Goal: Task Accomplishment & Management: Use online tool/utility

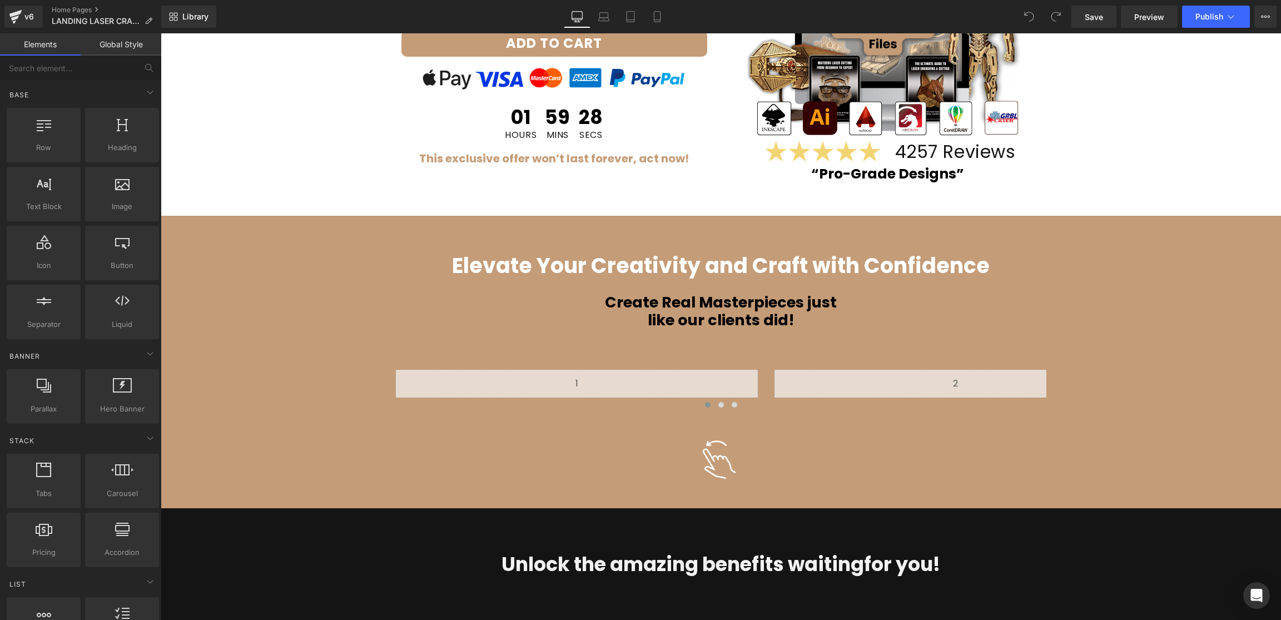
scroll to position [348, 0]
click at [658, 22] on icon at bounding box center [657, 17] width 6 height 11
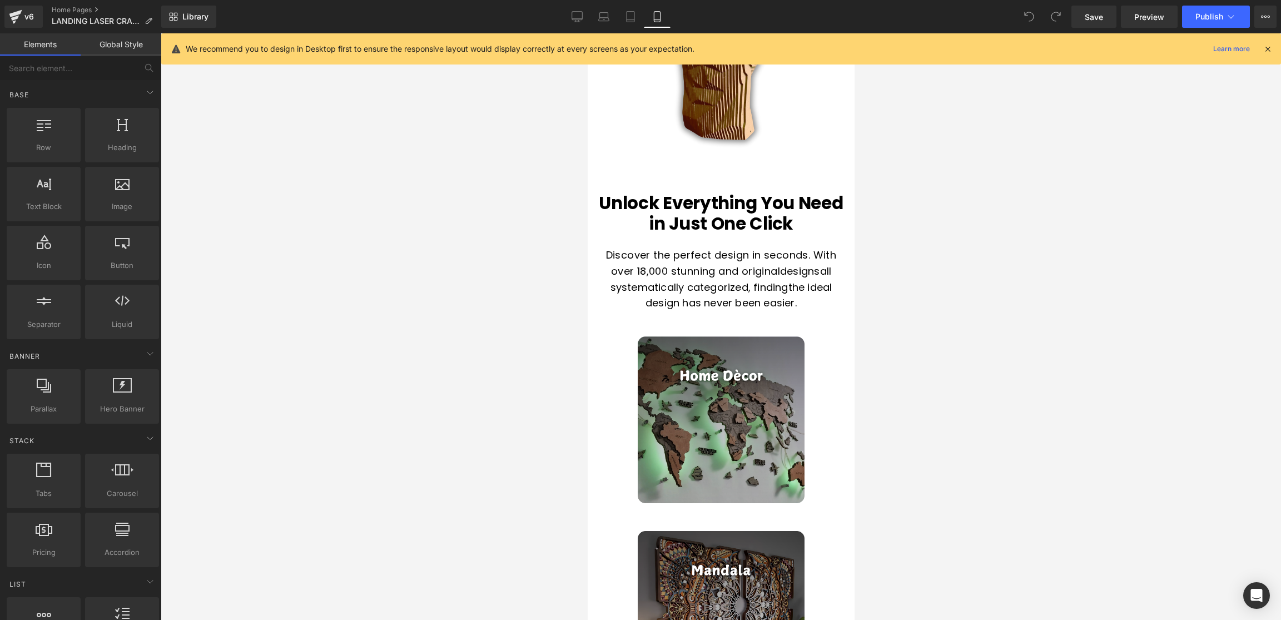
scroll to position [2471, 0]
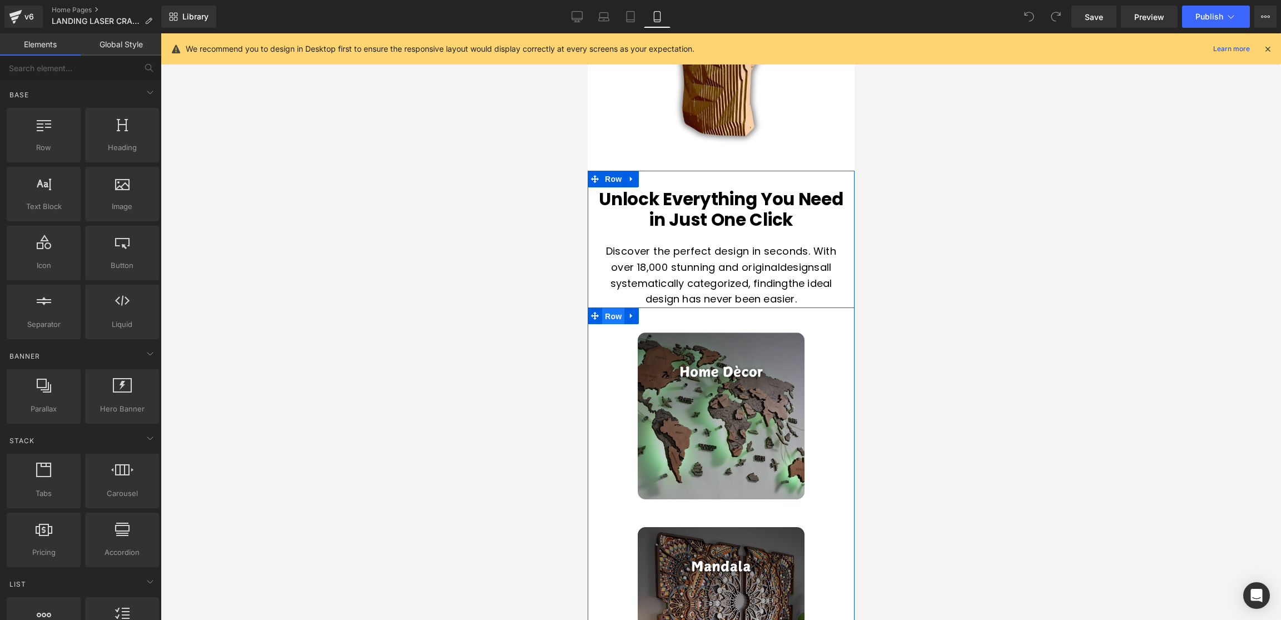
click at [615, 320] on span "Row" at bounding box center [613, 316] width 22 height 17
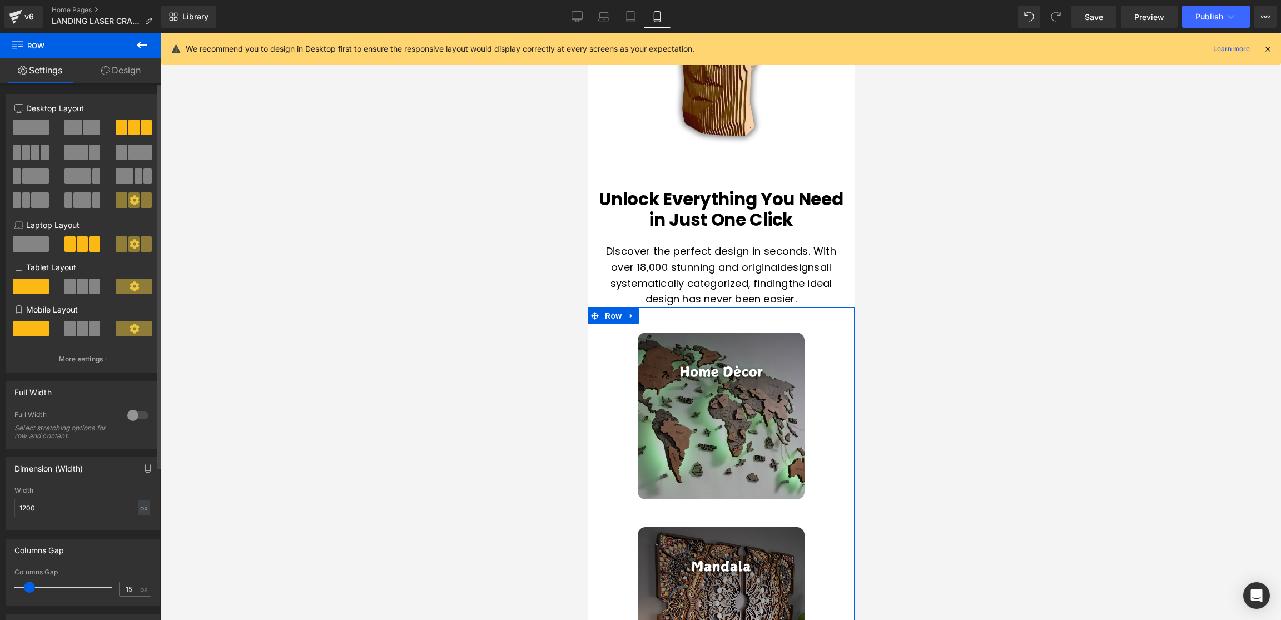
click at [78, 330] on span at bounding box center [82, 329] width 11 height 16
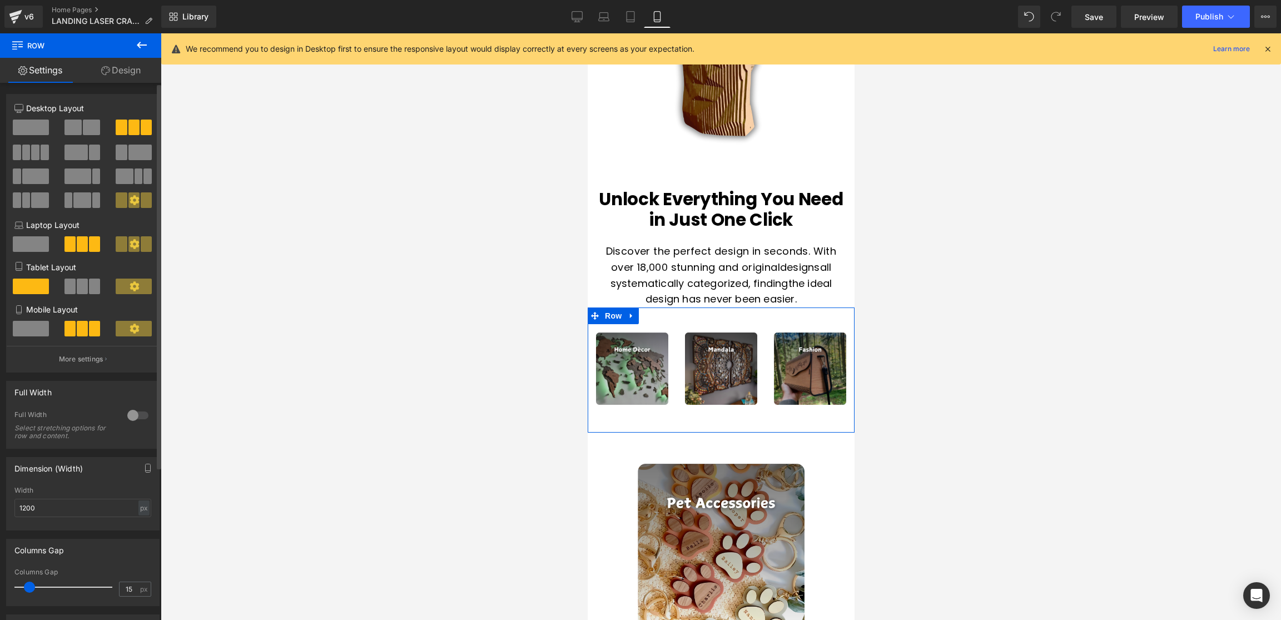
click at [133, 333] on icon at bounding box center [134, 328] width 9 height 9
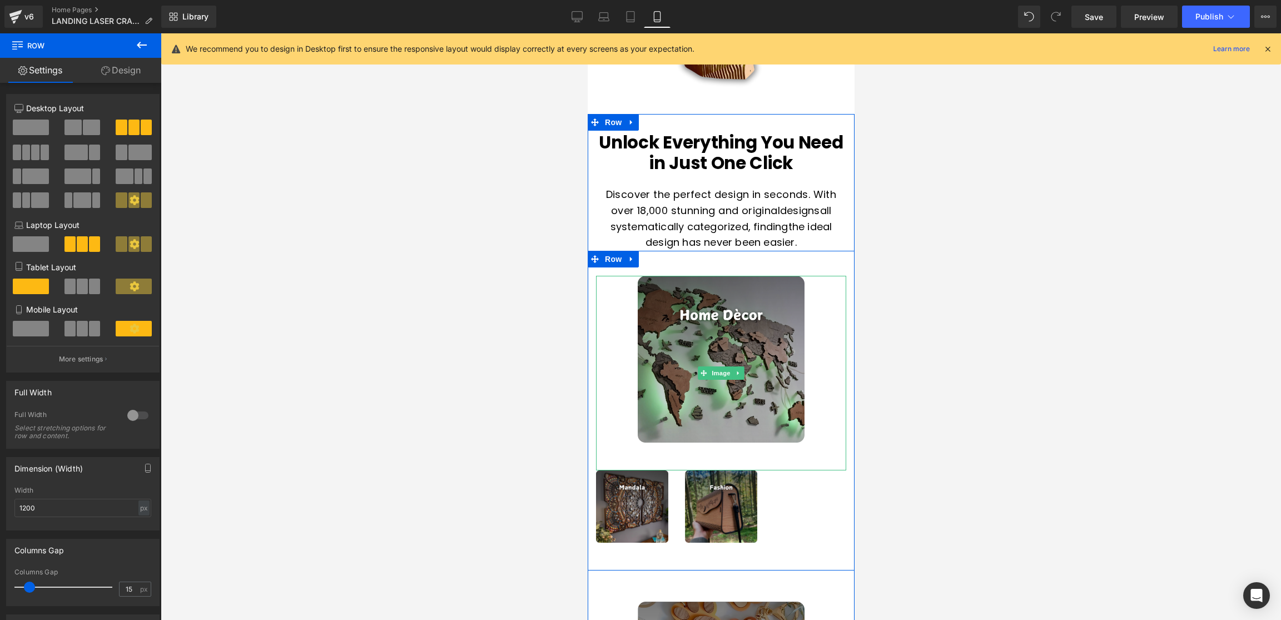
scroll to position [2527, 0]
click at [37, 326] on span at bounding box center [31, 329] width 36 height 16
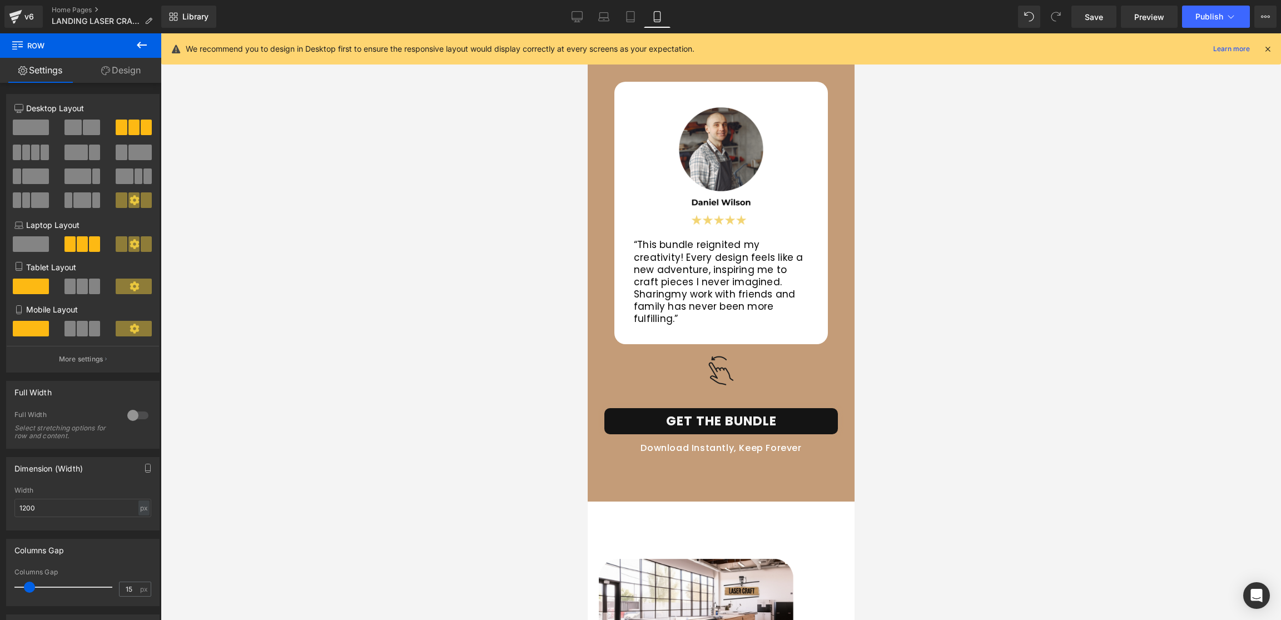
scroll to position [5738, 0]
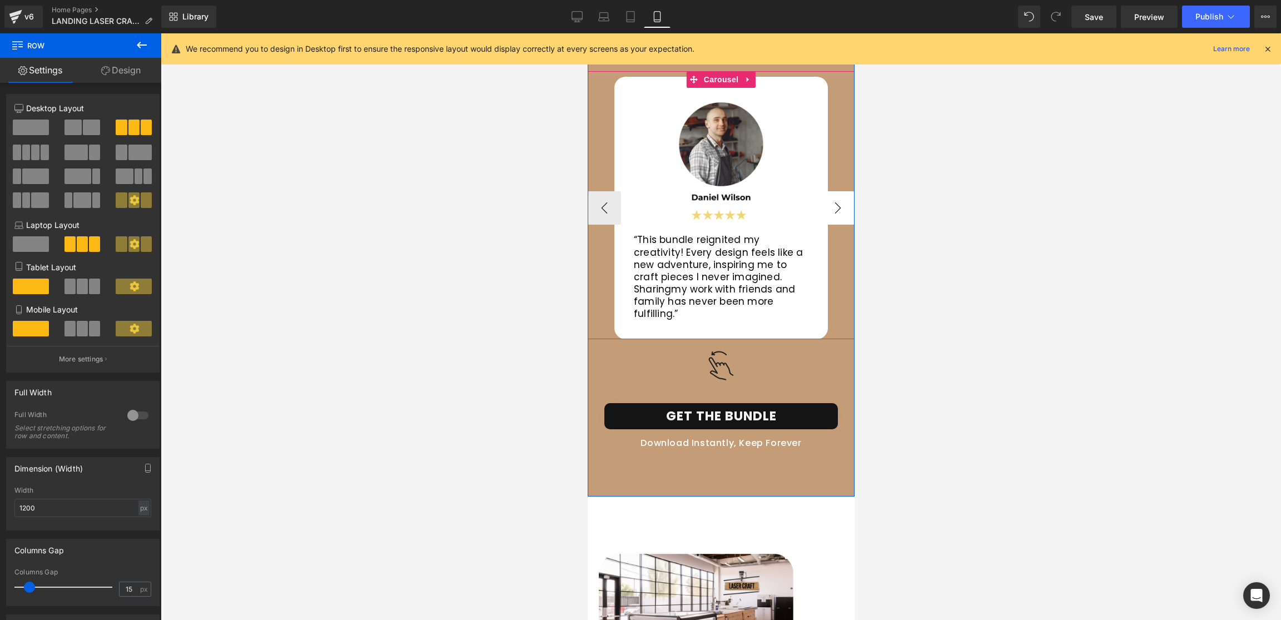
click at [834, 207] on button "›" at bounding box center [837, 207] width 33 height 33
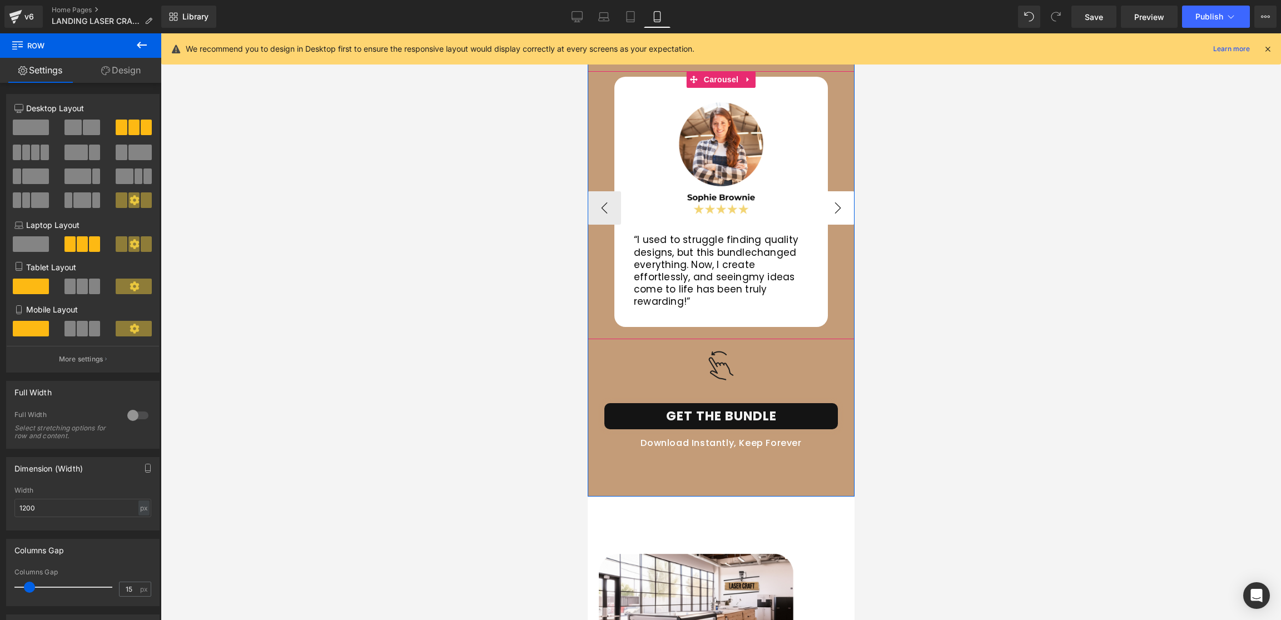
click at [834, 207] on button "›" at bounding box center [837, 207] width 33 height 33
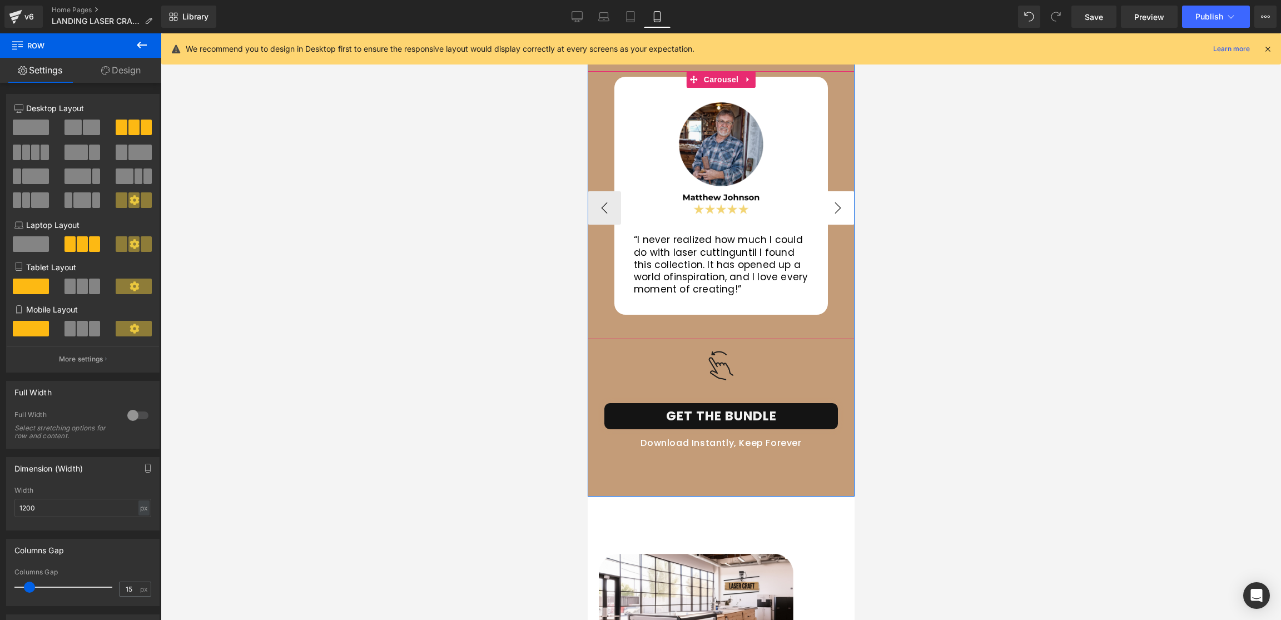
click at [834, 207] on button "›" at bounding box center [837, 207] width 33 height 33
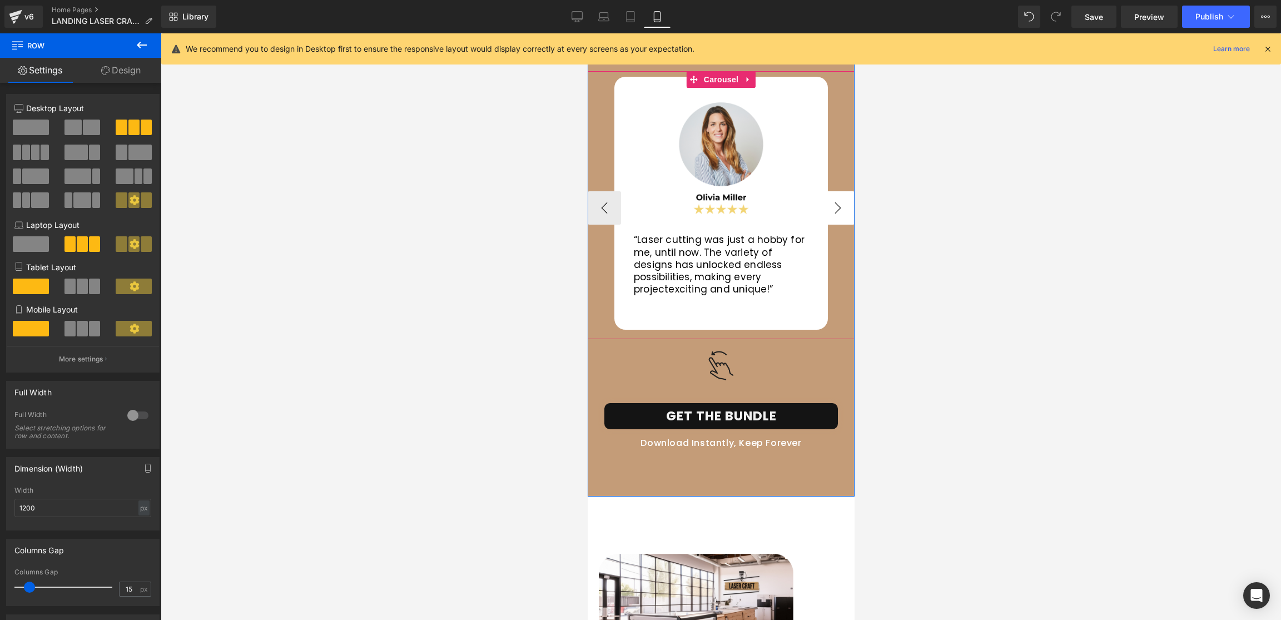
click at [834, 207] on button "›" at bounding box center [837, 207] width 33 height 33
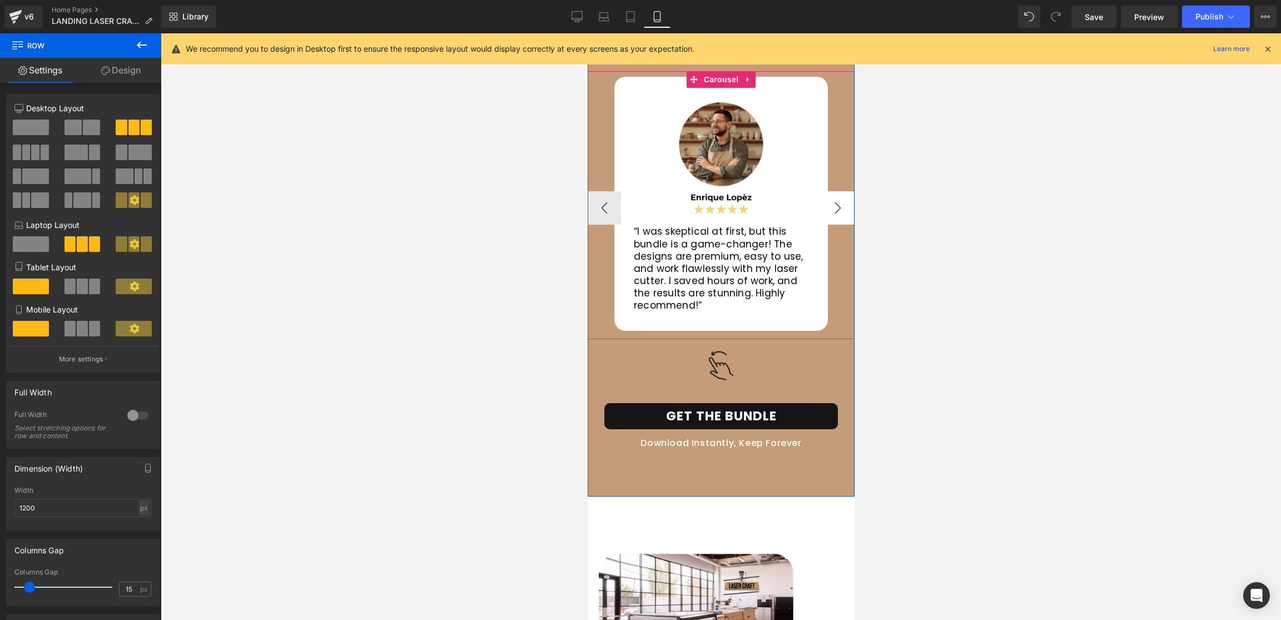
click at [833, 207] on button "›" at bounding box center [837, 207] width 33 height 33
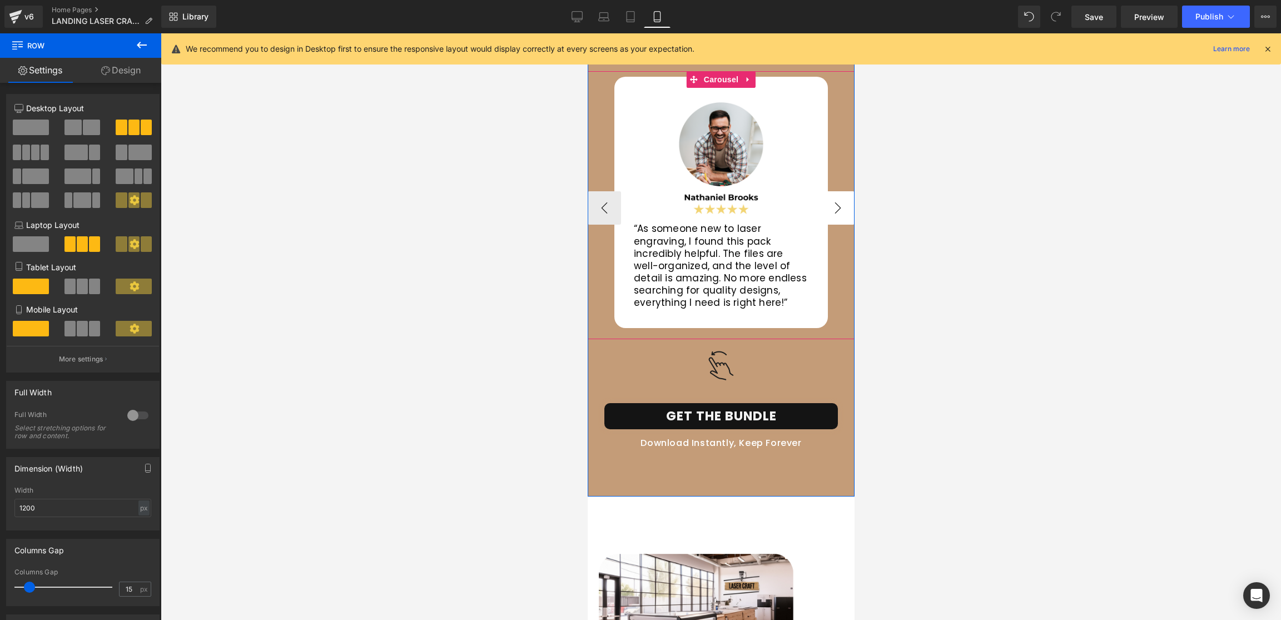
click at [833, 207] on button "›" at bounding box center [837, 207] width 33 height 33
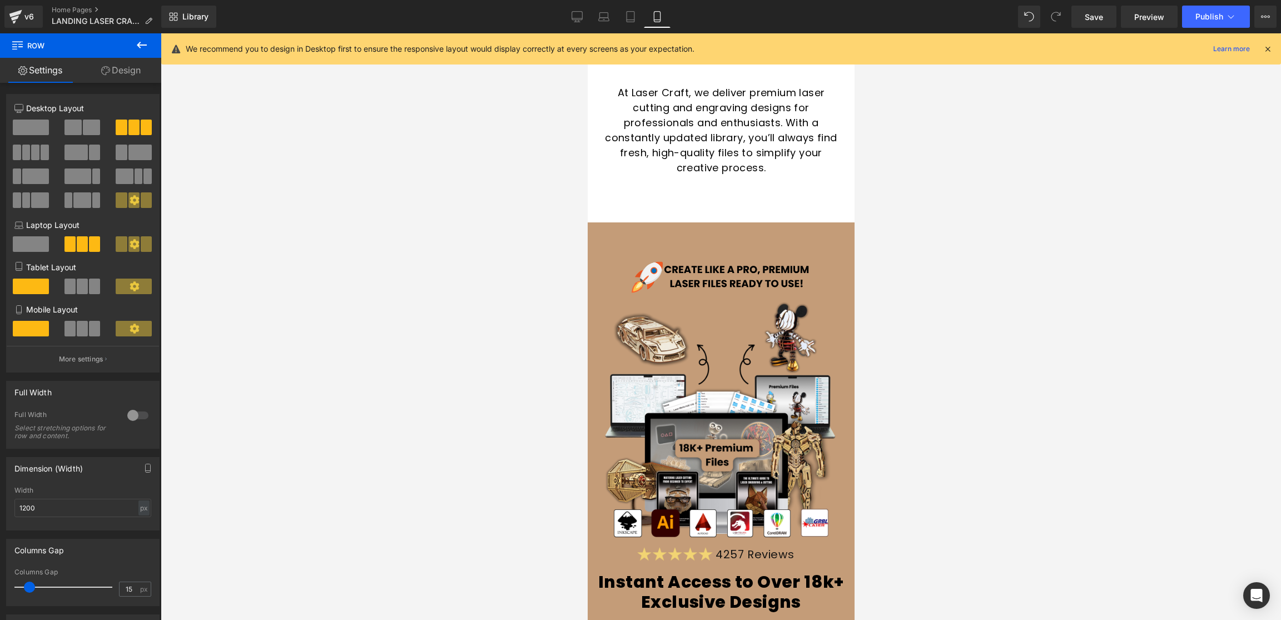
scroll to position [6546, 0]
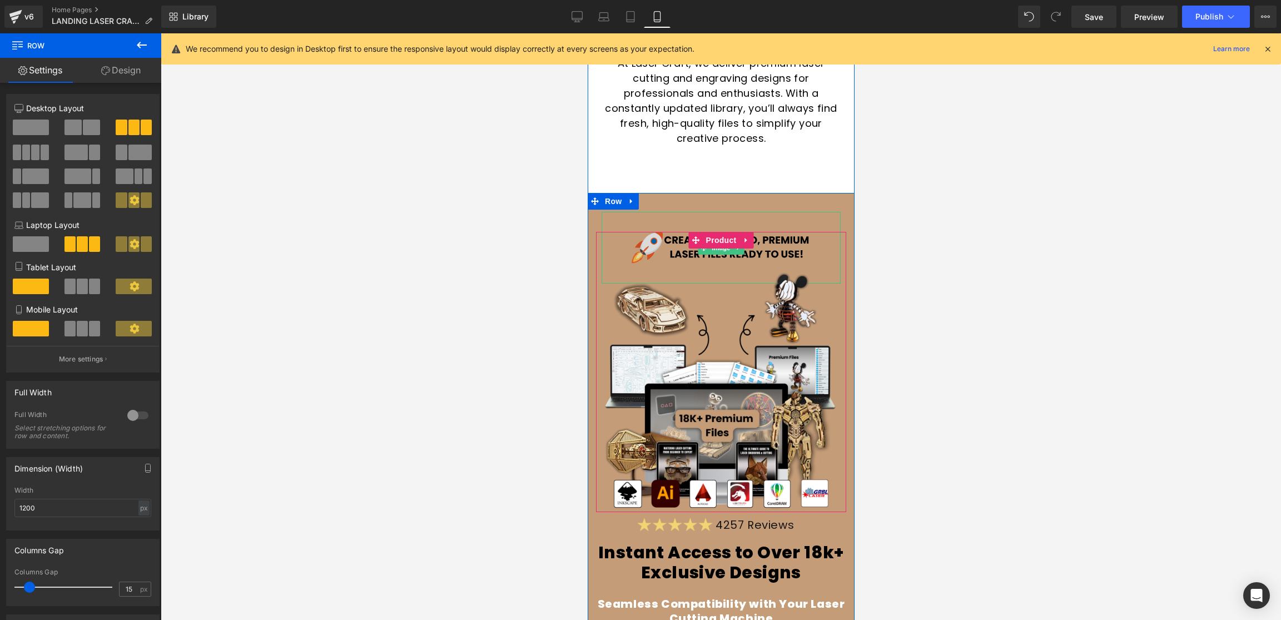
click at [657, 241] on img at bounding box center [721, 248] width 180 height 72
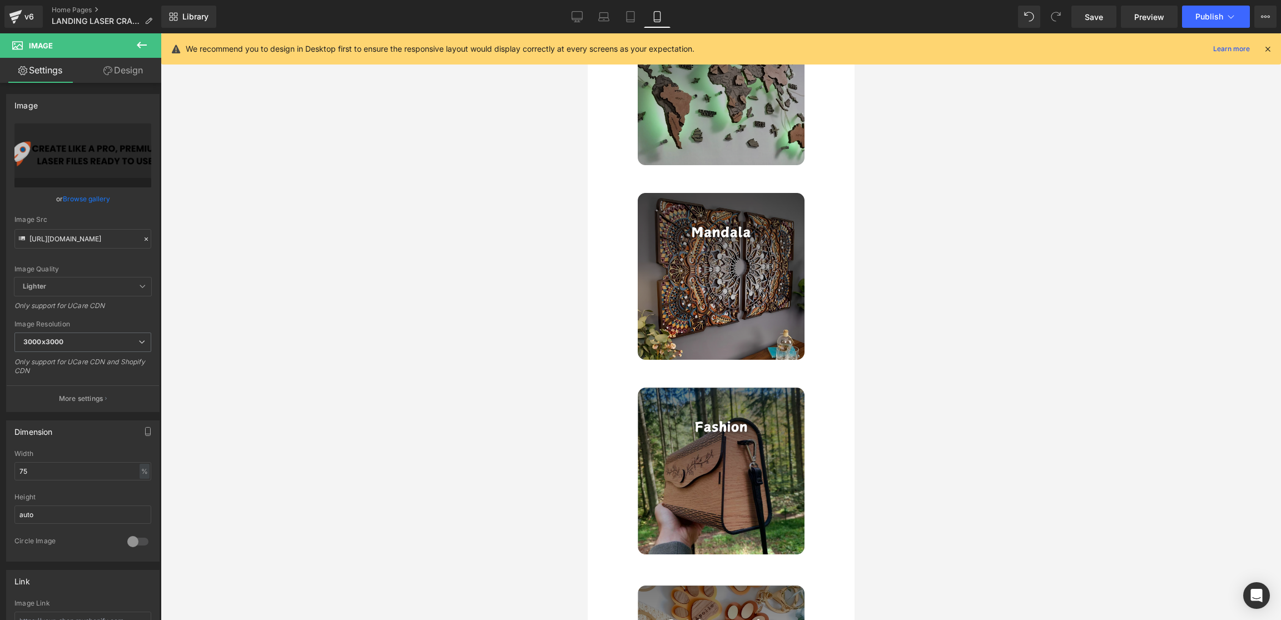
scroll to position [2386, 0]
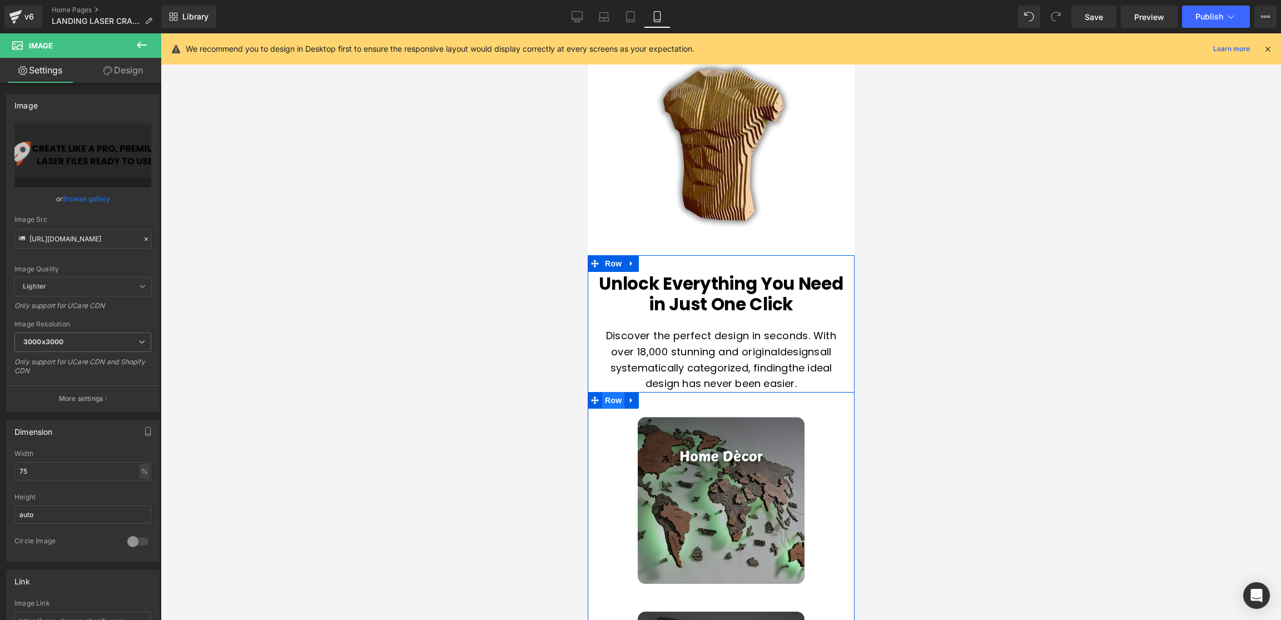
click at [614, 399] on span "Row" at bounding box center [613, 400] width 22 height 17
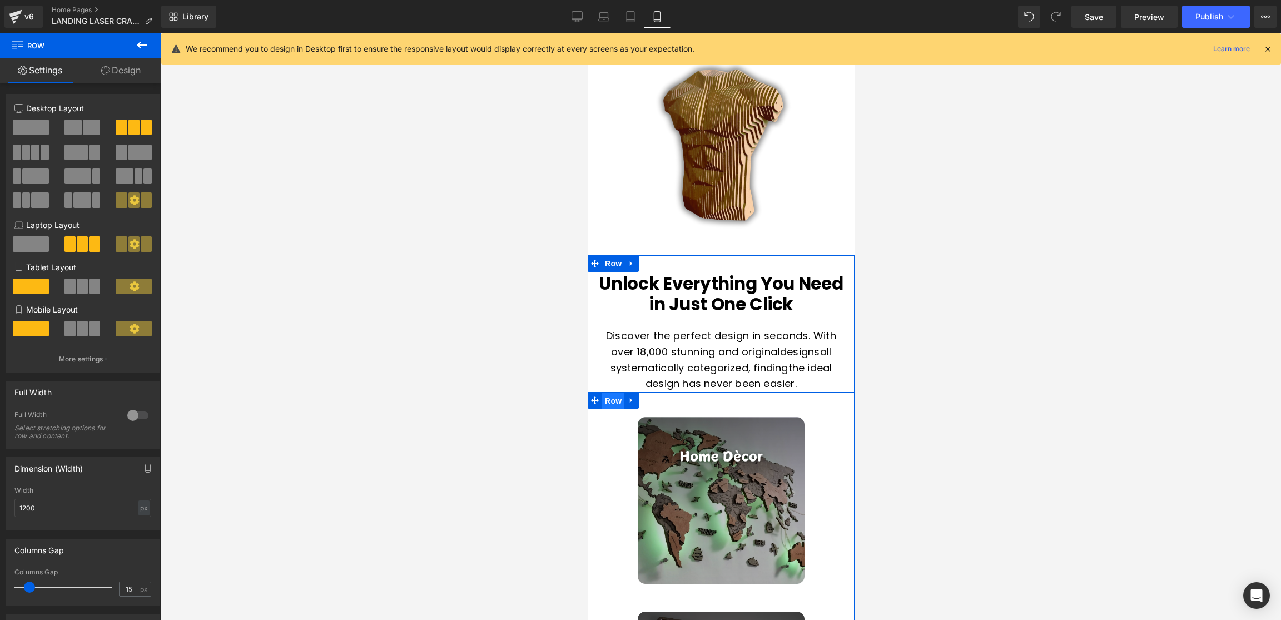
drag, startPoint x: 617, startPoint y: 404, endPoint x: 611, endPoint y: 402, distance: 6.5
click at [617, 404] on span "Row" at bounding box center [613, 401] width 22 height 17
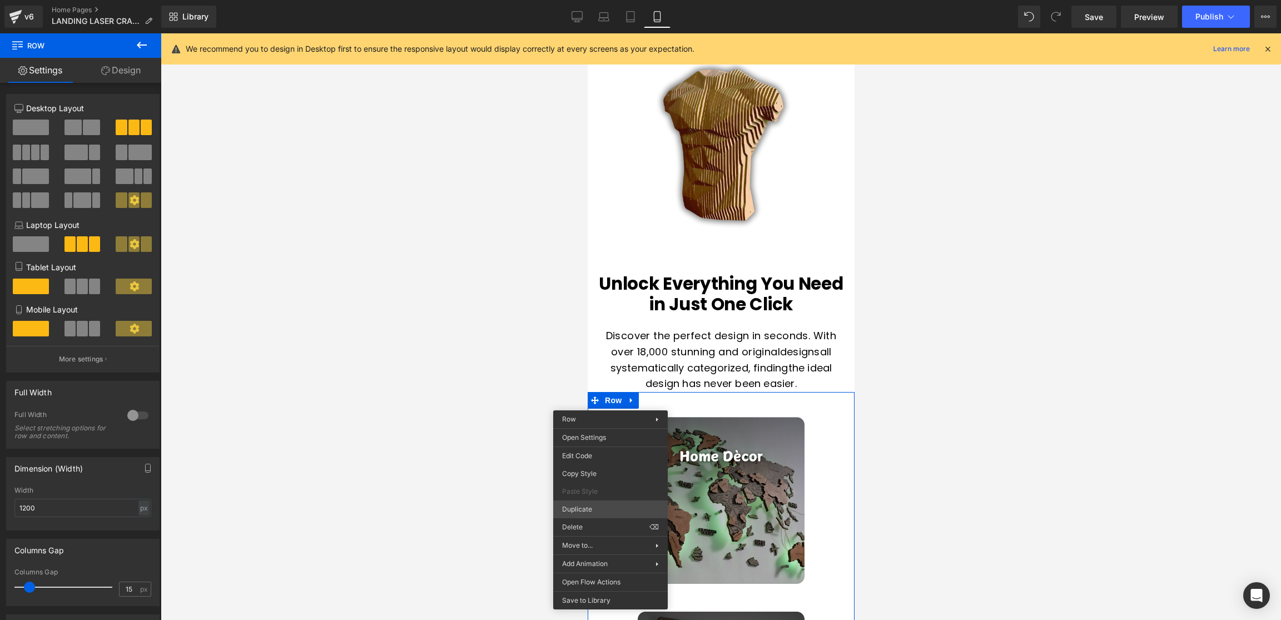
click at [583, 512] on div "Row You are previewing how the will restyle your page. You can not edit Element…" at bounding box center [640, 319] width 1281 height 639
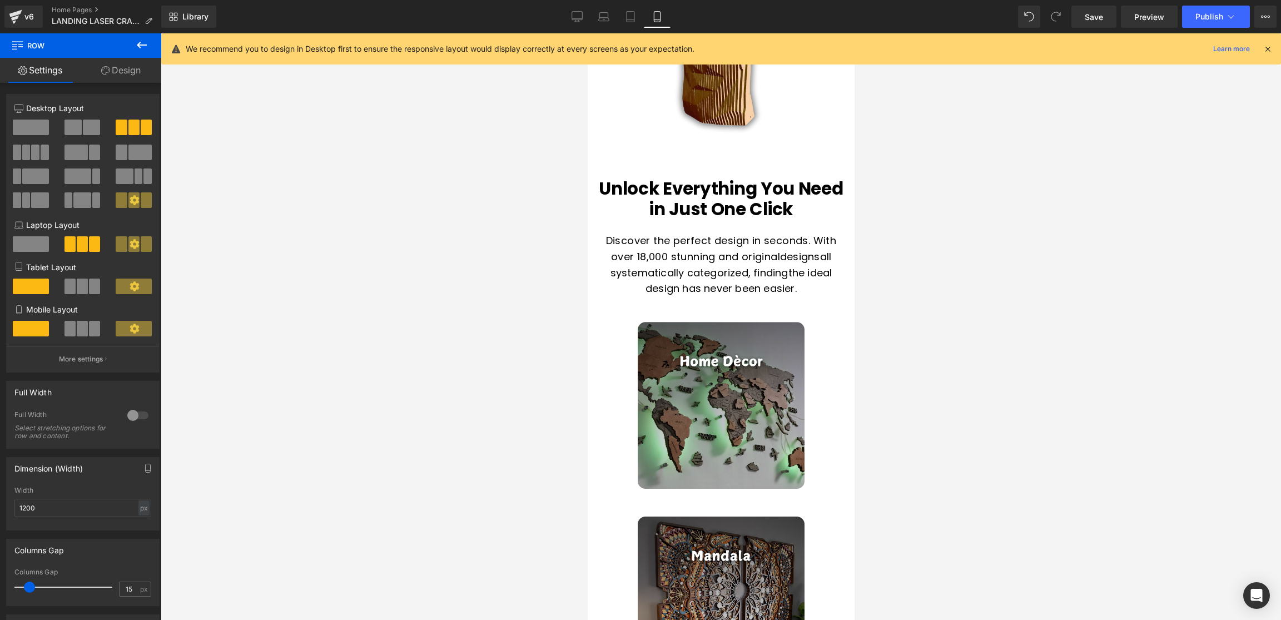
scroll to position [2478, 0]
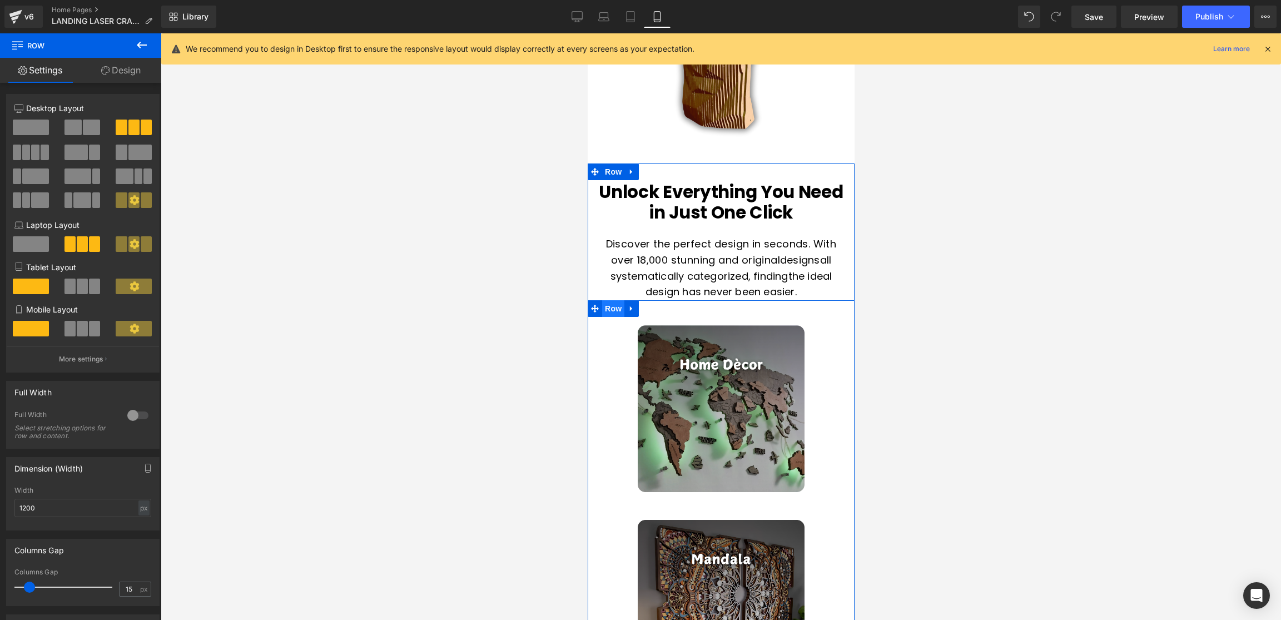
click at [616, 311] on span "Row" at bounding box center [613, 308] width 22 height 17
click at [132, 72] on link "Design" at bounding box center [121, 70] width 81 height 25
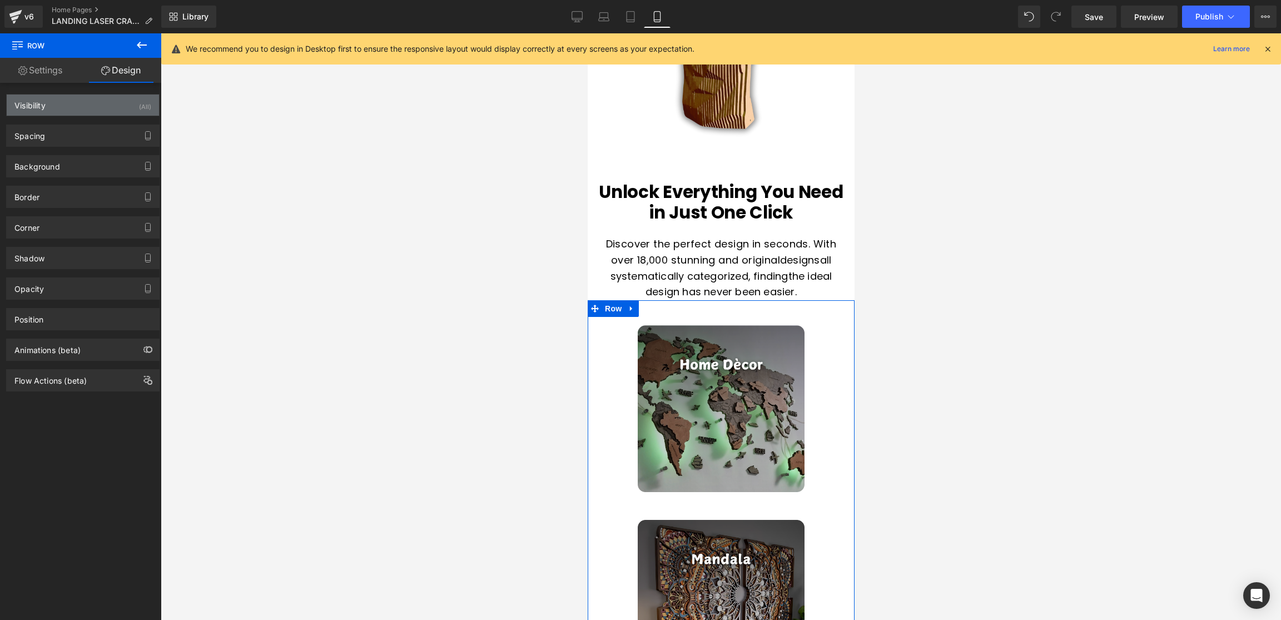
click at [111, 103] on div "Visibility (All)" at bounding box center [83, 105] width 152 height 21
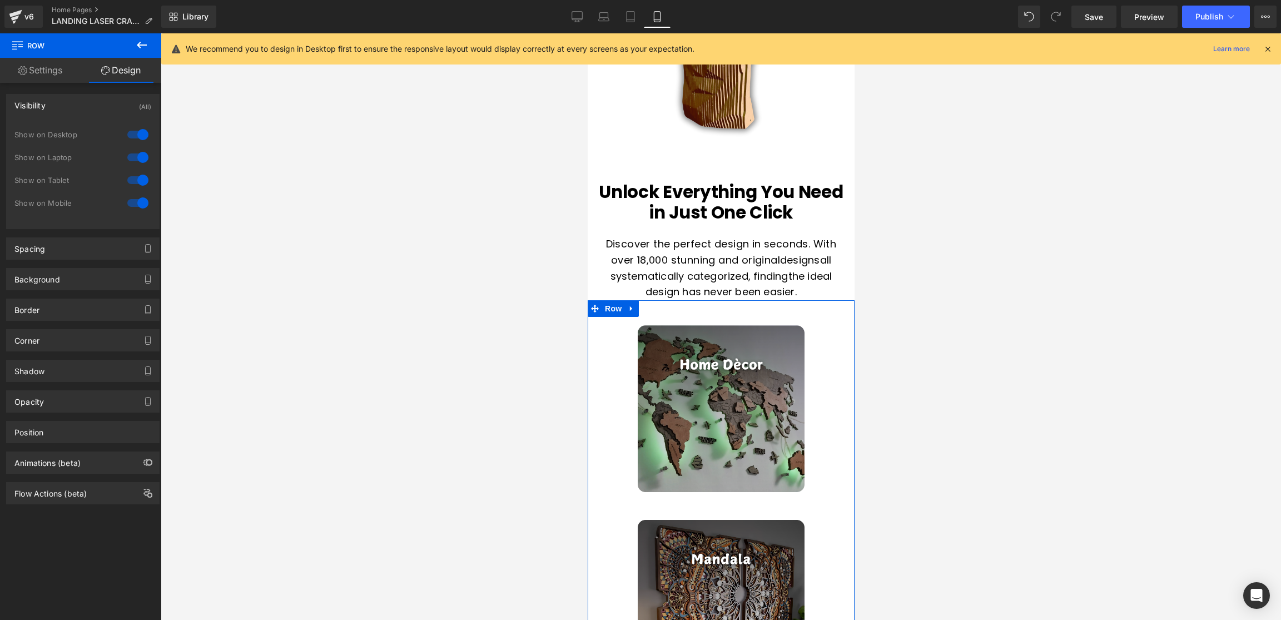
click at [136, 207] on div at bounding box center [138, 203] width 27 height 18
click at [612, 310] on span "Row" at bounding box center [613, 308] width 22 height 17
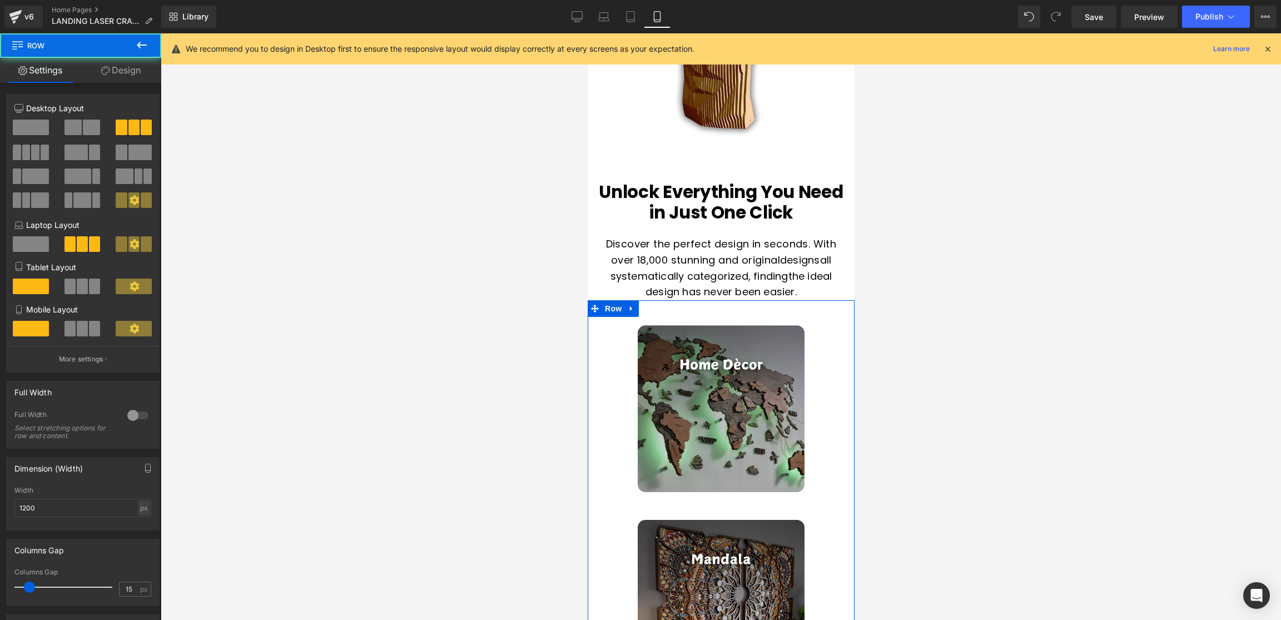
click at [137, 74] on link "Design" at bounding box center [121, 70] width 81 height 25
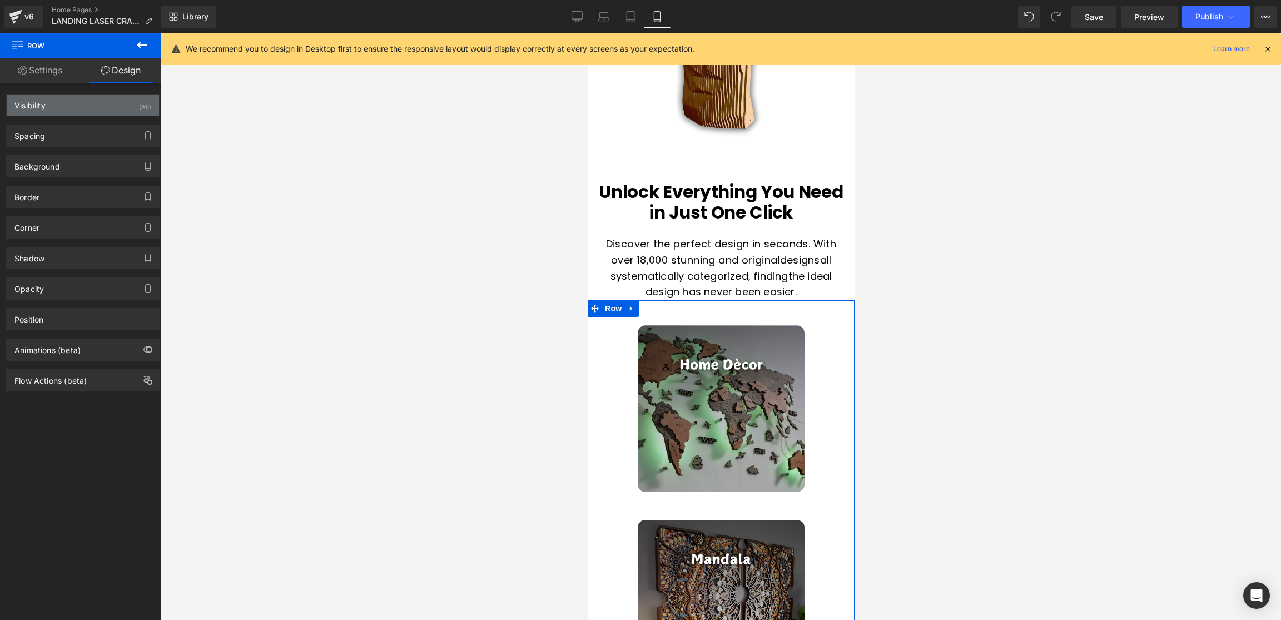
click at [129, 107] on div "Visibility (All)" at bounding box center [83, 105] width 152 height 21
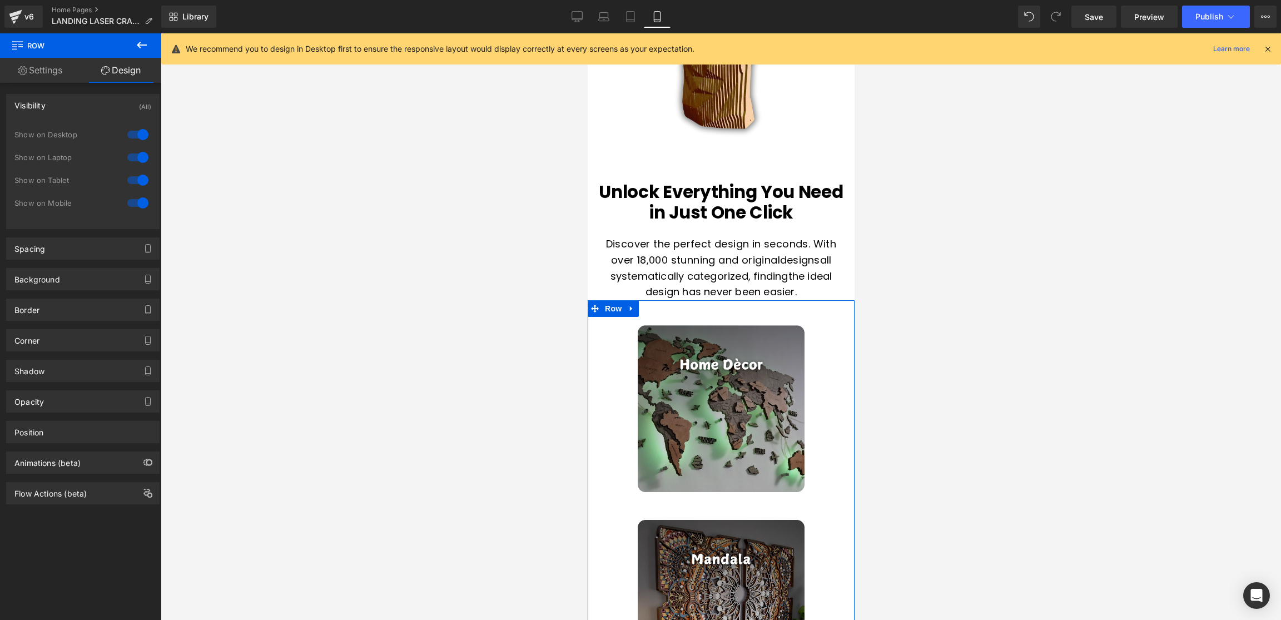
click at [138, 186] on div at bounding box center [138, 180] width 27 height 18
click at [137, 155] on div at bounding box center [138, 157] width 27 height 18
click at [136, 131] on div at bounding box center [138, 135] width 27 height 18
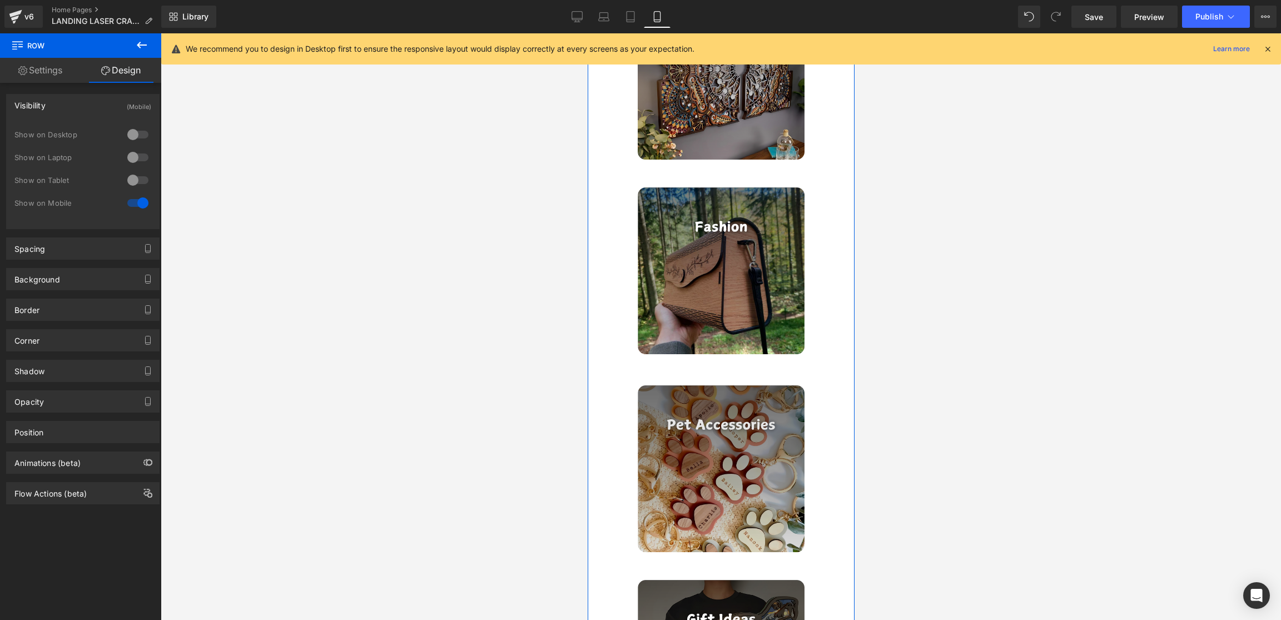
scroll to position [3008, 0]
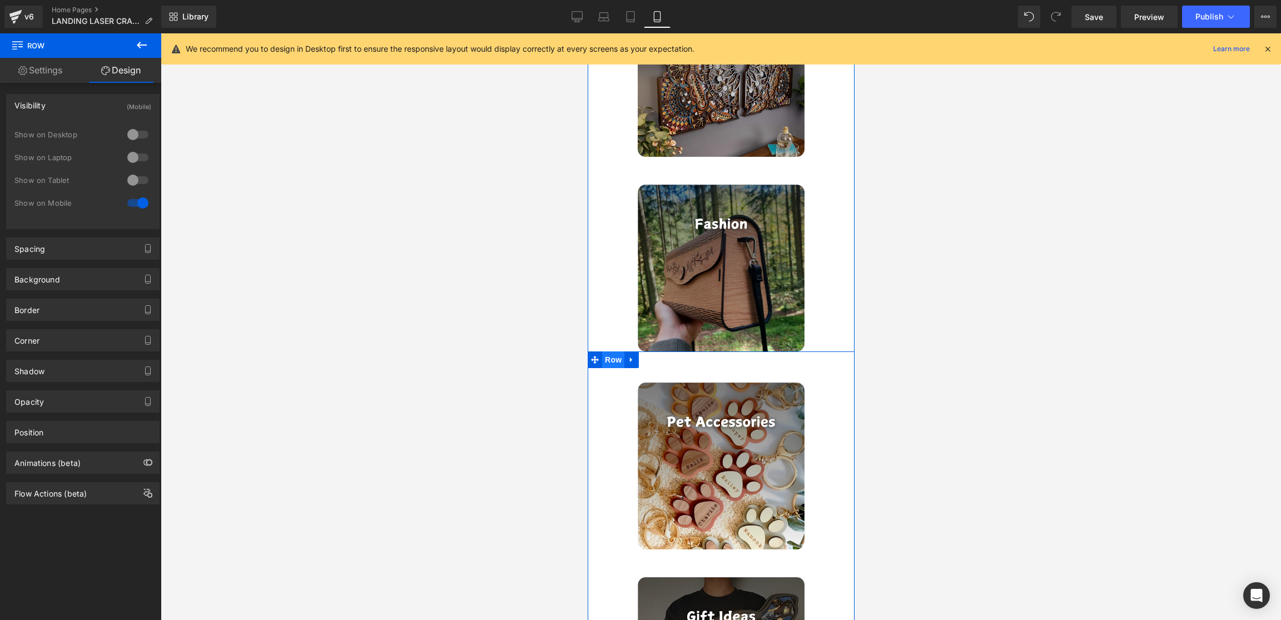
click at [609, 360] on span "Row" at bounding box center [613, 359] width 22 height 17
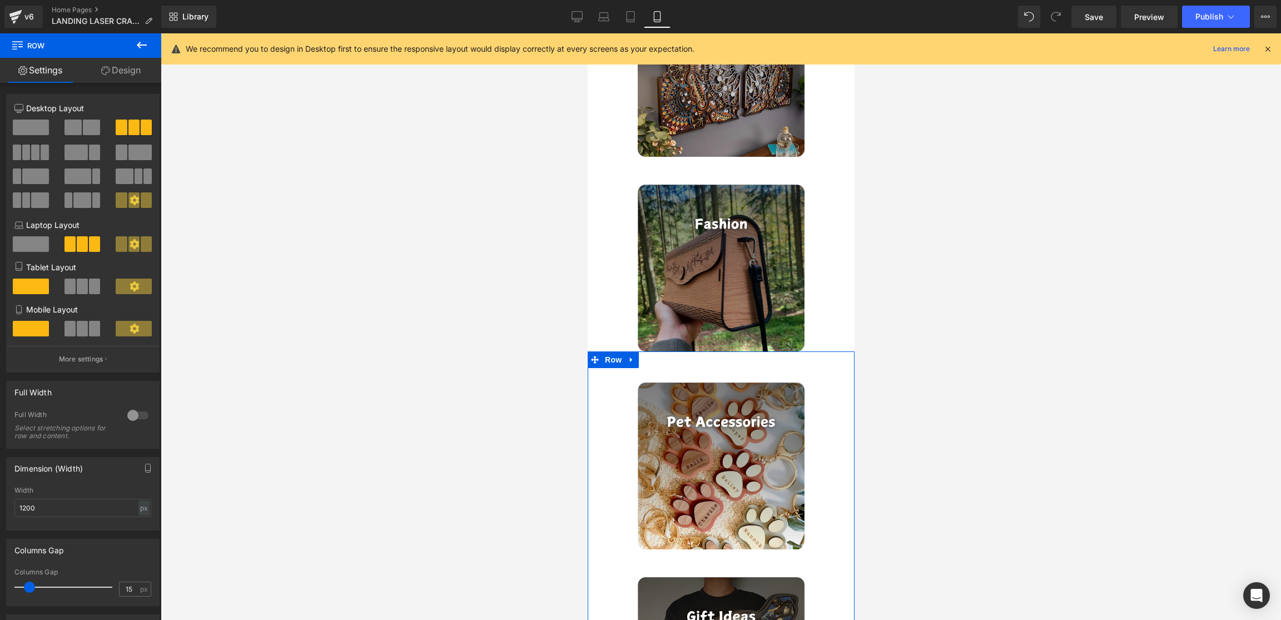
click at [574, 465] on div "Row You are previewing how the will restyle your page. You can not edit Element…" at bounding box center [640, 319] width 1281 height 639
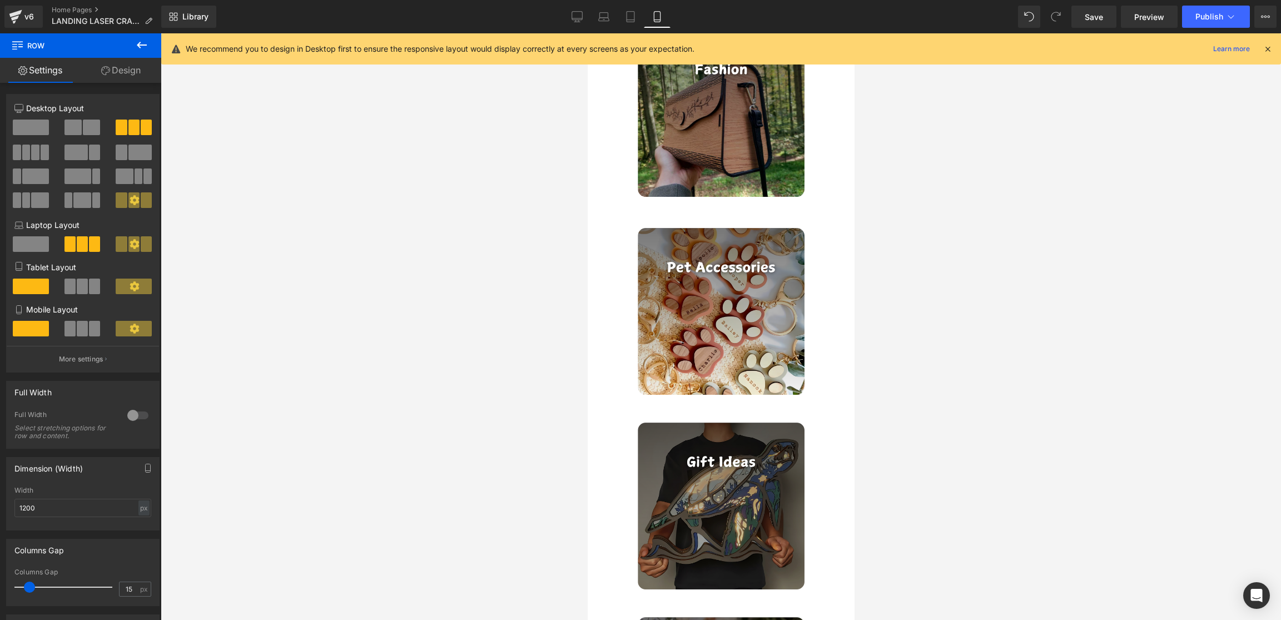
scroll to position [3146, 0]
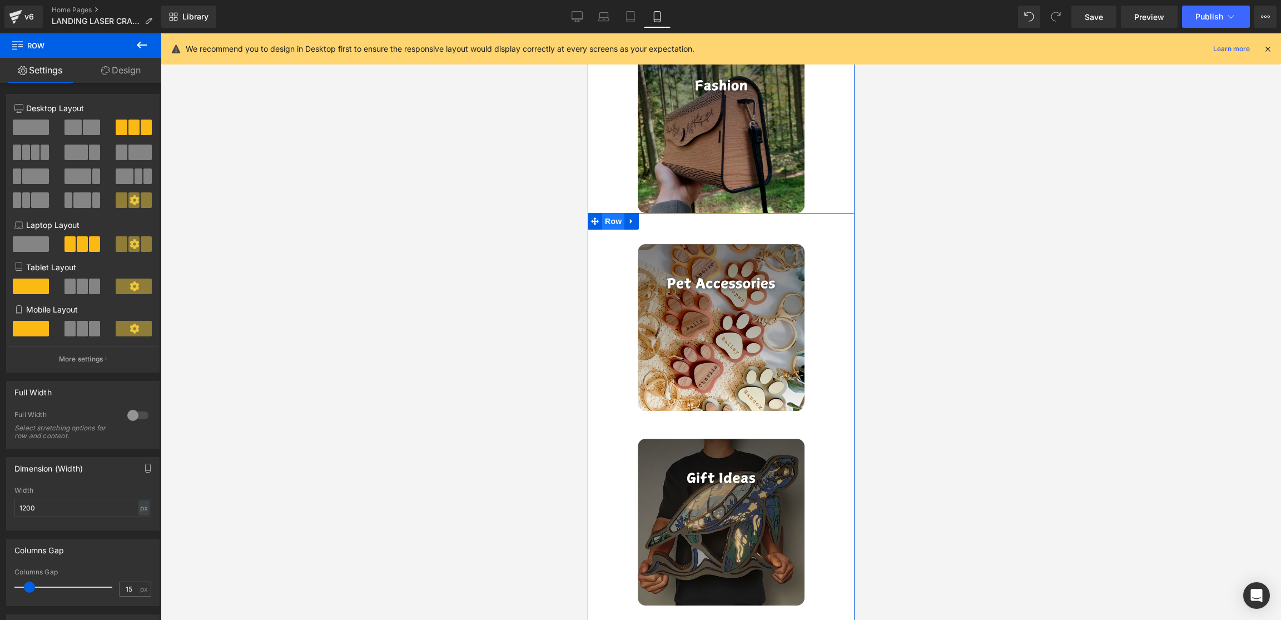
click at [611, 213] on span "Row" at bounding box center [613, 221] width 22 height 17
drag, startPoint x: 121, startPoint y: 73, endPoint x: 108, endPoint y: 103, distance: 32.9
click at [121, 73] on link "Design" at bounding box center [121, 70] width 81 height 25
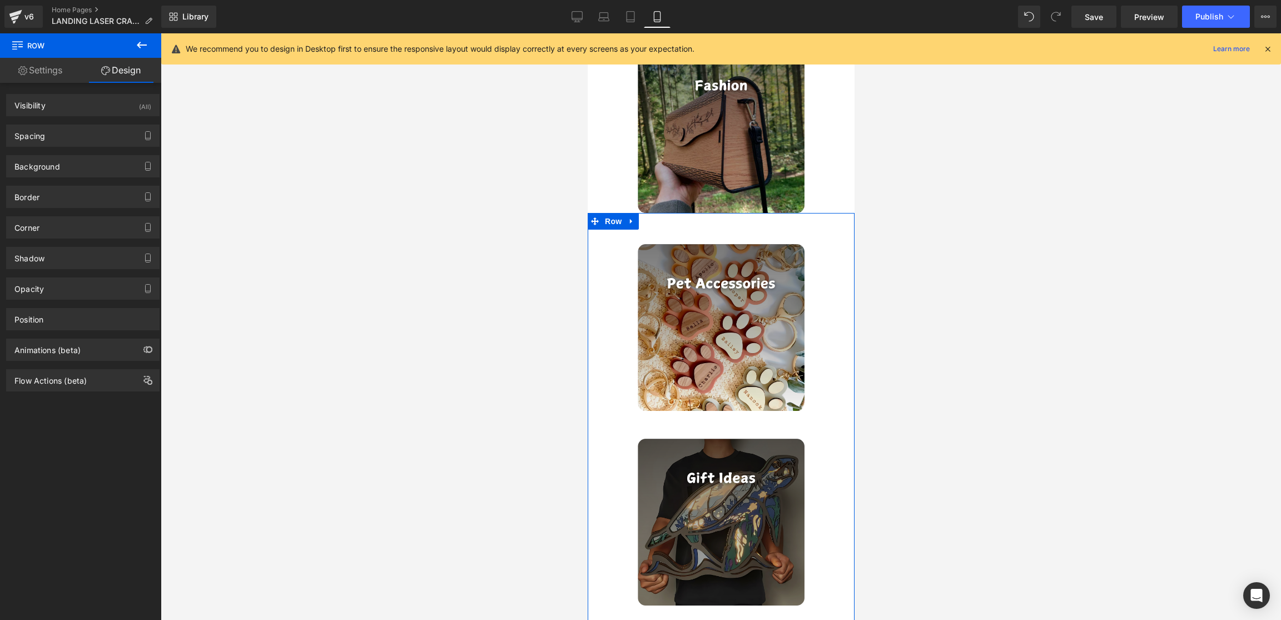
drag, startPoint x: 102, startPoint y: 108, endPoint x: 106, endPoint y: 135, distance: 26.4
click at [102, 109] on div "Visibility (All)" at bounding box center [83, 105] width 152 height 21
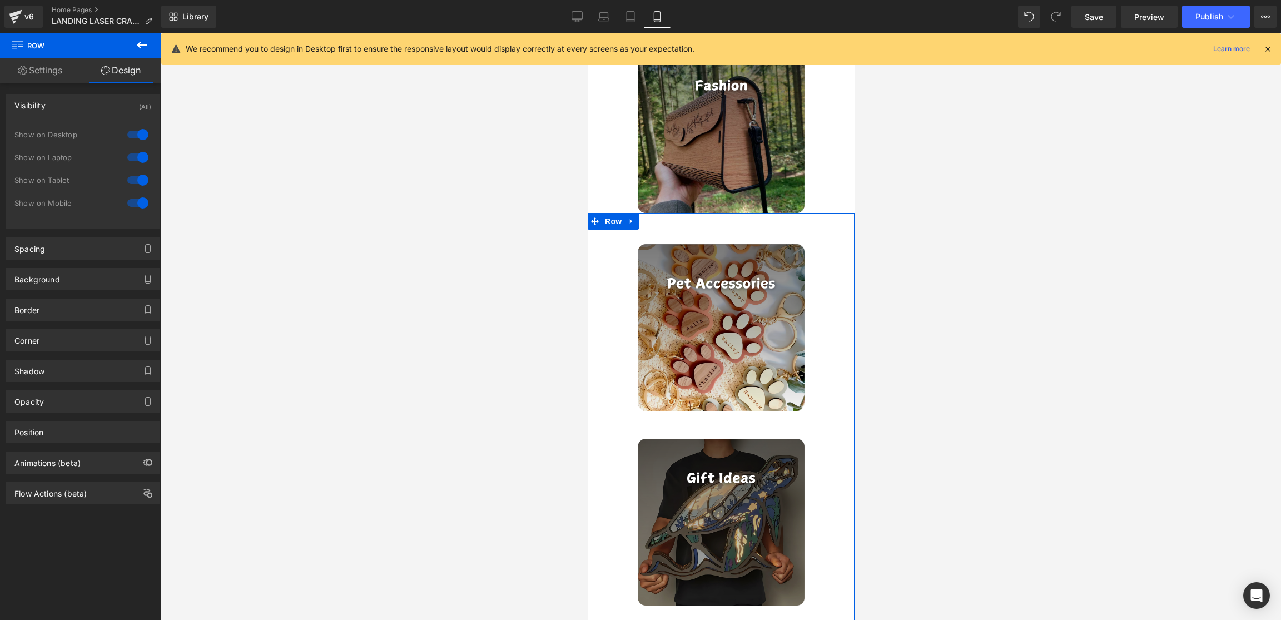
click at [135, 202] on div at bounding box center [138, 203] width 27 height 18
click at [608, 226] on span "Row" at bounding box center [613, 221] width 22 height 17
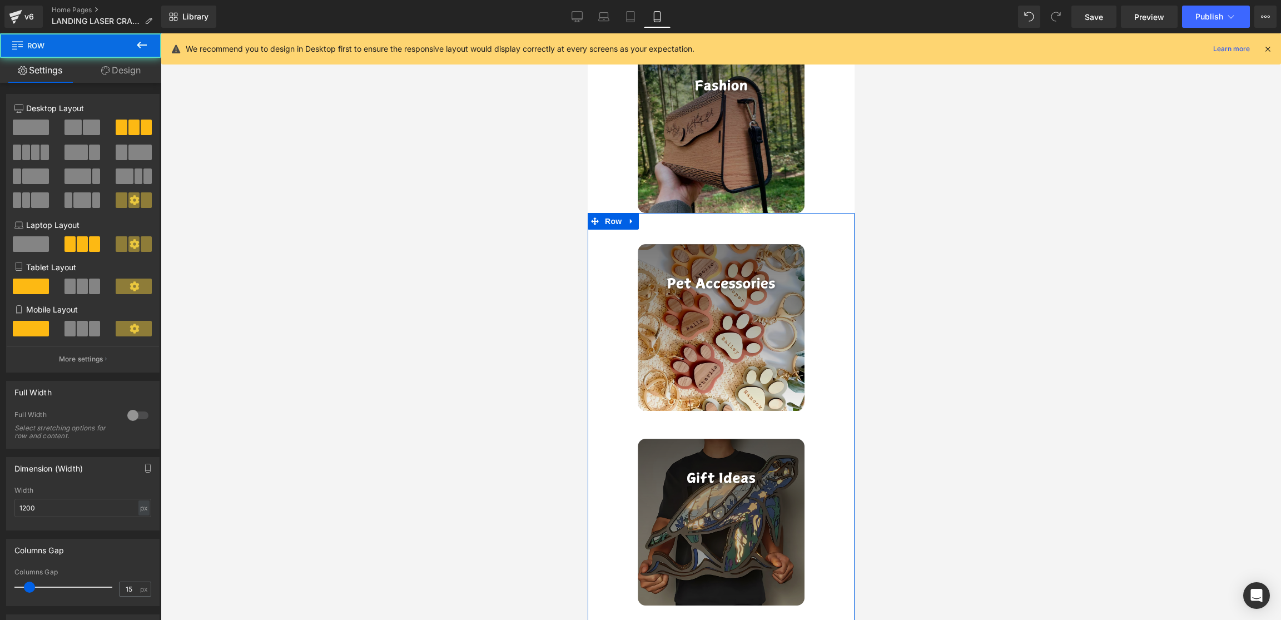
drag, startPoint x: 137, startPoint y: 66, endPoint x: 120, endPoint y: 102, distance: 39.5
click at [137, 66] on link "Design" at bounding box center [121, 70] width 81 height 25
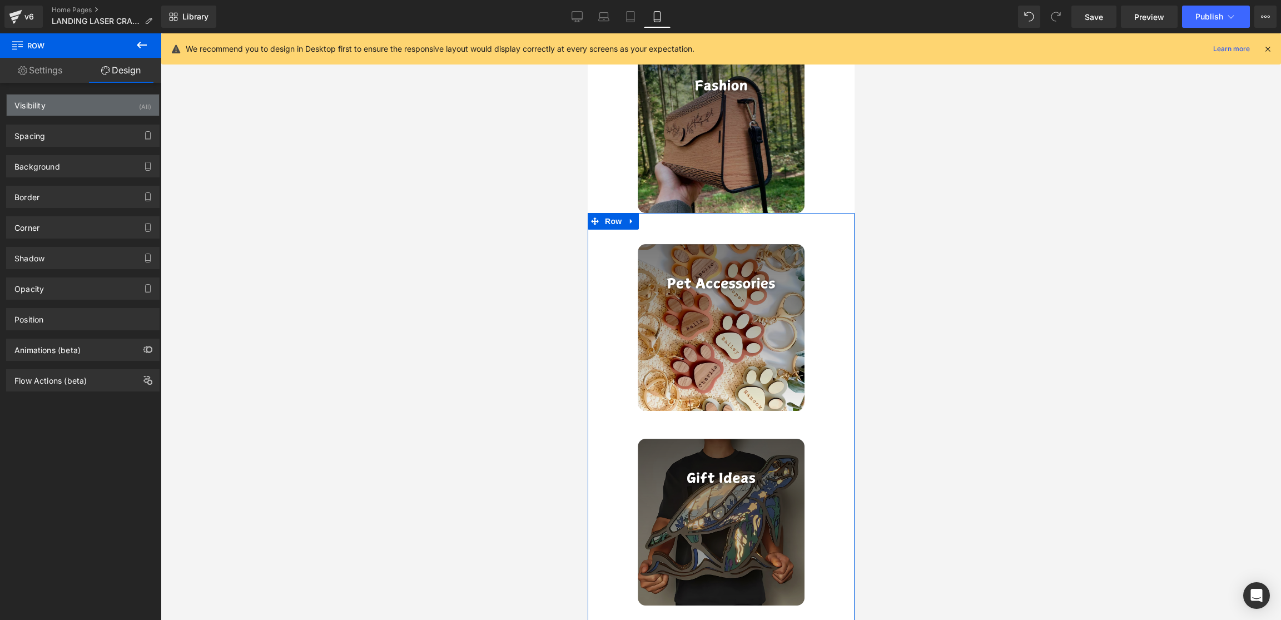
click at [119, 102] on div "Visibility (All)" at bounding box center [83, 105] width 152 height 21
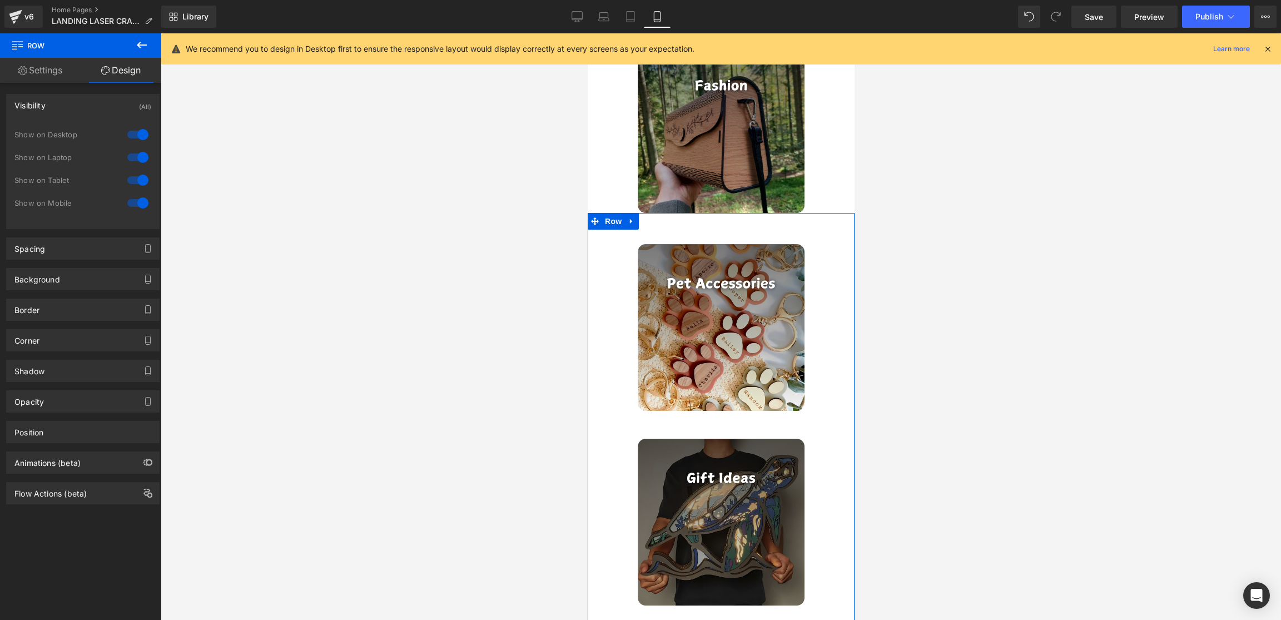
click at [134, 179] on div at bounding box center [138, 180] width 27 height 18
click at [135, 153] on div at bounding box center [138, 157] width 27 height 18
click at [135, 133] on div at bounding box center [138, 135] width 27 height 18
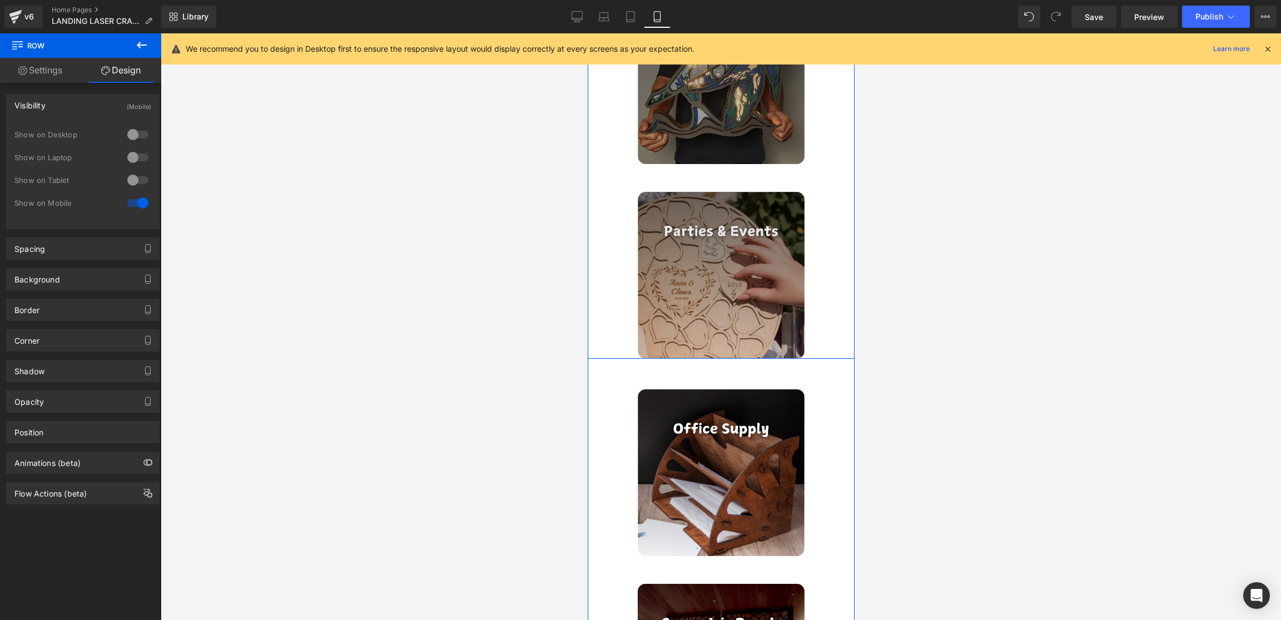
scroll to position [3587, 0]
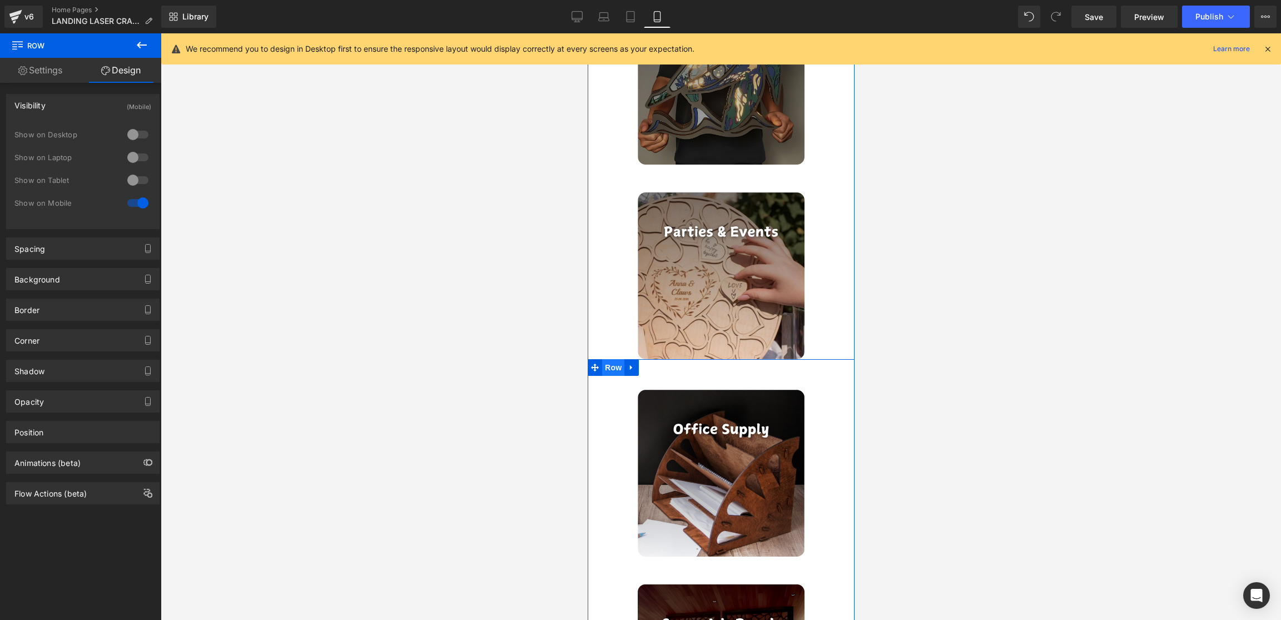
click at [612, 371] on span "Row" at bounding box center [613, 367] width 22 height 17
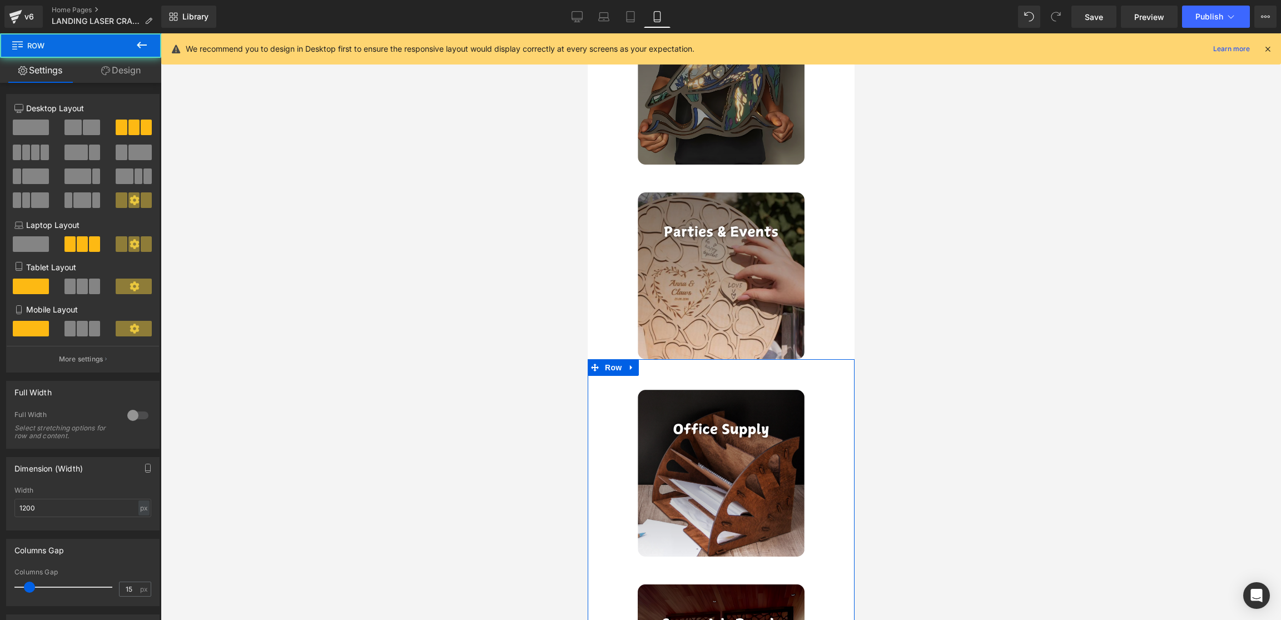
click at [116, 72] on link "Design" at bounding box center [121, 70] width 81 height 25
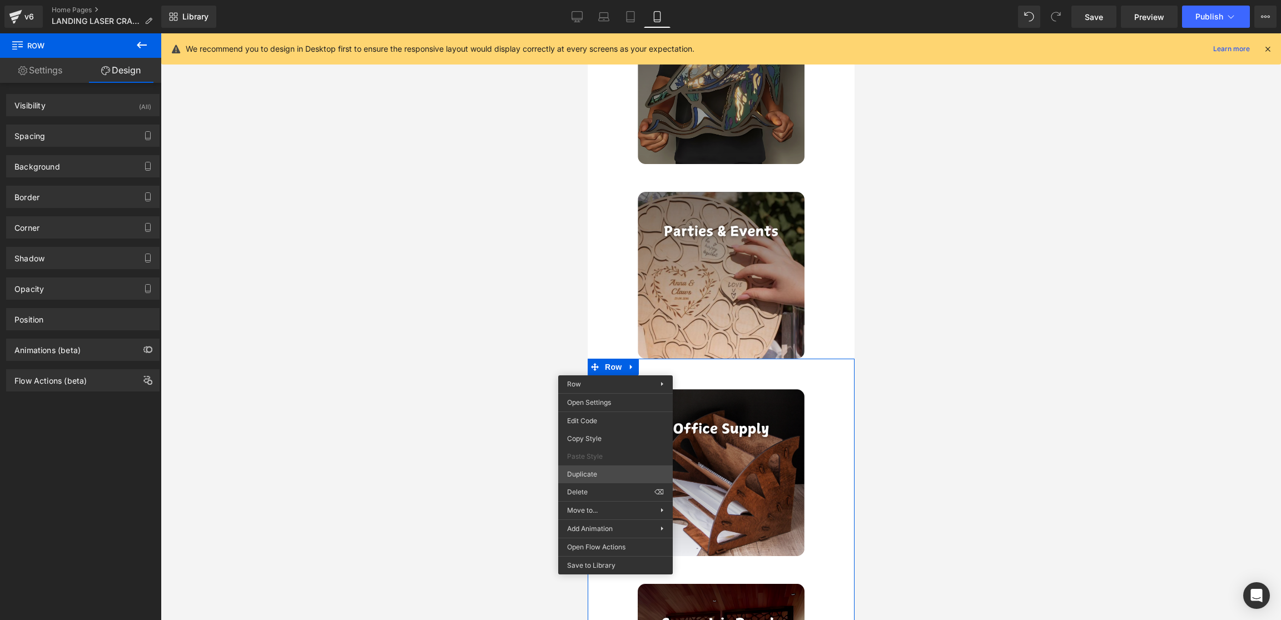
click at [587, 470] on div "Row You are previewing how the will restyle your page. You can not edit Element…" at bounding box center [640, 319] width 1281 height 639
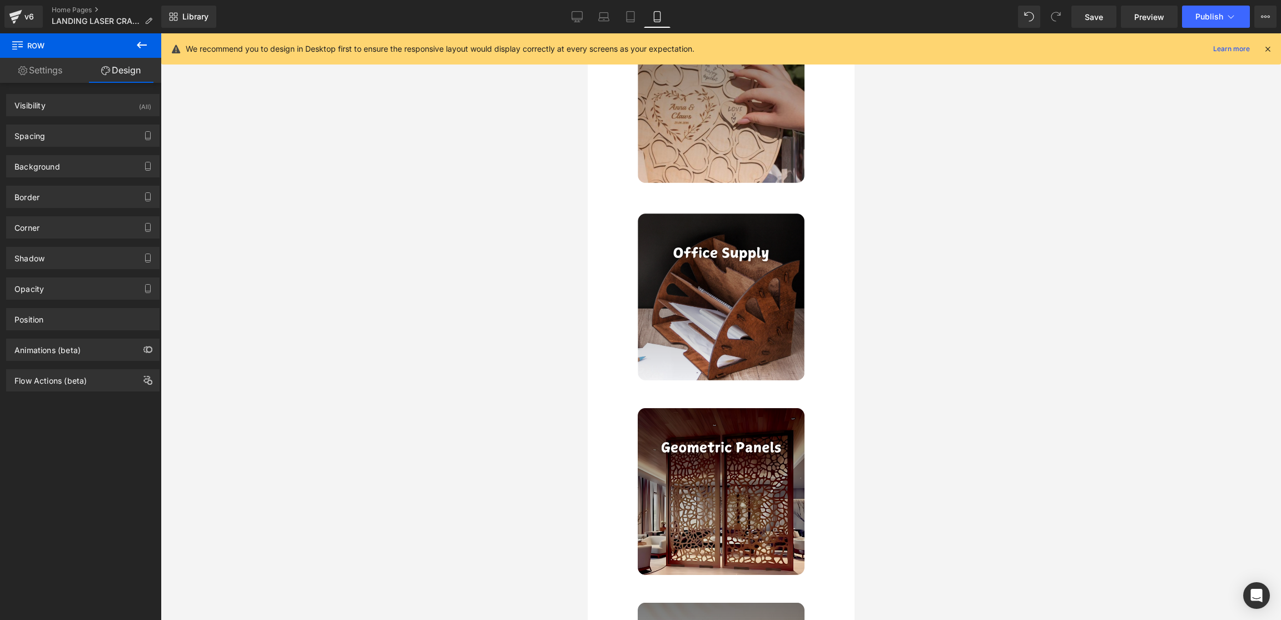
scroll to position [3762, 0]
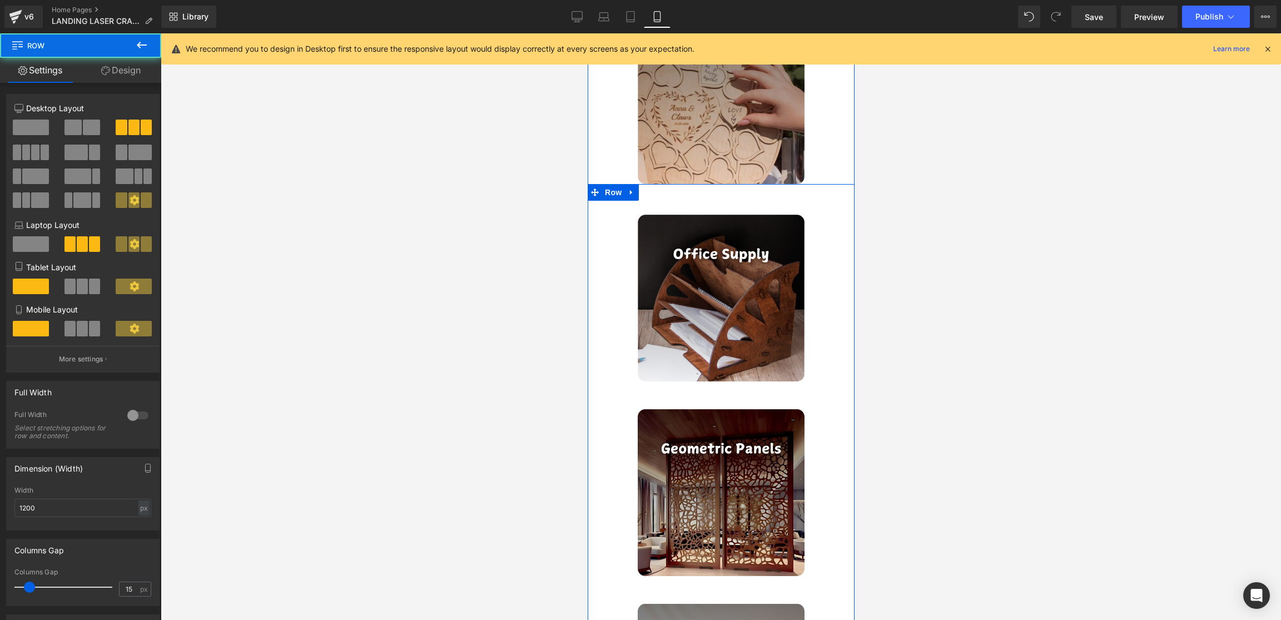
click at [617, 203] on div "Image Image Image Row" at bounding box center [720, 477] width 267 height 587
drag, startPoint x: 613, startPoint y: 191, endPoint x: 599, endPoint y: 189, distance: 13.5
click at [613, 191] on span "Row" at bounding box center [613, 193] width 22 height 17
click at [122, 78] on link "Design" at bounding box center [121, 70] width 81 height 25
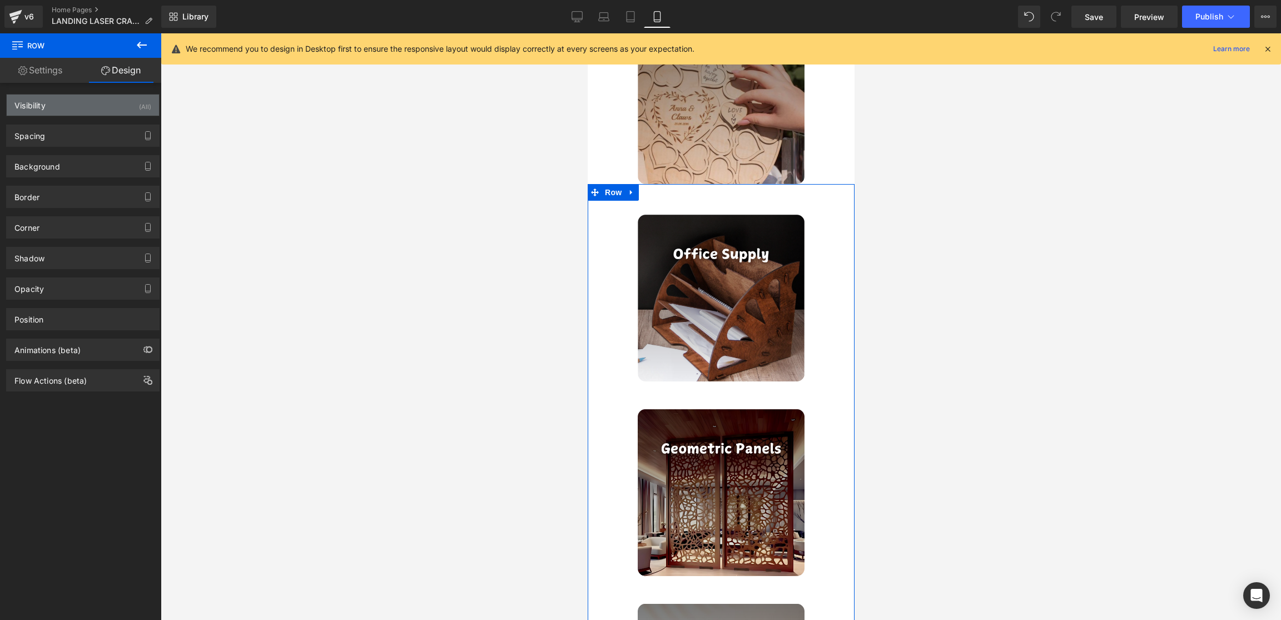
click at [51, 107] on div "Visibility (All)" at bounding box center [83, 105] width 152 height 21
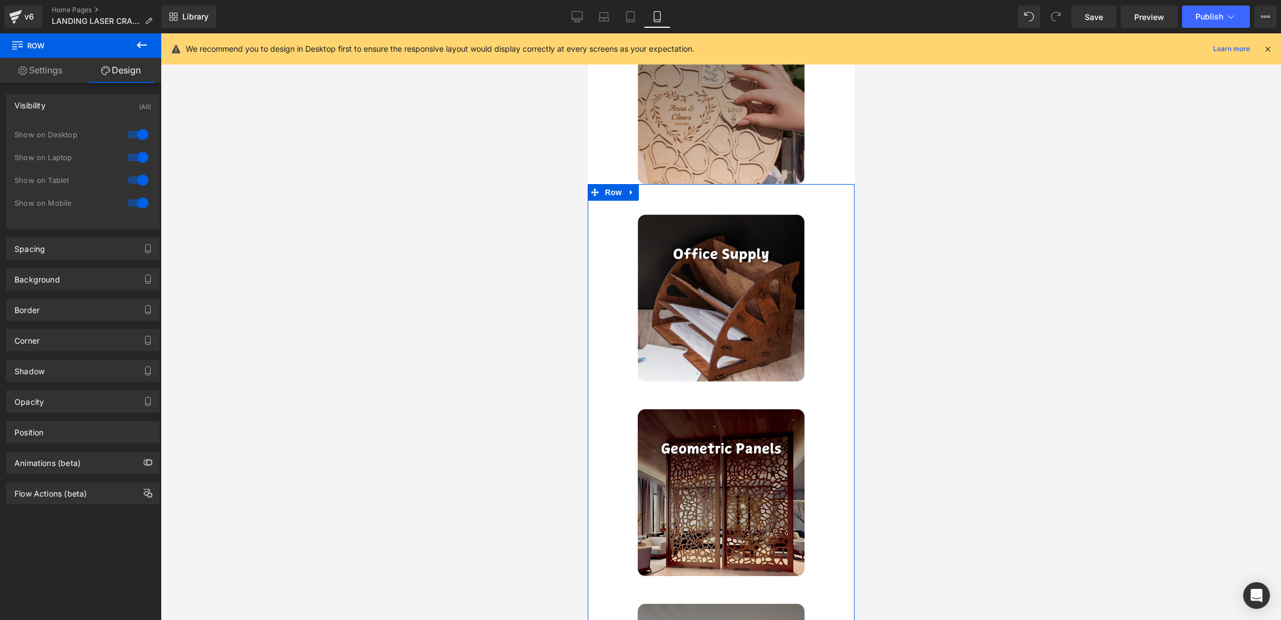
click at [138, 207] on div at bounding box center [138, 203] width 27 height 18
click at [616, 194] on span "Row" at bounding box center [613, 192] width 22 height 17
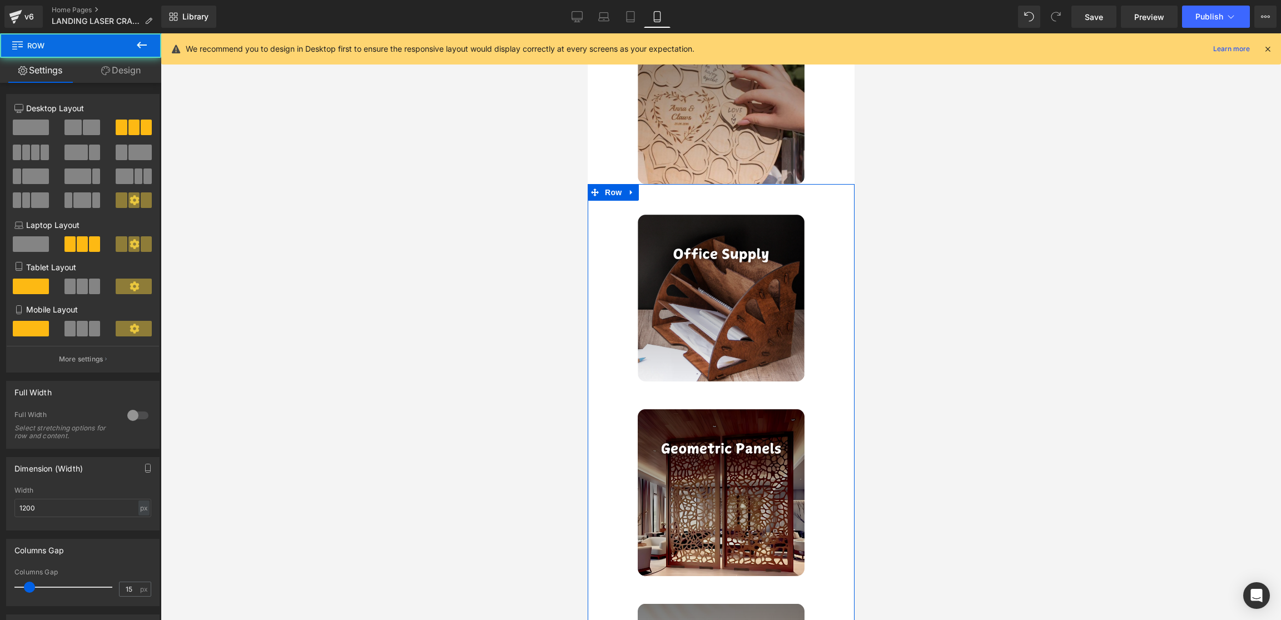
click at [127, 63] on link "Design" at bounding box center [121, 70] width 81 height 25
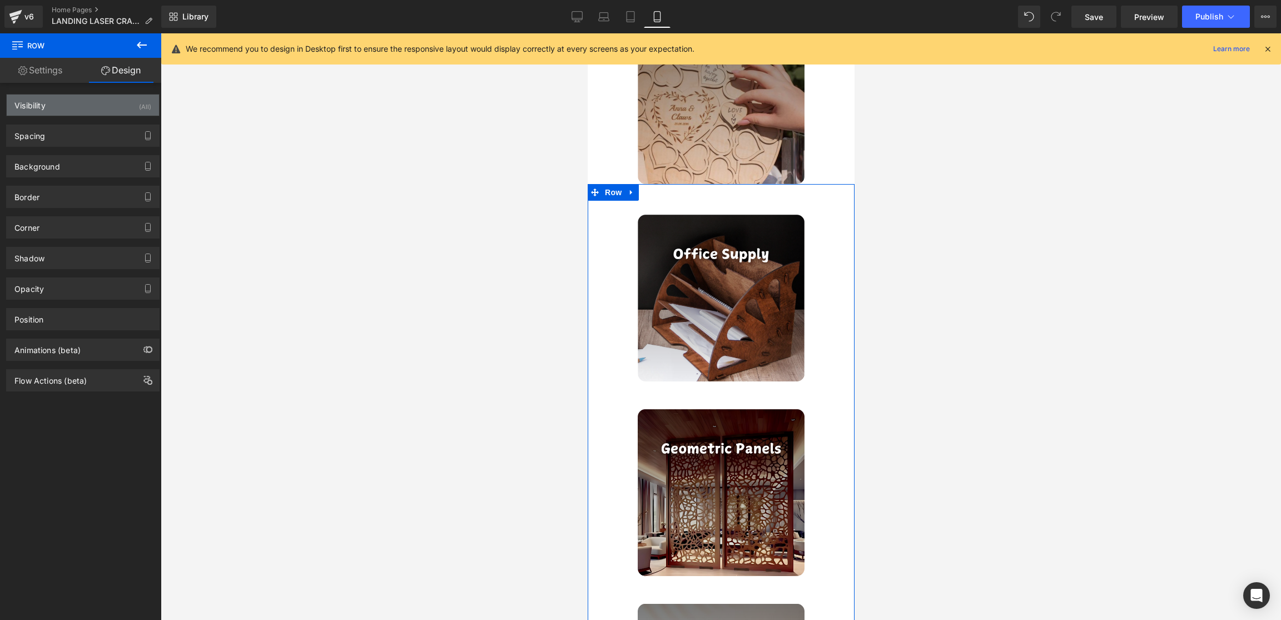
click at [116, 111] on div "Visibility (All)" at bounding box center [83, 105] width 152 height 21
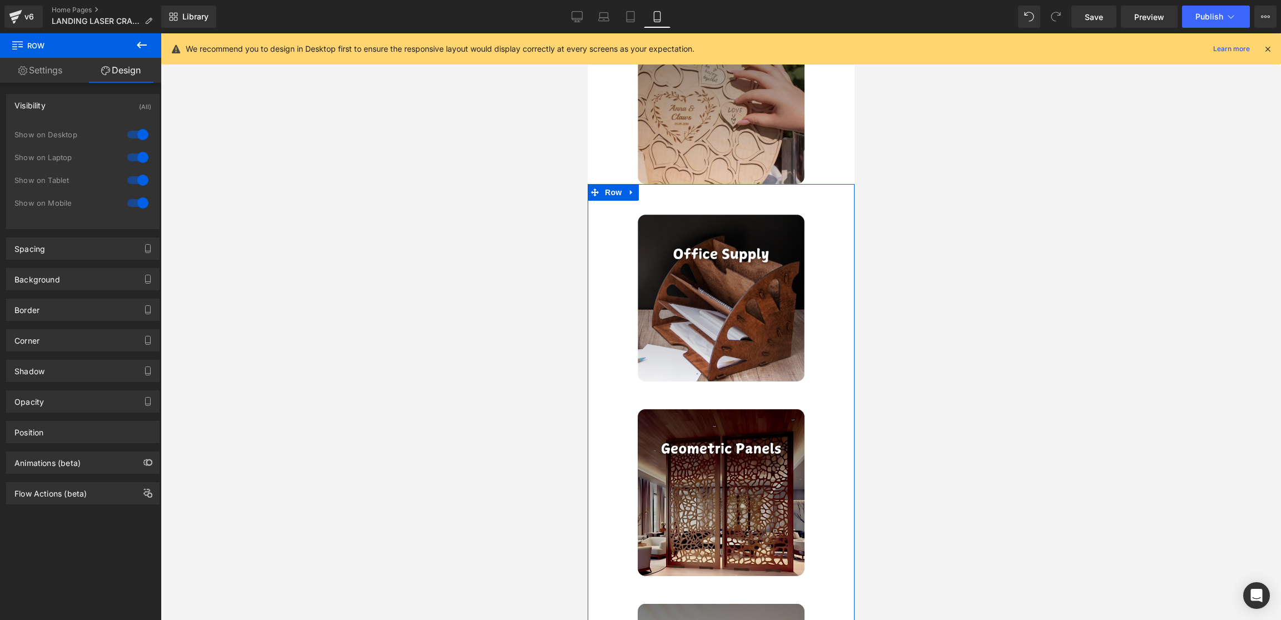
click at [135, 179] on div at bounding box center [138, 180] width 27 height 18
click at [142, 153] on div at bounding box center [138, 157] width 27 height 18
click at [140, 131] on div at bounding box center [138, 135] width 27 height 18
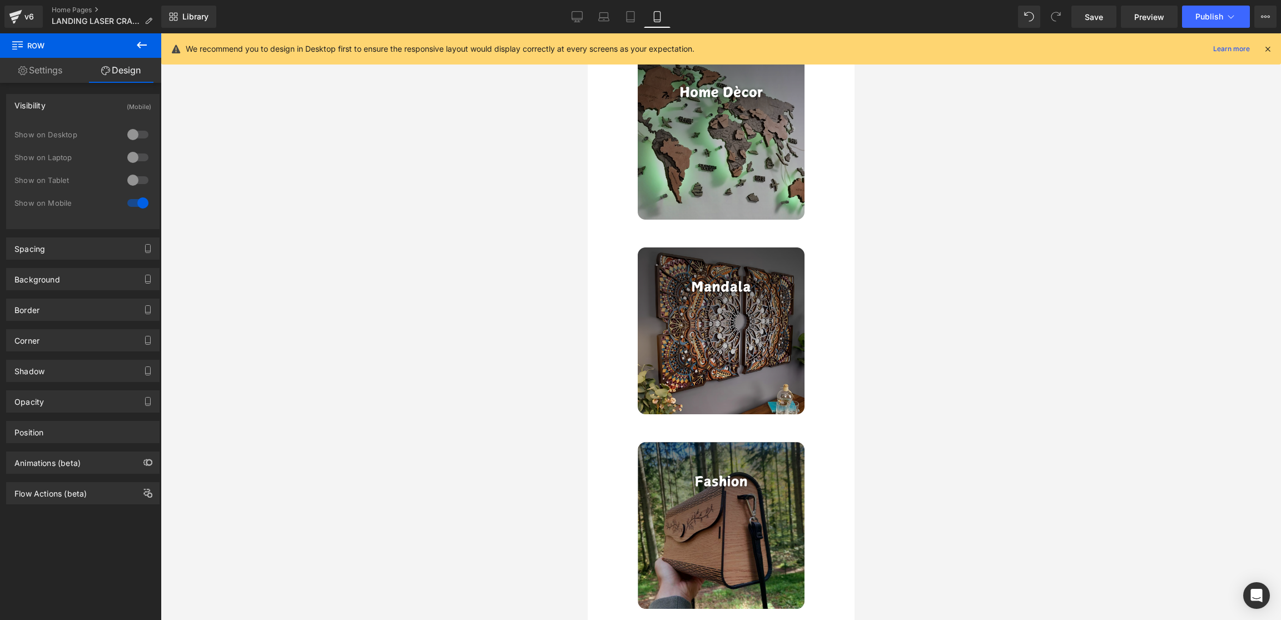
scroll to position [2447, 0]
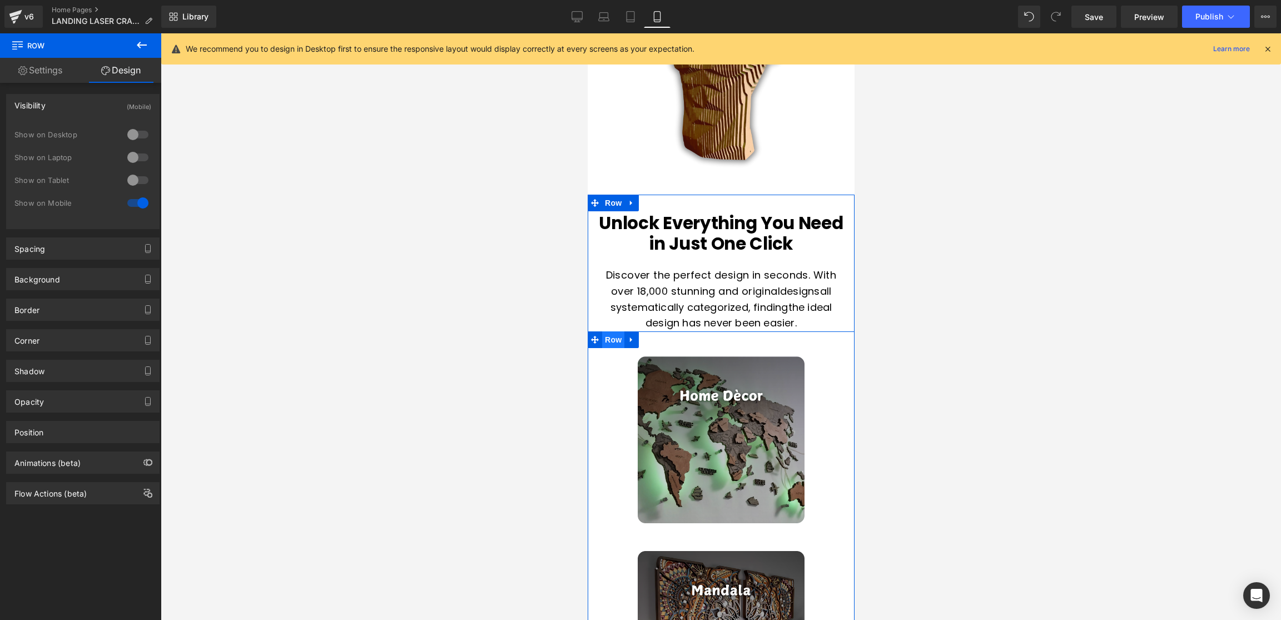
click at [612, 334] on span "Row" at bounding box center [613, 339] width 22 height 17
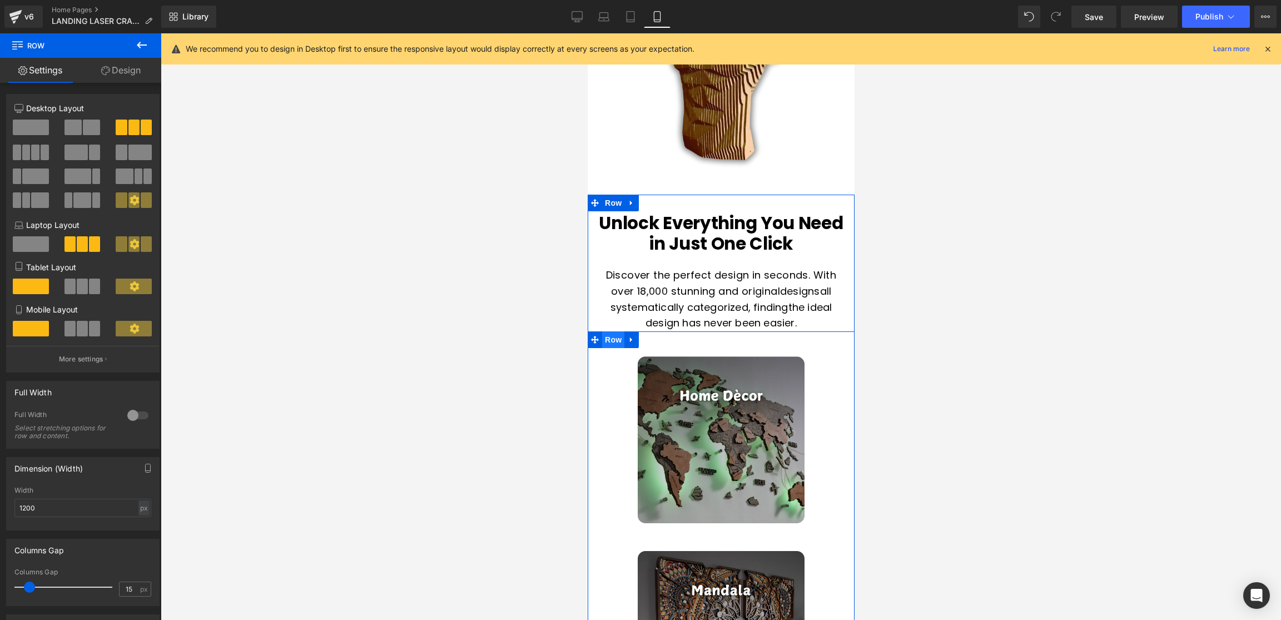
click at [610, 338] on span "Row" at bounding box center [613, 339] width 22 height 17
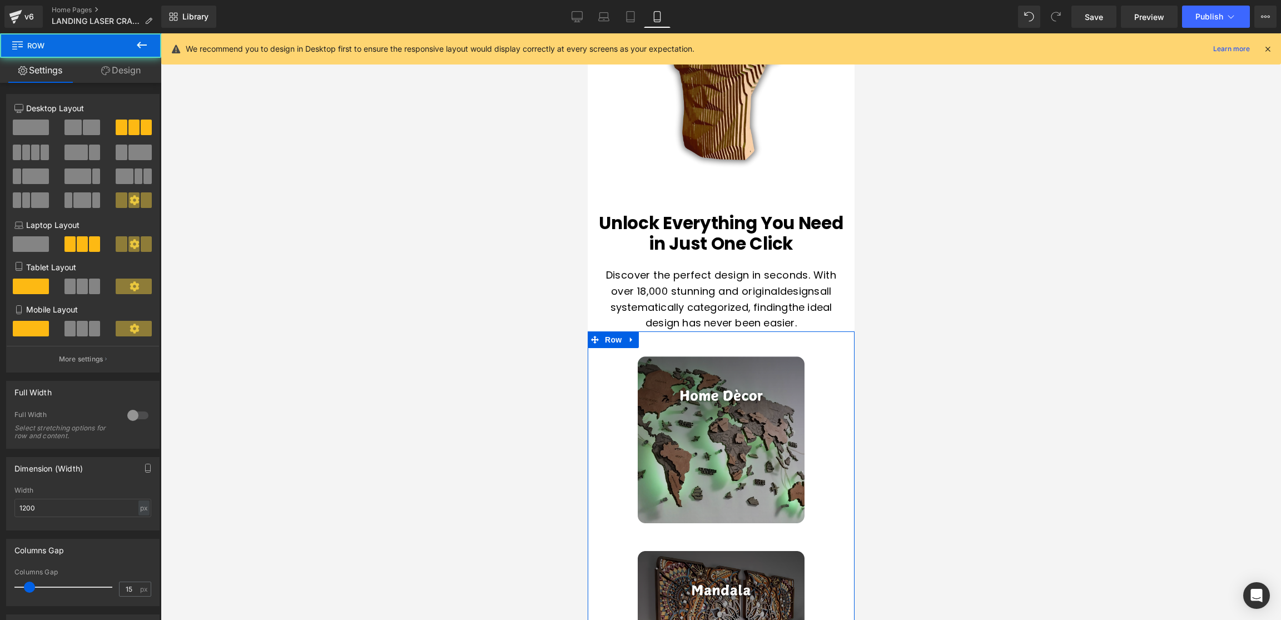
click at [78, 131] on span at bounding box center [73, 128] width 17 height 16
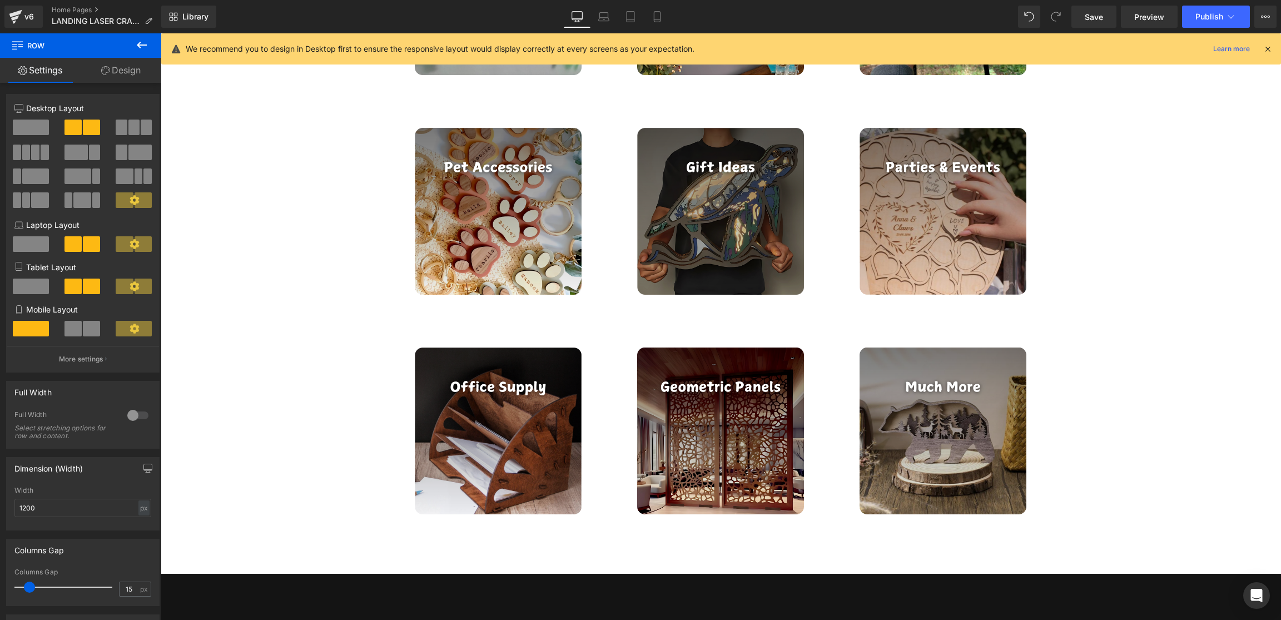
scroll to position [0, 0]
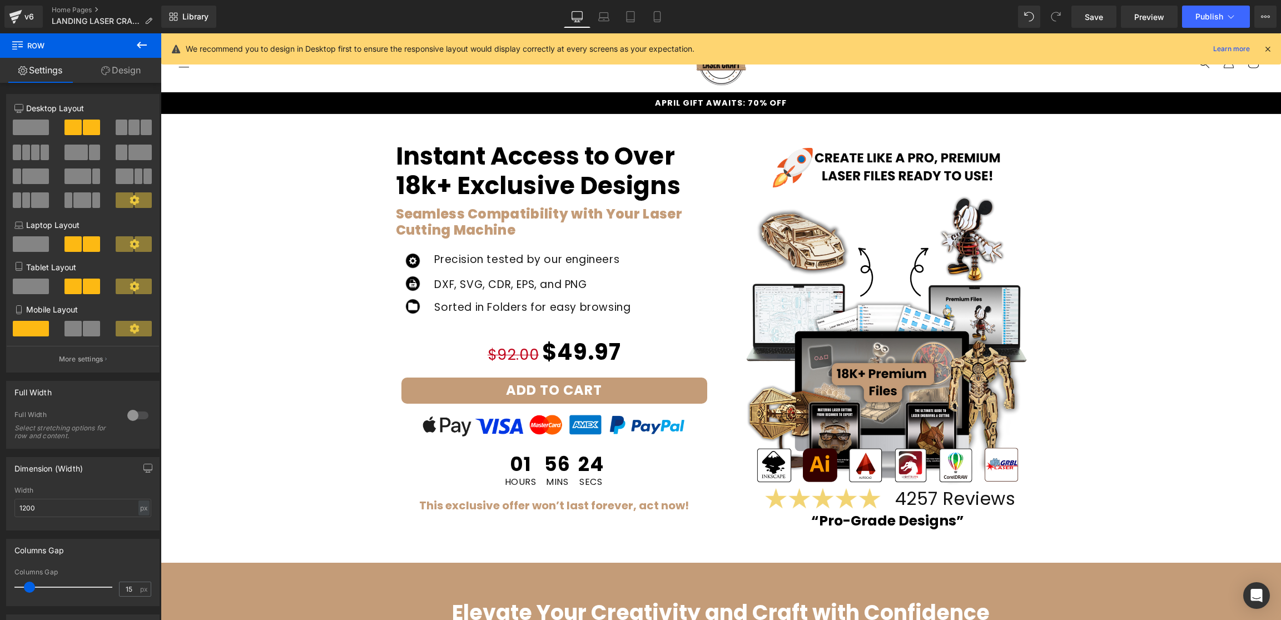
click at [83, 332] on span at bounding box center [91, 329] width 17 height 16
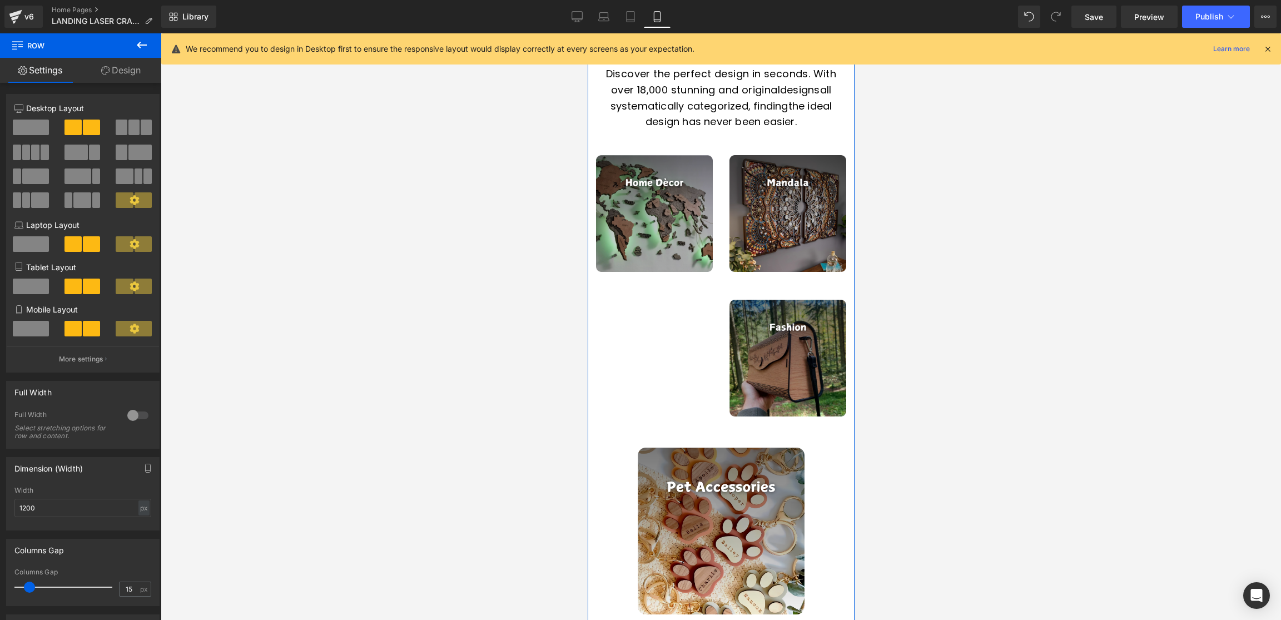
scroll to position [2669, 0]
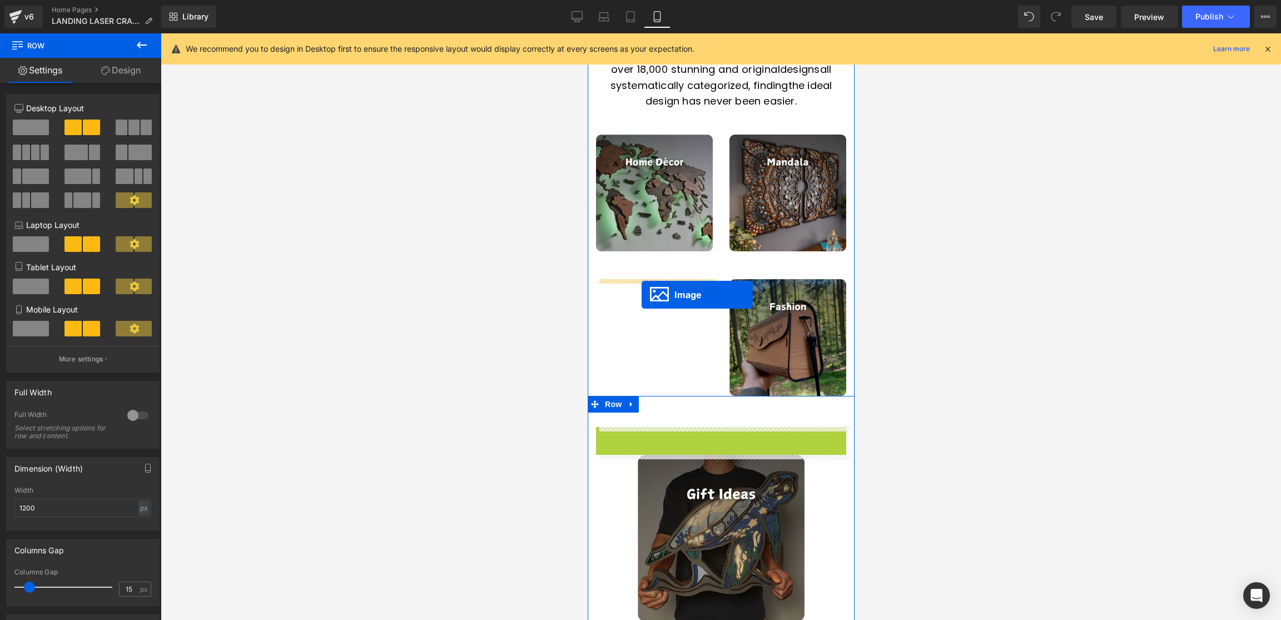
drag, startPoint x: 713, startPoint y: 522, endPoint x: 641, endPoint y: 294, distance: 238.5
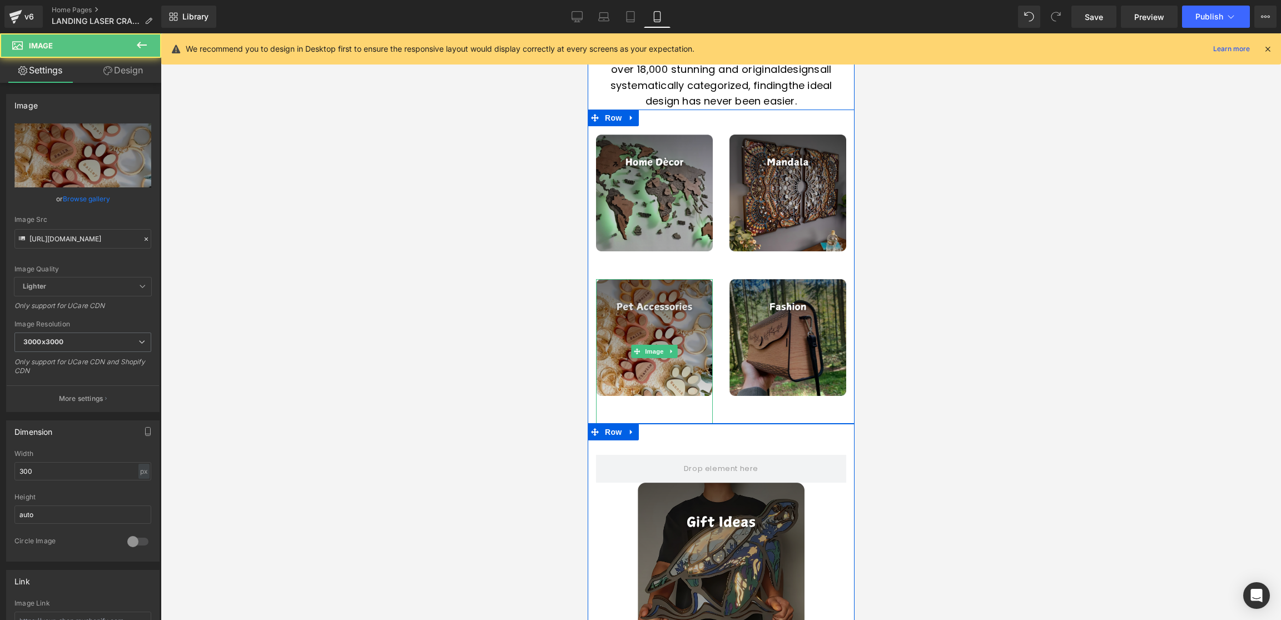
scroll to position [2666, 0]
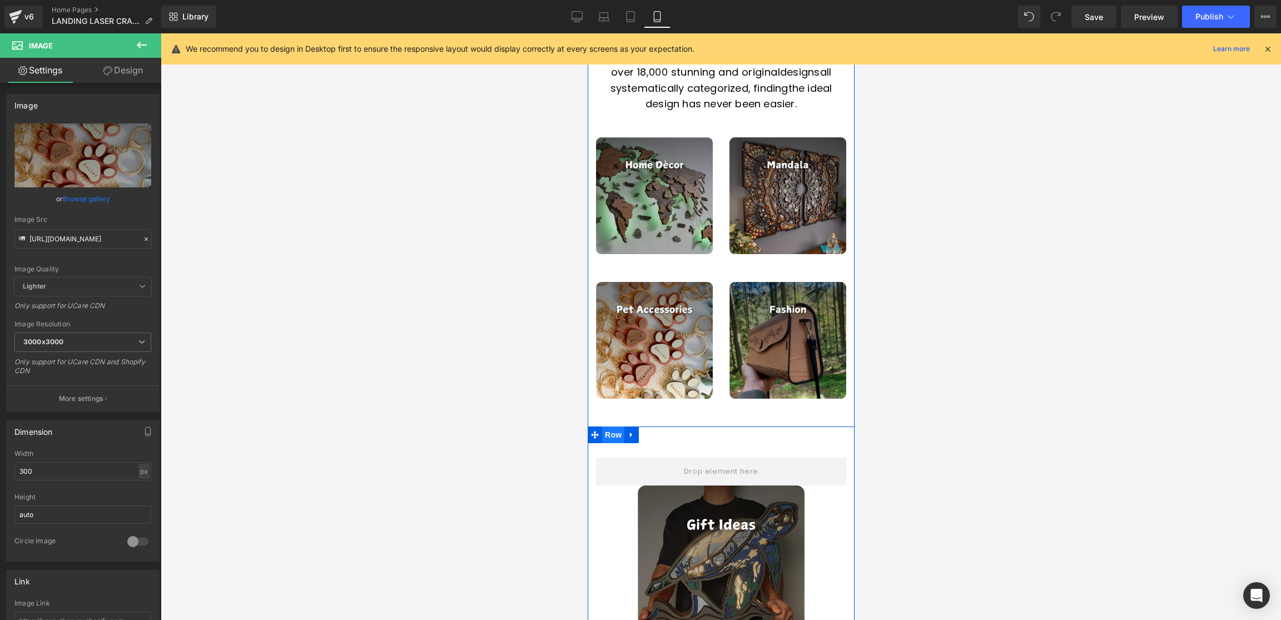
click at [610, 435] on span "Row" at bounding box center [613, 435] width 22 height 17
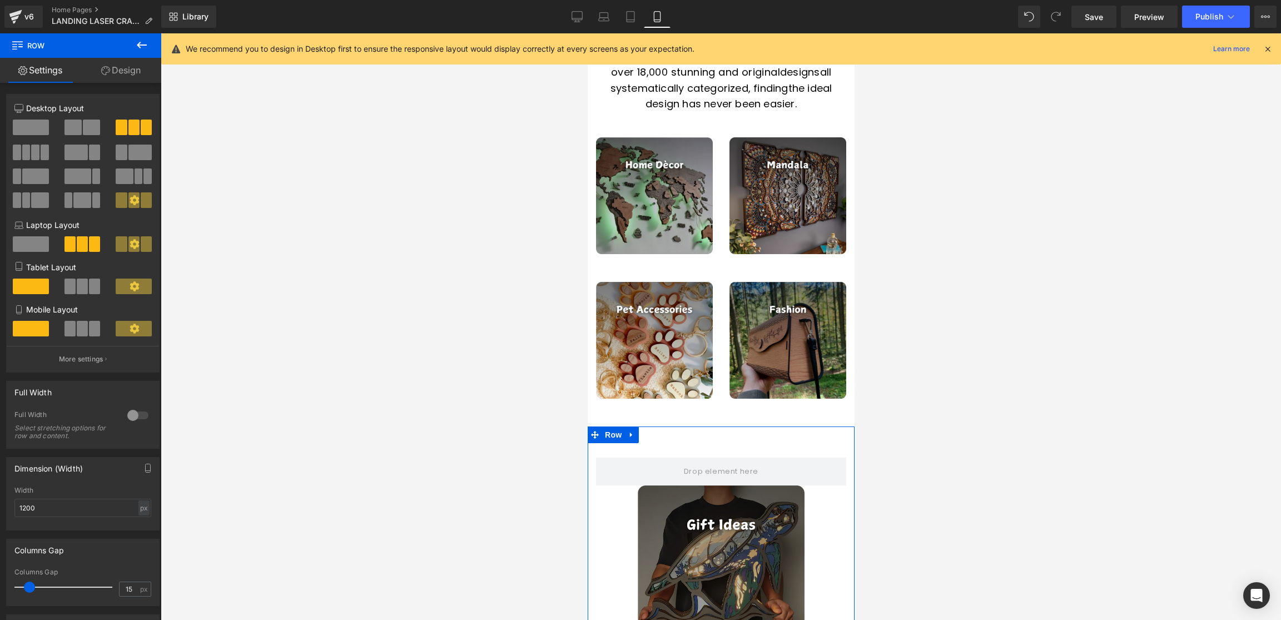
click at [22, 152] on span at bounding box center [26, 153] width 8 height 16
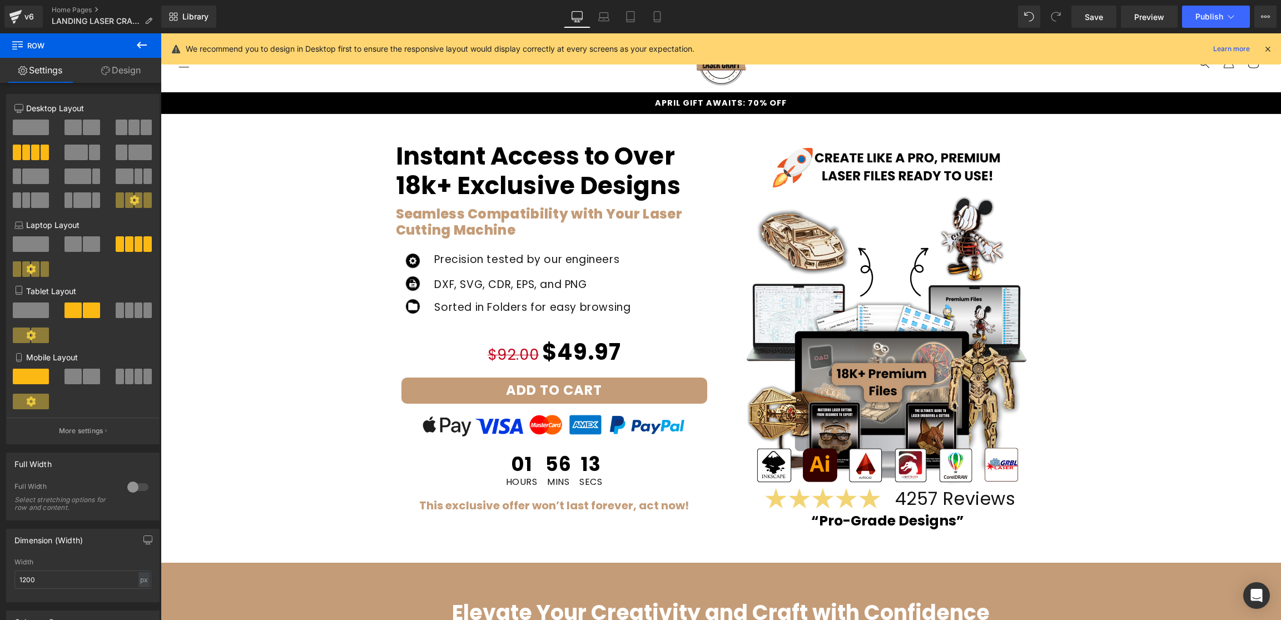
scroll to position [16, 0]
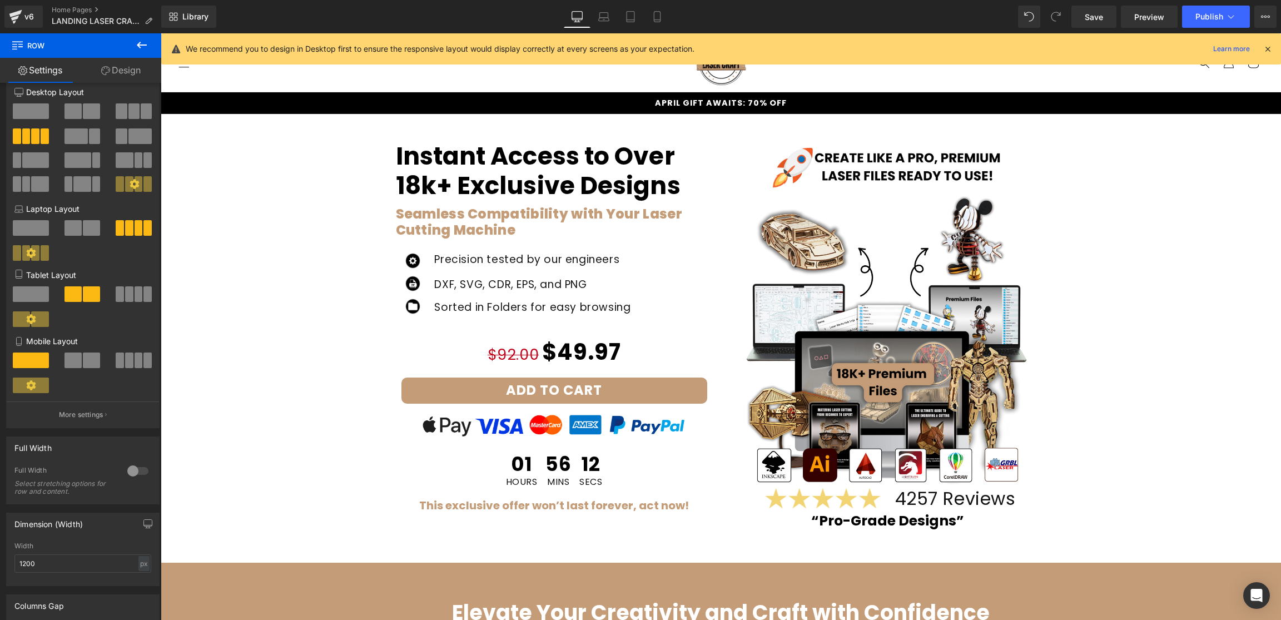
click at [86, 365] on span at bounding box center [91, 361] width 17 height 16
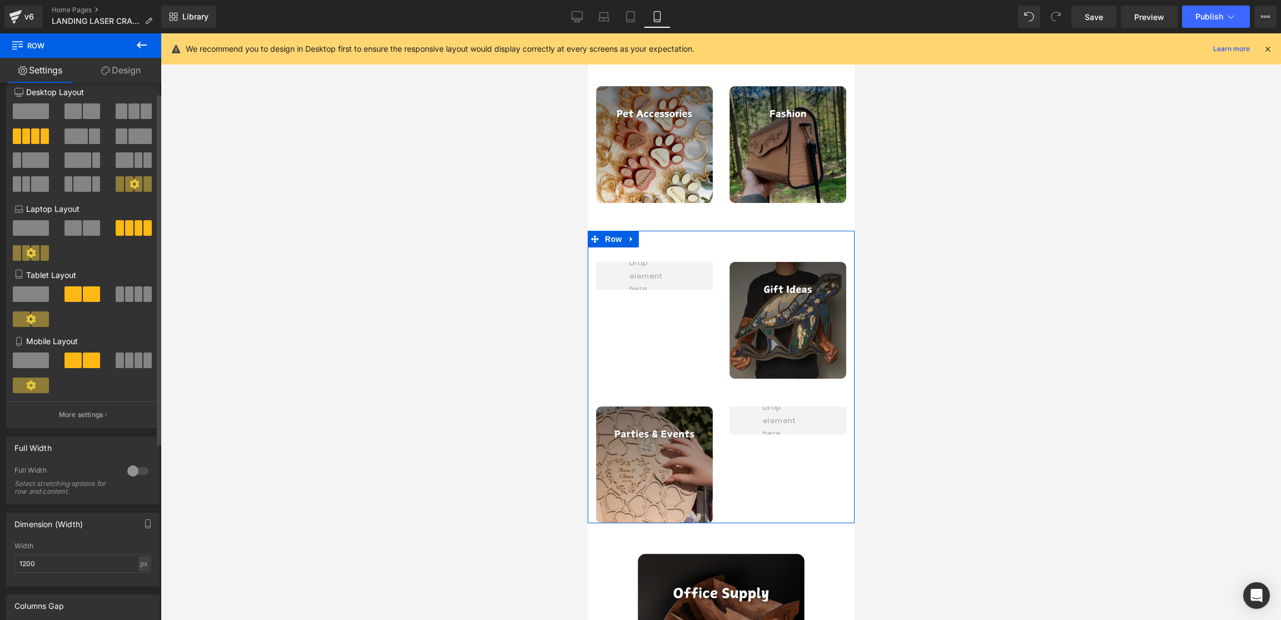
scroll to position [16, 0]
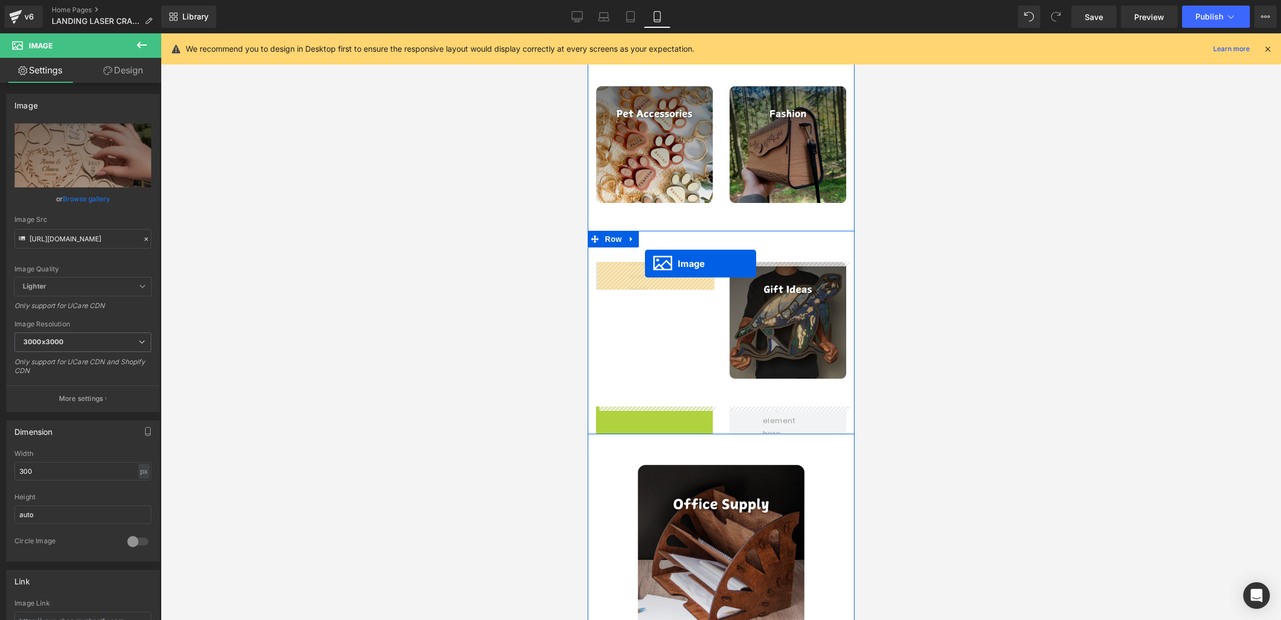
drag, startPoint x: 657, startPoint y: 463, endPoint x: 644, endPoint y: 263, distance: 200.0
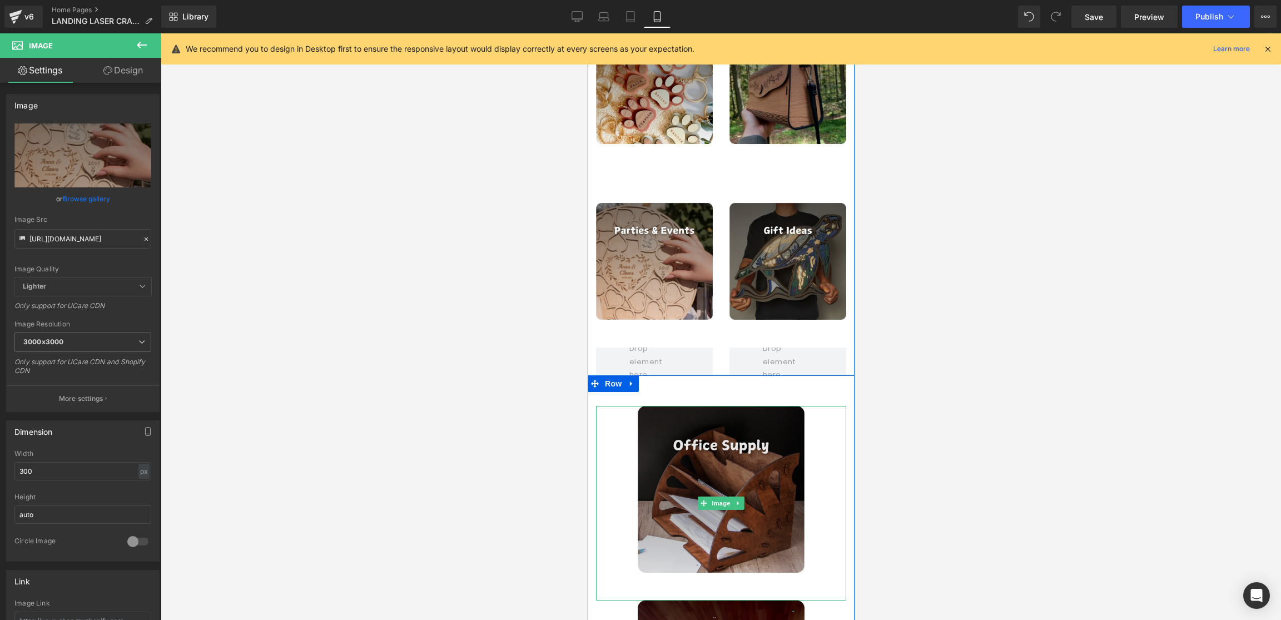
scroll to position [2922, 0]
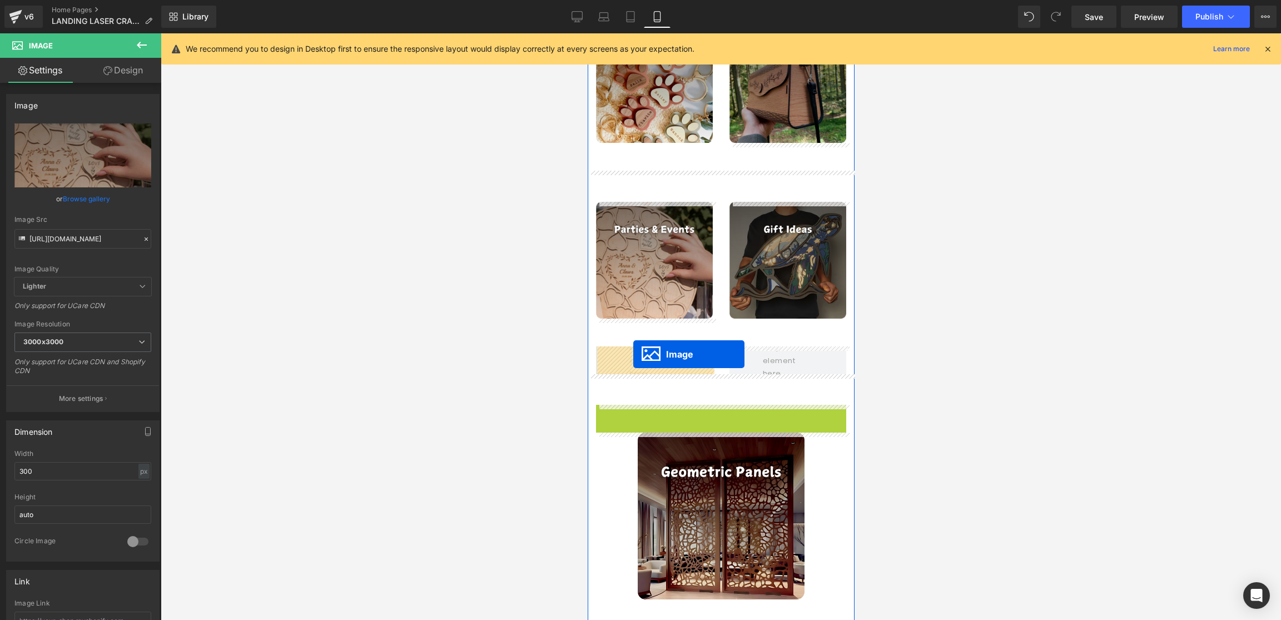
drag, startPoint x: 705, startPoint y: 504, endPoint x: 633, endPoint y: 354, distance: 167.1
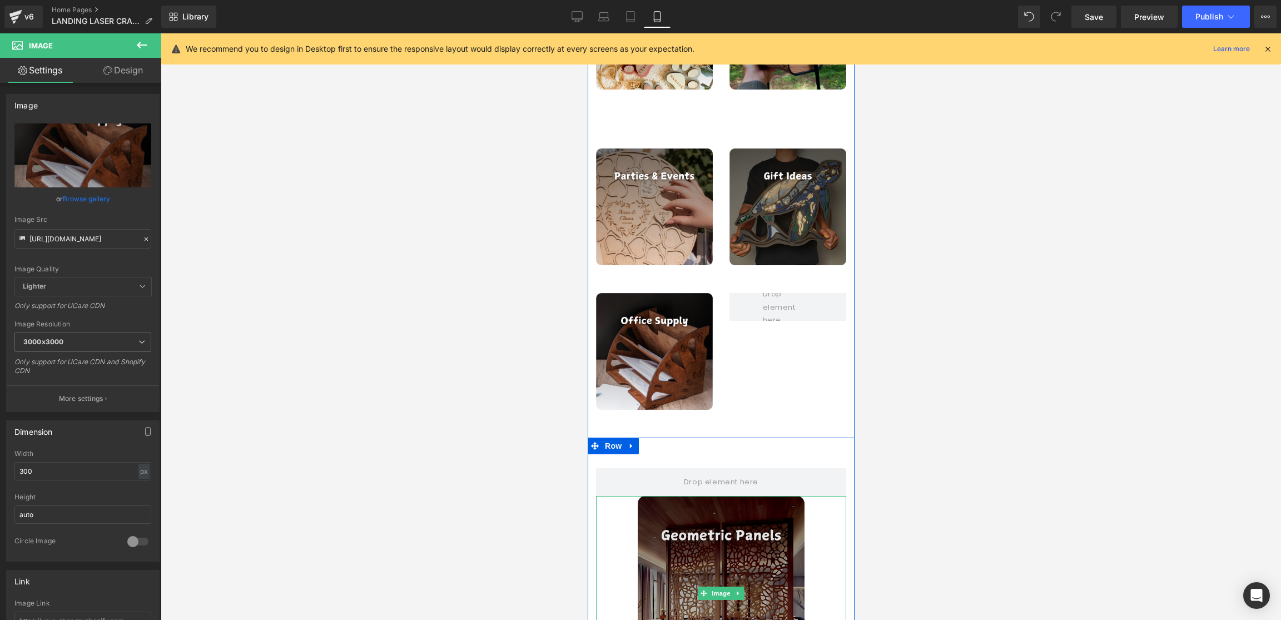
scroll to position [2993, 0]
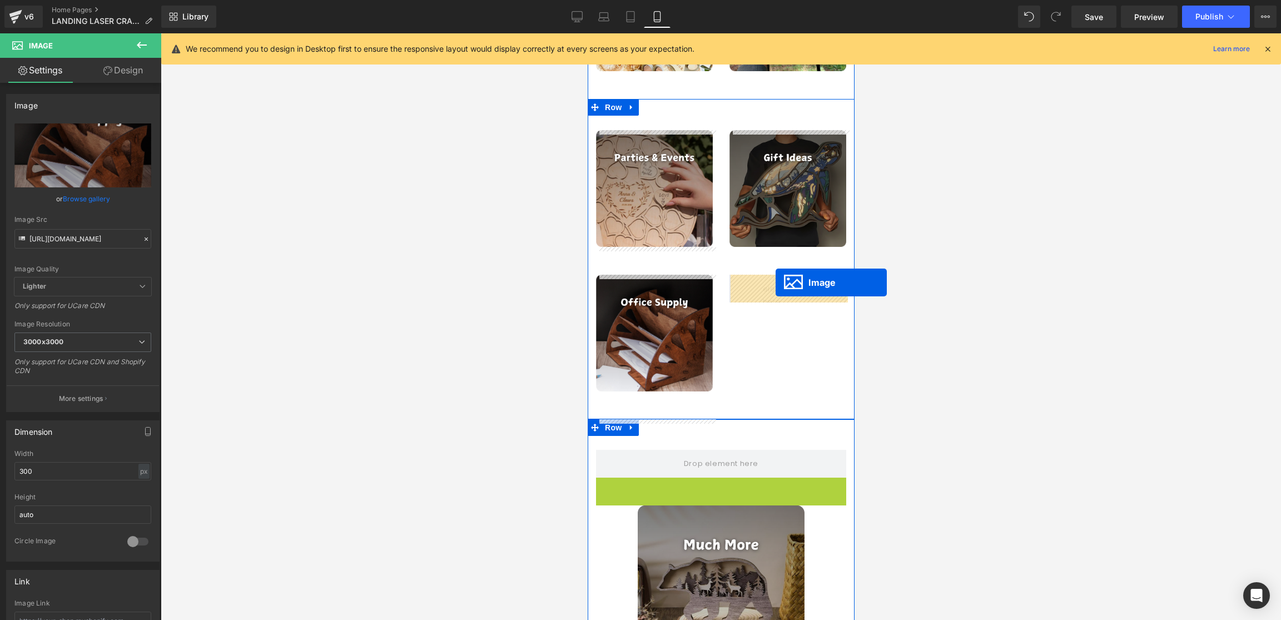
drag, startPoint x: 712, startPoint y: 574, endPoint x: 775, endPoint y: 282, distance: 298.6
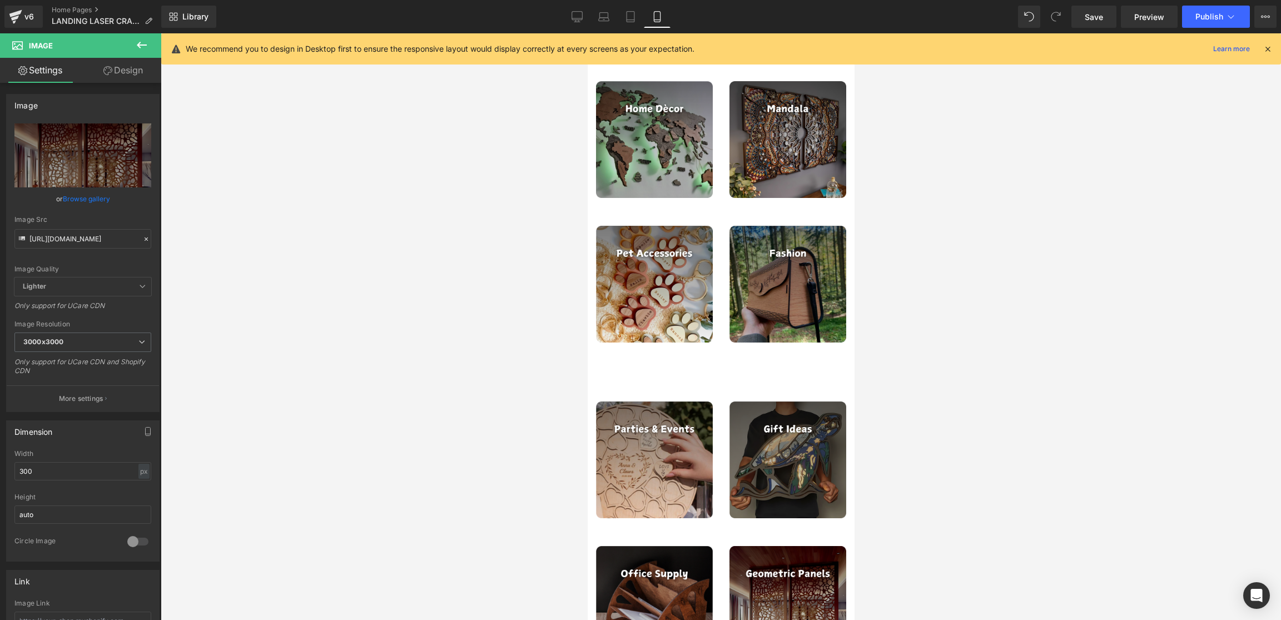
scroll to position [2719, 0]
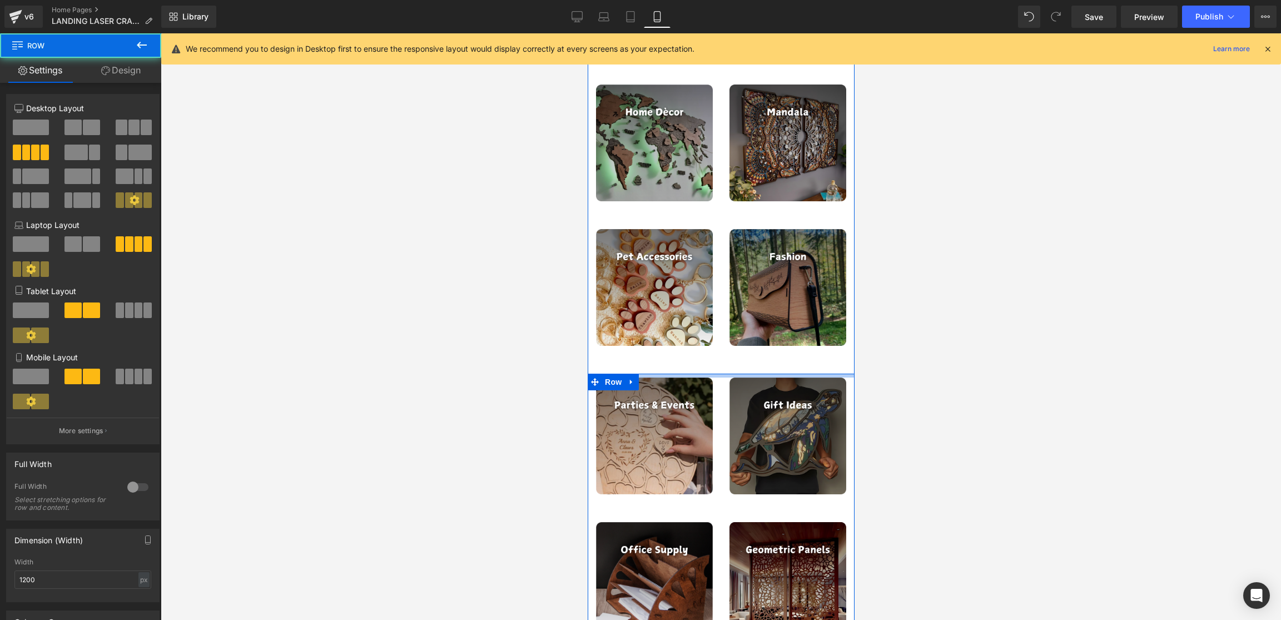
drag, startPoint x: 723, startPoint y: 384, endPoint x: 725, endPoint y: 359, distance: 25.7
click at [725, 359] on div "Unlock Everything You Need in Just One Click Heading Discover the perfect desig…" at bounding box center [720, 430] width 267 height 979
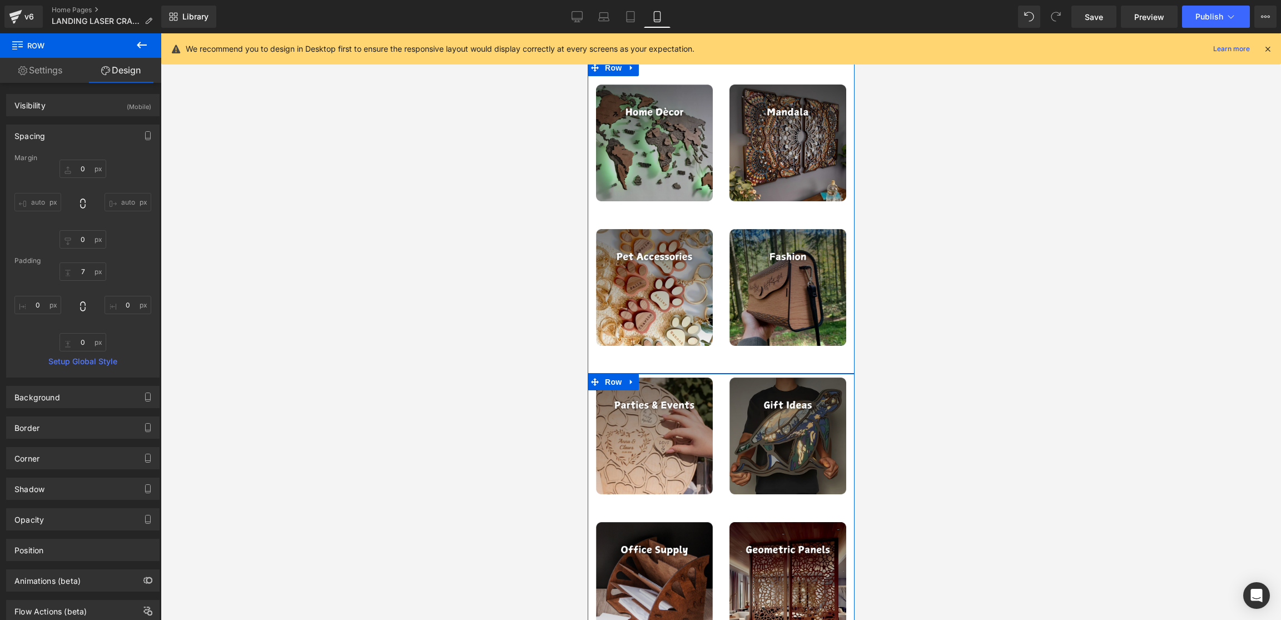
drag, startPoint x: 723, startPoint y: 365, endPoint x: 721, endPoint y: 370, distance: 6.0
click at [722, 365] on div "Image Image Image Image Row" at bounding box center [720, 217] width 267 height 314
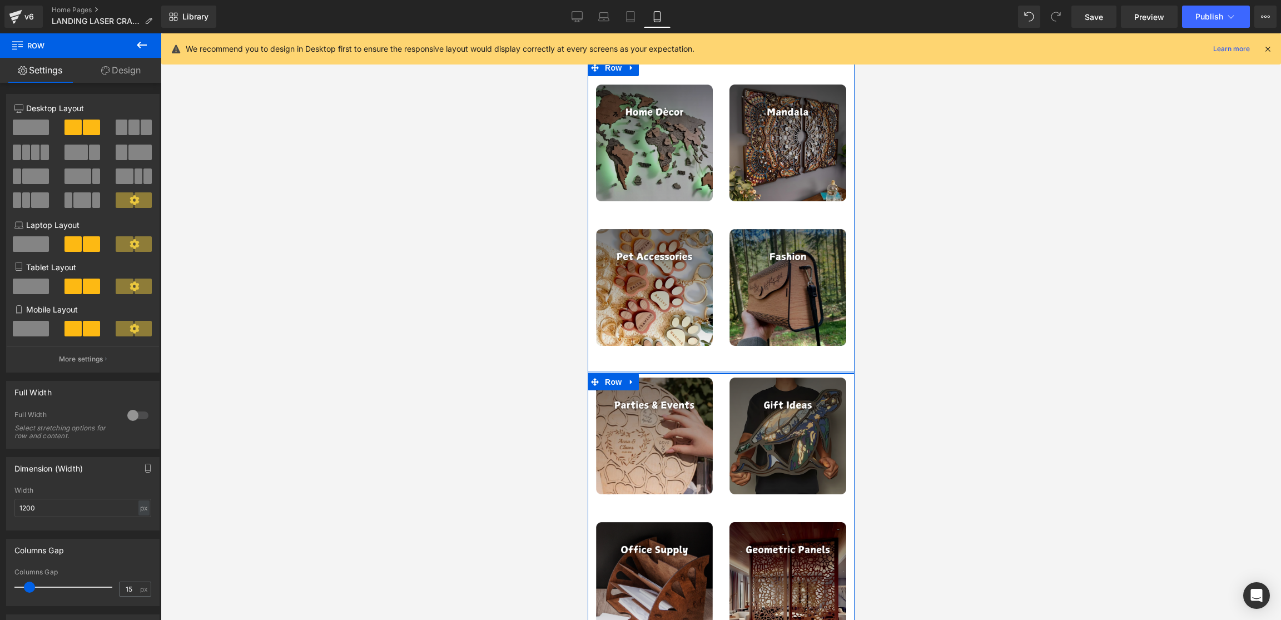
drag, startPoint x: 721, startPoint y: 370, endPoint x: 721, endPoint y: 359, distance: 11.1
click at [721, 359] on div "Image Image Image Image Row" at bounding box center [720, 217] width 267 height 314
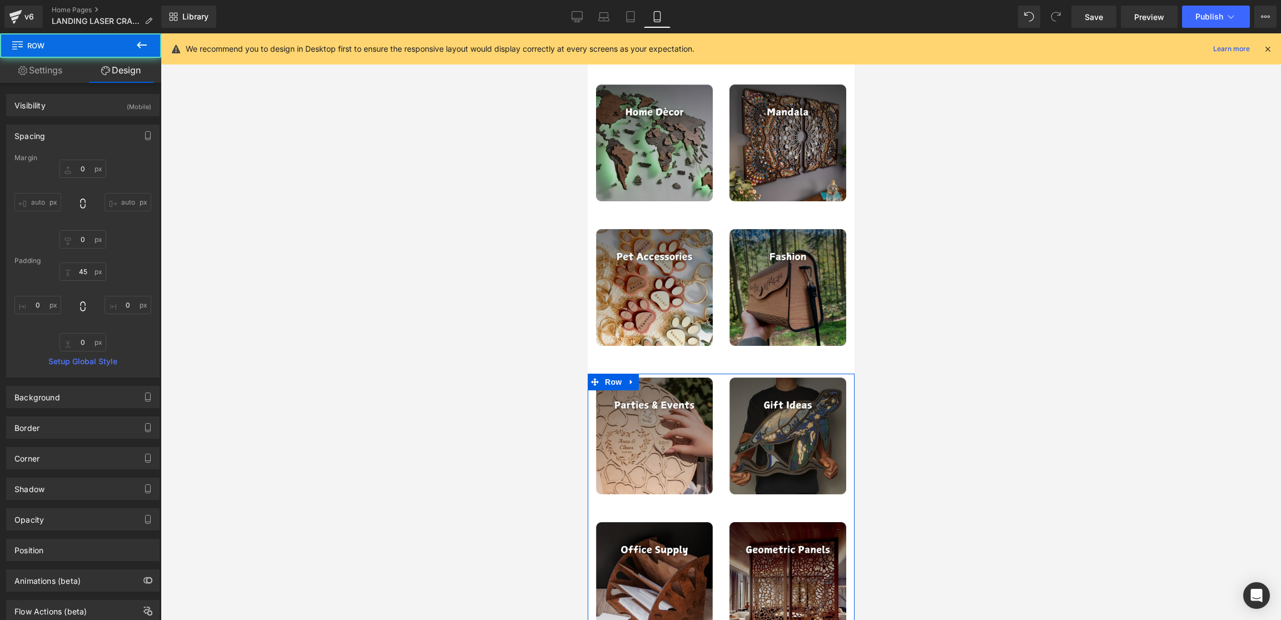
click at [962, 327] on div at bounding box center [721, 326] width 1120 height 587
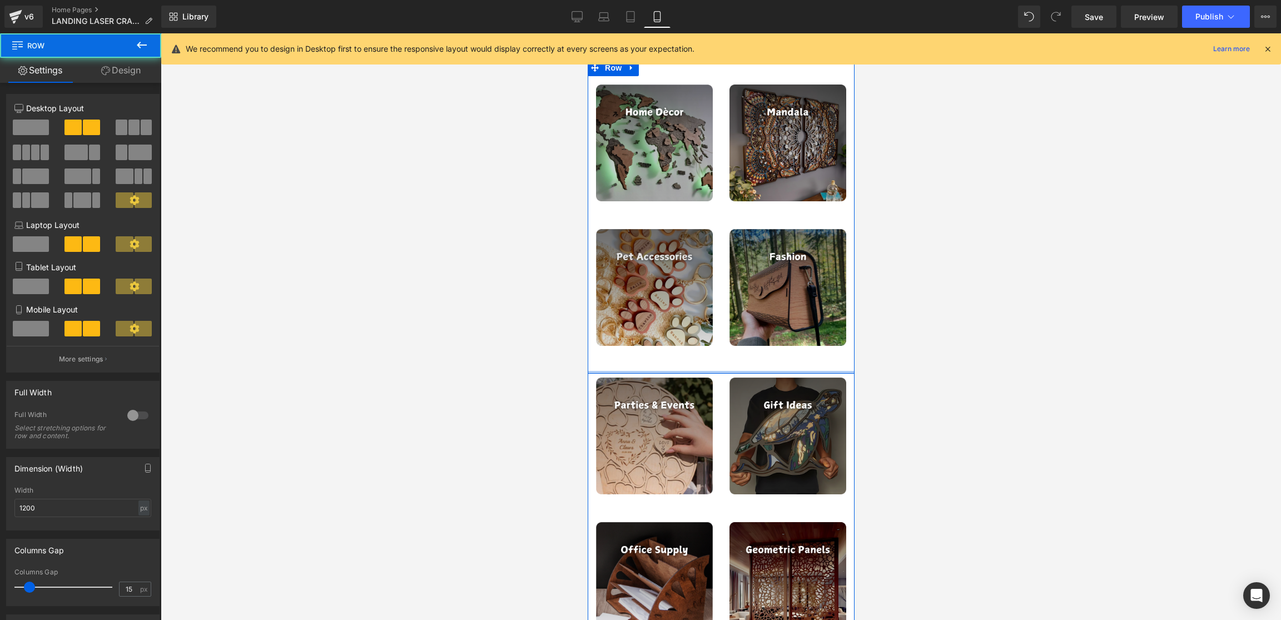
drag, startPoint x: 671, startPoint y: 371, endPoint x: 672, endPoint y: 365, distance: 5.7
click at [672, 365] on div "Image Image Image Image Row" at bounding box center [720, 217] width 267 height 314
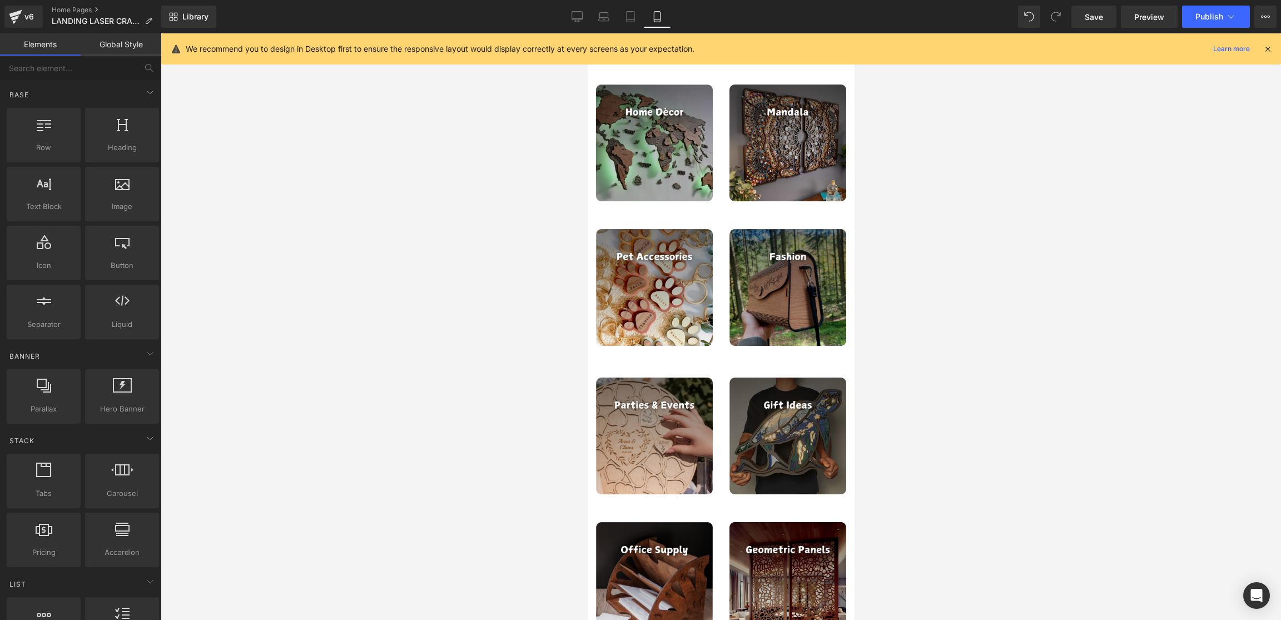
click at [949, 325] on div at bounding box center [721, 326] width 1120 height 587
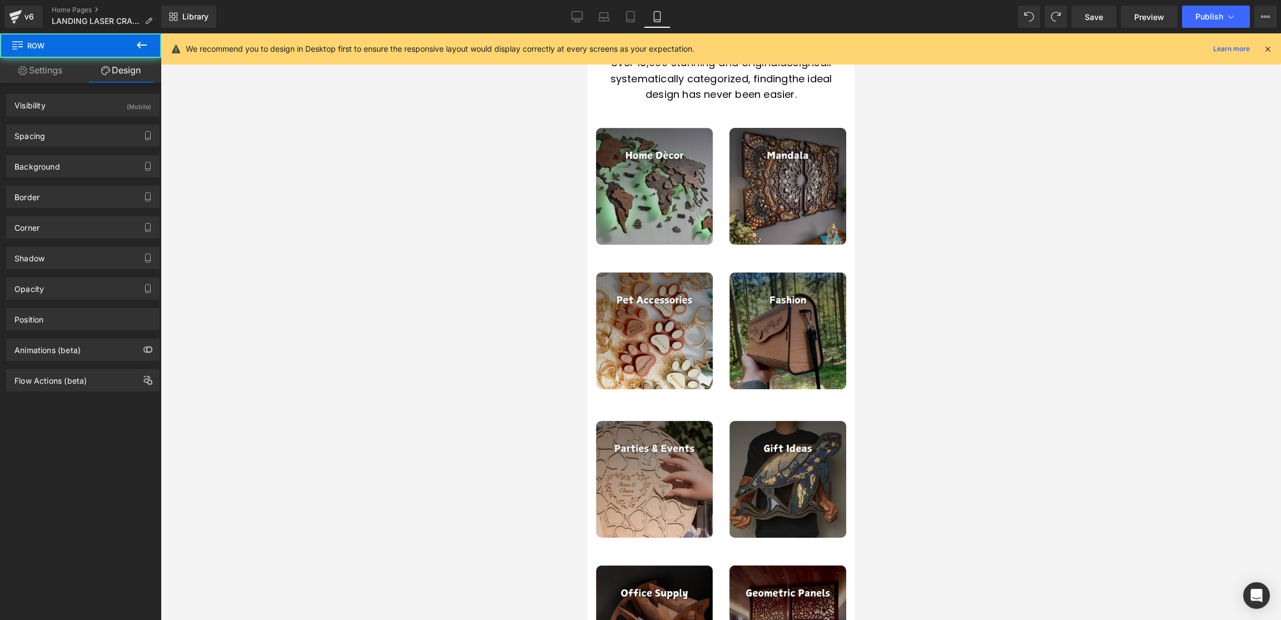
scroll to position [2547, 0]
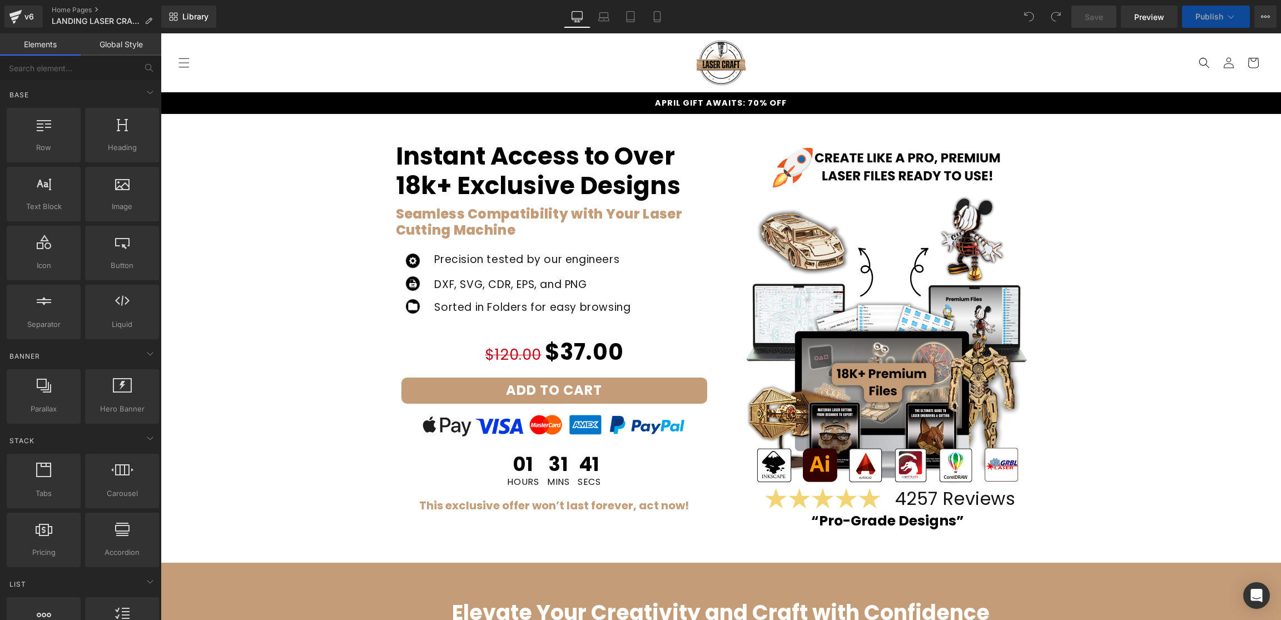
click at [690, 103] on span "APRIL GIFT AWAITS: 70% OFF" at bounding box center [721, 102] width 132 height 11
click at [680, 103] on span "APRIL GIFT AWAITS: 70% OFF" at bounding box center [721, 102] width 132 height 11
click at [702, 104] on span "APRIL GIFT AWAITS: 70% OFF" at bounding box center [721, 102] width 132 height 11
drag, startPoint x: 789, startPoint y: 100, endPoint x: 636, endPoint y: 93, distance: 152.5
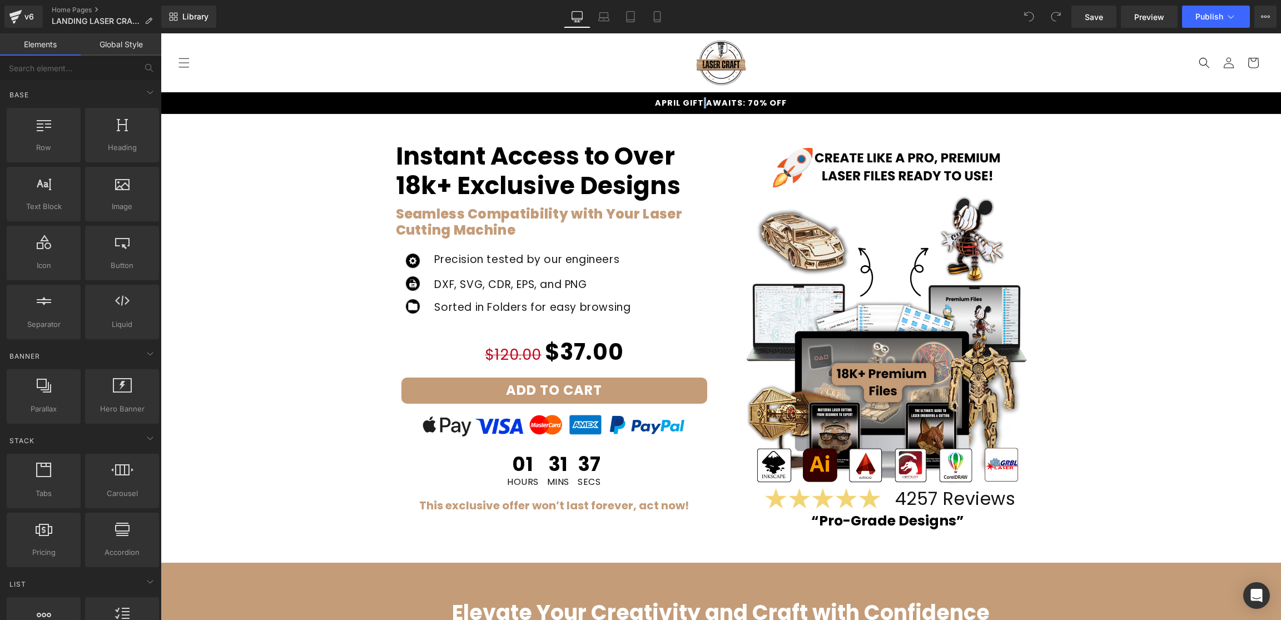
click at [636, 93] on div "APRIL GIFT AWAITS: 70% OFF" at bounding box center [721, 102] width 1085 height 21
click at [702, 103] on span "APRIL GIFT AWAITS: 70% OFF" at bounding box center [721, 102] width 132 height 11
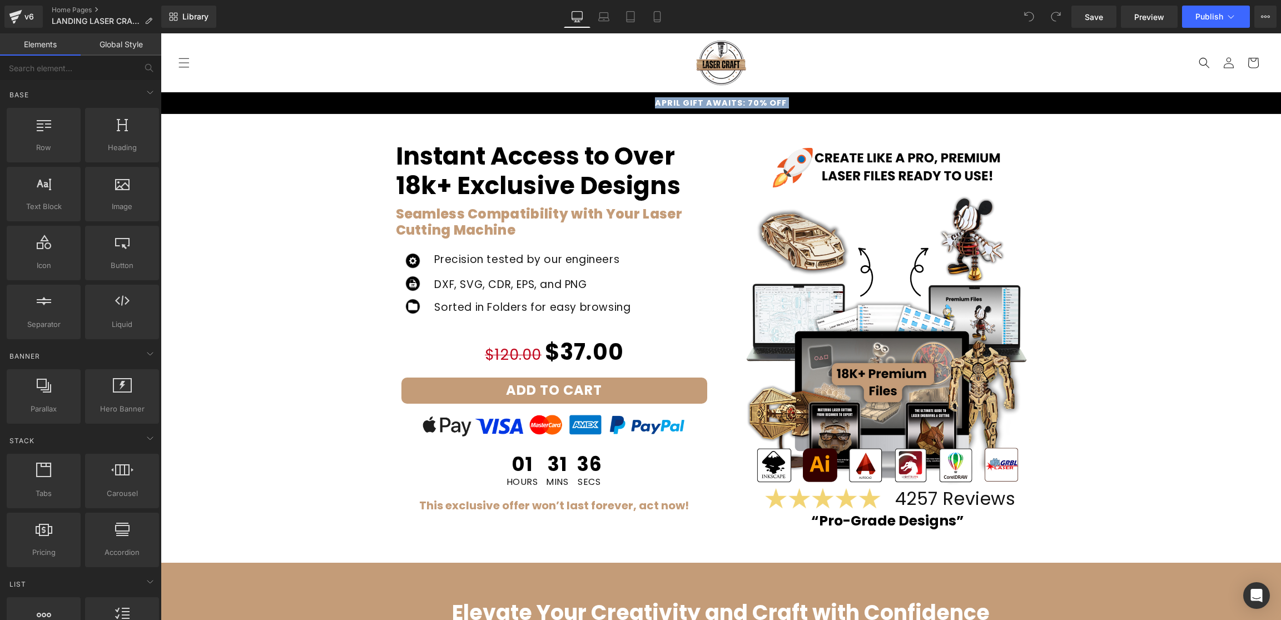
click at [569, 152] on h1 "Instant Access to Over 18k+ Exclusive Designs" at bounding box center [554, 171] width 317 height 59
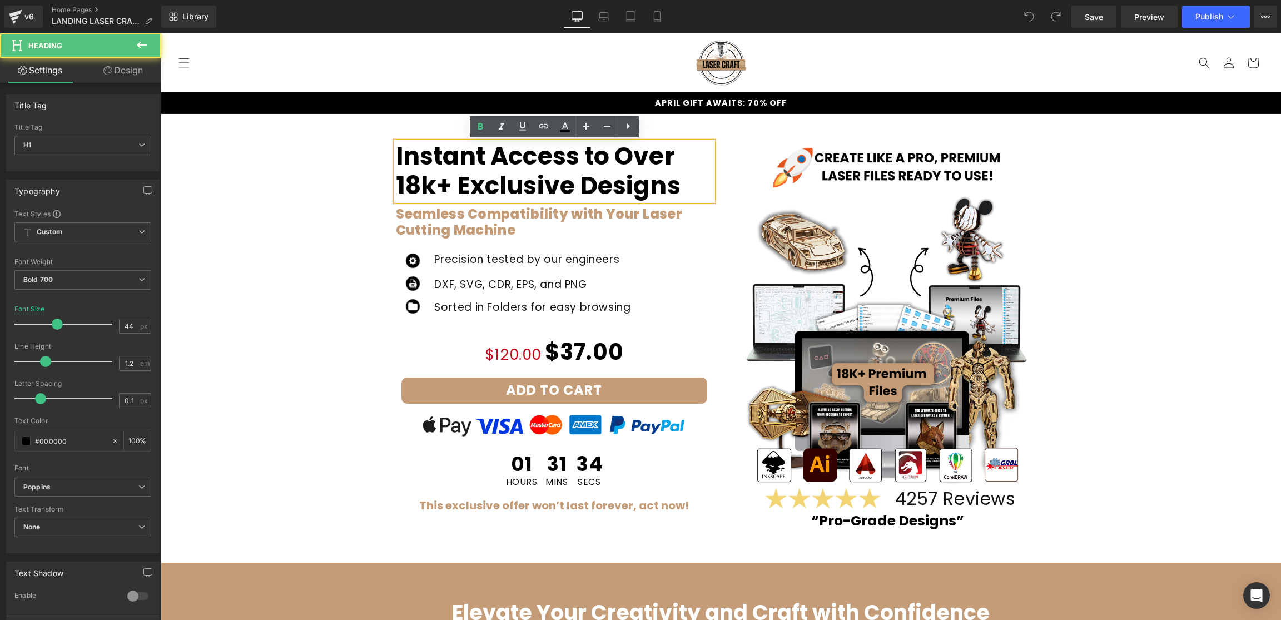
click at [685, 100] on span "APRIL GIFT AWAITS: 70% OFF" at bounding box center [721, 102] width 132 height 11
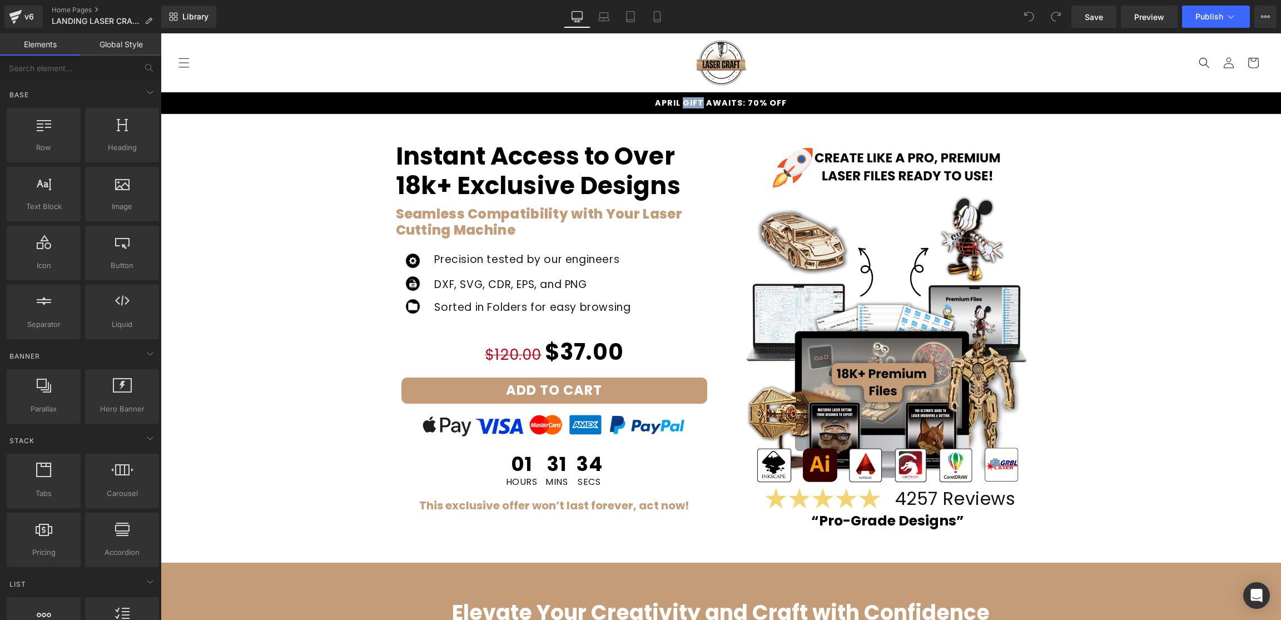
click at [685, 100] on span "APRIL GIFT AWAITS: 70% OFF" at bounding box center [721, 102] width 132 height 11
click at [532, 166] on span at bounding box center [528, 171] width 12 height 13
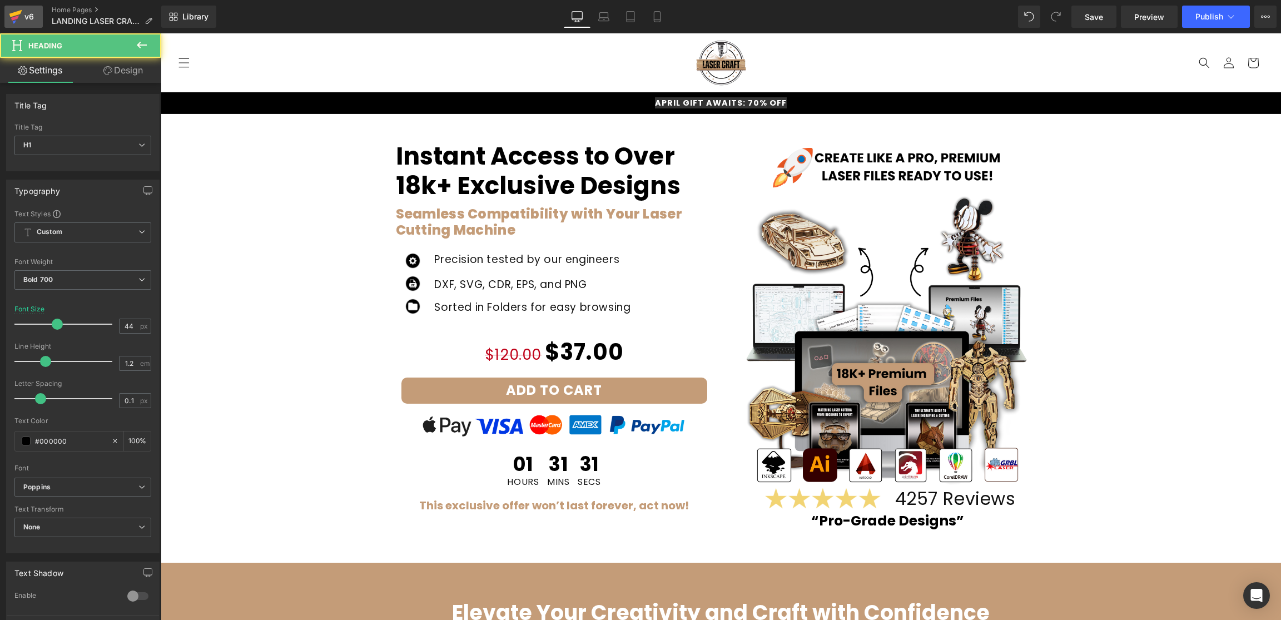
click at [23, 9] on div "v6" at bounding box center [29, 16] width 14 height 14
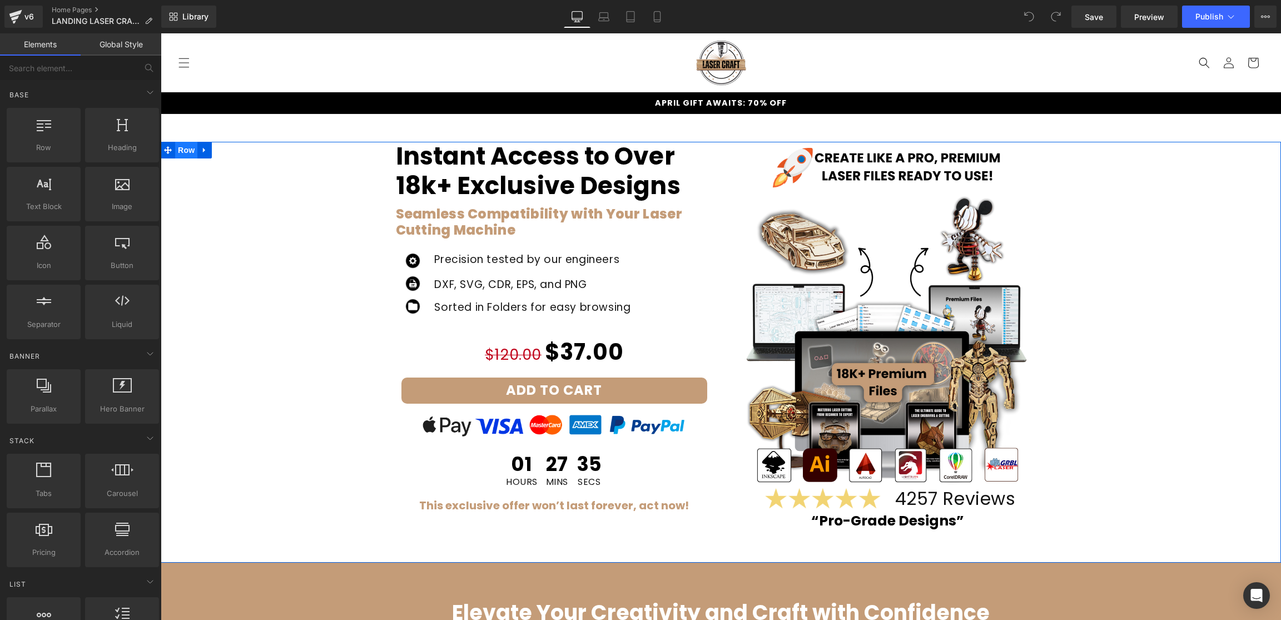
click at [191, 155] on span "Row" at bounding box center [186, 150] width 22 height 17
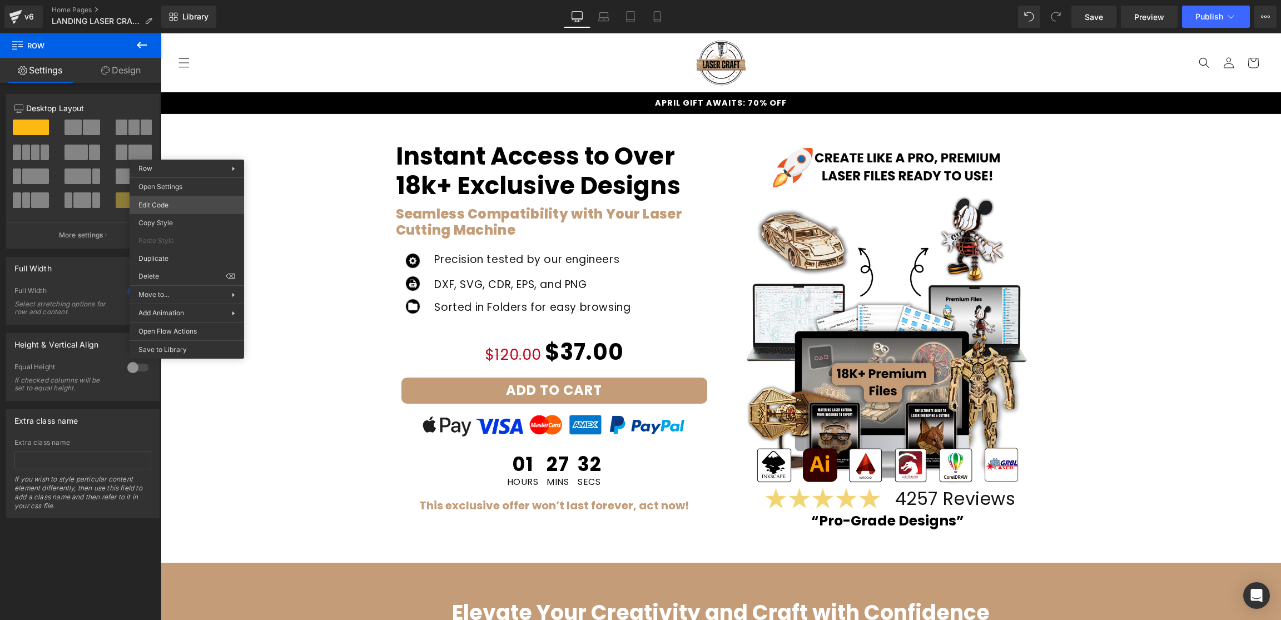
click at [176, 204] on body "Row You are previewing how the will restyle your page. You can not edit Element…" at bounding box center [640, 310] width 1281 height 620
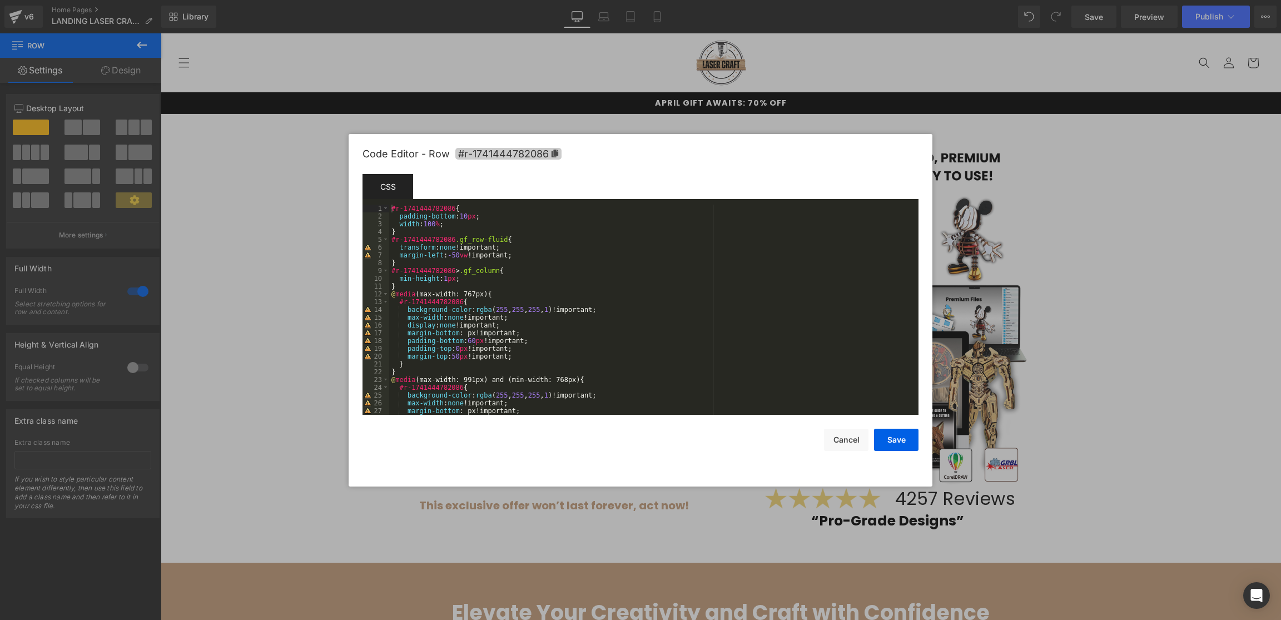
click at [556, 152] on icon at bounding box center [555, 154] width 7 height 8
click at [890, 437] on button "Save" at bounding box center [896, 440] width 44 height 22
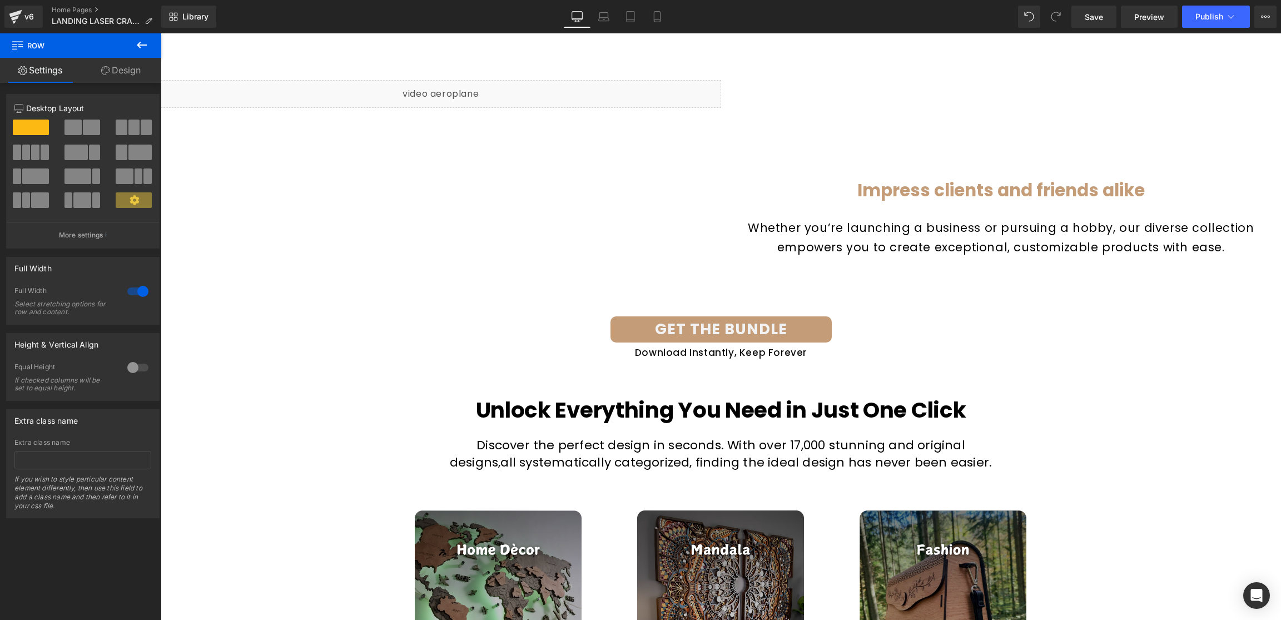
scroll to position [1847, 0]
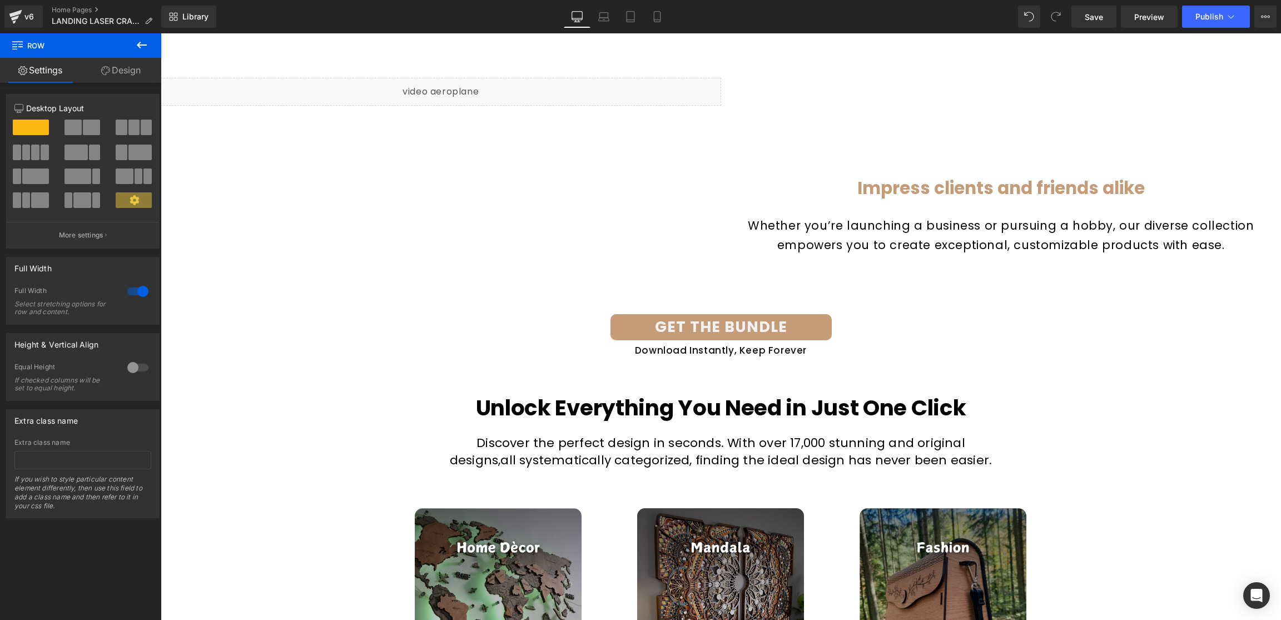
click at [721, 329] on div "GET THE BUNDLE Button" at bounding box center [721, 327] width 651 height 26
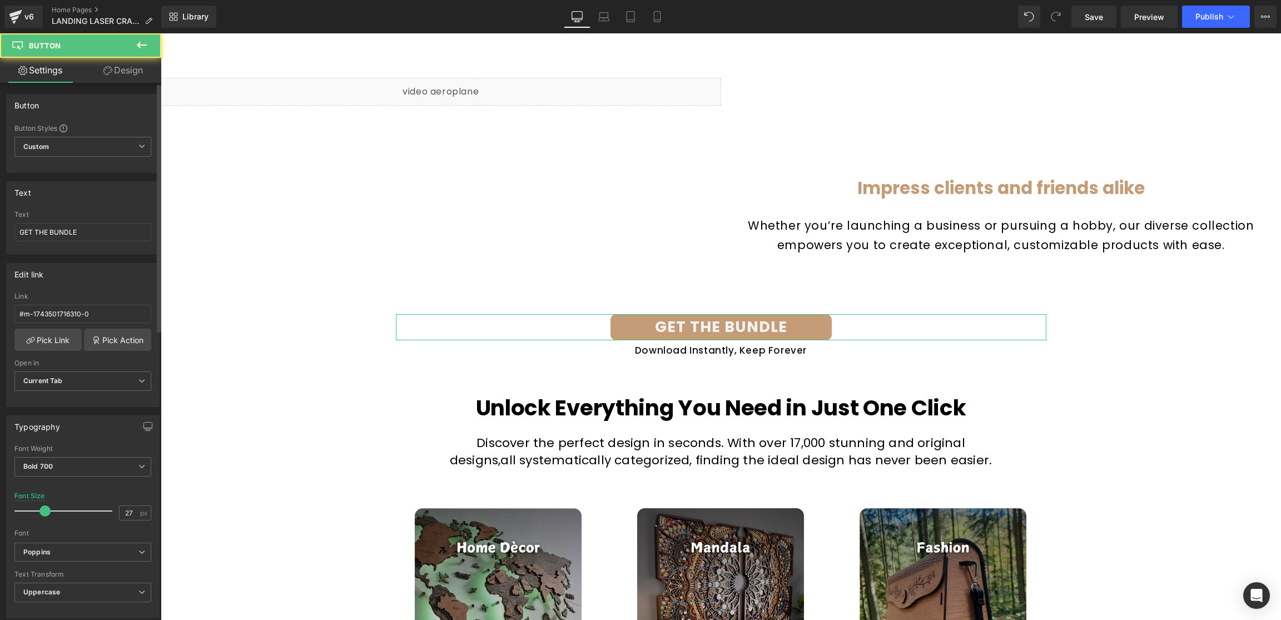
scroll to position [1, 0]
click at [138, 66] on link "Design" at bounding box center [123, 70] width 81 height 25
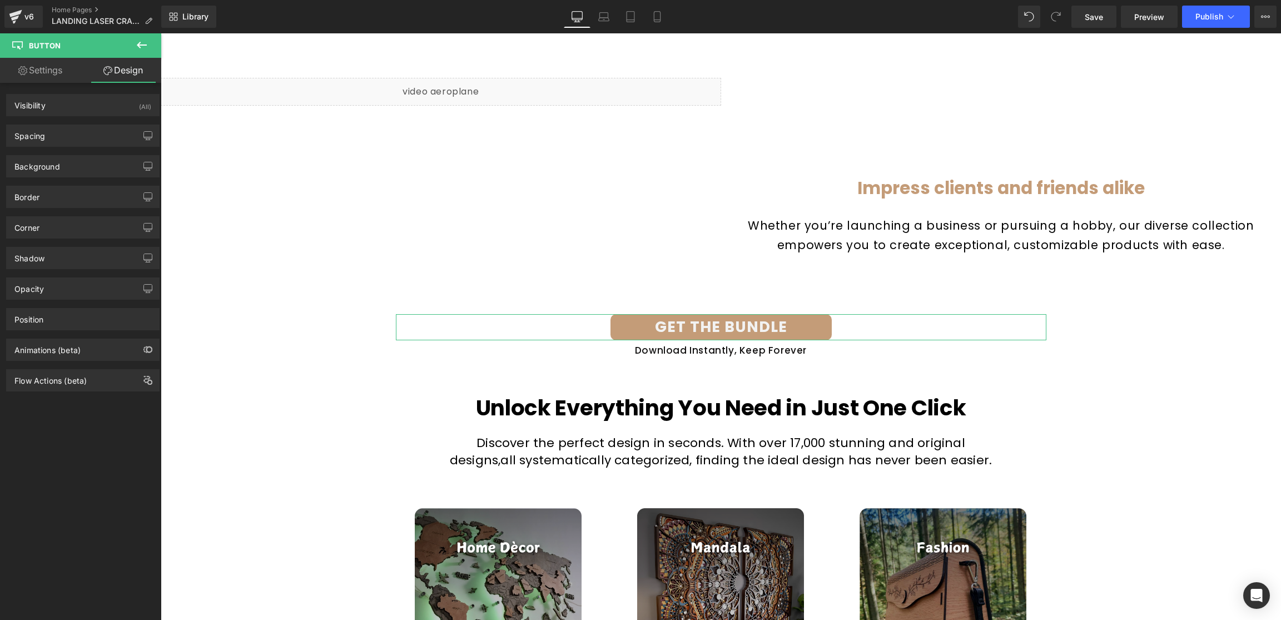
click at [61, 68] on link "Settings" at bounding box center [40, 70] width 81 height 25
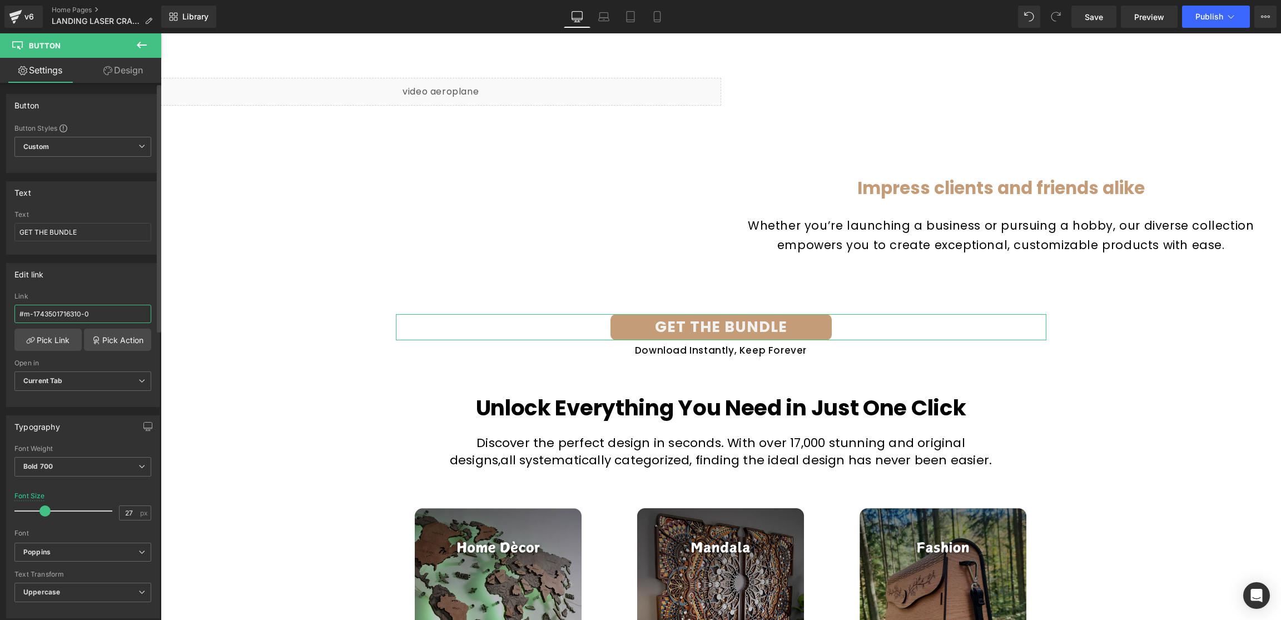
click at [89, 316] on input "#m-1743501716310-0" at bounding box center [82, 314] width 137 height 18
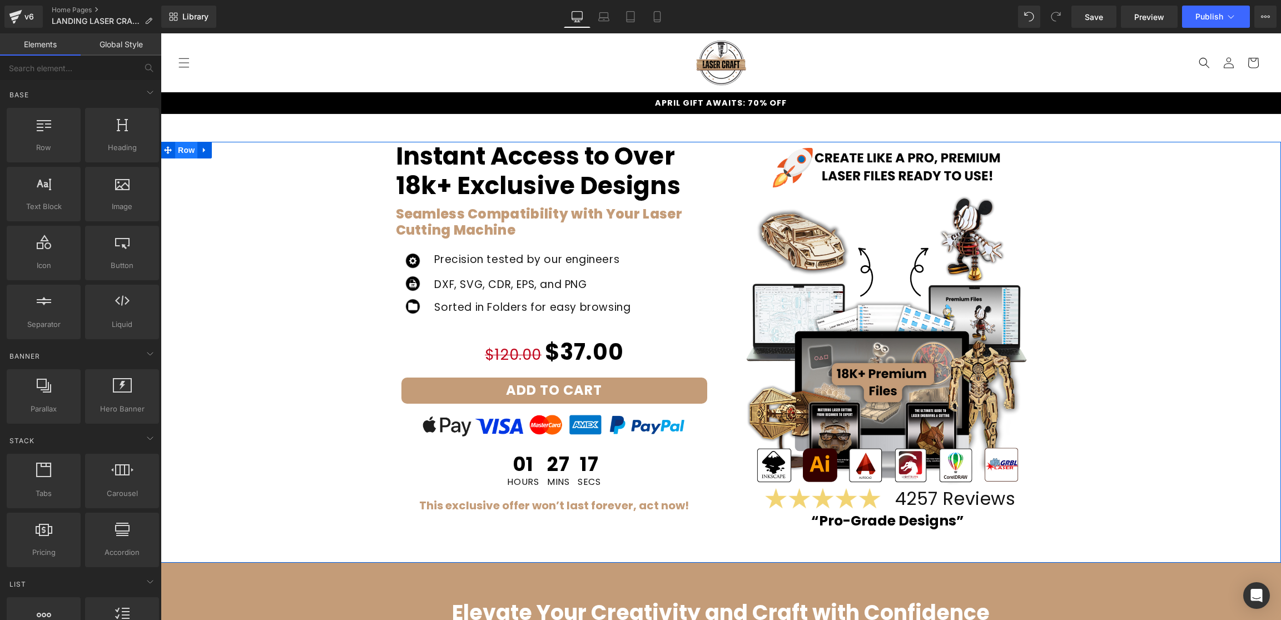
click at [189, 152] on span "Row" at bounding box center [186, 150] width 22 height 17
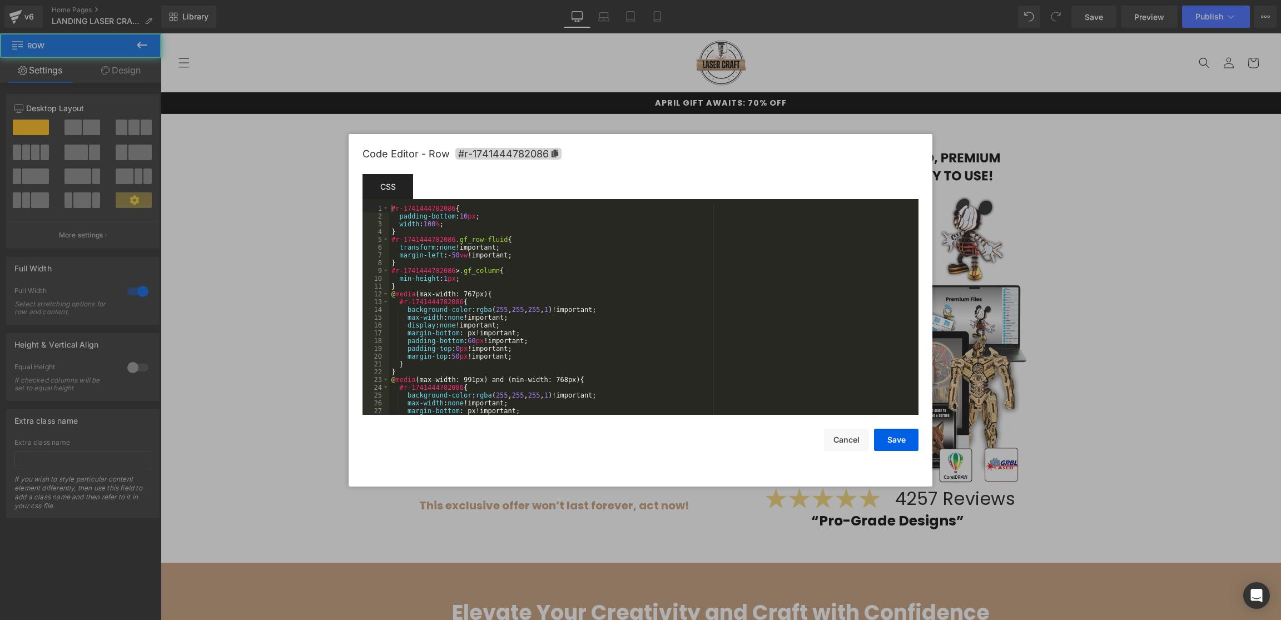
click at [172, 207] on body "Row You are previewing how the will restyle your page. You can not edit Element…" at bounding box center [640, 310] width 1281 height 620
click at [553, 152] on icon at bounding box center [555, 154] width 7 height 8
drag, startPoint x: 891, startPoint y: 439, endPoint x: 828, endPoint y: 430, distance: 63.4
click at [890, 439] on button "Save" at bounding box center [896, 440] width 44 height 22
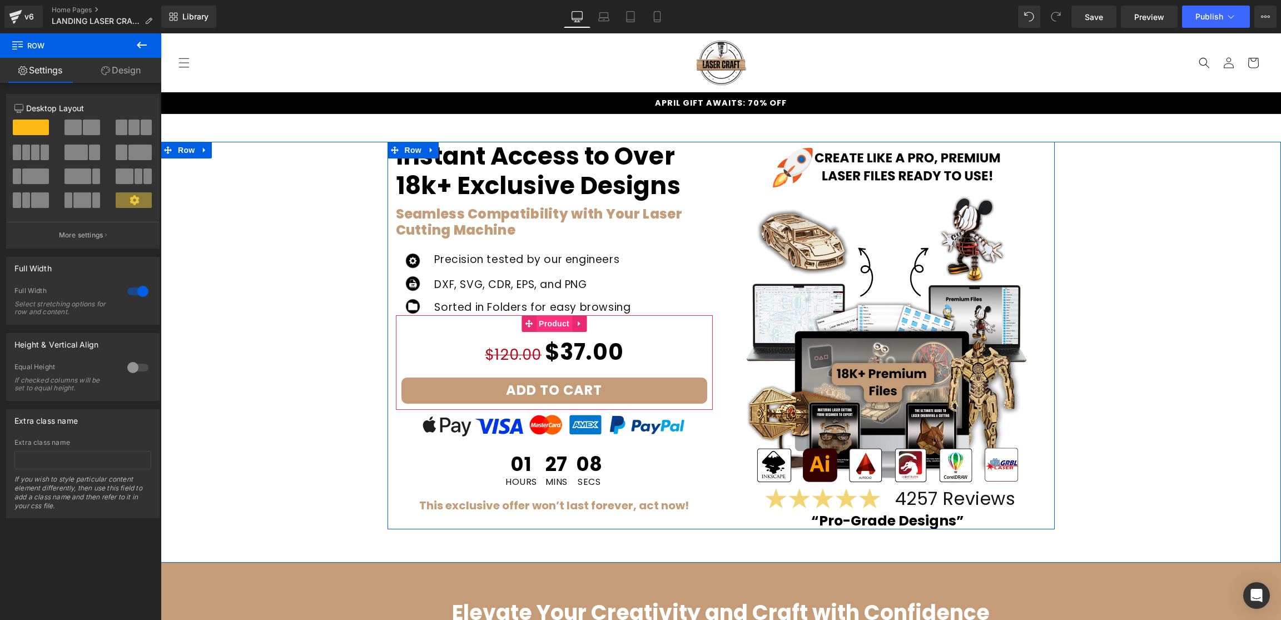
click at [546, 323] on span "Product" at bounding box center [554, 323] width 36 height 17
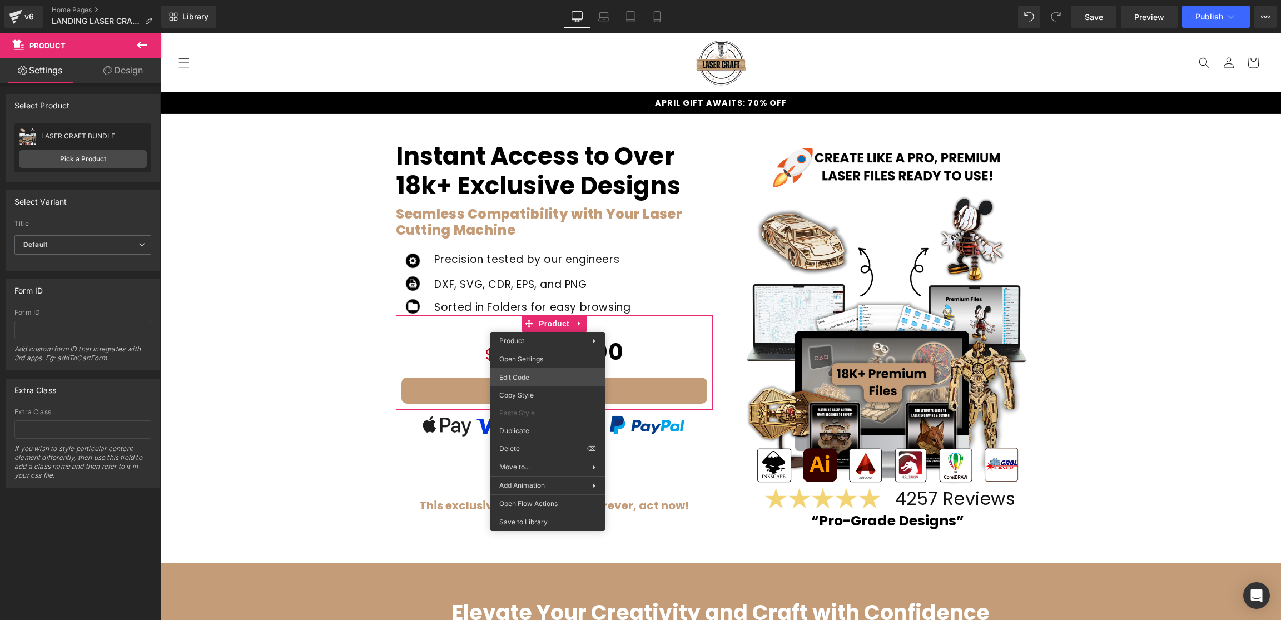
click at [542, 0] on div "Product You are previewing how the will restyle your page. You can not edit Ele…" at bounding box center [640, 0] width 1281 height 0
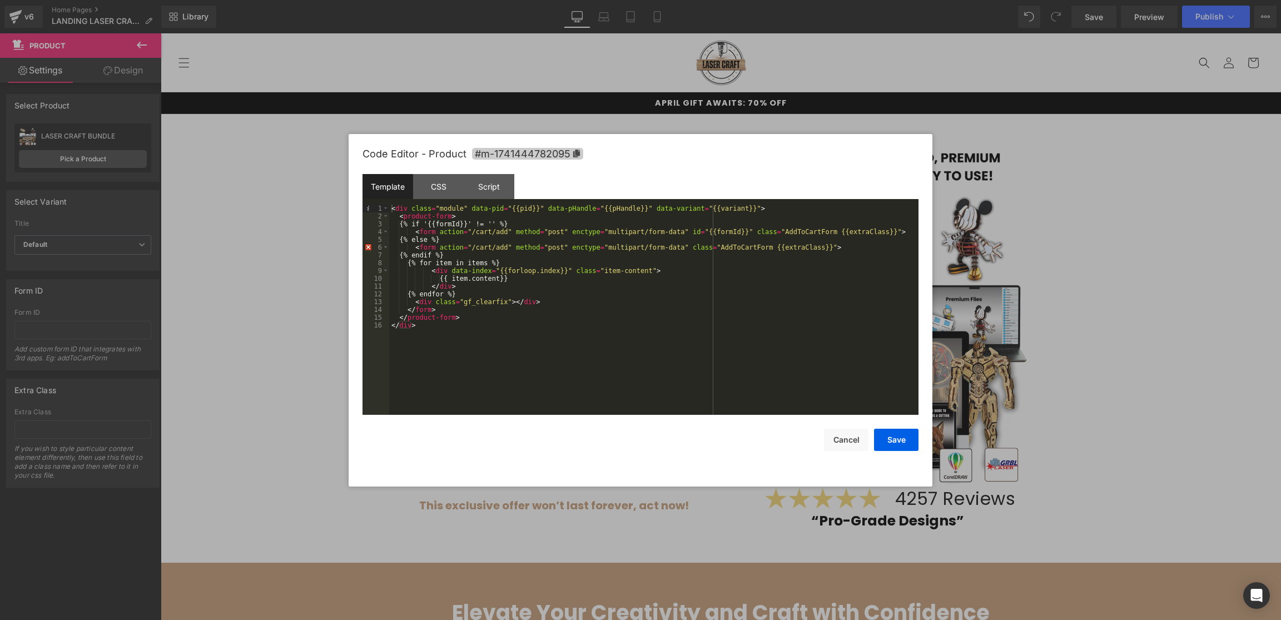
click at [573, 152] on icon at bounding box center [576, 154] width 7 height 8
drag, startPoint x: 909, startPoint y: 444, endPoint x: 831, endPoint y: 445, distance: 77.9
click at [909, 444] on button "Save" at bounding box center [896, 440] width 44 height 22
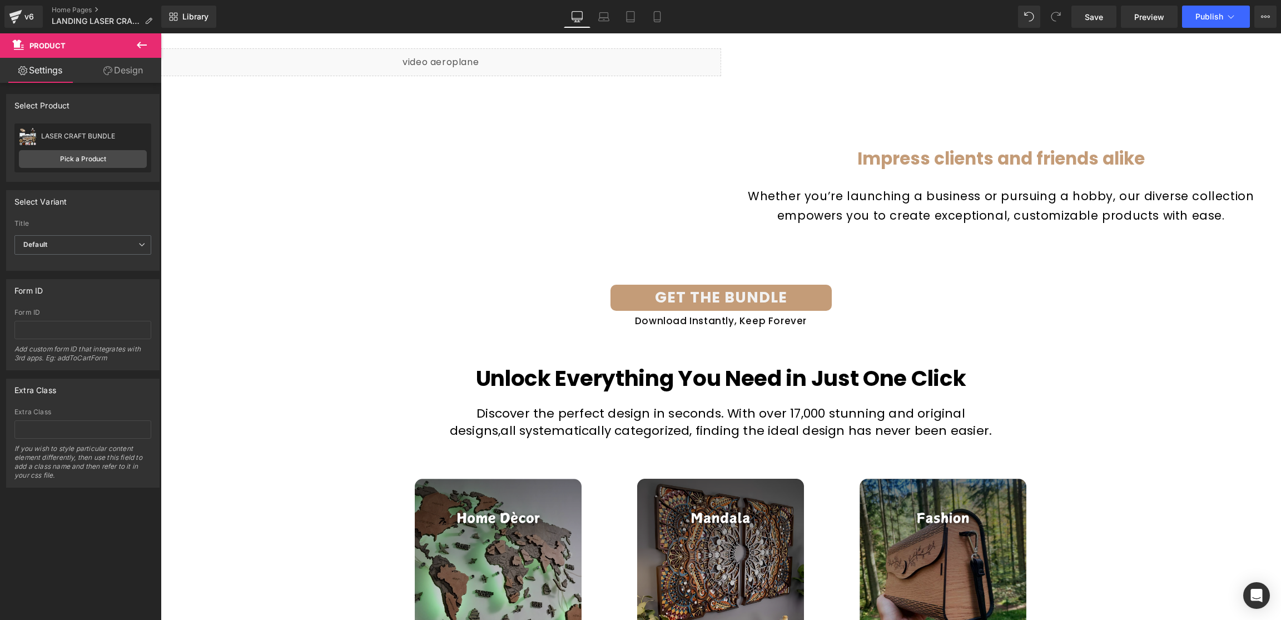
scroll to position [1877, 0]
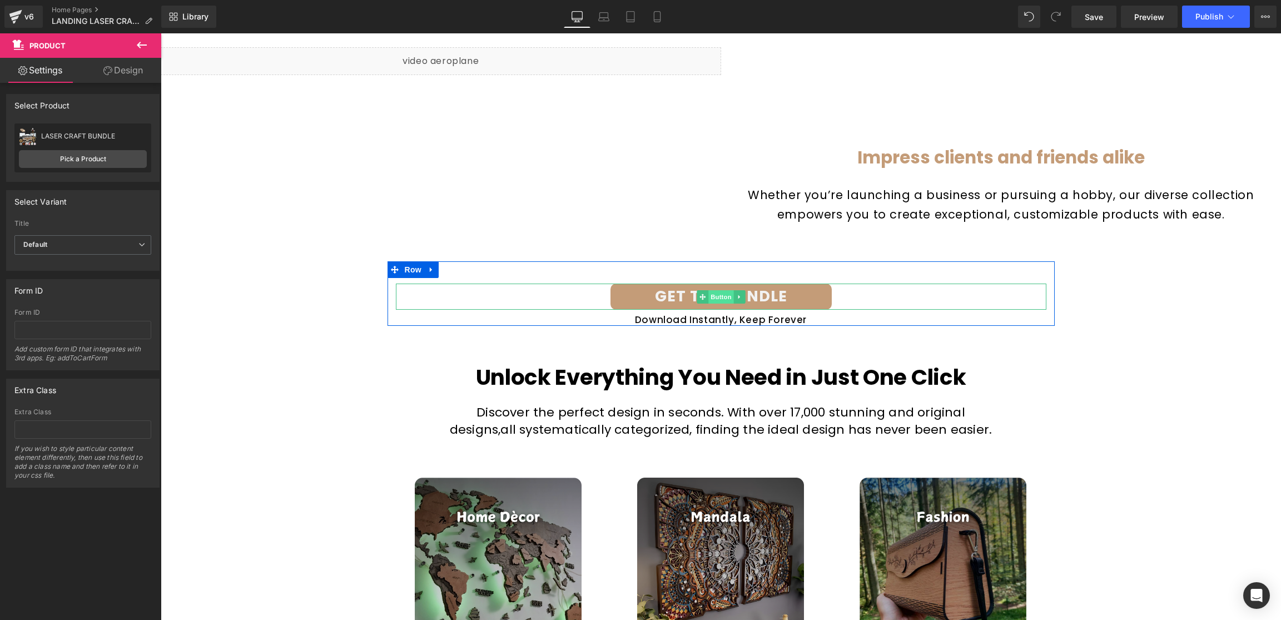
click at [716, 294] on span "Button" at bounding box center [721, 296] width 26 height 13
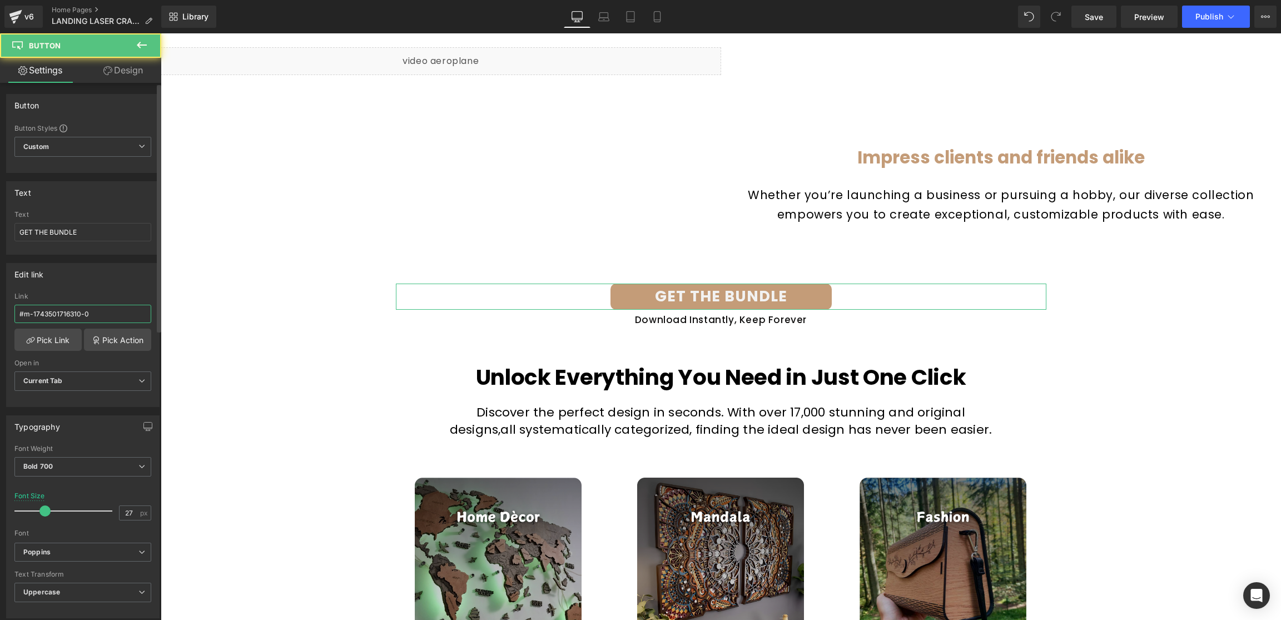
click at [85, 308] on input "#m-1743501716310-0" at bounding box center [82, 314] width 137 height 18
paste input "1444782095"
type input "#m-1741444782095"
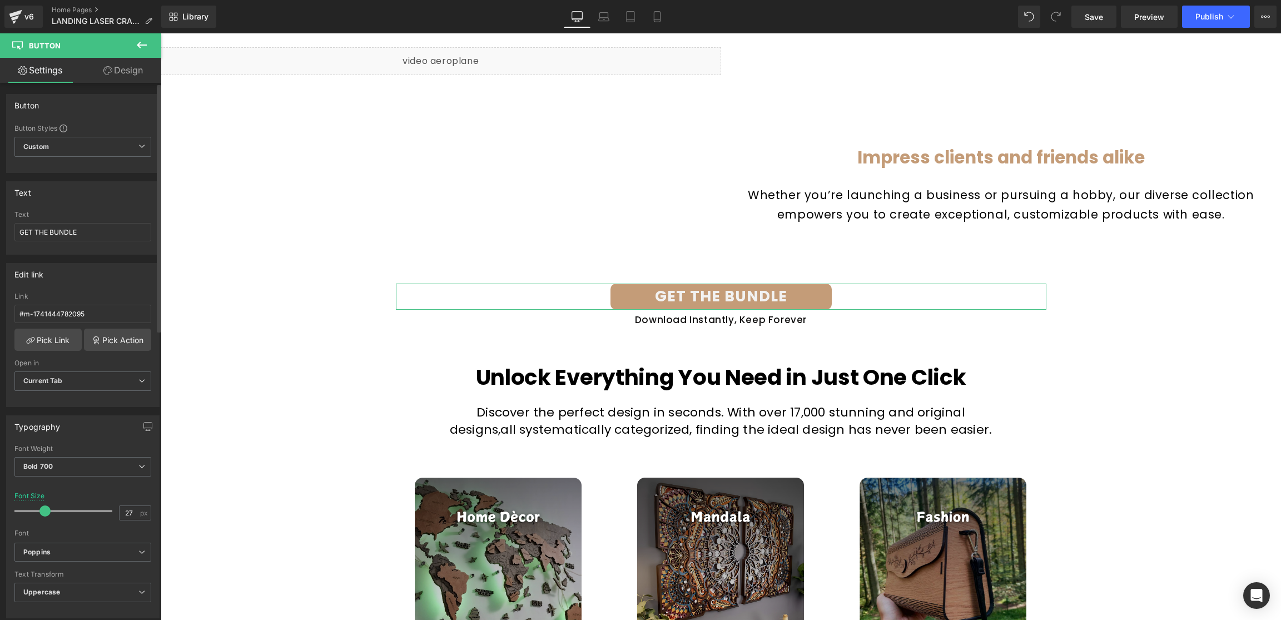
click at [111, 288] on div "Edit link #m-1743501716310-0 Link #m-1741444782095 Pick Link Pick Action Curren…" at bounding box center [82, 335] width 153 height 144
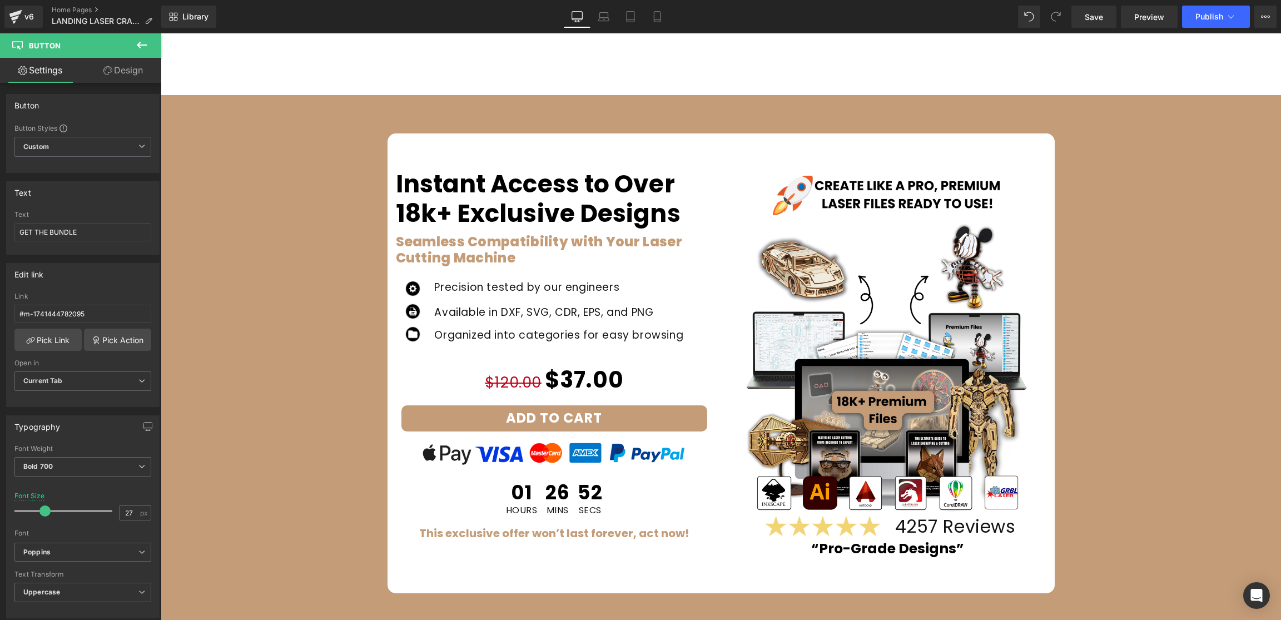
scroll to position [5118, 0]
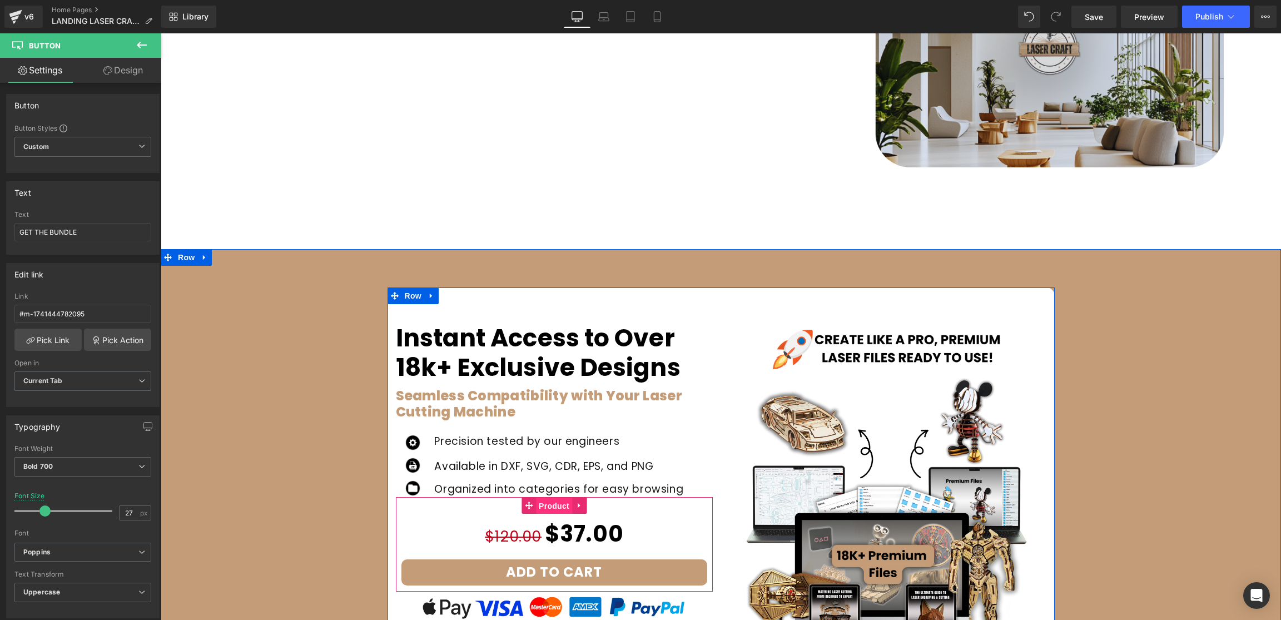
click at [551, 508] on span "Product" at bounding box center [554, 506] width 36 height 17
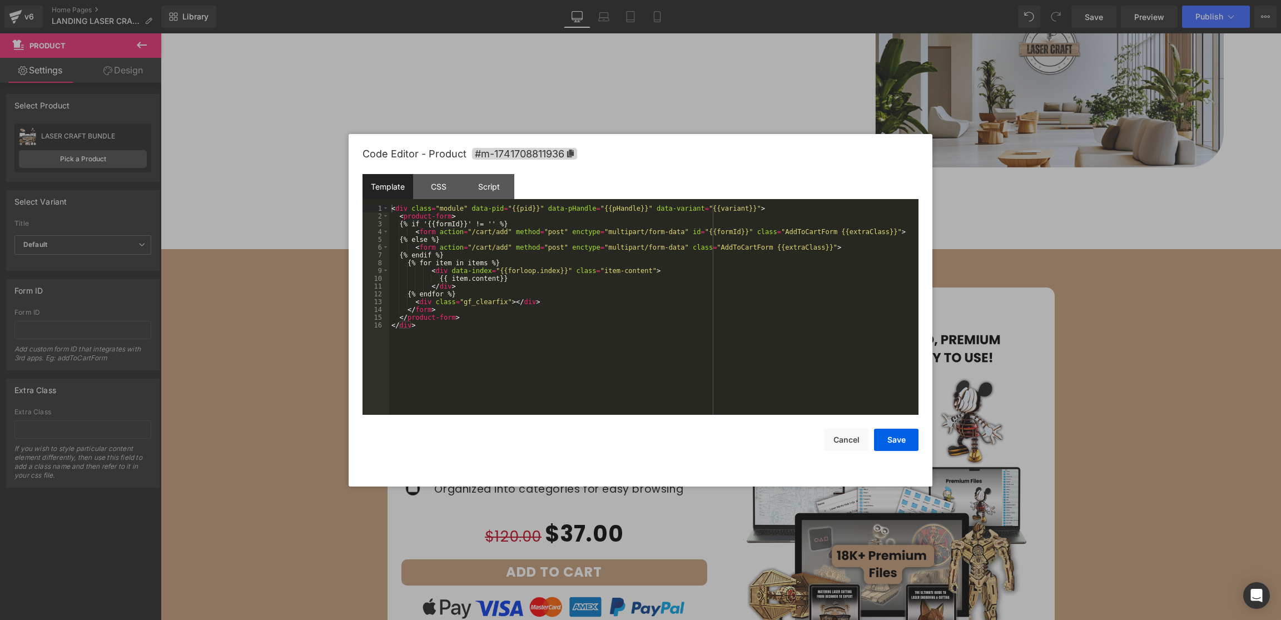
click at [528, 0] on div "Product You are previewing how the will restyle your page. You can not edit Ele…" at bounding box center [640, 0] width 1281 height 0
click at [570, 152] on icon at bounding box center [570, 154] width 7 height 8
click at [889, 438] on button "Save" at bounding box center [896, 440] width 44 height 22
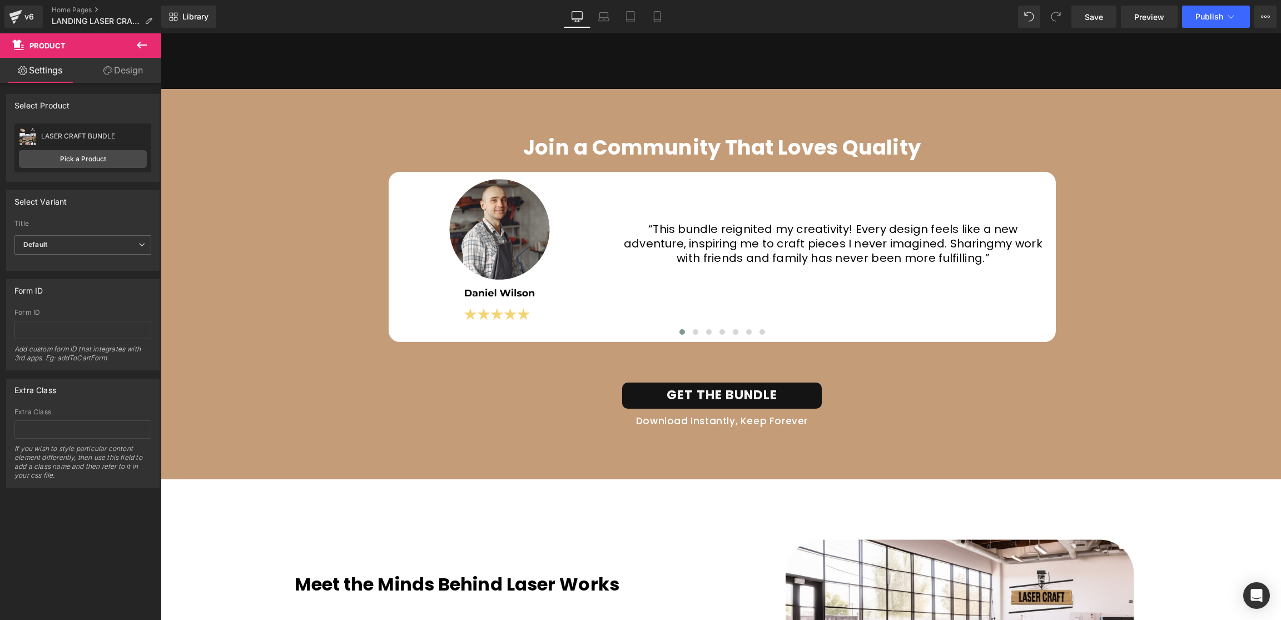
scroll to position [4354, 0]
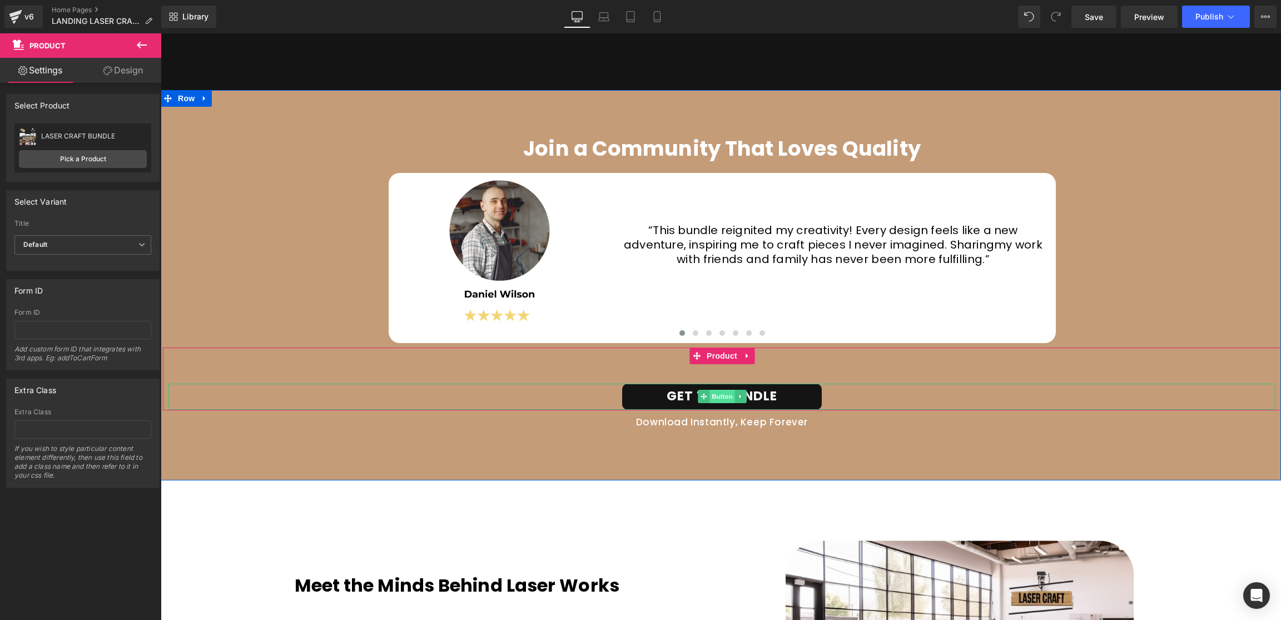
click at [714, 398] on span "Button" at bounding box center [723, 396] width 26 height 13
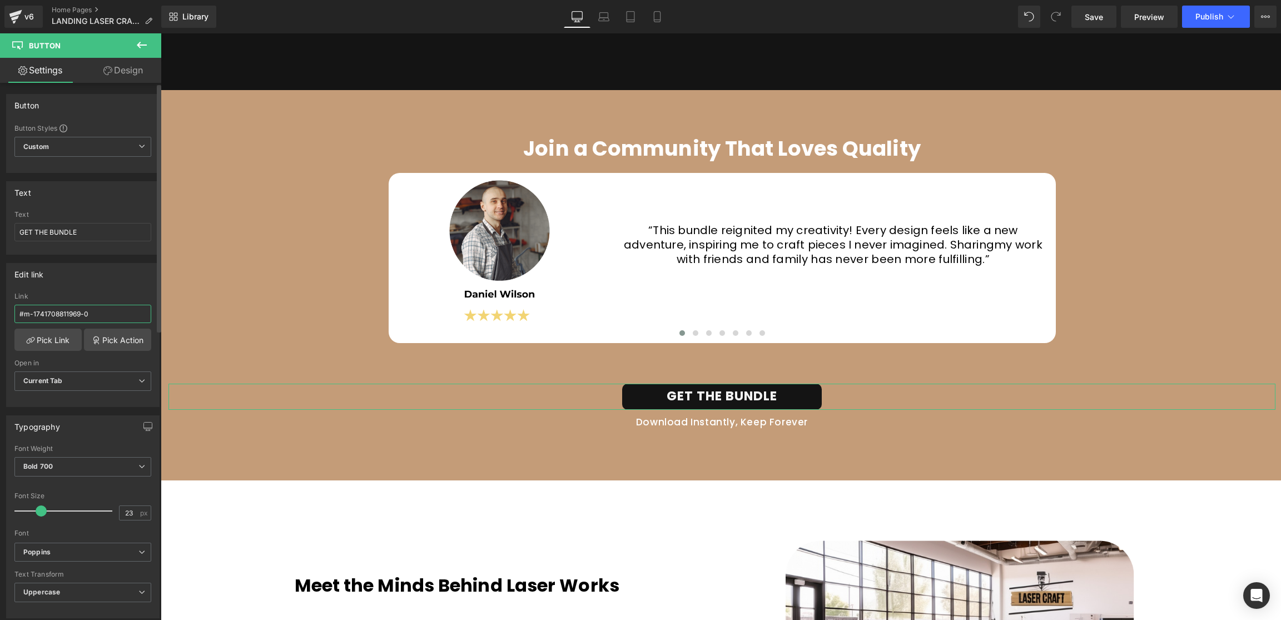
click at [111, 317] on input "#m-1741708811969-0" at bounding box center [82, 314] width 137 height 18
paste input "36"
type input "#m-1741708811936"
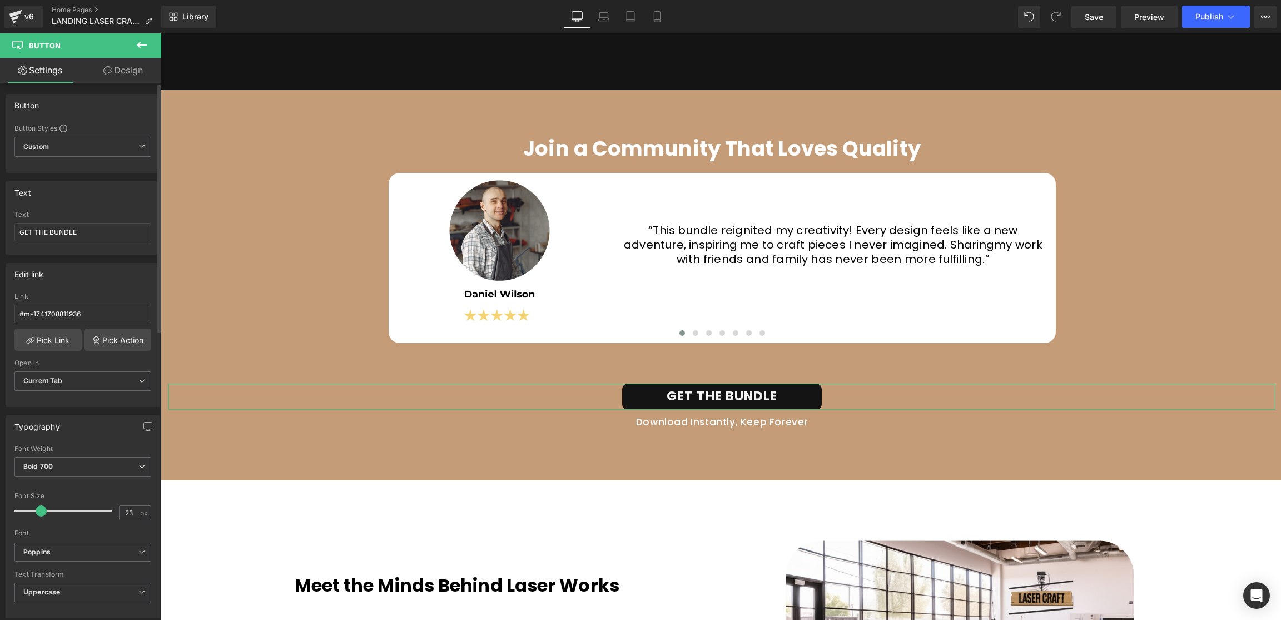
click at [104, 294] on div "Link" at bounding box center [82, 296] width 137 height 8
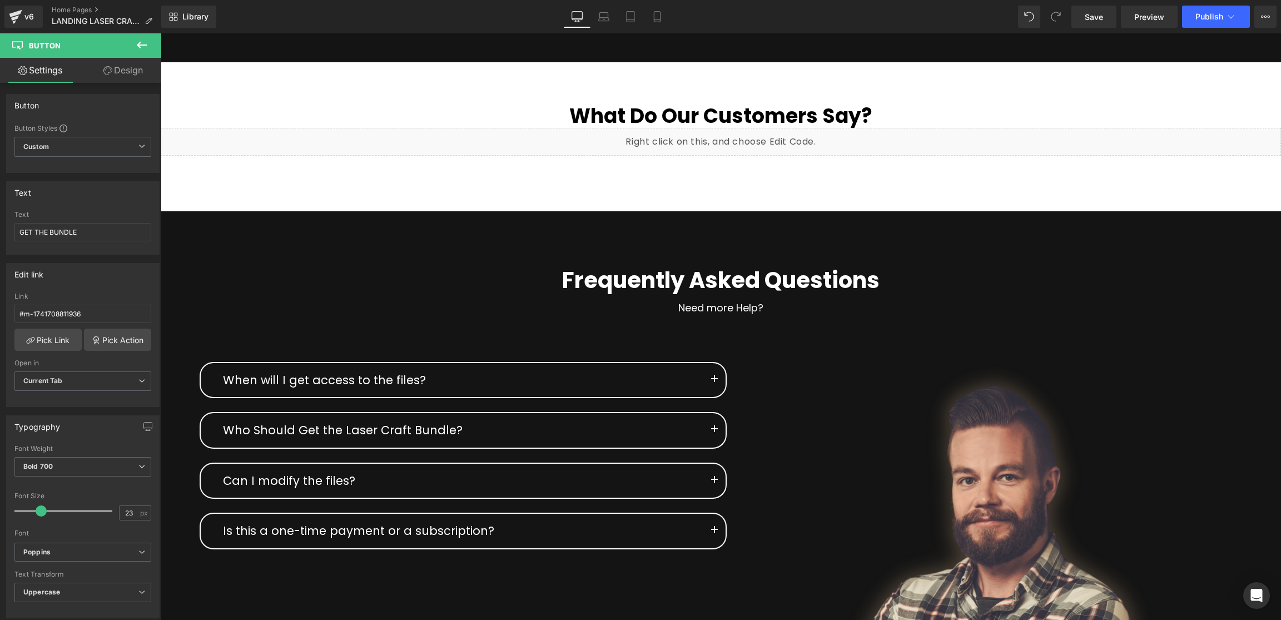
scroll to position [7645, 0]
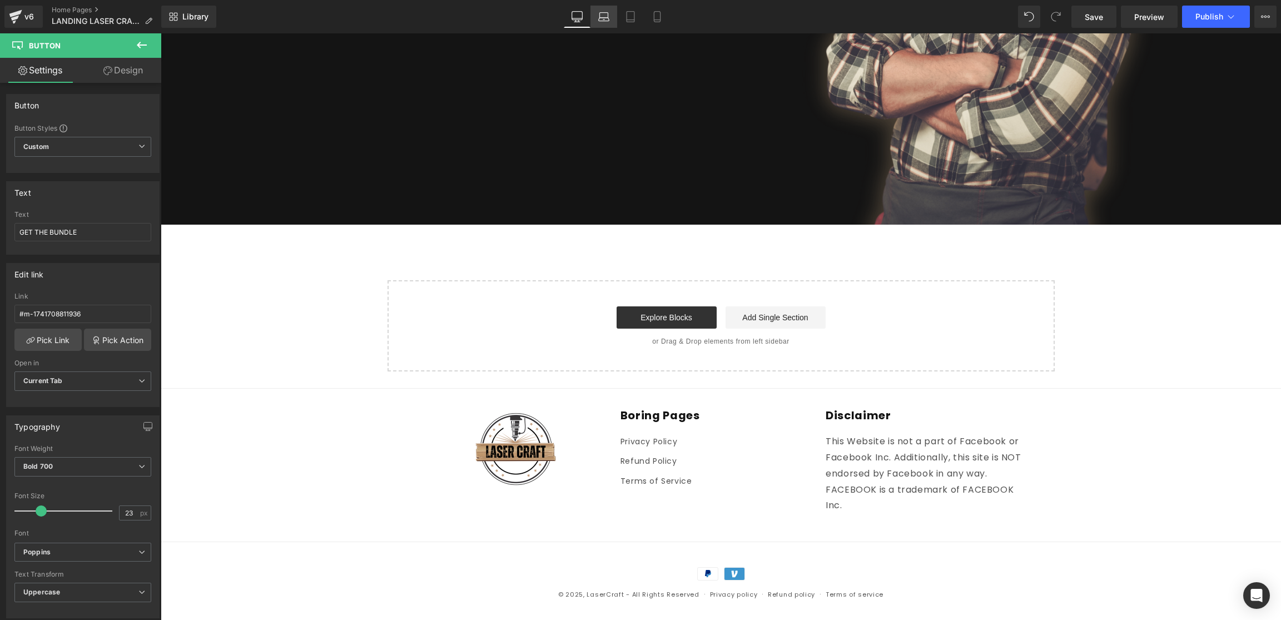
click at [609, 18] on icon at bounding box center [604, 19] width 11 height 3
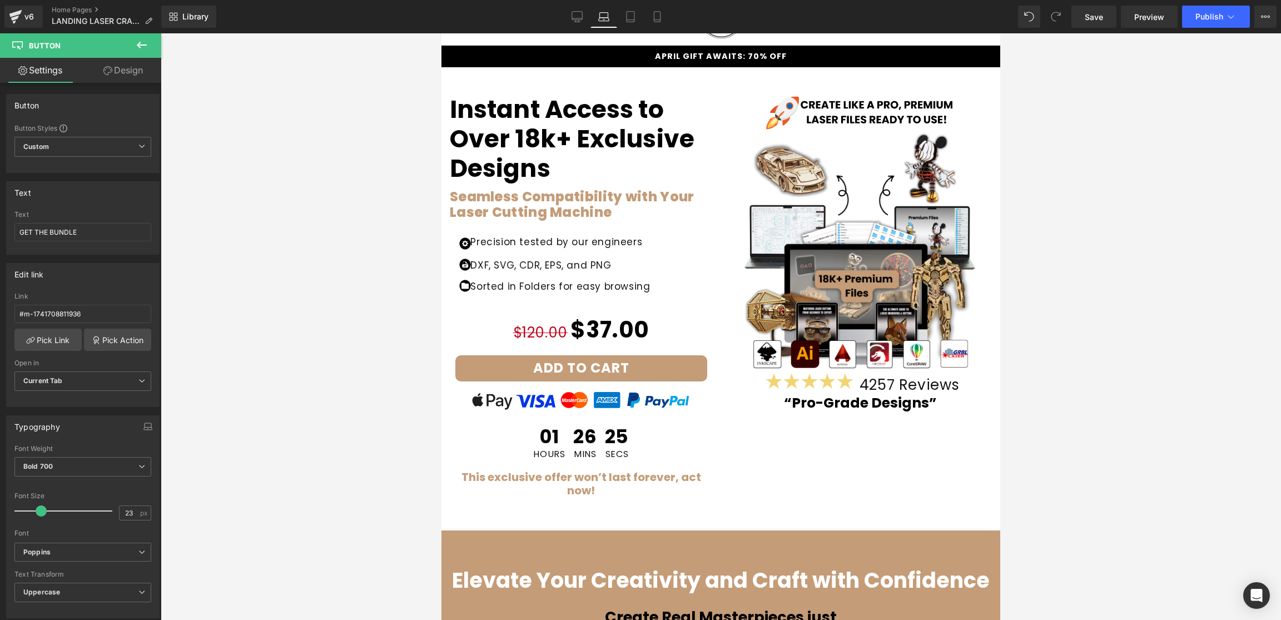
scroll to position [0, 0]
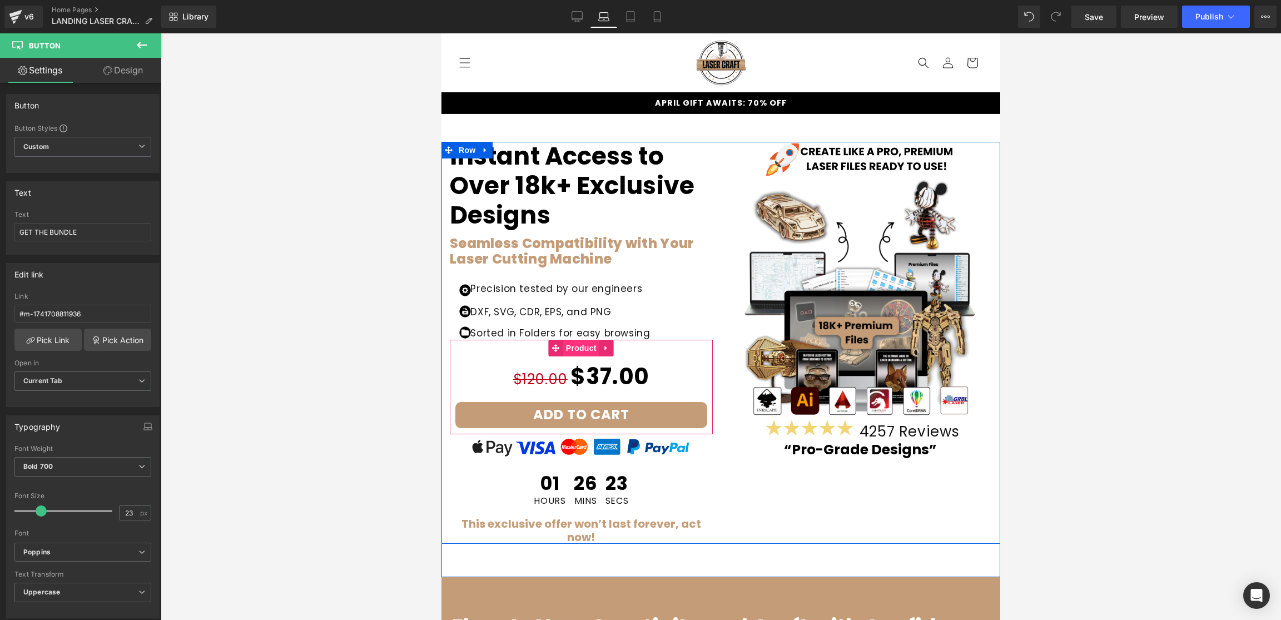
click at [581, 348] on span "Product" at bounding box center [581, 348] width 36 height 17
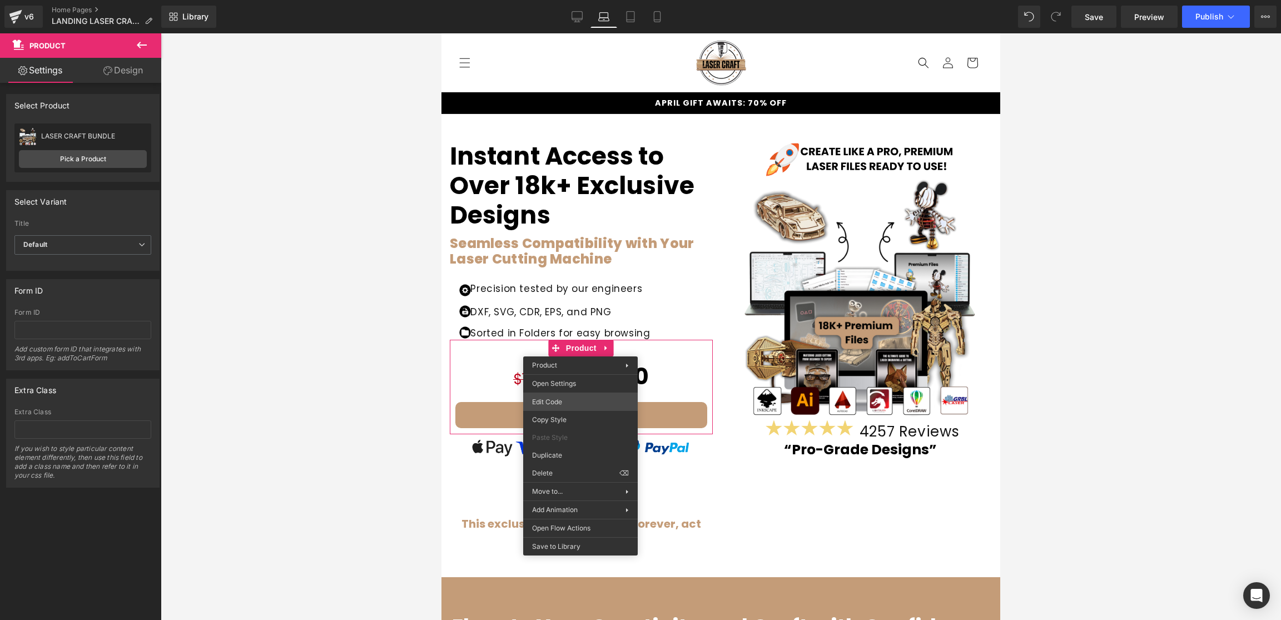
click at [552, 0] on div "Product You are previewing how the will restyle your page. You can not edit Ele…" at bounding box center [640, 0] width 1281 height 0
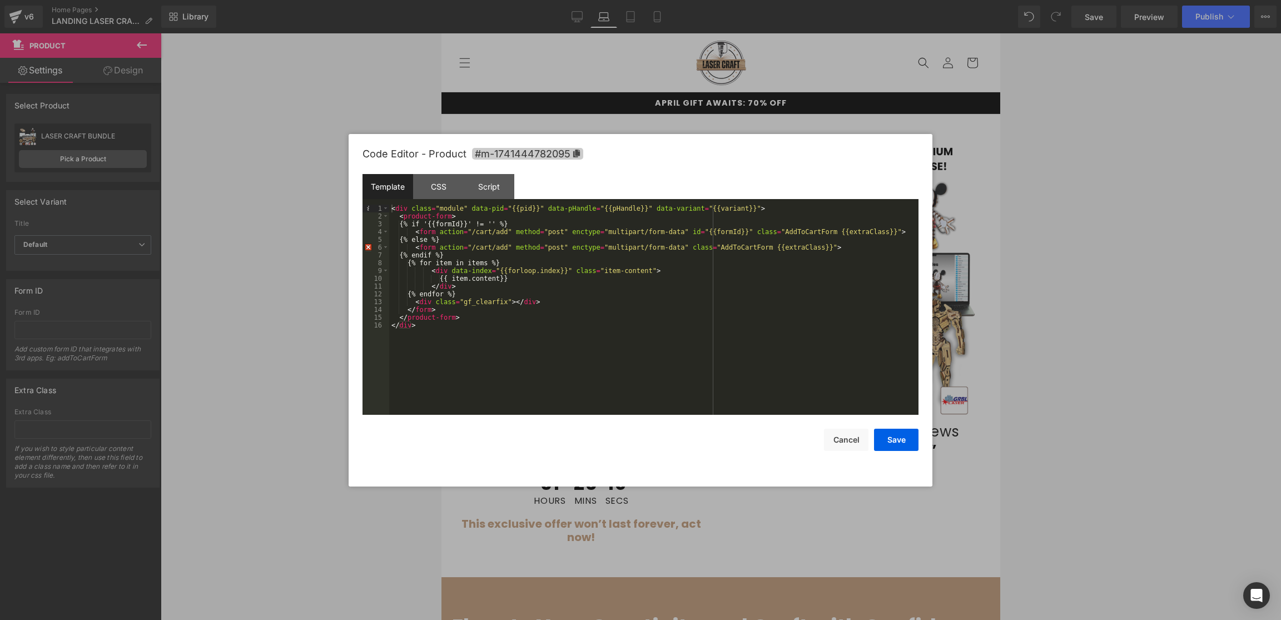
click at [574, 148] on span "#m-1741444782095" at bounding box center [527, 154] width 111 height 12
drag, startPoint x: 897, startPoint y: 442, endPoint x: 857, endPoint y: 429, distance: 41.7
click at [897, 442] on button "Save" at bounding box center [896, 440] width 44 height 22
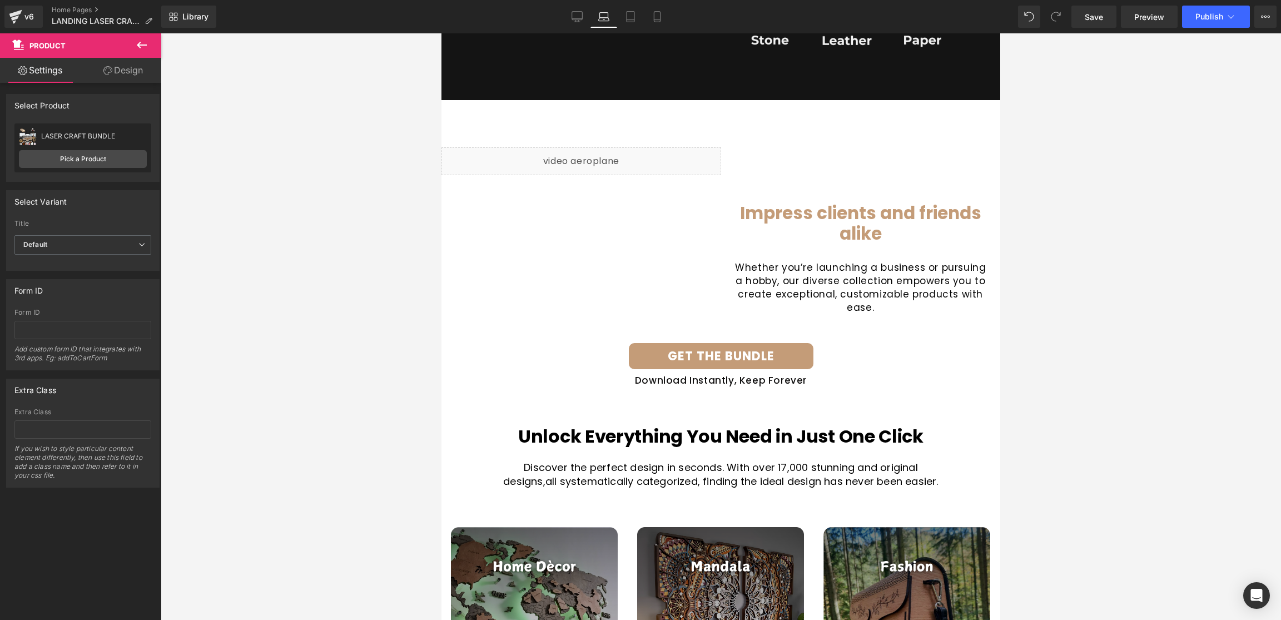
scroll to position [1501, 0]
click at [725, 355] on div "GET THE BUNDLE Button" at bounding box center [721, 356] width 542 height 26
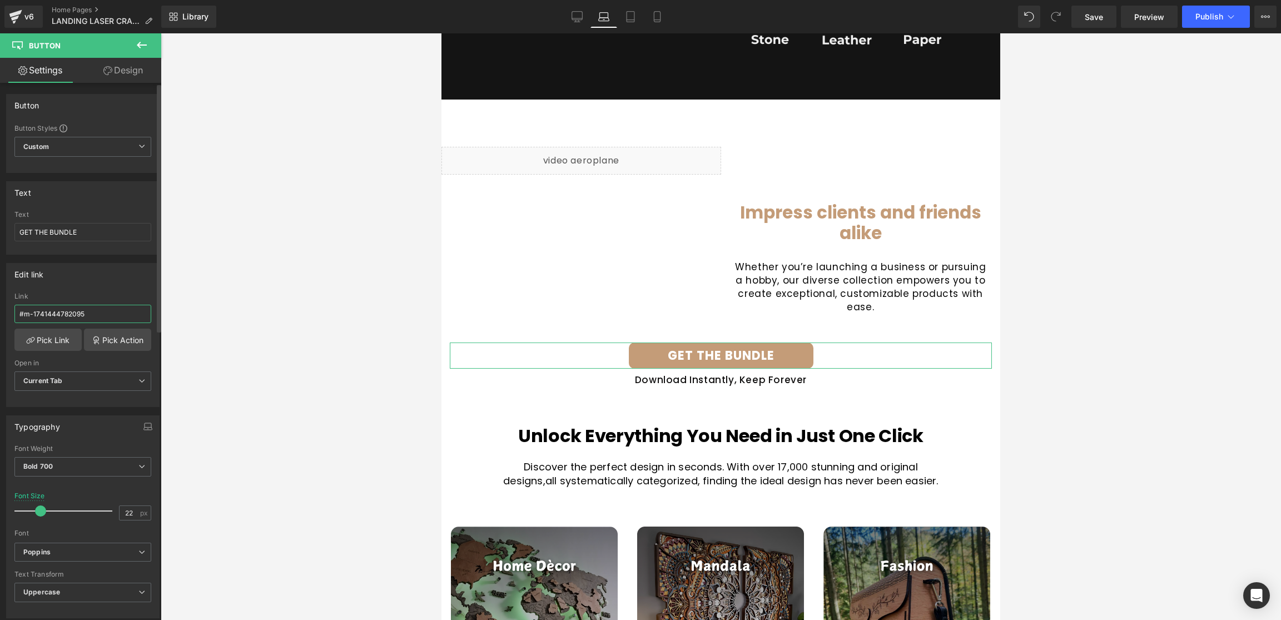
click at [96, 318] on input "#m-1741444782095" at bounding box center [82, 314] width 137 height 18
click at [95, 281] on div "Edit link" at bounding box center [83, 274] width 152 height 21
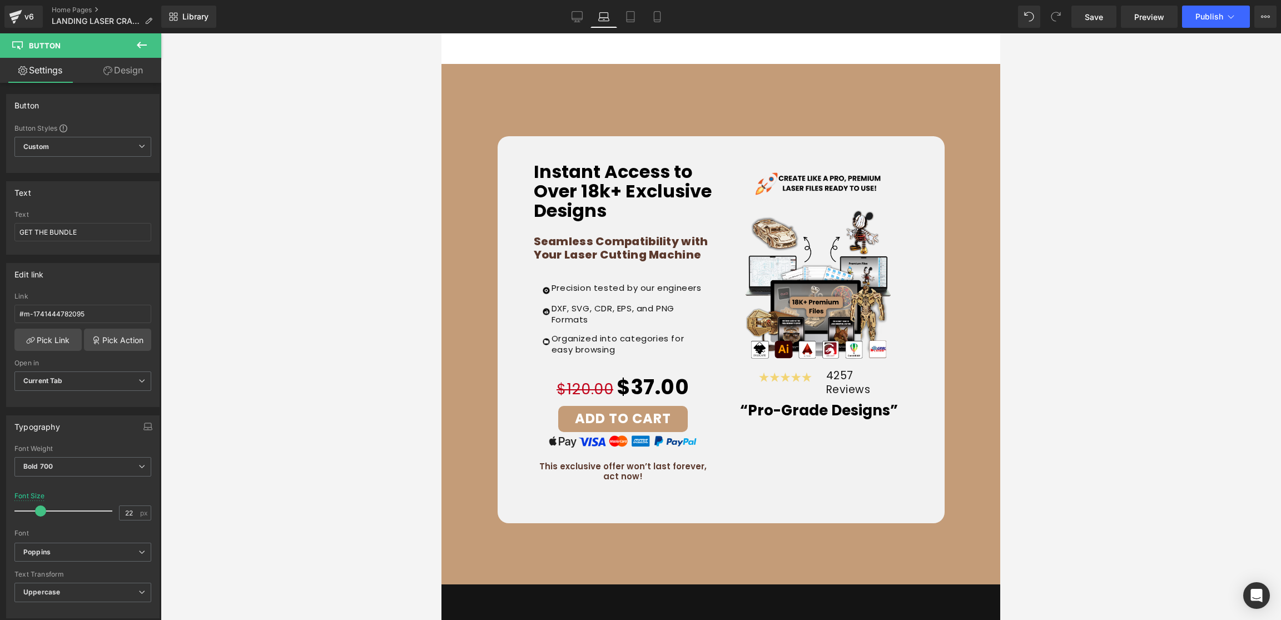
scroll to position [4341, 0]
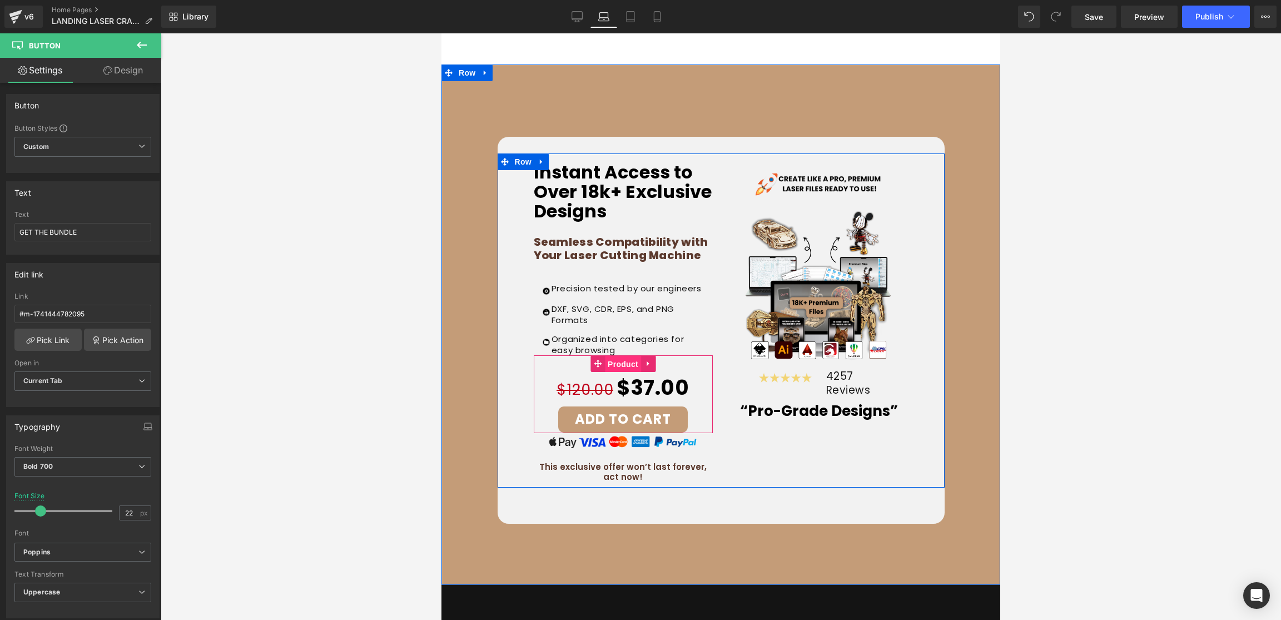
click at [612, 361] on span "Product" at bounding box center [623, 364] width 36 height 17
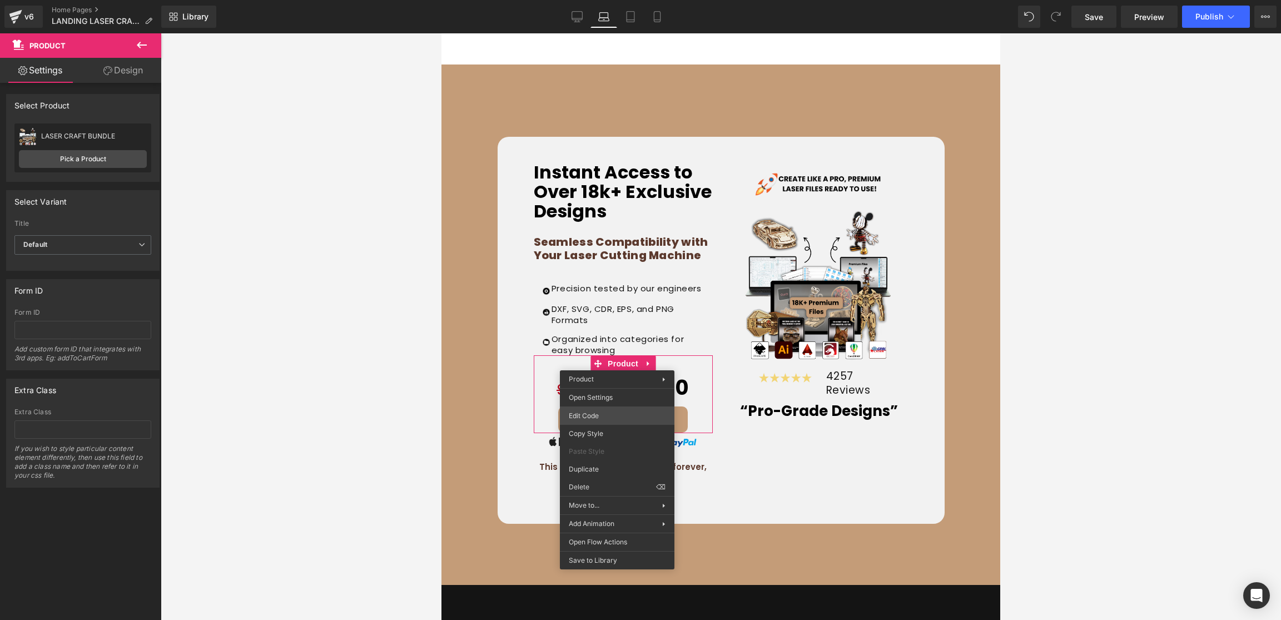
click at [591, 0] on div "Product You are previewing how the will restyle your page. You can not edit Ele…" at bounding box center [640, 0] width 1281 height 0
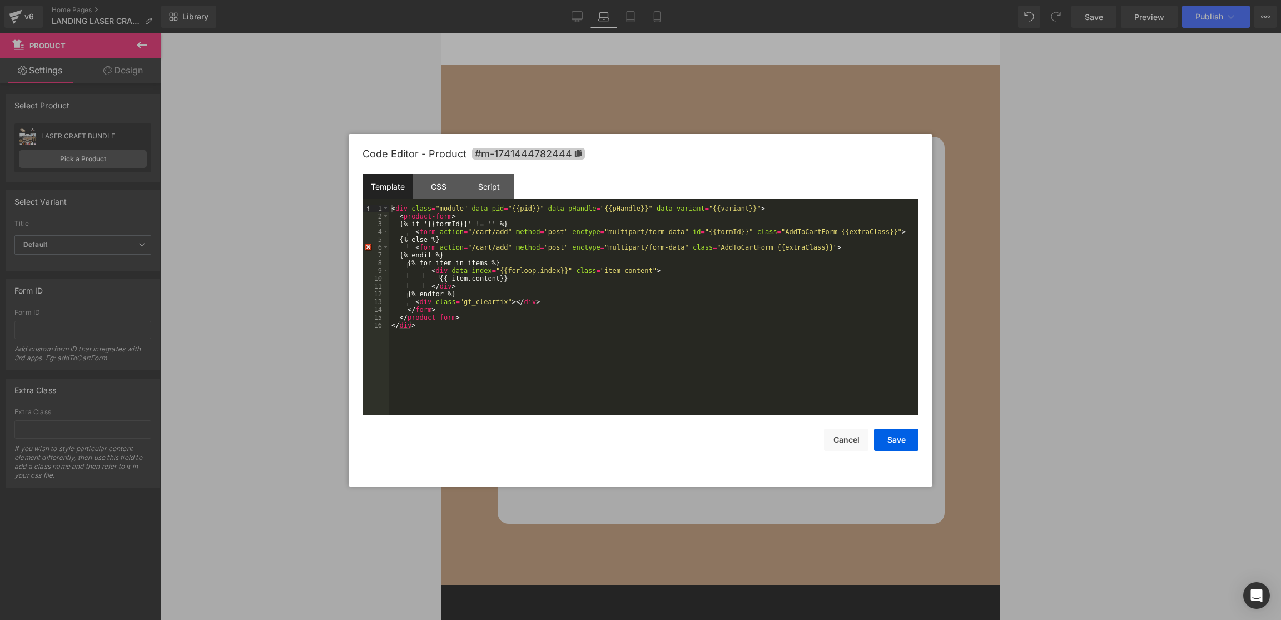
click at [575, 152] on icon at bounding box center [578, 154] width 7 height 8
click at [901, 448] on button "Save" at bounding box center [896, 440] width 44 height 22
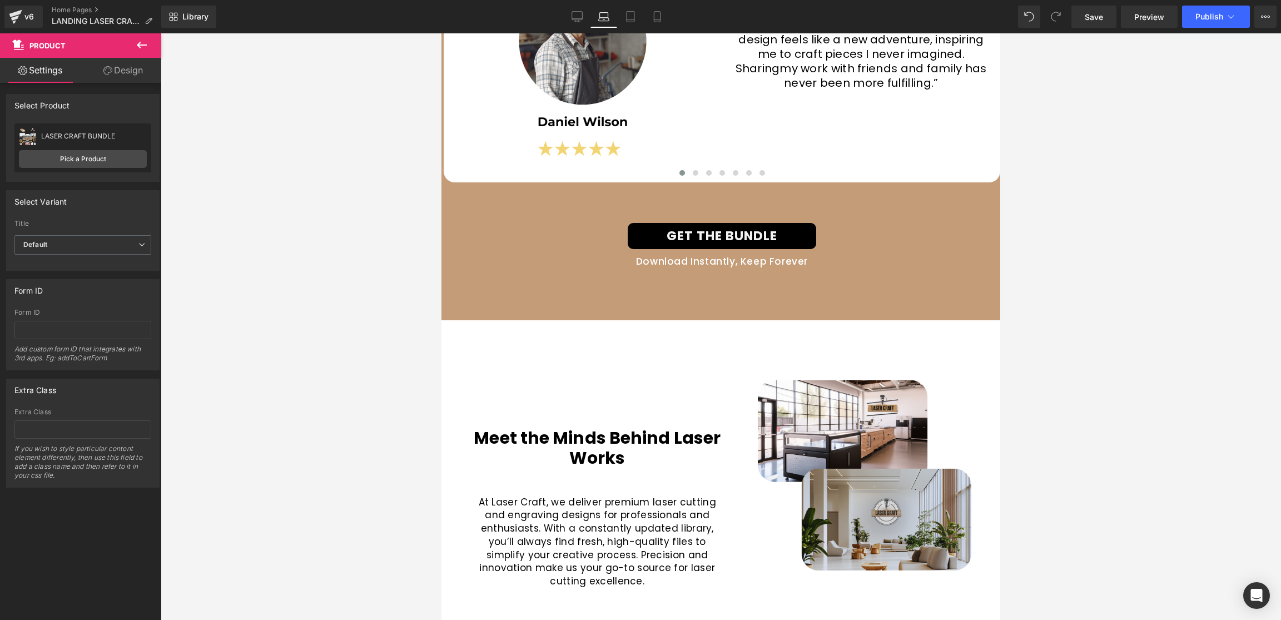
scroll to position [3759, 0]
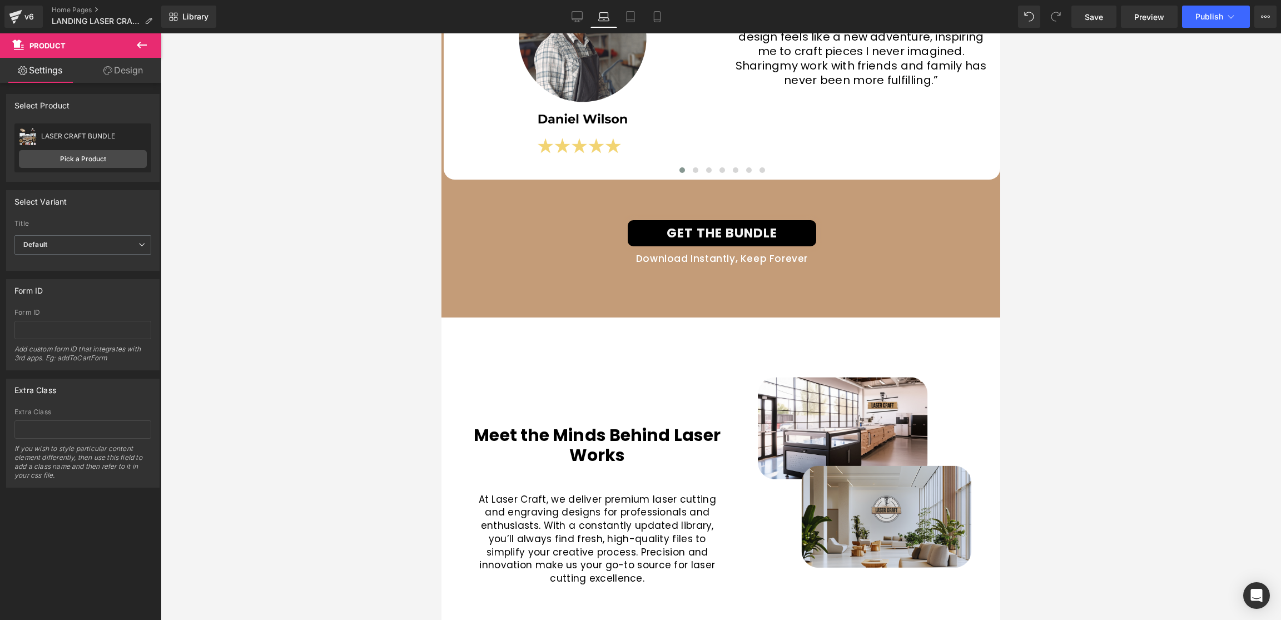
click at [728, 225] on link "GET THE BUNDLE" at bounding box center [722, 233] width 189 height 26
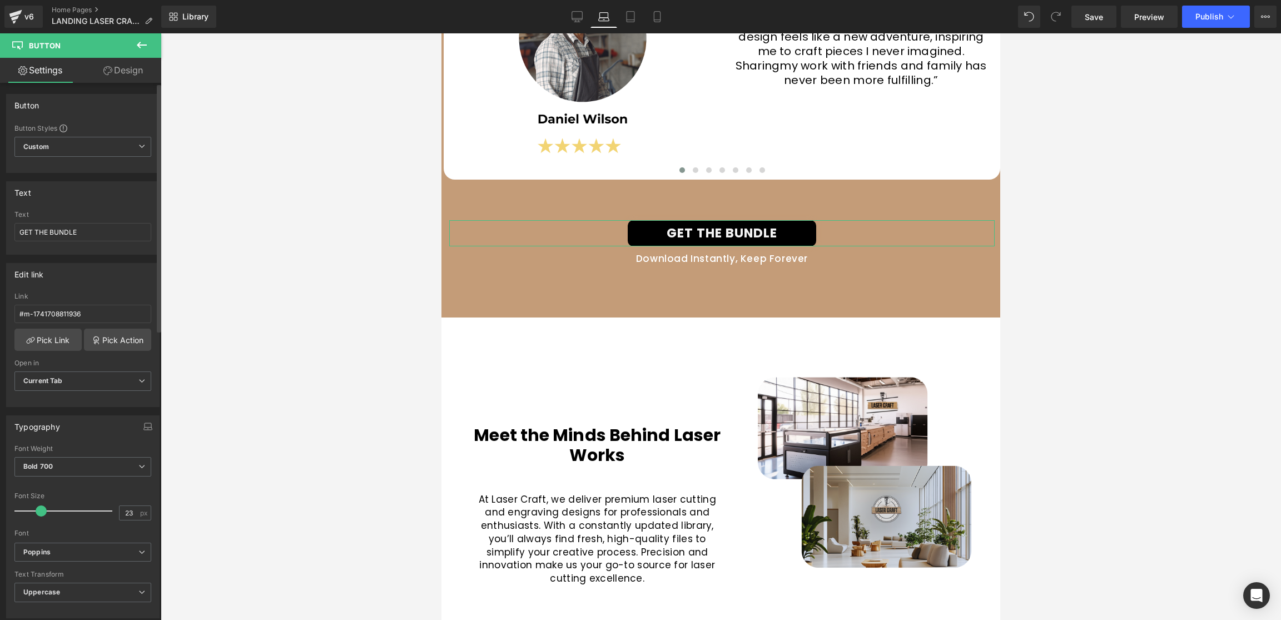
click at [94, 326] on div "Link #m-1741708811936" at bounding box center [82, 310] width 137 height 36
click at [100, 316] on input "#m-1741708811936" at bounding box center [82, 314] width 137 height 18
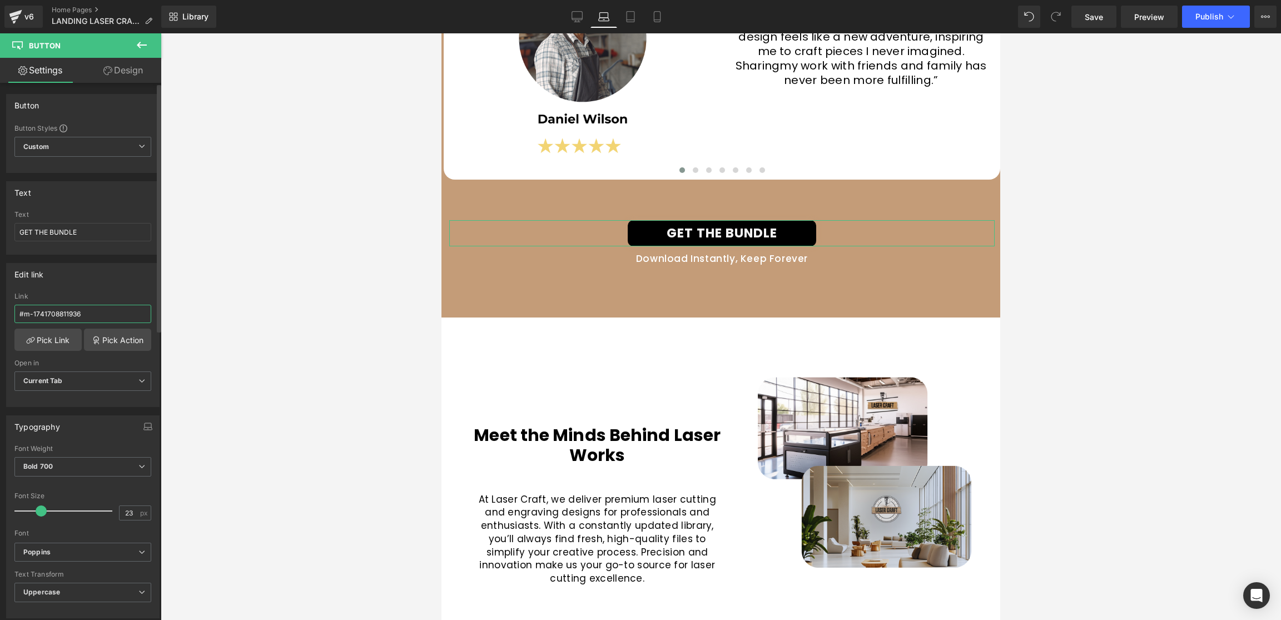
paste input "444782444"
type input "#m-1741444782444"
click at [92, 299] on div "Link" at bounding box center [82, 296] width 137 height 8
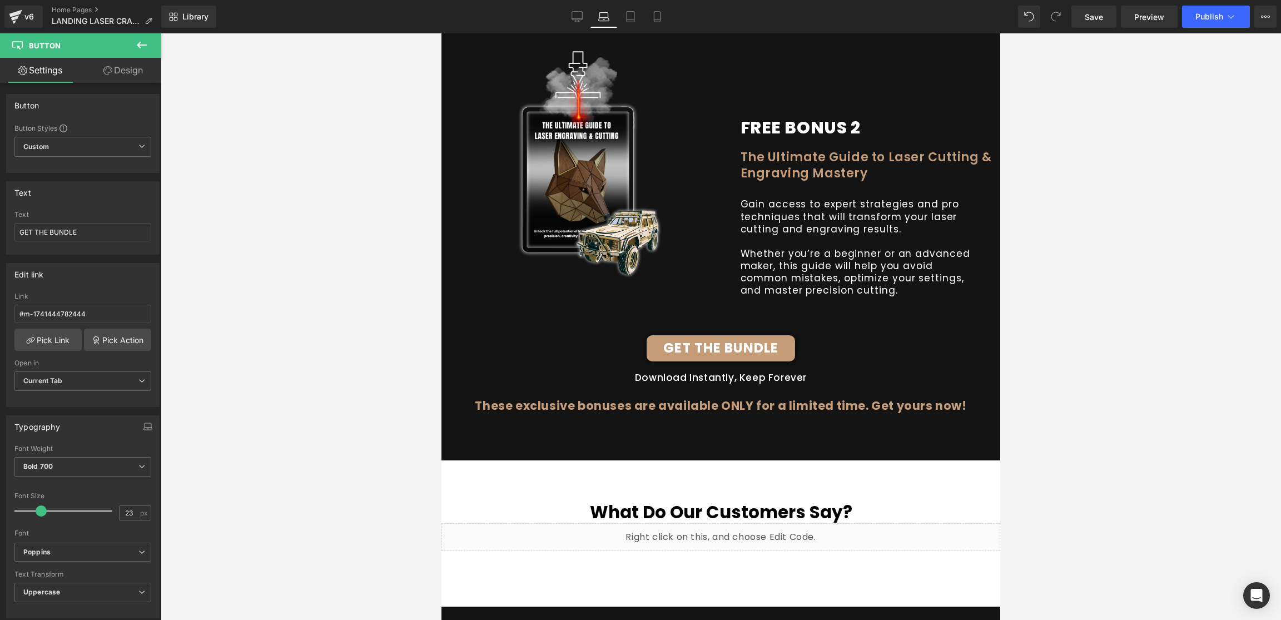
scroll to position [5497, 0]
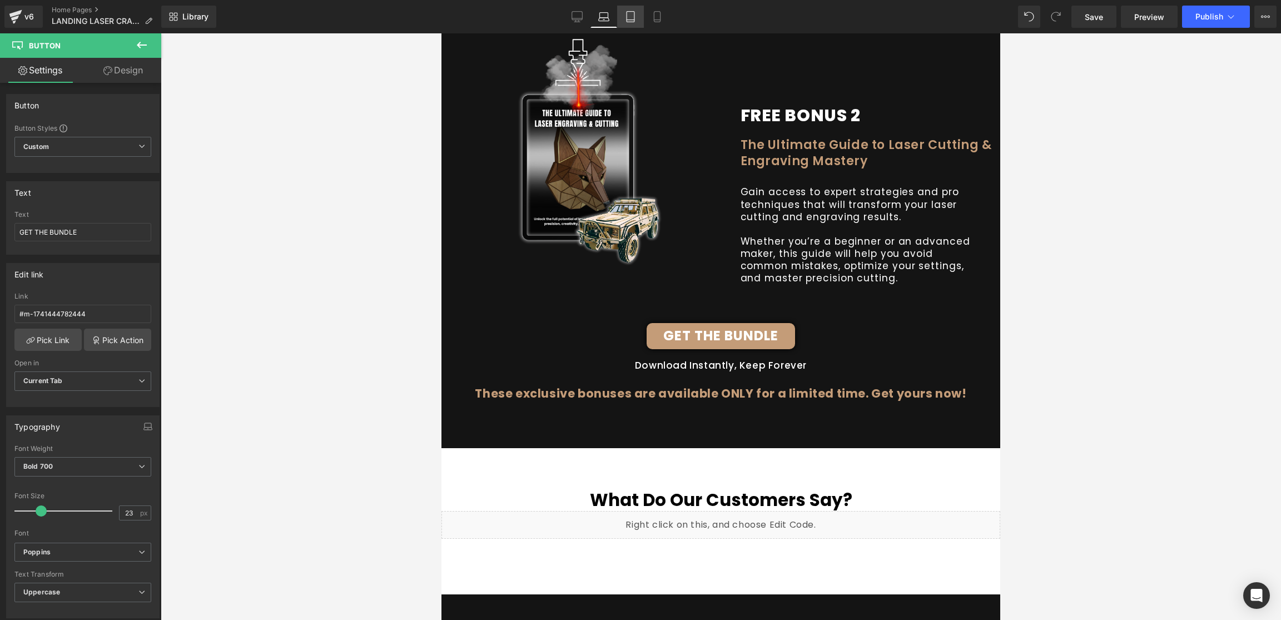
click at [634, 14] on icon at bounding box center [630, 16] width 11 height 11
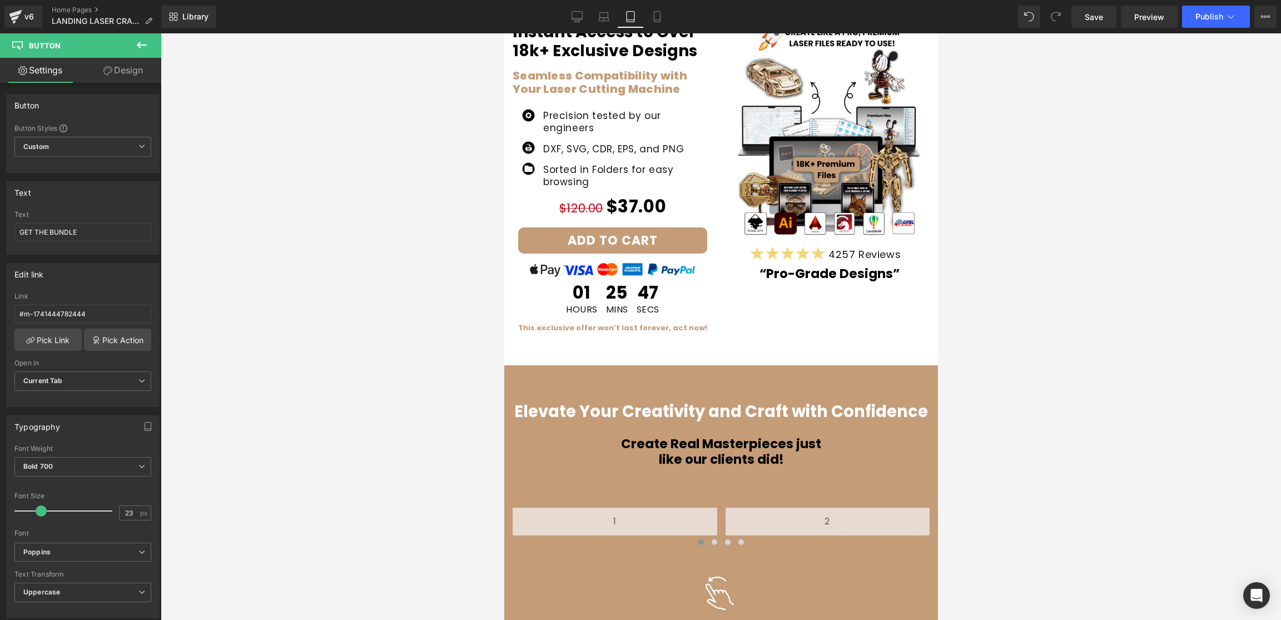
scroll to position [0, 0]
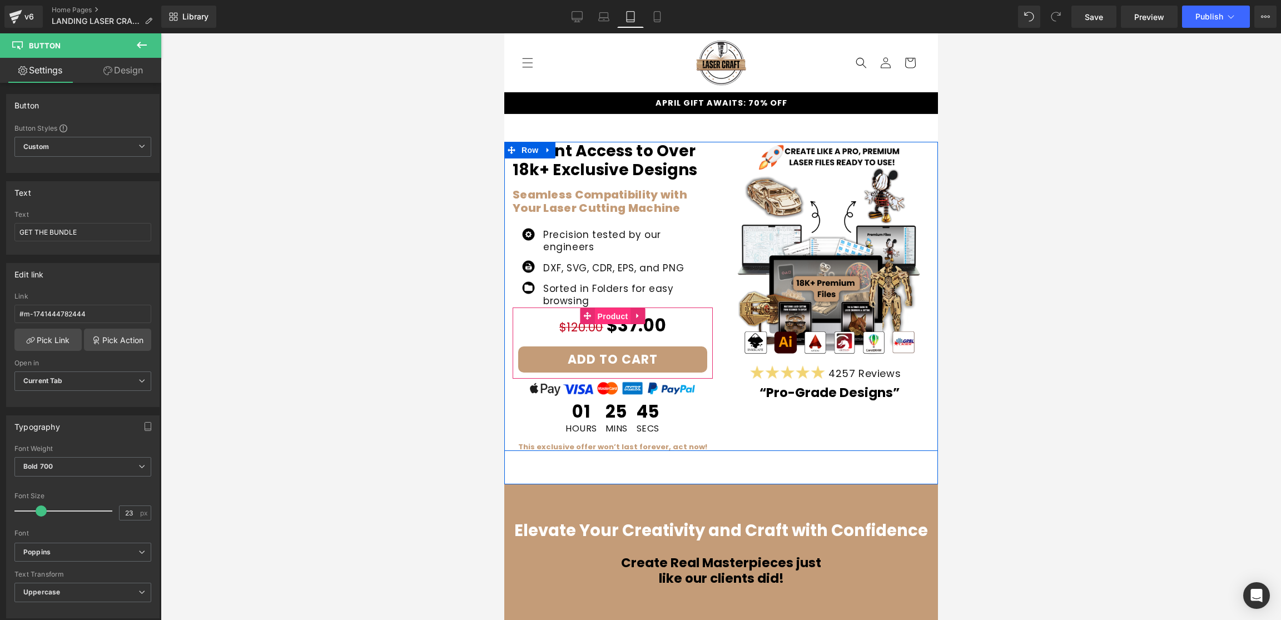
click at [613, 308] on span "Product" at bounding box center [612, 316] width 36 height 17
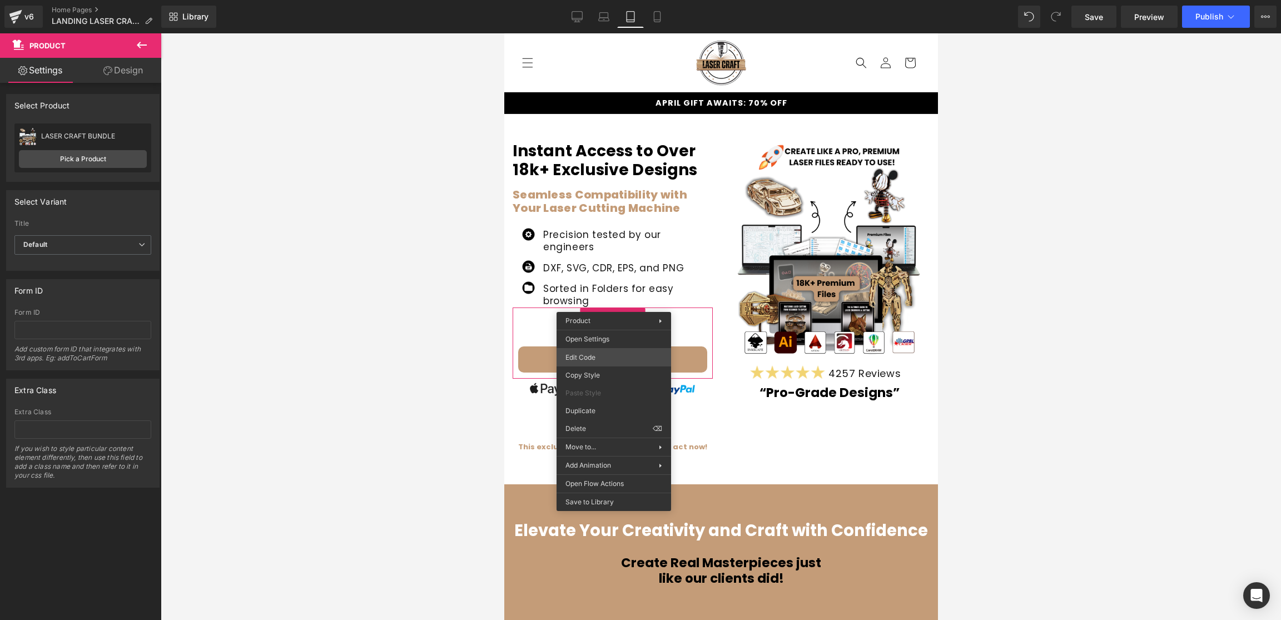
click at [597, 0] on div "Product You are previewing how the will restyle your page. You can not edit Ele…" at bounding box center [640, 0] width 1281 height 0
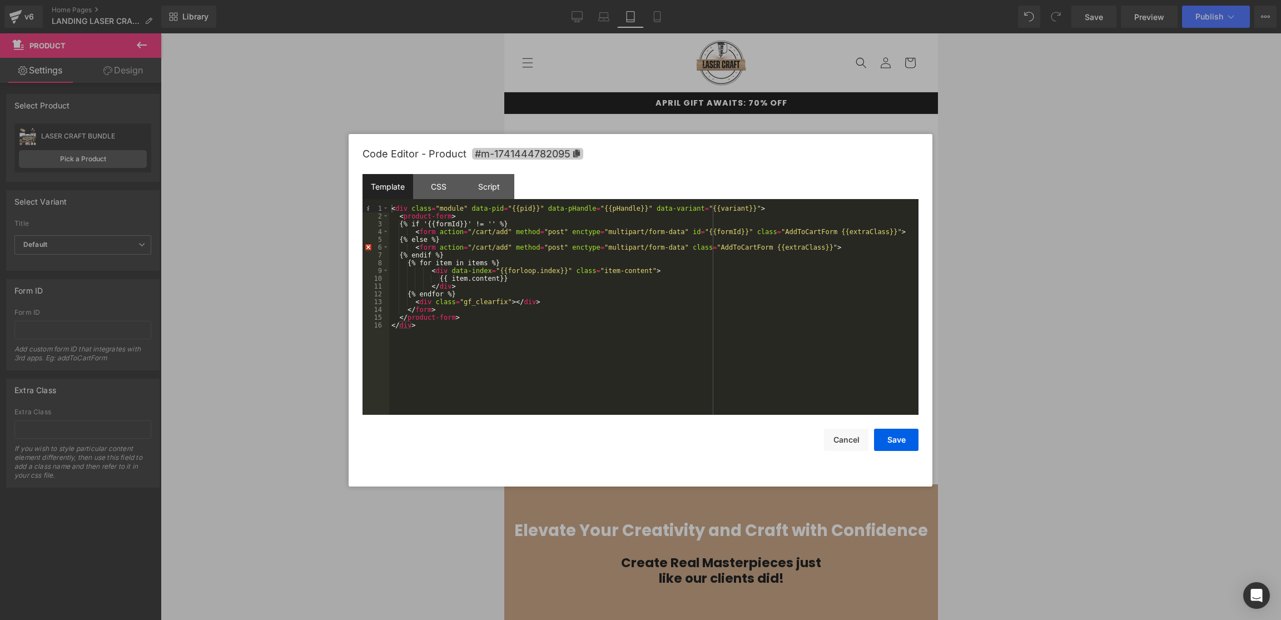
click at [573, 152] on icon at bounding box center [576, 154] width 7 height 8
click at [893, 439] on button "Save" at bounding box center [896, 440] width 44 height 22
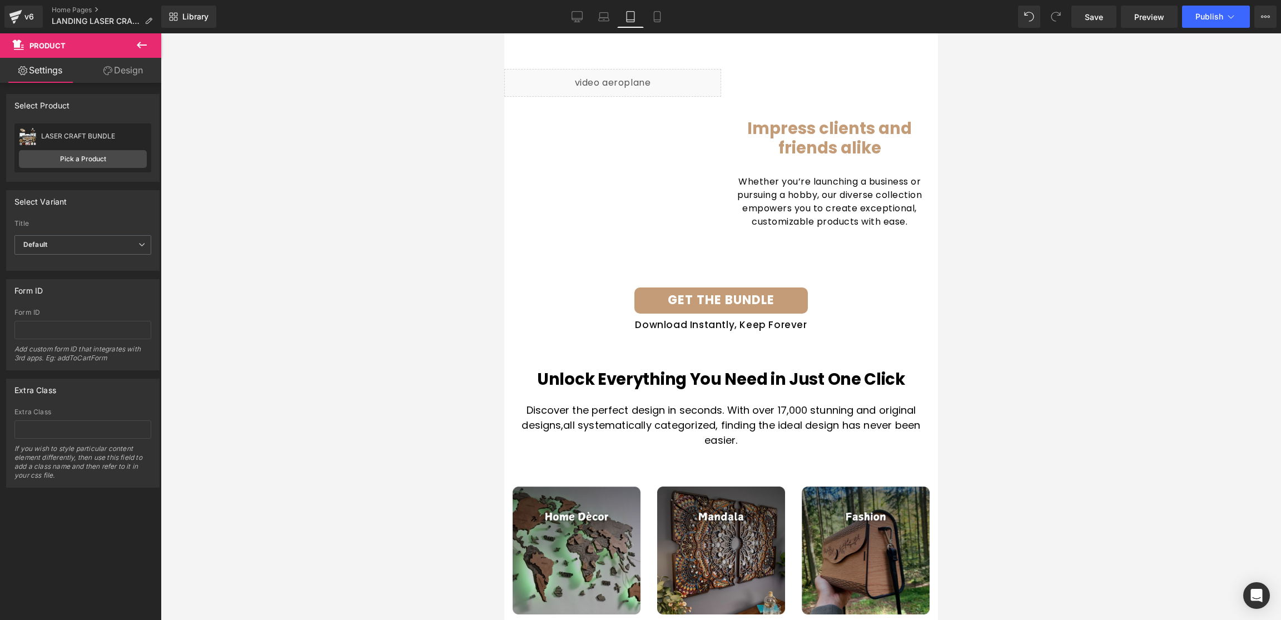
scroll to position [1505, 0]
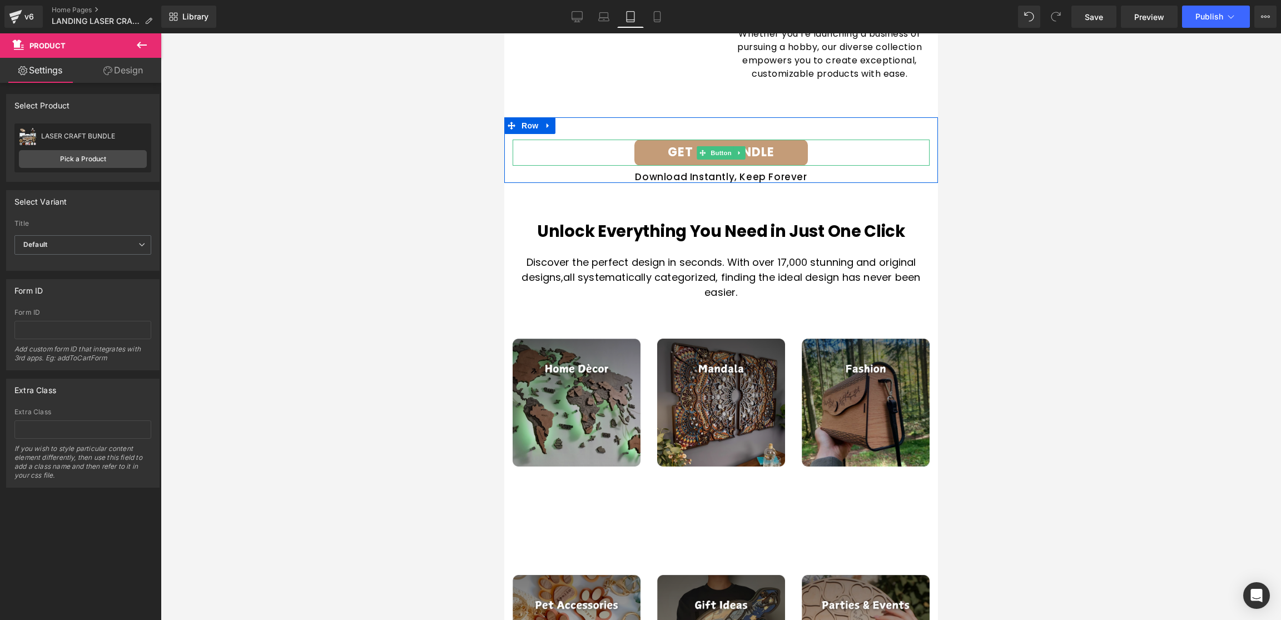
click at [725, 146] on span "Button" at bounding box center [721, 152] width 26 height 13
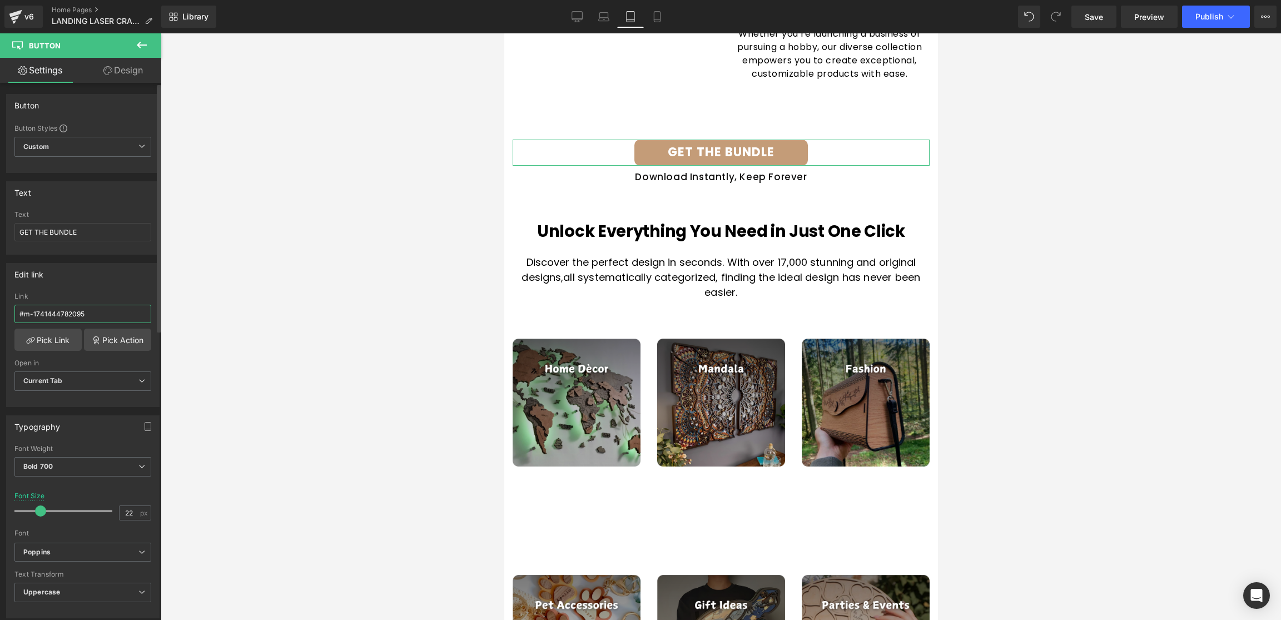
click at [96, 308] on input "#m-1741444782095" at bounding box center [82, 314] width 137 height 18
click at [97, 295] on div "Link" at bounding box center [82, 296] width 137 height 8
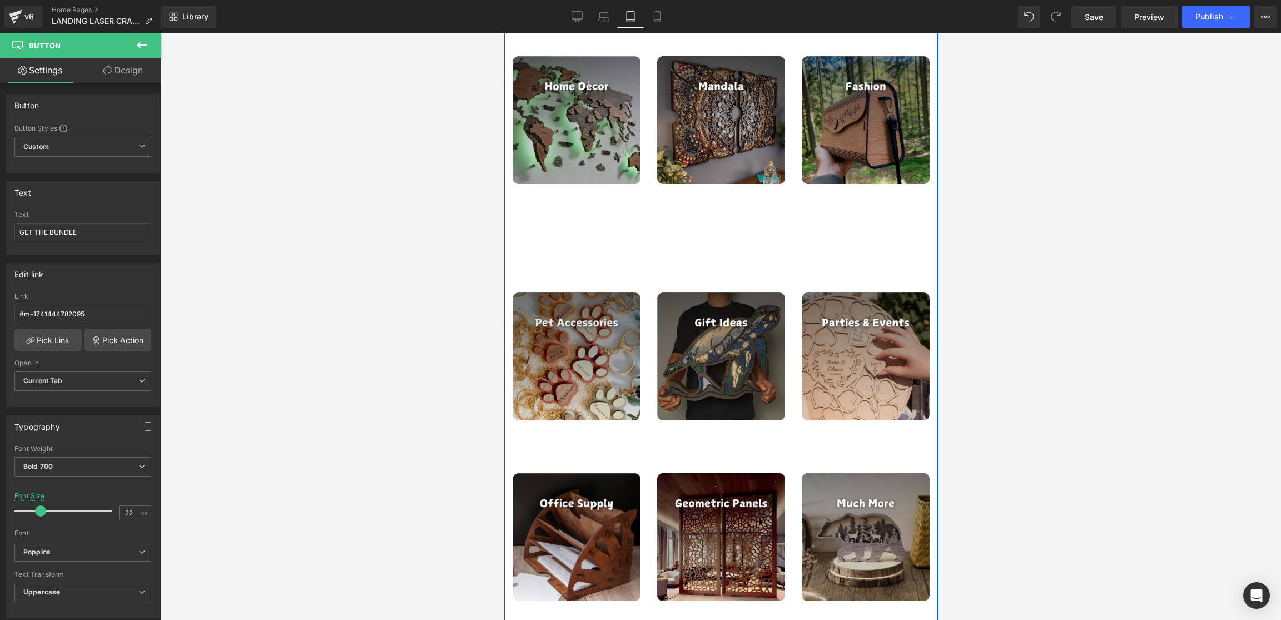
scroll to position [1769, 0]
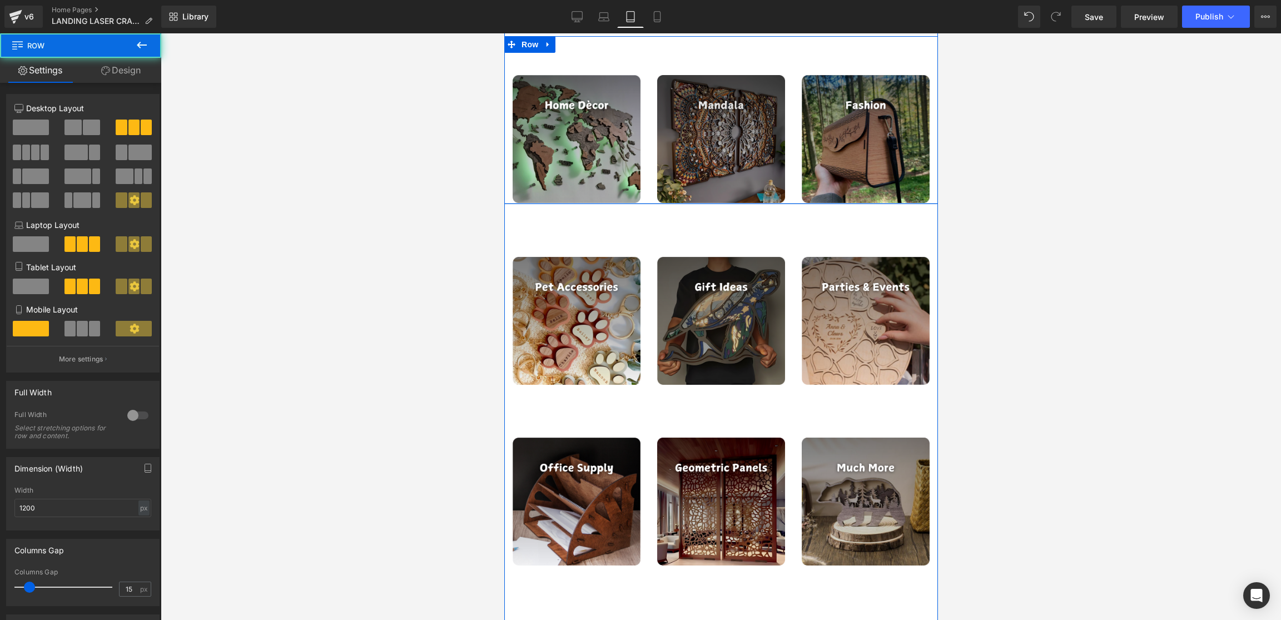
drag, startPoint x: 686, startPoint y: 209, endPoint x: 686, endPoint y: 176, distance: 32.3
click at [686, 176] on div "Image Image Image Row" at bounding box center [721, 120] width 434 height 168
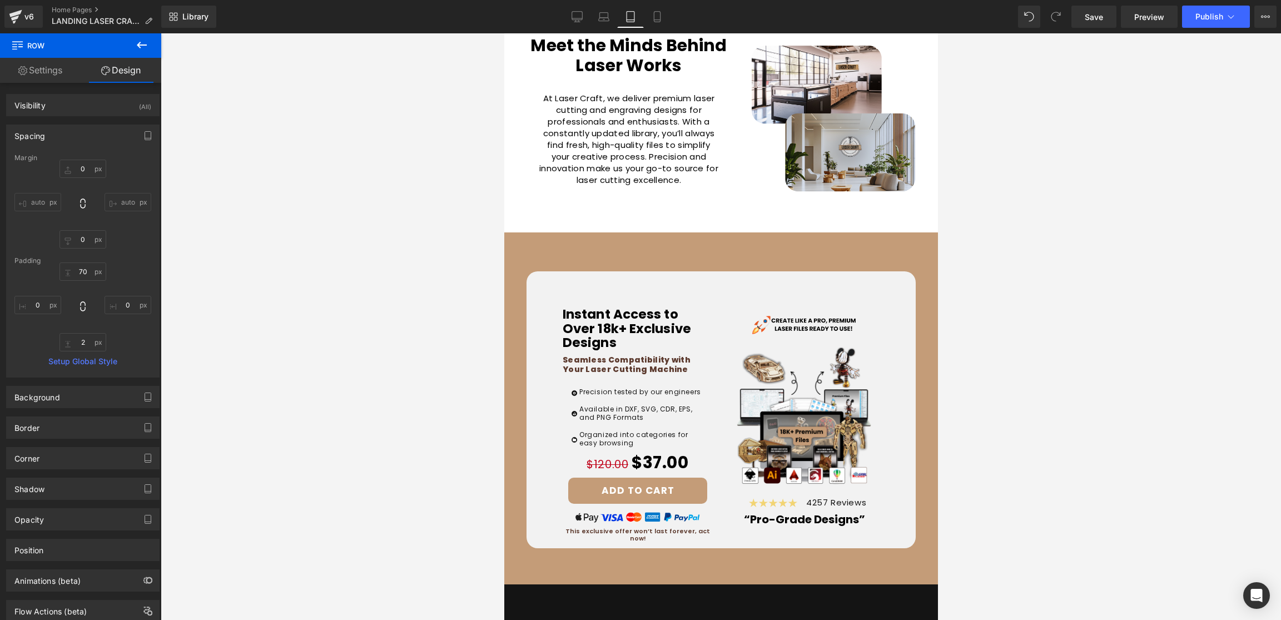
scroll to position [3546, 0]
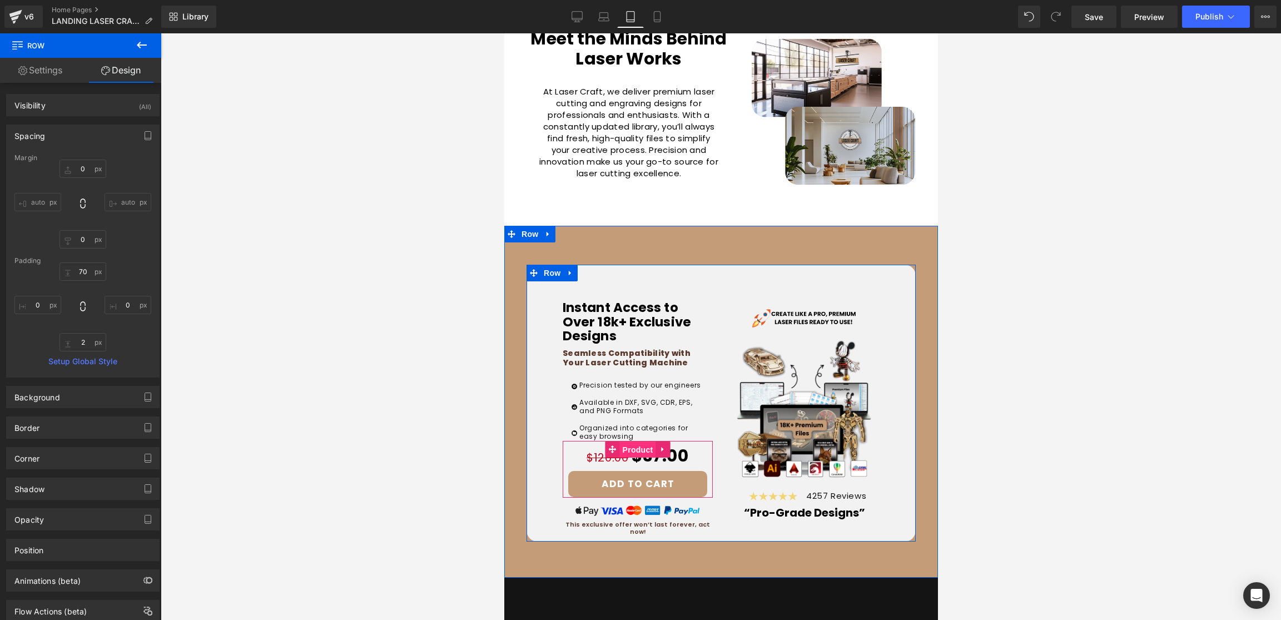
click at [642, 442] on span "Product" at bounding box center [637, 450] width 36 height 17
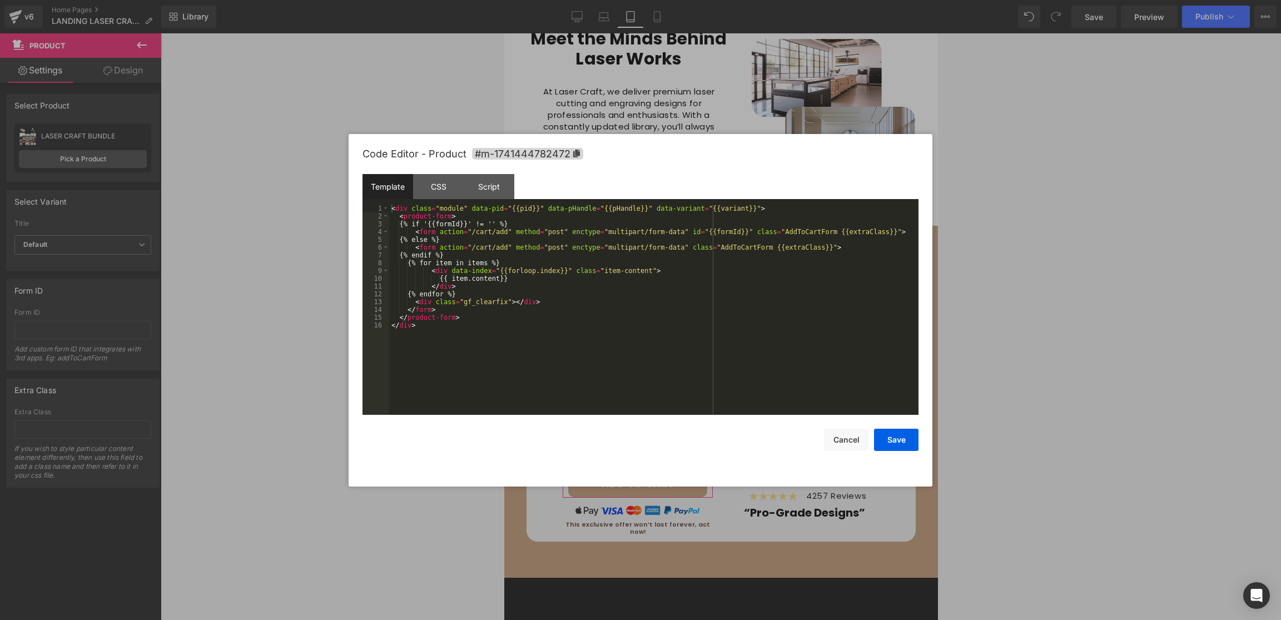
click at [616, 0] on div "Product You are previewing how the will restyle your page. You can not edit Ele…" at bounding box center [640, 0] width 1281 height 0
click at [574, 151] on icon at bounding box center [576, 154] width 7 height 8
drag, startPoint x: 899, startPoint y: 435, endPoint x: 295, endPoint y: 290, distance: 621.6
click at [899, 435] on button "Save" at bounding box center [896, 440] width 44 height 22
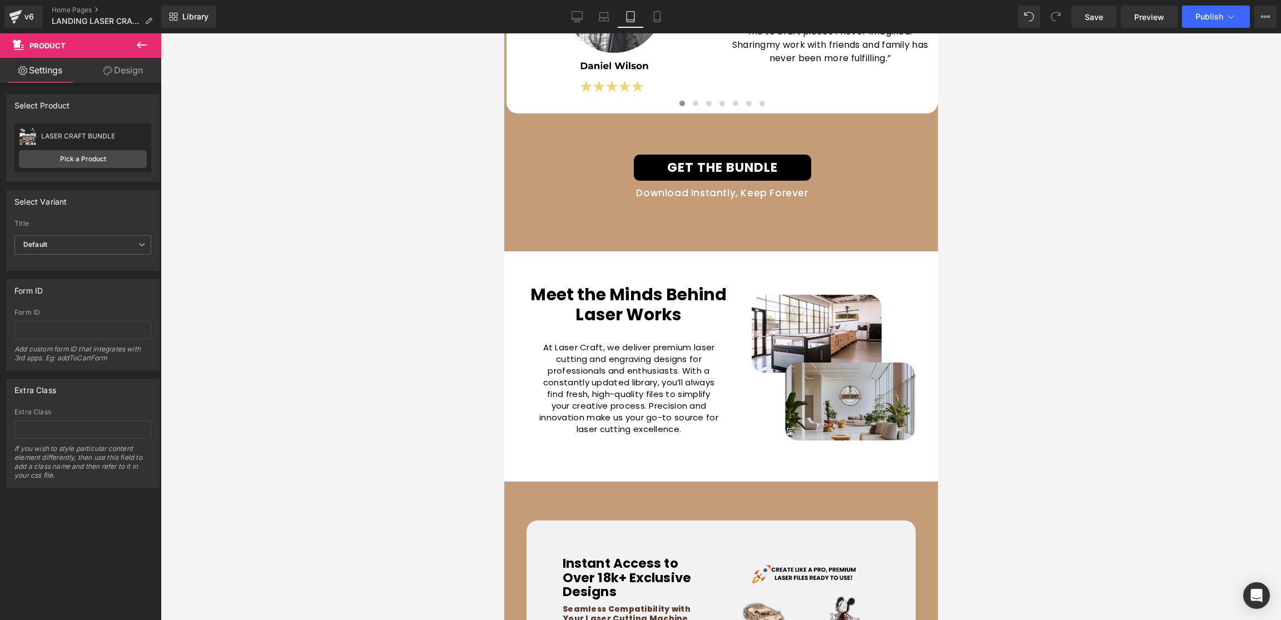
scroll to position [3264, 0]
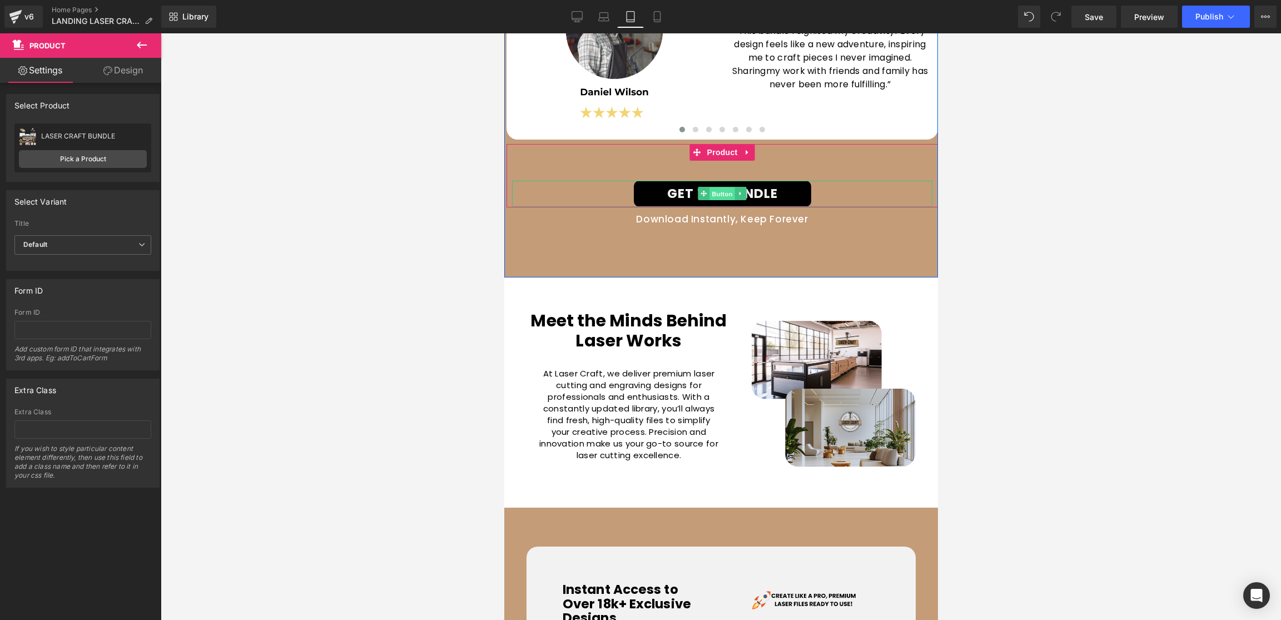
click at [727, 187] on span "Button" at bounding box center [722, 193] width 26 height 13
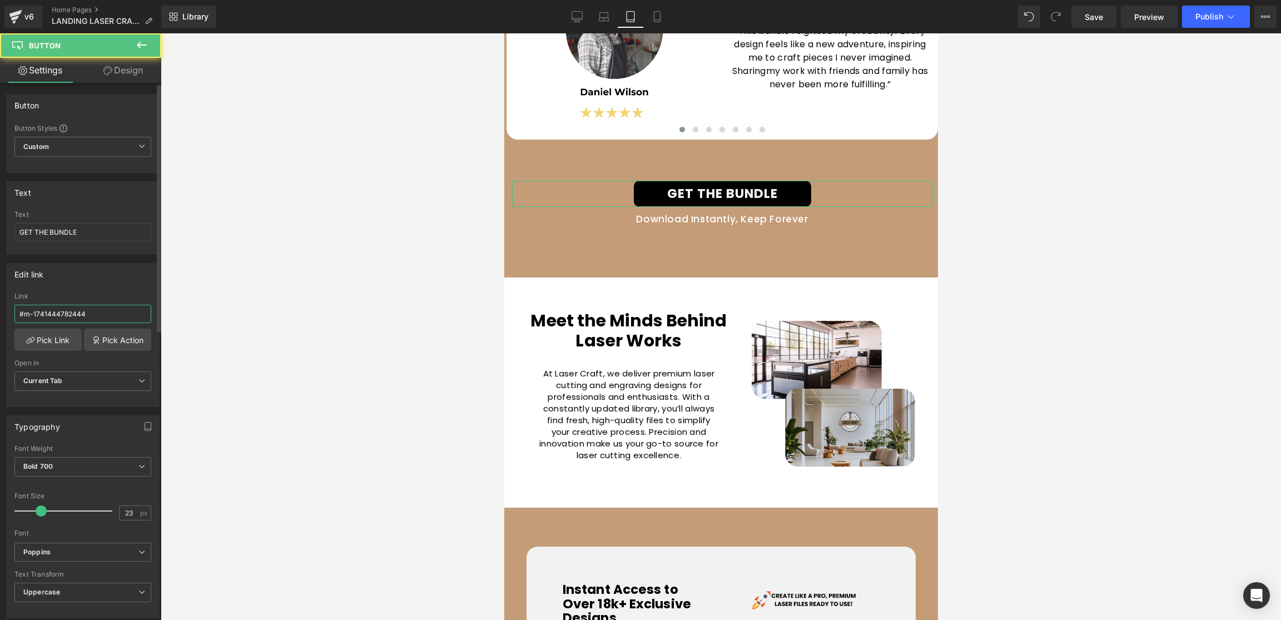
click at [66, 315] on input "#m-1741444782444" at bounding box center [82, 314] width 137 height 18
paste input "72"
type input "#m-1741444782472"
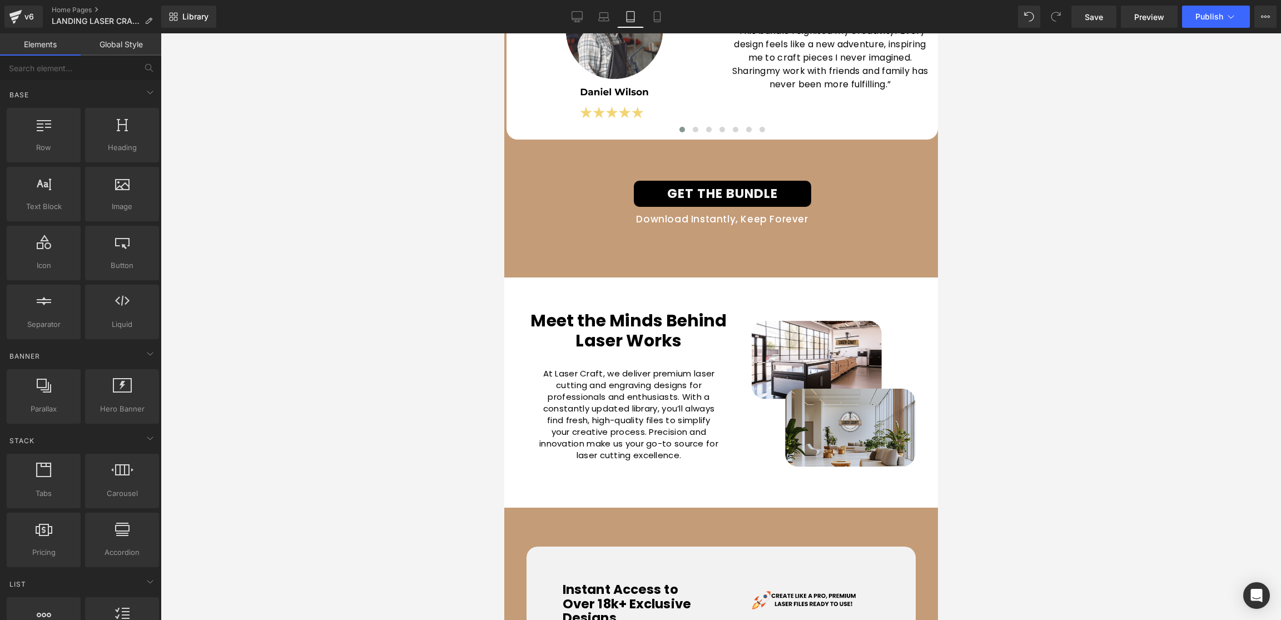
click at [249, 285] on div at bounding box center [721, 326] width 1120 height 587
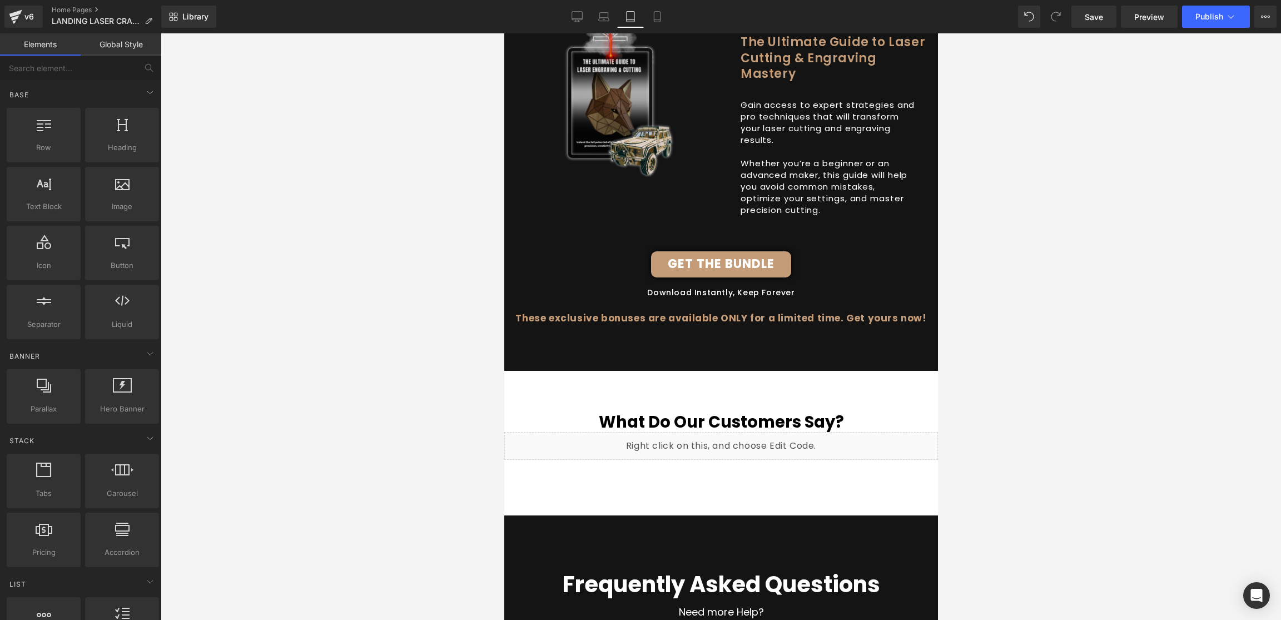
scroll to position [4698, 0]
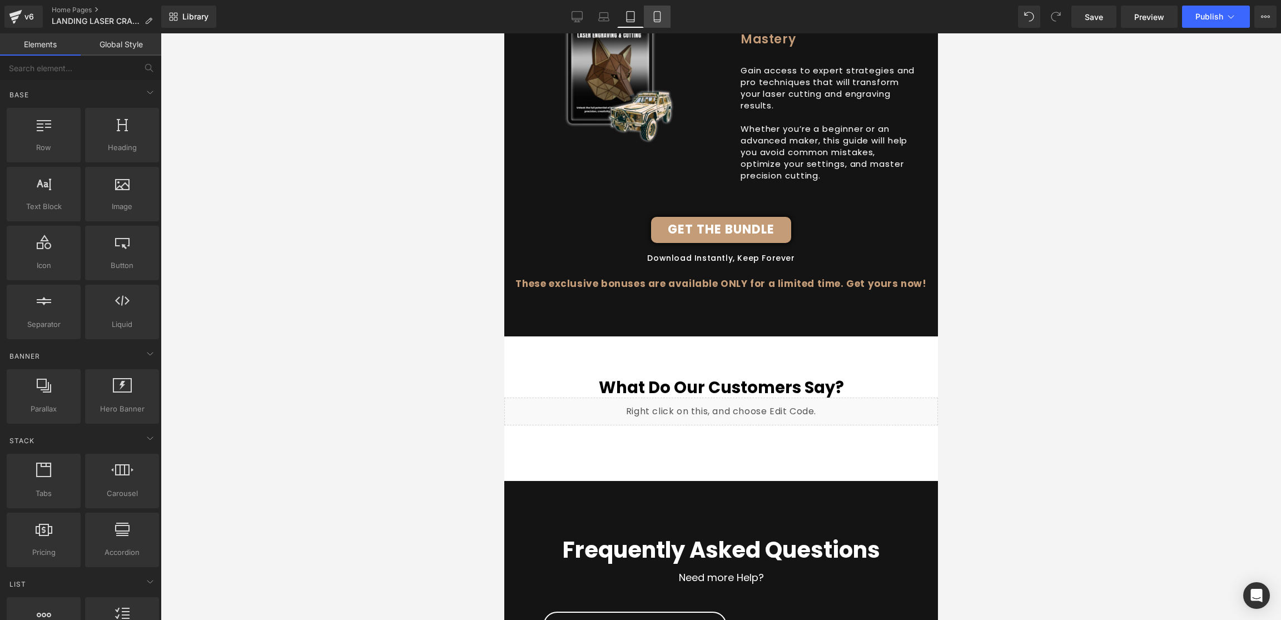
click at [658, 12] on icon at bounding box center [657, 17] width 6 height 11
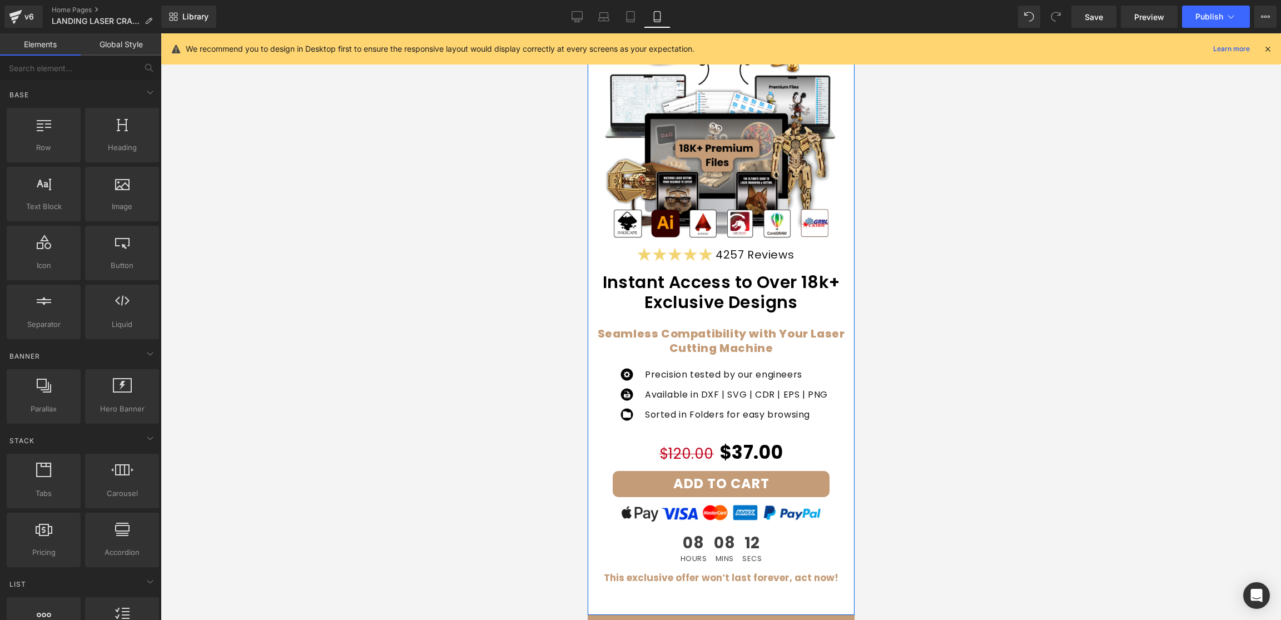
scroll to position [0, 0]
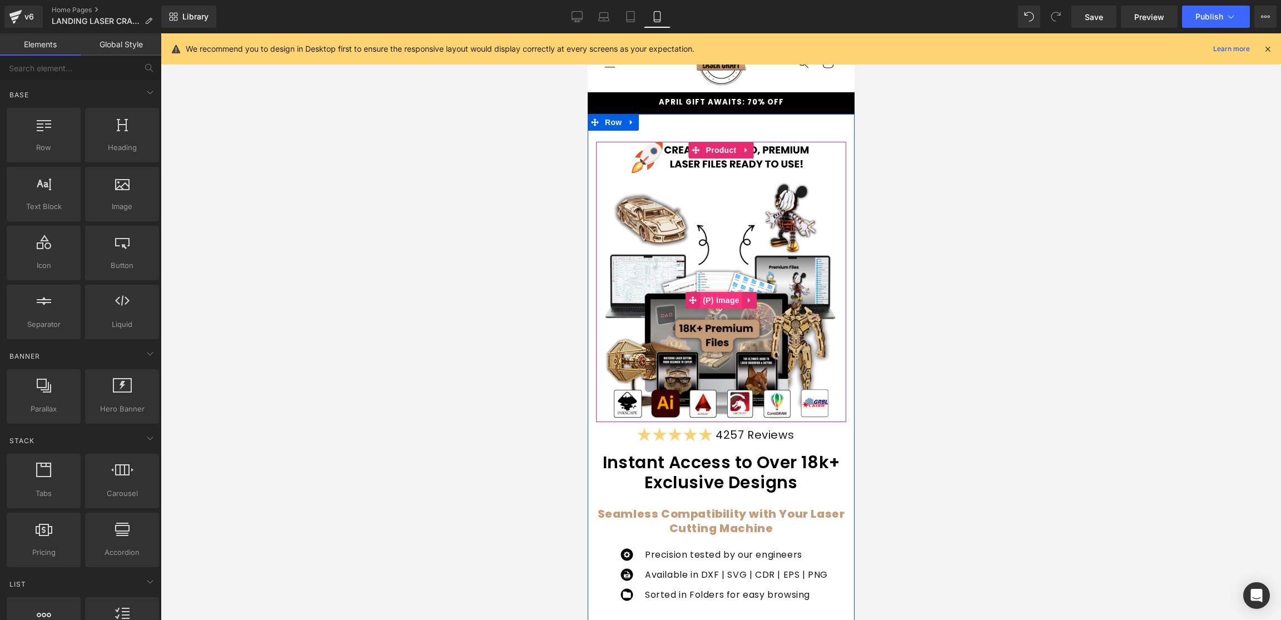
click at [725, 297] on span "(P) Image" at bounding box center [721, 300] width 42 height 17
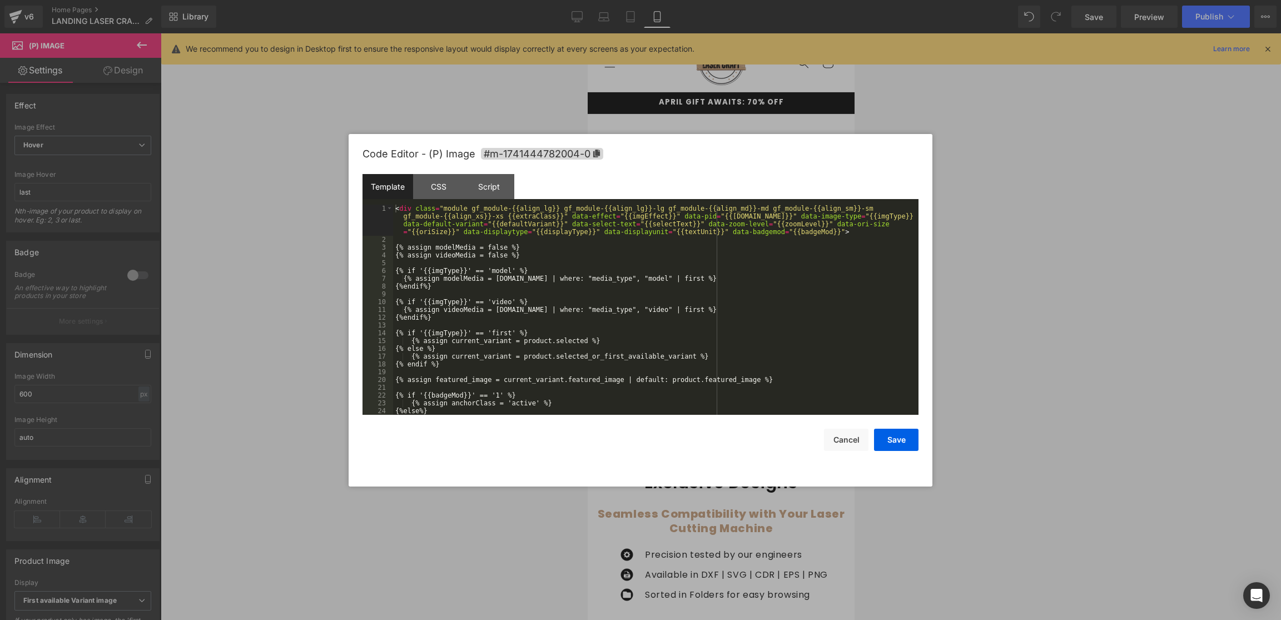
click at [714, 0] on div "(P) Image You are previewing how the will restyle your page. You can not edit E…" at bounding box center [640, 0] width 1281 height 0
click at [601, 151] on span "#m-1741444782004-0" at bounding box center [542, 154] width 122 height 12
drag, startPoint x: 898, startPoint y: 447, endPoint x: 851, endPoint y: 424, distance: 51.7
click at [898, 446] on button "Save" at bounding box center [896, 440] width 44 height 22
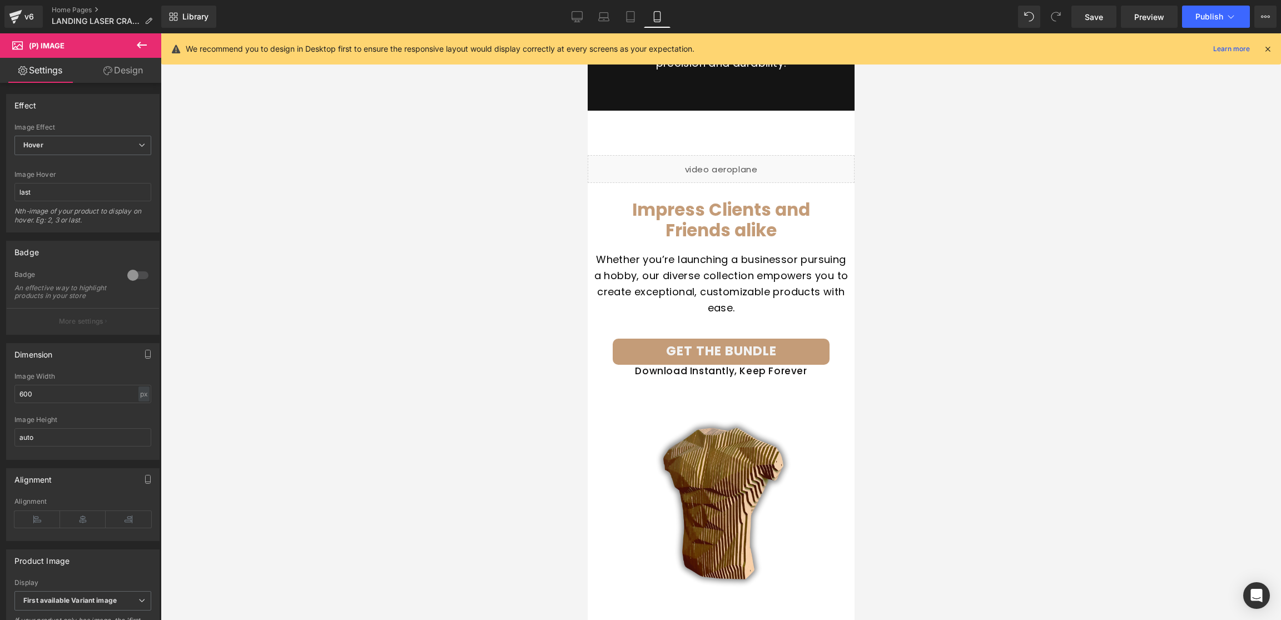
scroll to position [2028, 0]
click at [725, 349] on span "Button" at bounding box center [721, 351] width 26 height 13
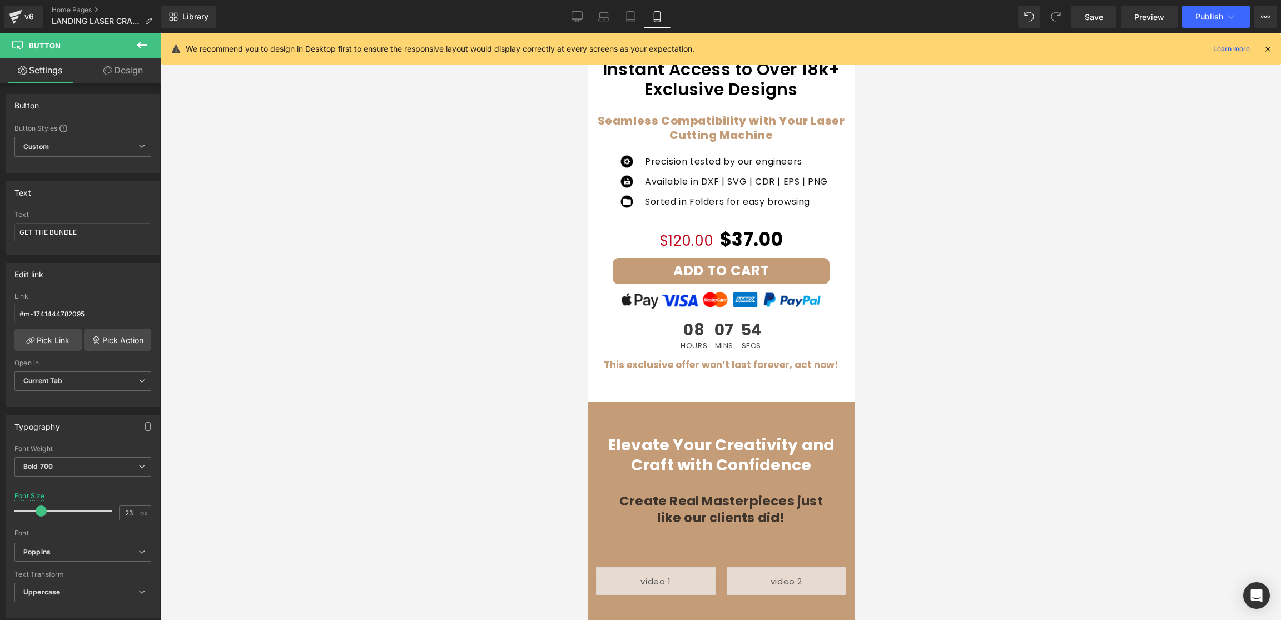
scroll to position [253, 0]
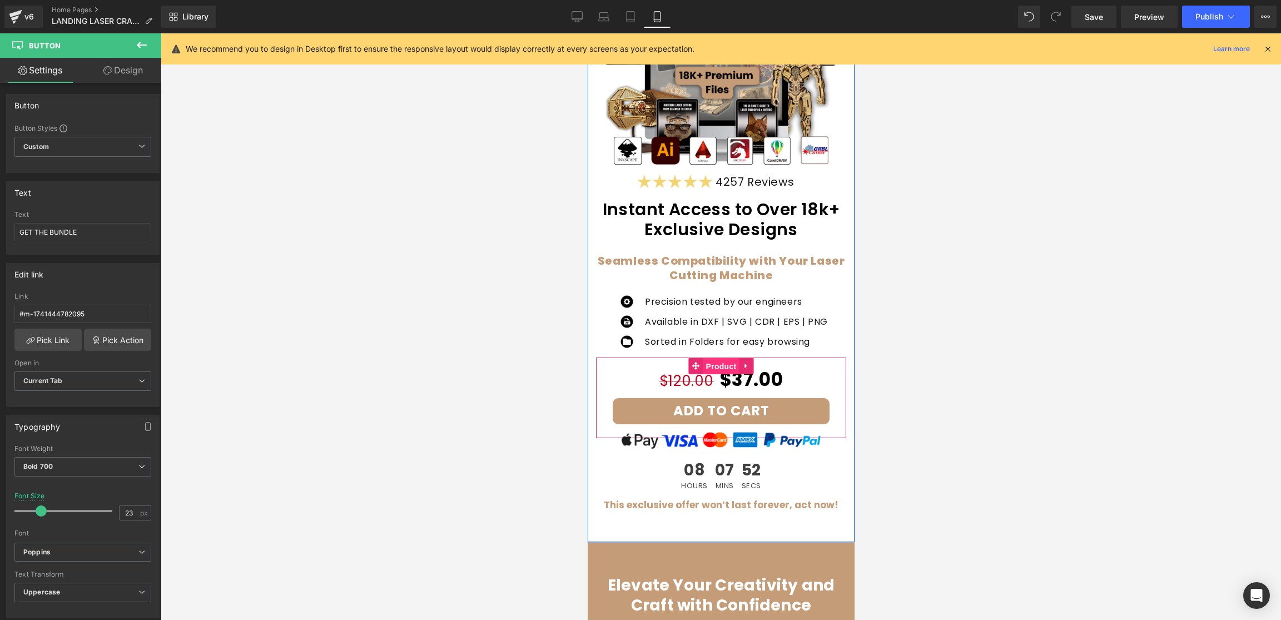
click at [711, 368] on span "Product" at bounding box center [721, 366] width 36 height 17
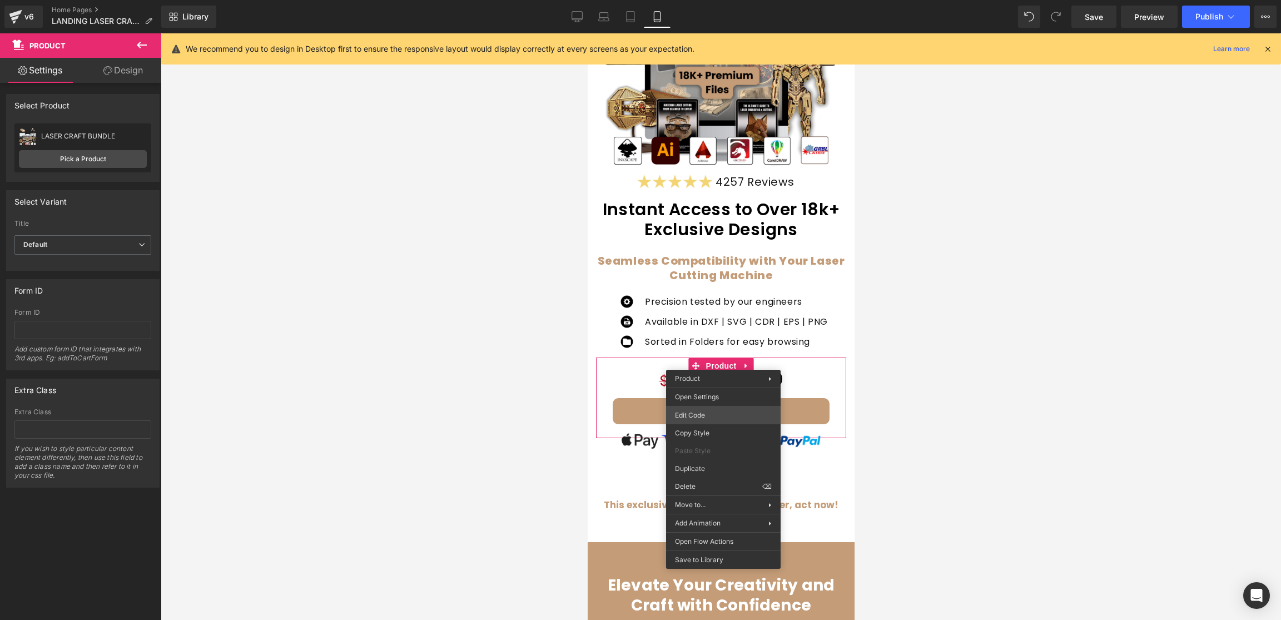
click at [705, 0] on div "Product You are previewing how the will restyle your page. You can not edit Ele…" at bounding box center [640, 0] width 1281 height 0
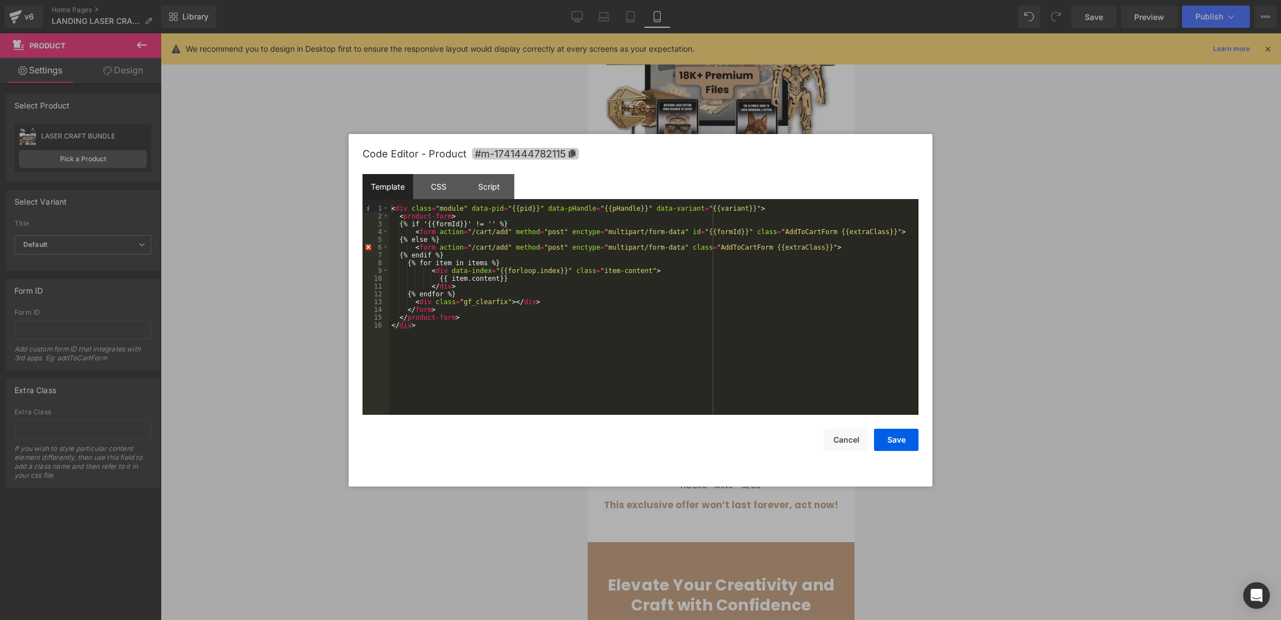
click at [575, 152] on span "#m-1741444782115" at bounding box center [525, 154] width 107 height 12
click at [894, 437] on button "Save" at bounding box center [896, 440] width 44 height 22
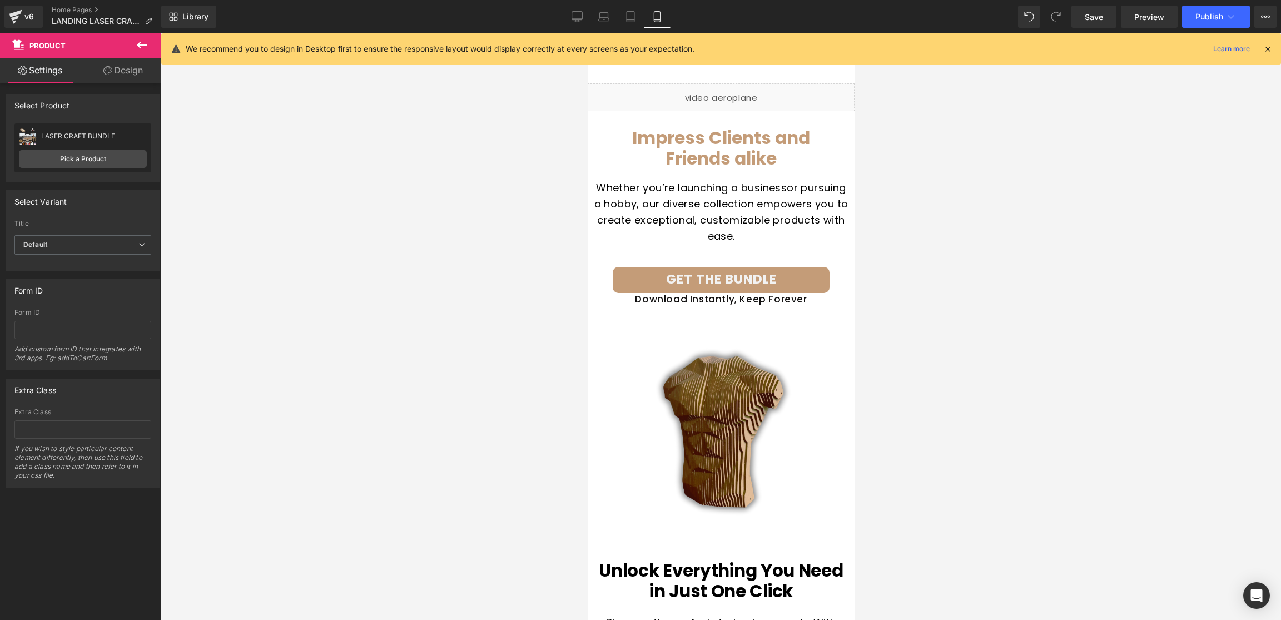
scroll to position [2099, 0]
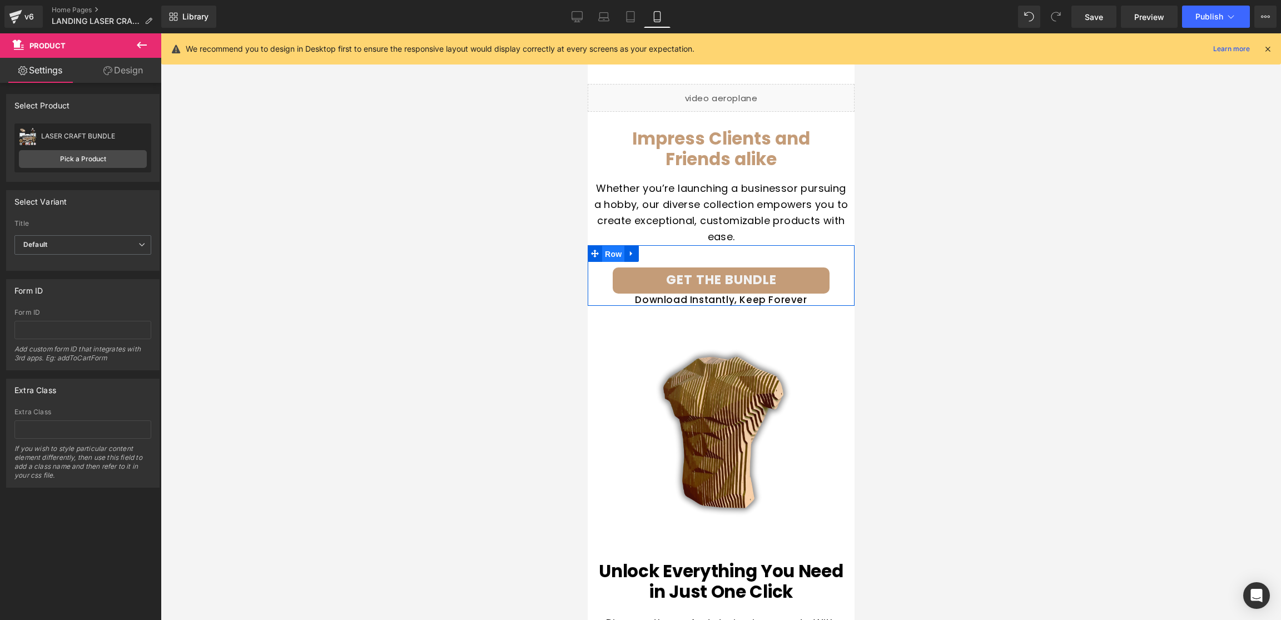
click at [617, 250] on span "Row" at bounding box center [613, 254] width 22 height 17
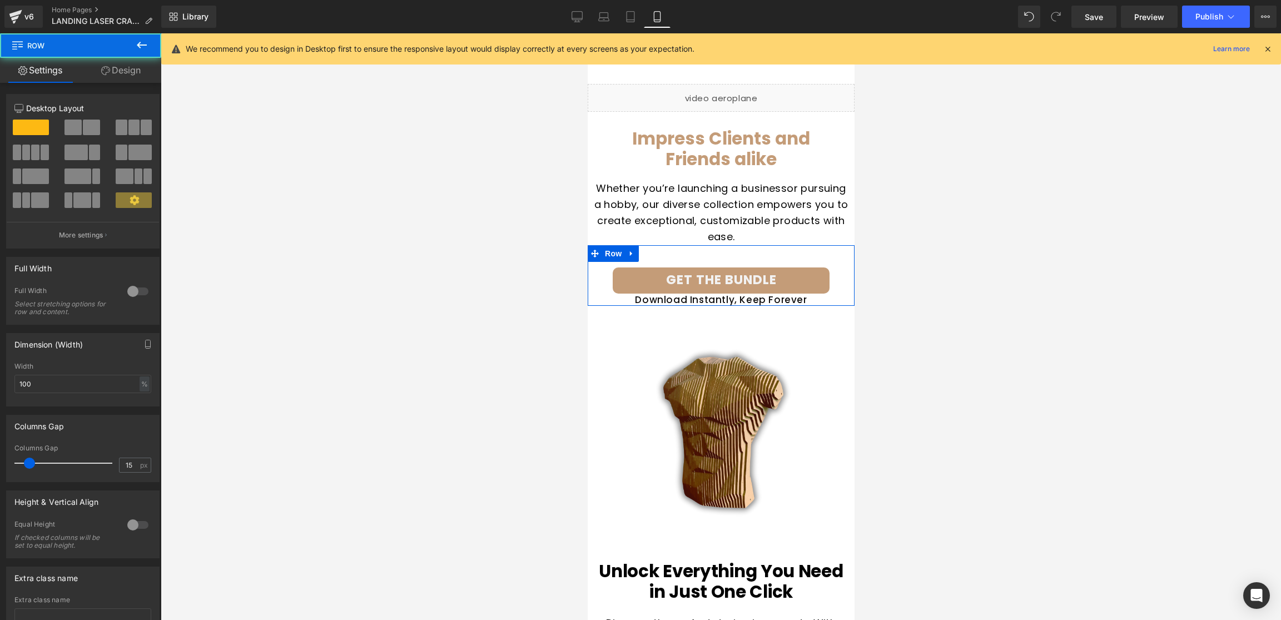
click at [122, 75] on link "Design" at bounding box center [121, 70] width 81 height 25
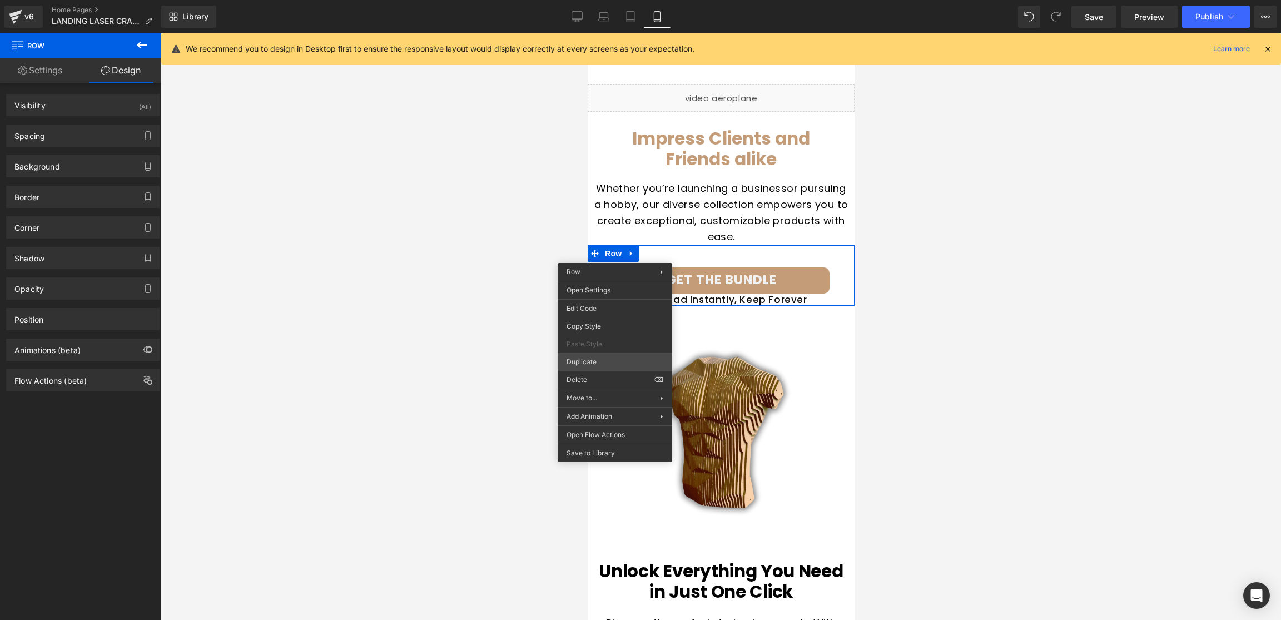
click at [586, 360] on div "Row You are previewing how the will restyle your page. You can not edit Element…" at bounding box center [640, 319] width 1281 height 639
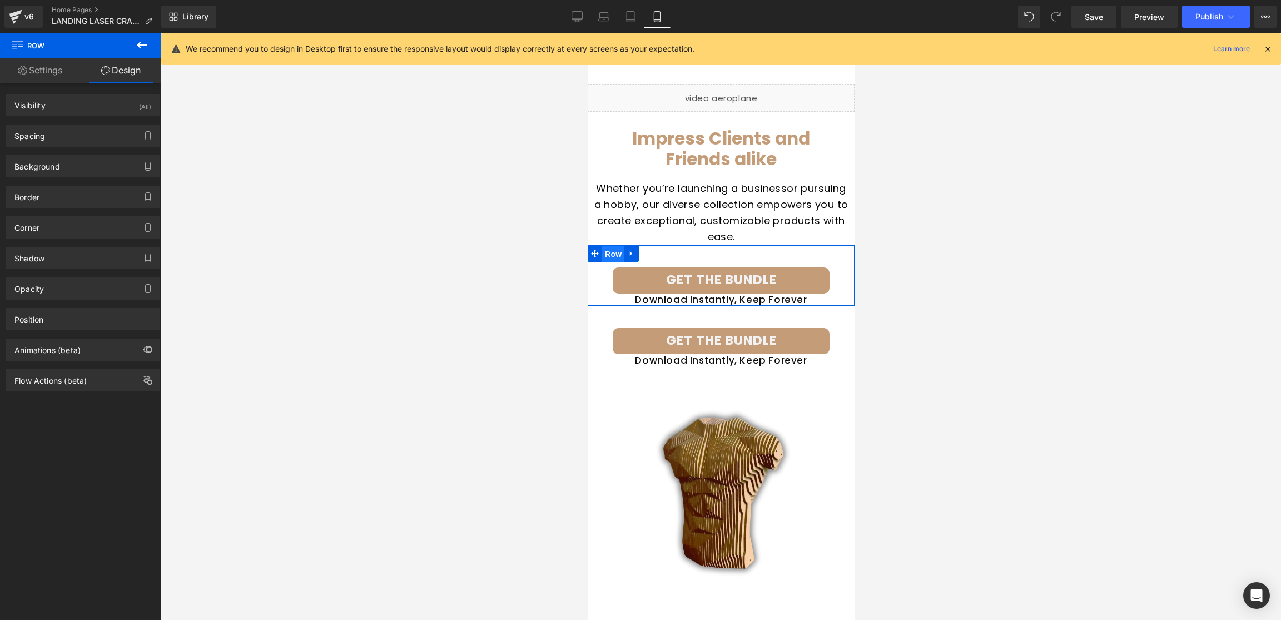
click at [614, 253] on span "Row" at bounding box center [613, 254] width 22 height 17
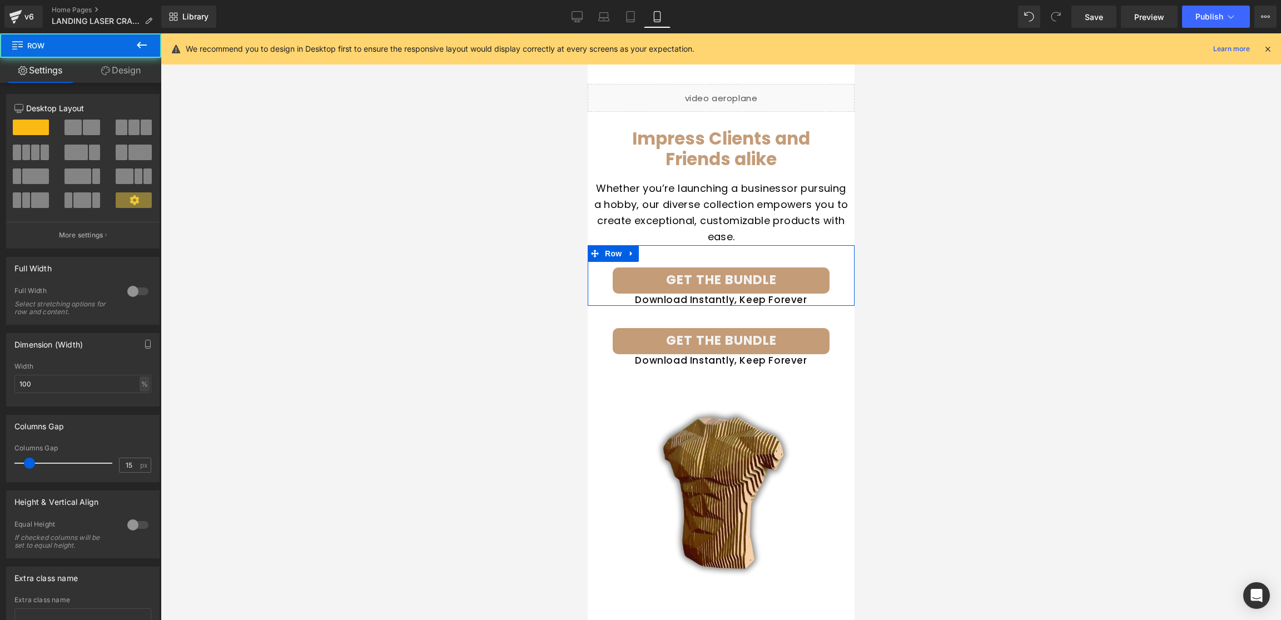
drag, startPoint x: 128, startPoint y: 63, endPoint x: 115, endPoint y: 99, distance: 37.8
click at [127, 63] on link "Design" at bounding box center [121, 70] width 81 height 25
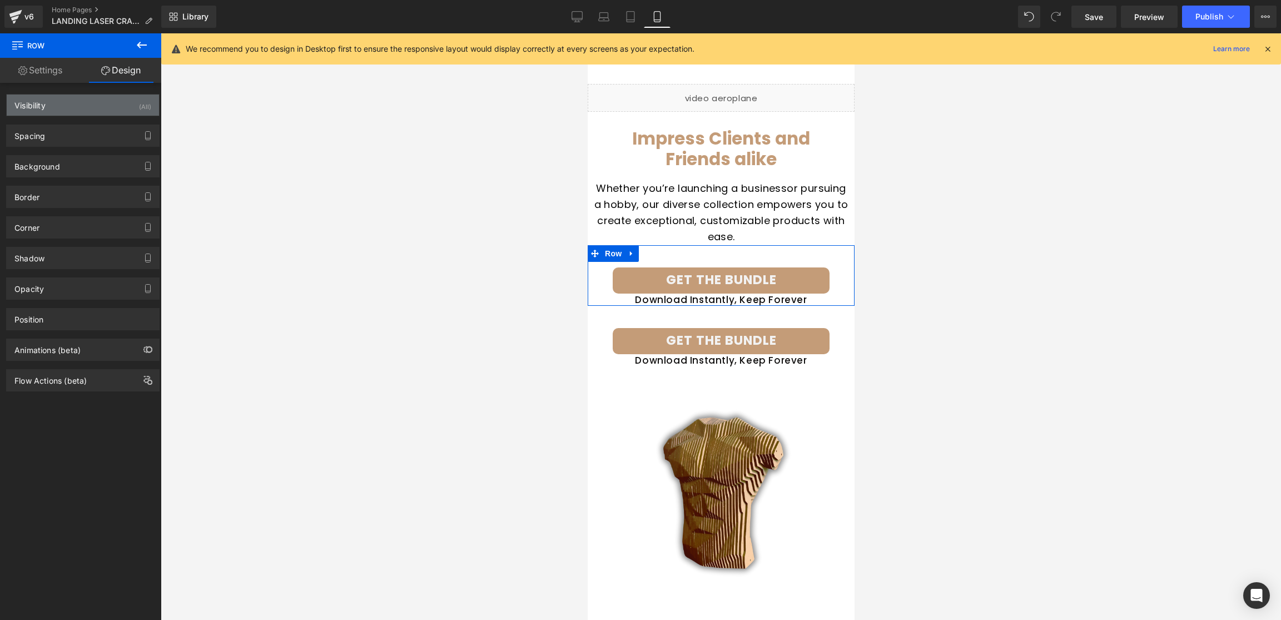
click at [106, 105] on div "Visibility (All)" at bounding box center [83, 105] width 152 height 21
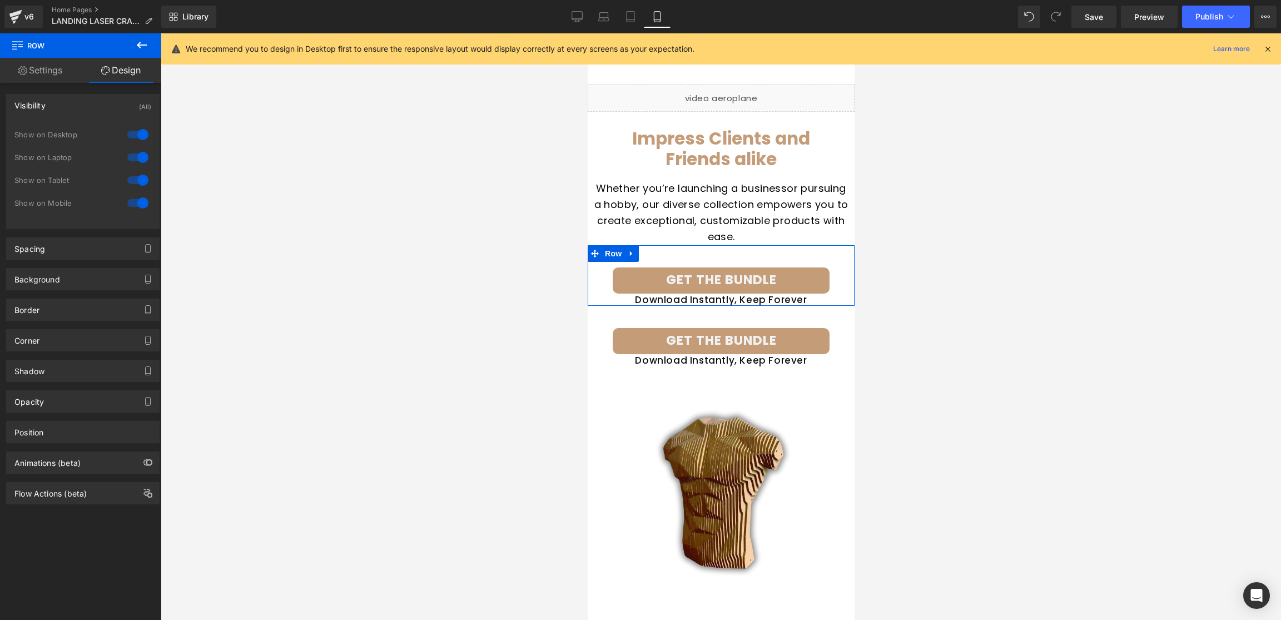
click at [130, 205] on div at bounding box center [138, 203] width 27 height 18
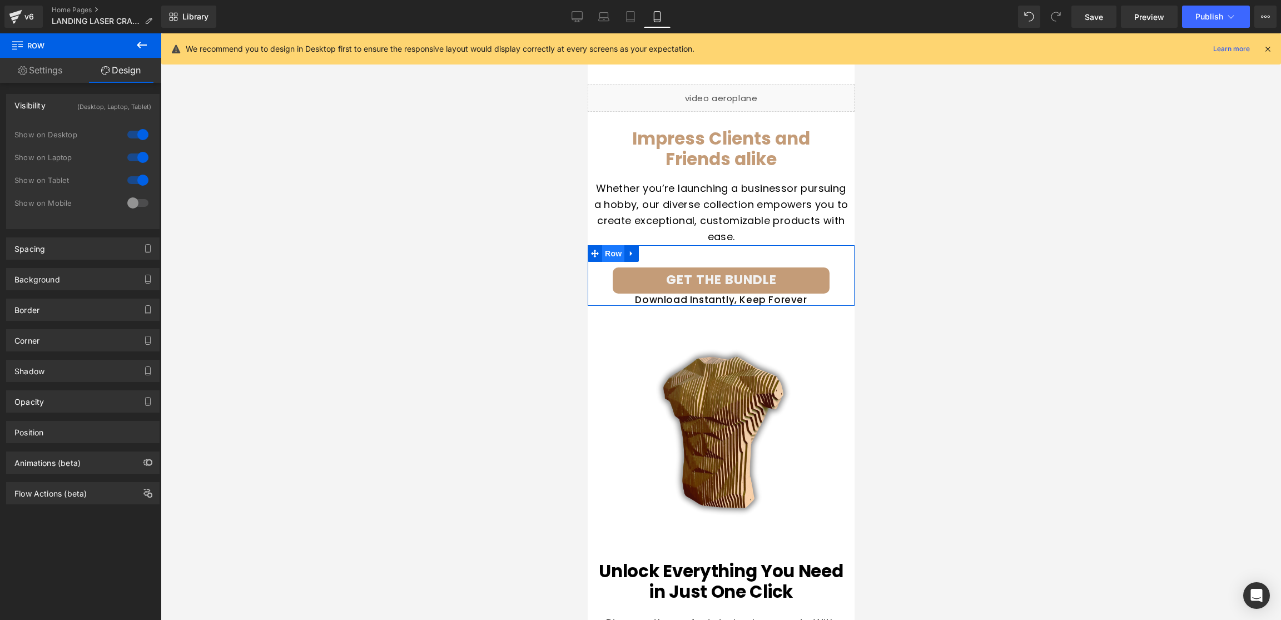
click at [609, 254] on span "Row" at bounding box center [613, 253] width 22 height 17
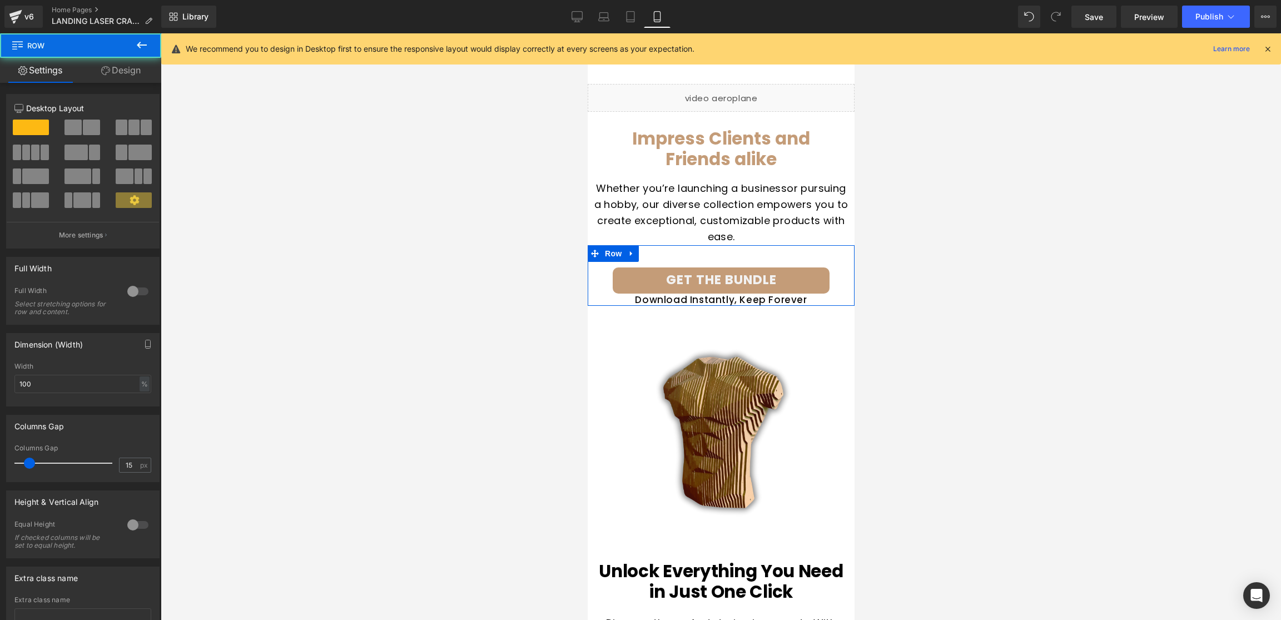
click at [117, 68] on link "Design" at bounding box center [121, 70] width 81 height 25
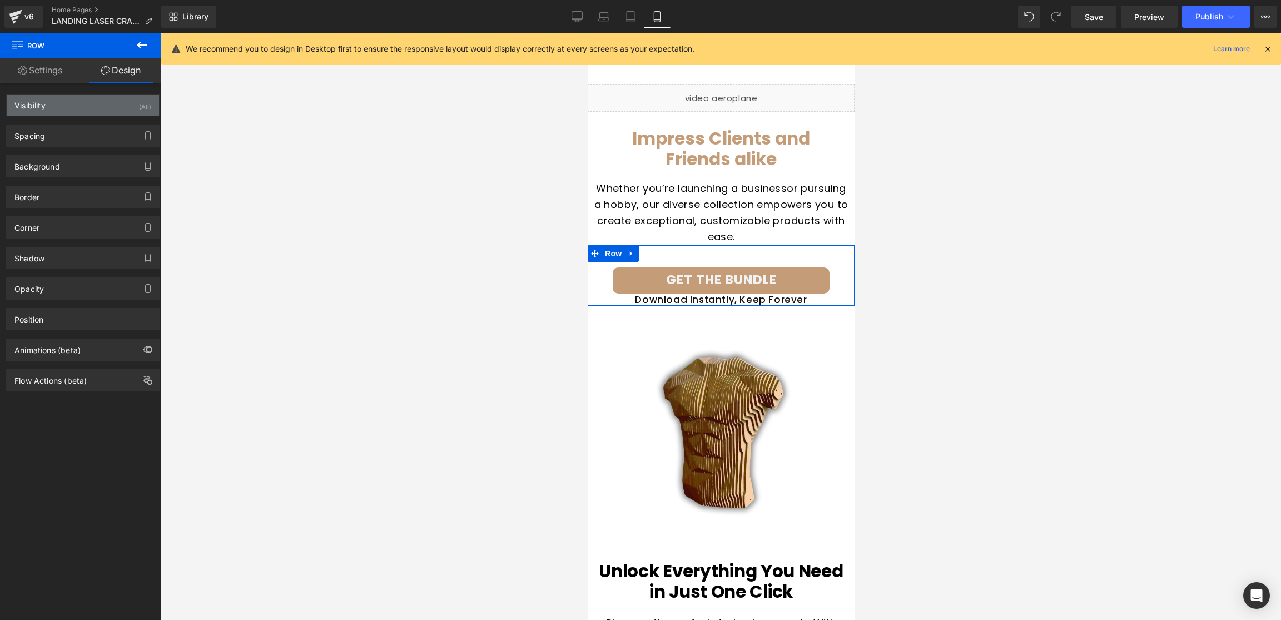
click at [84, 106] on div "Visibility (All)" at bounding box center [83, 105] width 152 height 21
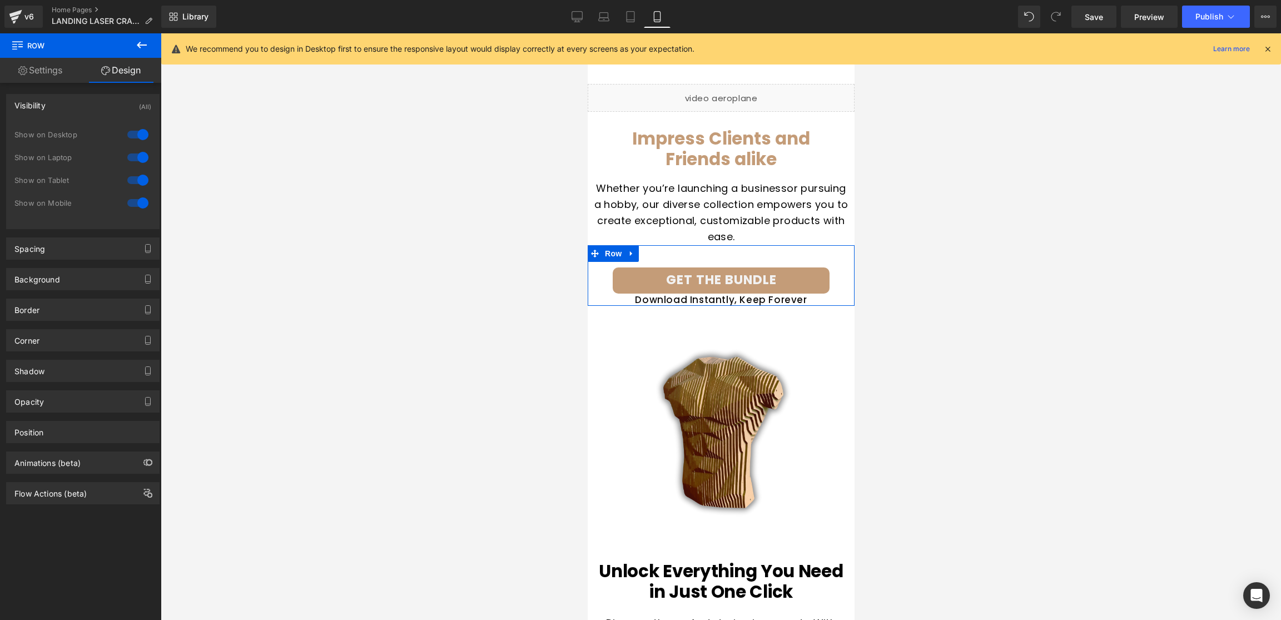
click at [132, 135] on div at bounding box center [138, 135] width 27 height 18
click at [133, 165] on div at bounding box center [138, 157] width 27 height 18
click at [141, 187] on div at bounding box center [138, 180] width 27 height 18
click at [711, 281] on span "Button" at bounding box center [721, 280] width 26 height 13
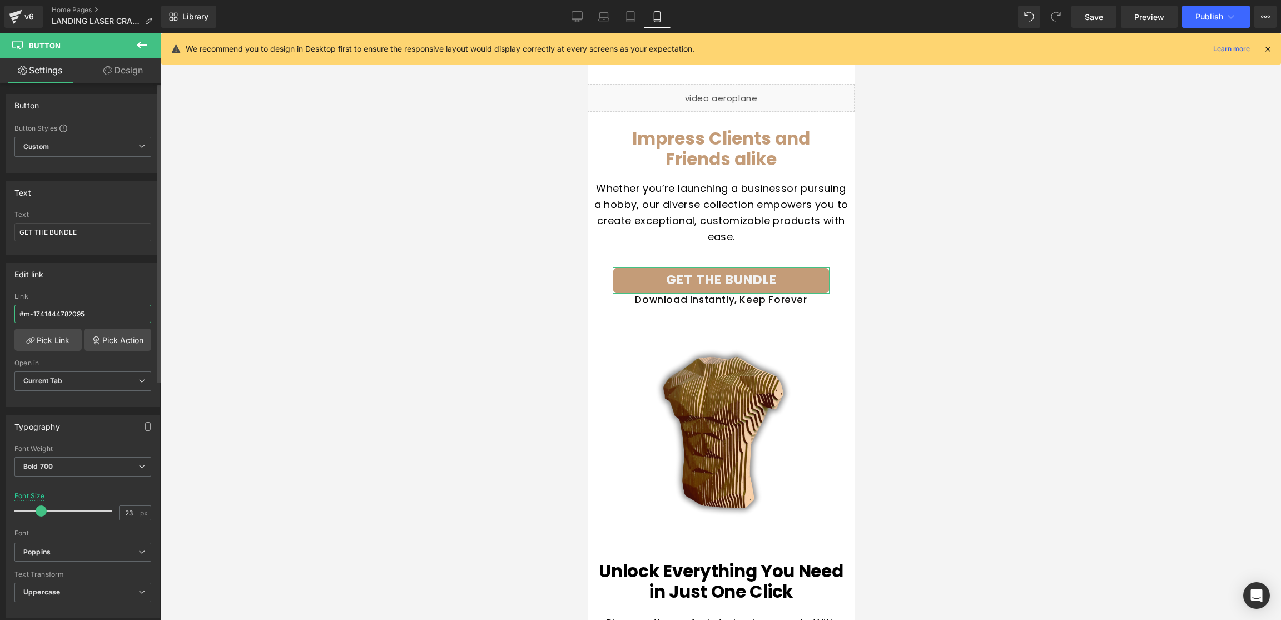
click at [63, 316] on input "#m-1741444782095" at bounding box center [82, 314] width 137 height 18
paste input "11"
type input "#m-1741444782115"
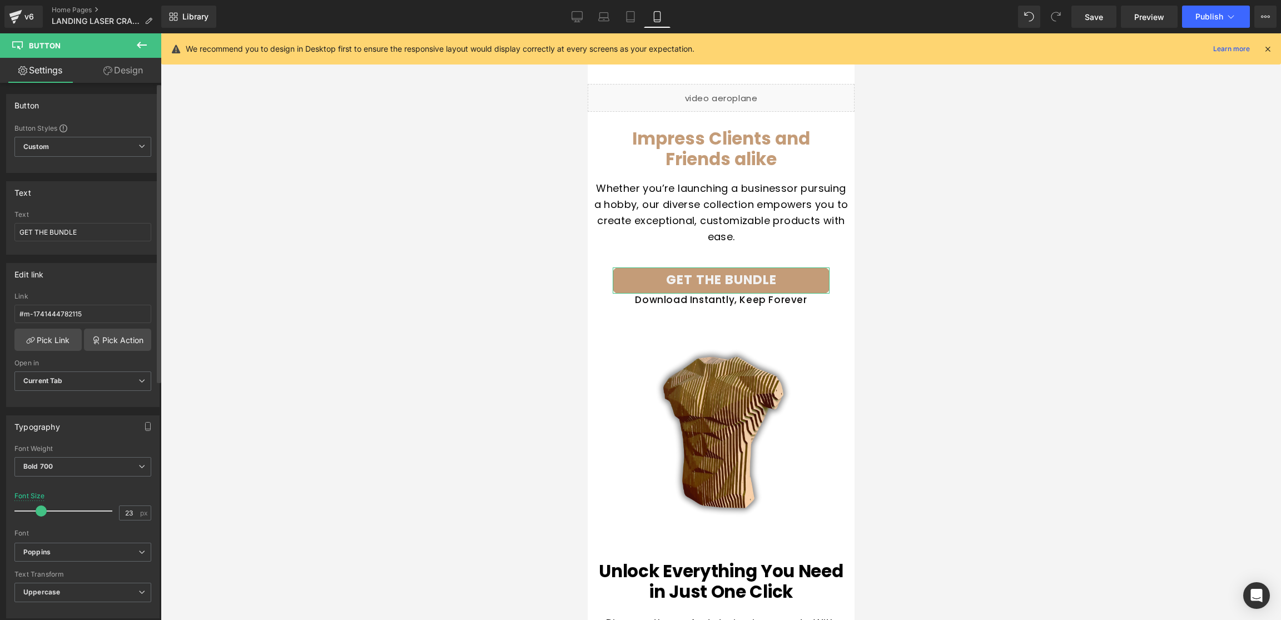
click at [93, 282] on div "Edit link" at bounding box center [83, 274] width 152 height 21
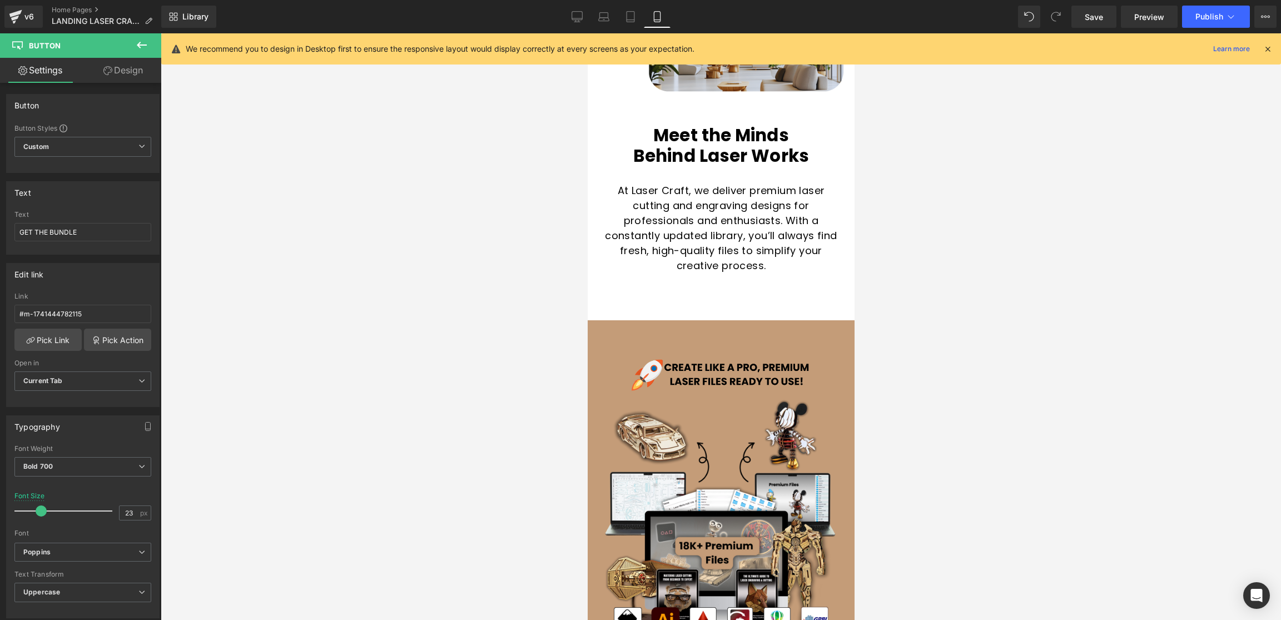
scroll to position [6605, 0]
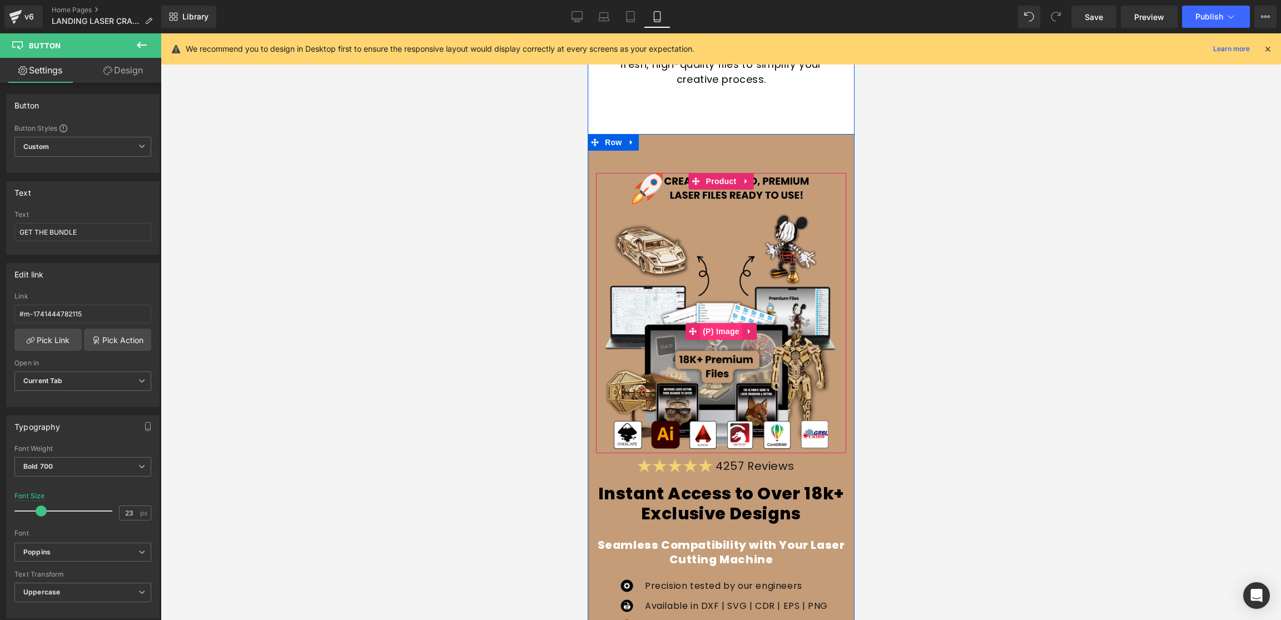
click at [718, 333] on span "(P) Image" at bounding box center [721, 331] width 42 height 17
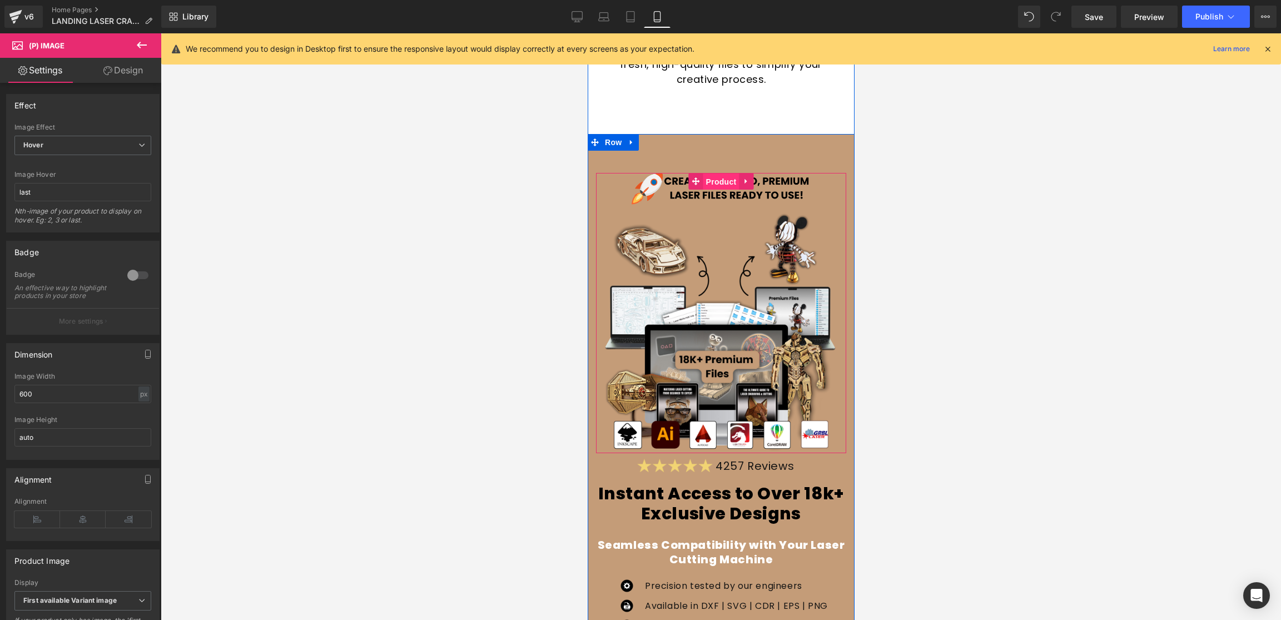
click at [718, 182] on span "Product" at bounding box center [721, 181] width 36 height 17
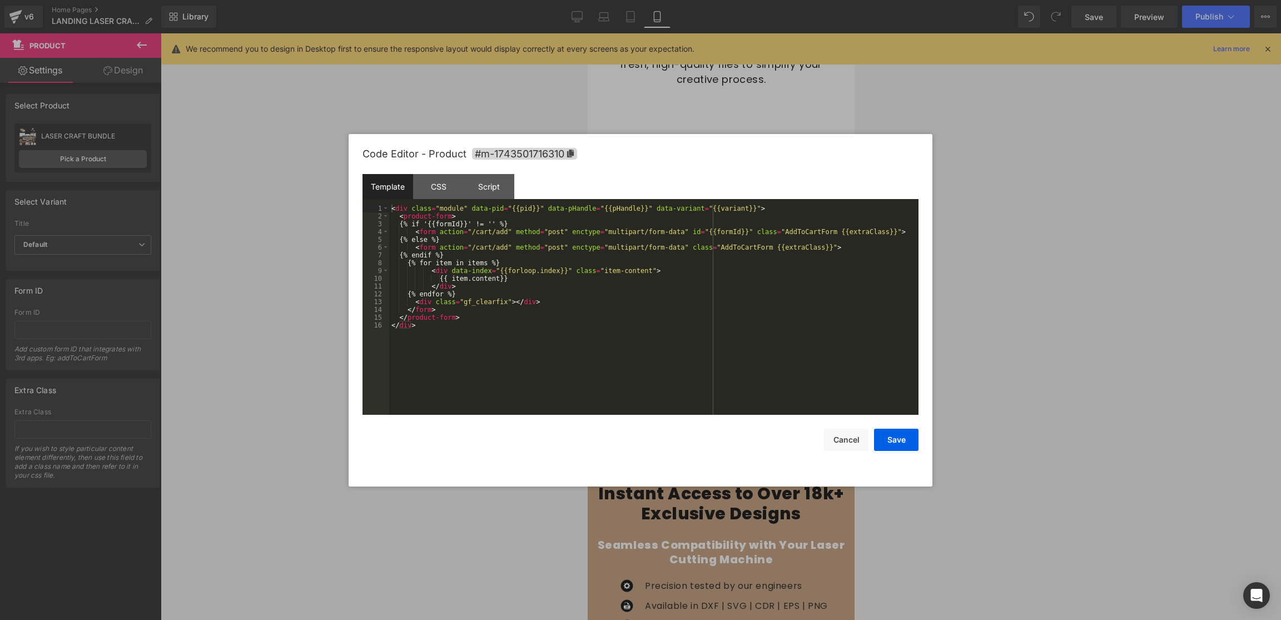
click at [709, 0] on div "Product You are previewing how the will restyle your page. You can not edit Ele…" at bounding box center [640, 0] width 1281 height 0
click at [572, 156] on icon at bounding box center [571, 154] width 8 height 8
drag, startPoint x: 889, startPoint y: 444, endPoint x: 851, endPoint y: 440, distance: 38.6
click at [889, 444] on button "Save" at bounding box center [896, 440] width 44 height 22
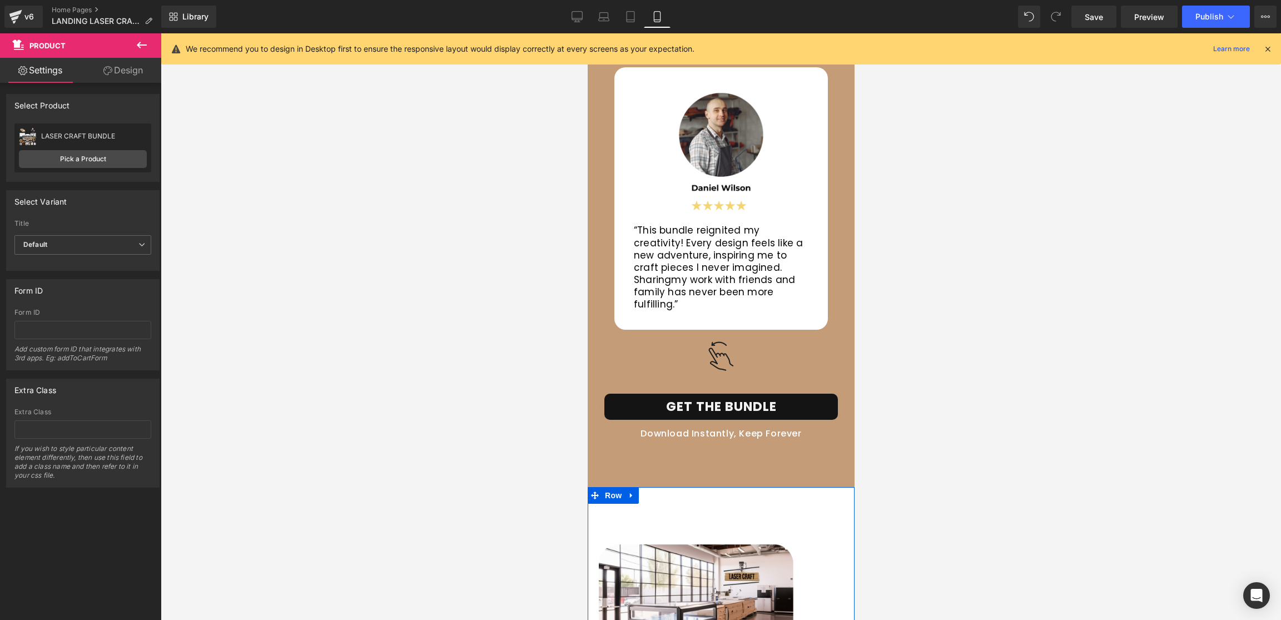
scroll to position [5747, 0]
click at [717, 409] on span "Button" at bounding box center [721, 406] width 26 height 13
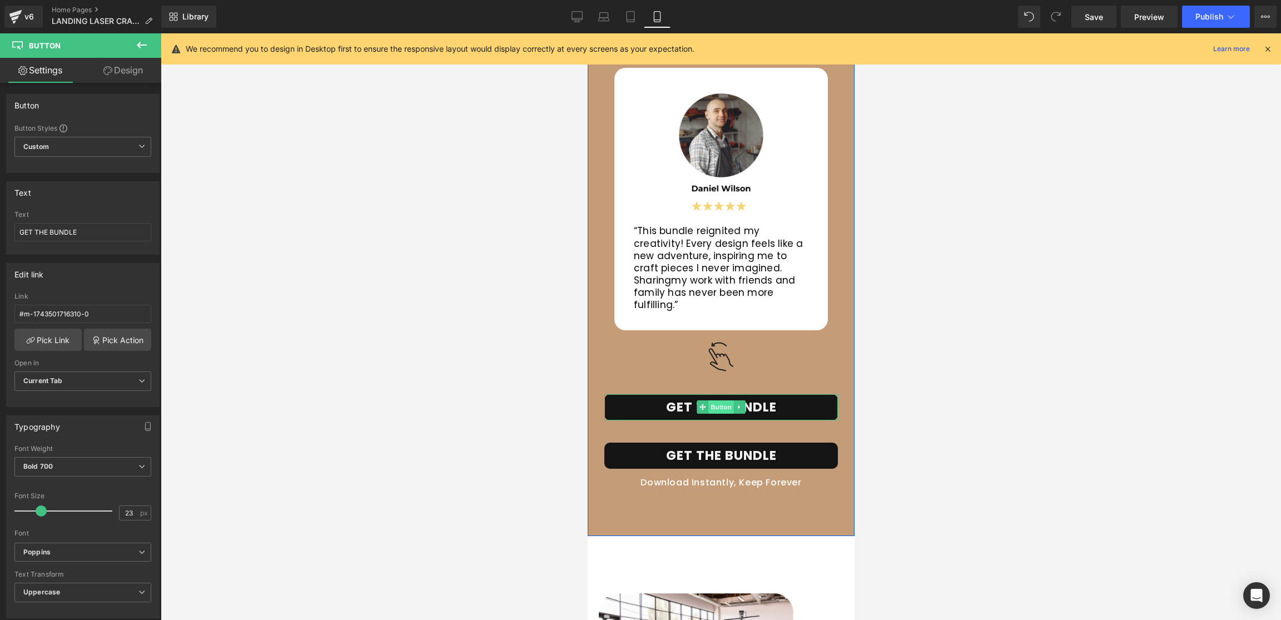
click at [714, 407] on span "Button" at bounding box center [721, 406] width 26 height 13
click at [151, 70] on link "Design" at bounding box center [123, 70] width 81 height 25
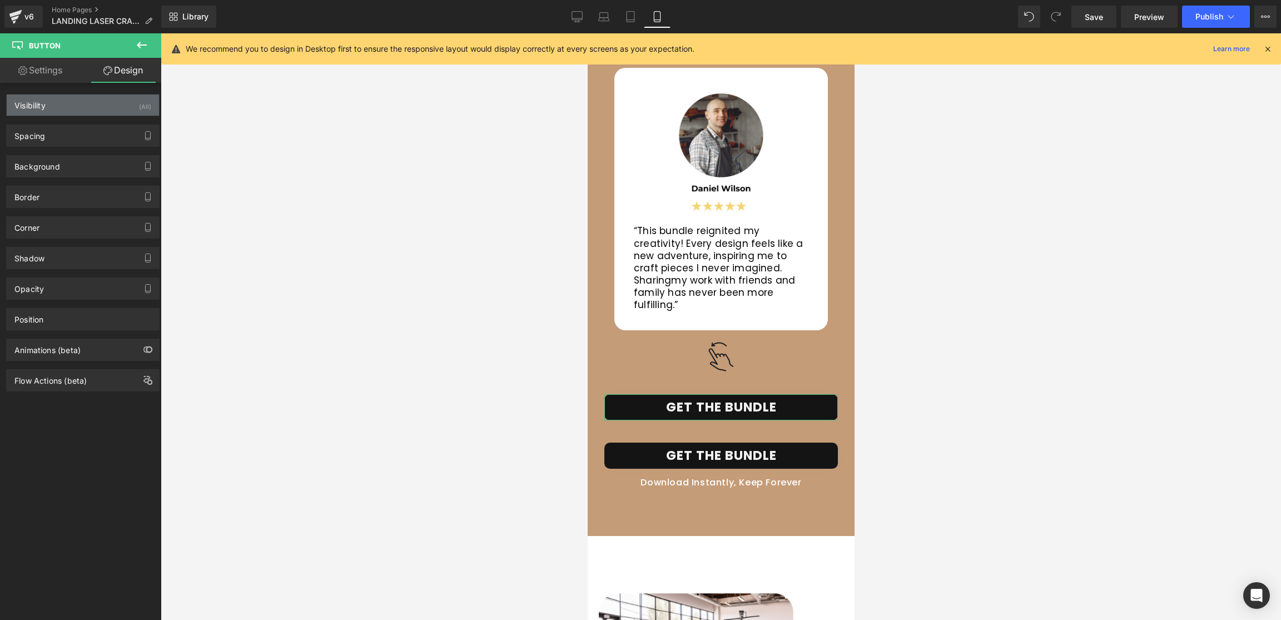
click at [119, 109] on div "Visibility (All)" at bounding box center [83, 105] width 152 height 21
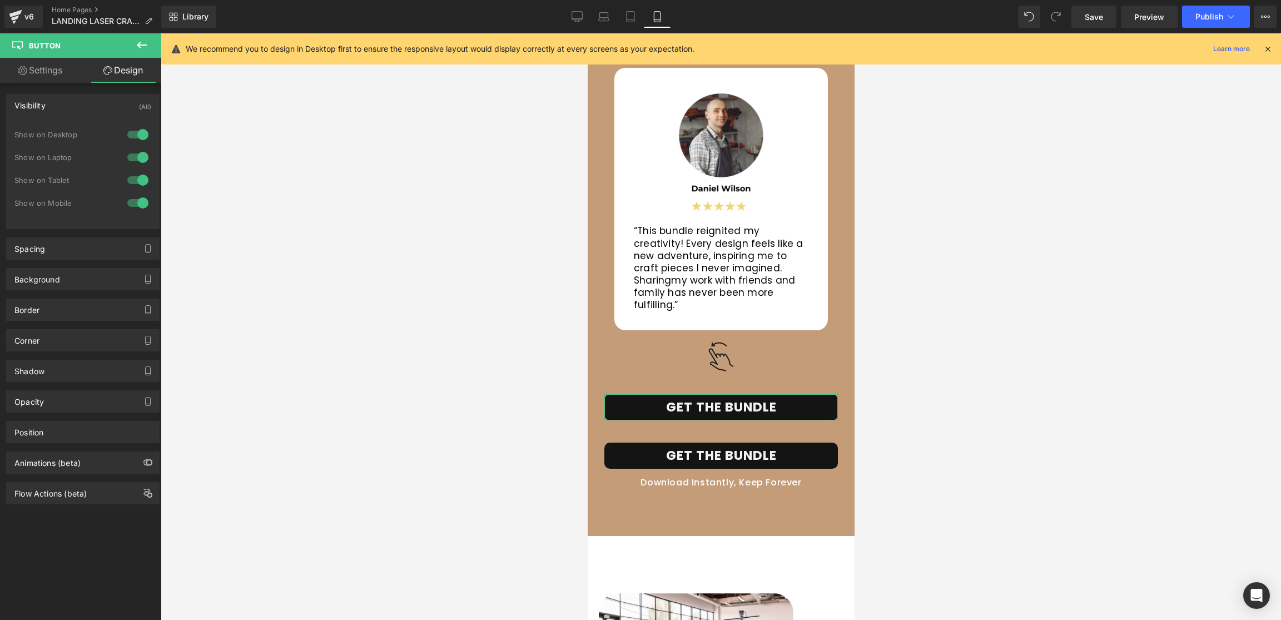
drag, startPoint x: 138, startPoint y: 206, endPoint x: 301, endPoint y: 264, distance: 173.4
click at [138, 206] on div at bounding box center [138, 203] width 27 height 18
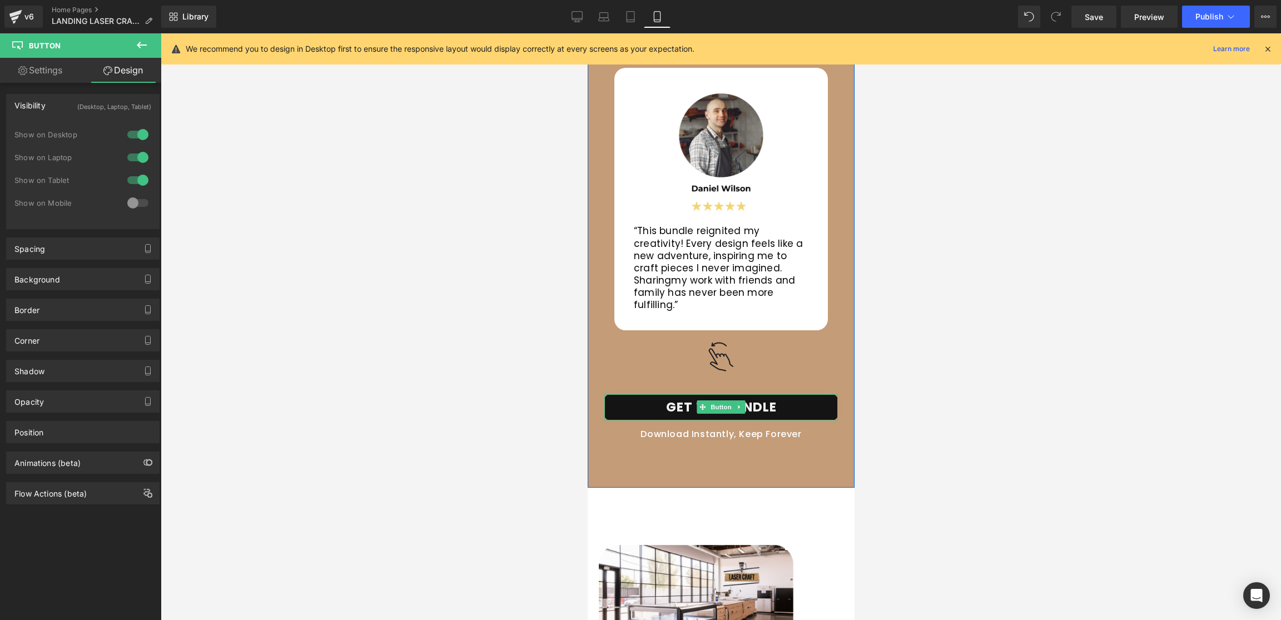
click at [721, 408] on span "Button" at bounding box center [721, 406] width 26 height 13
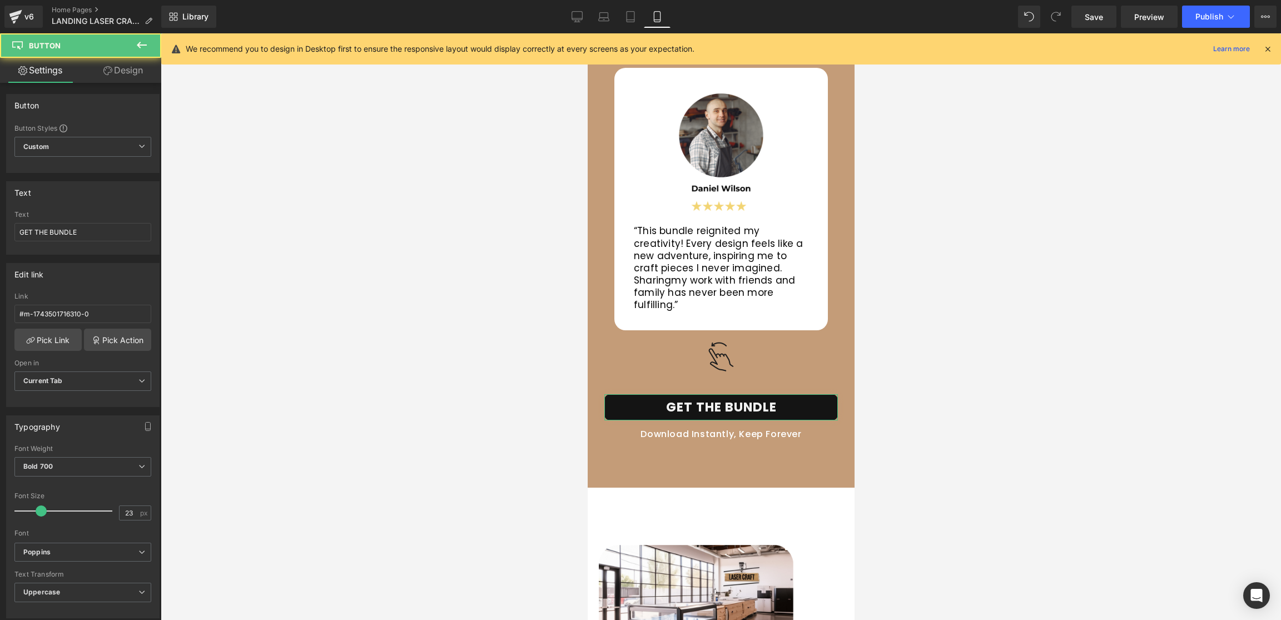
click at [144, 71] on link "Design" at bounding box center [123, 70] width 81 height 25
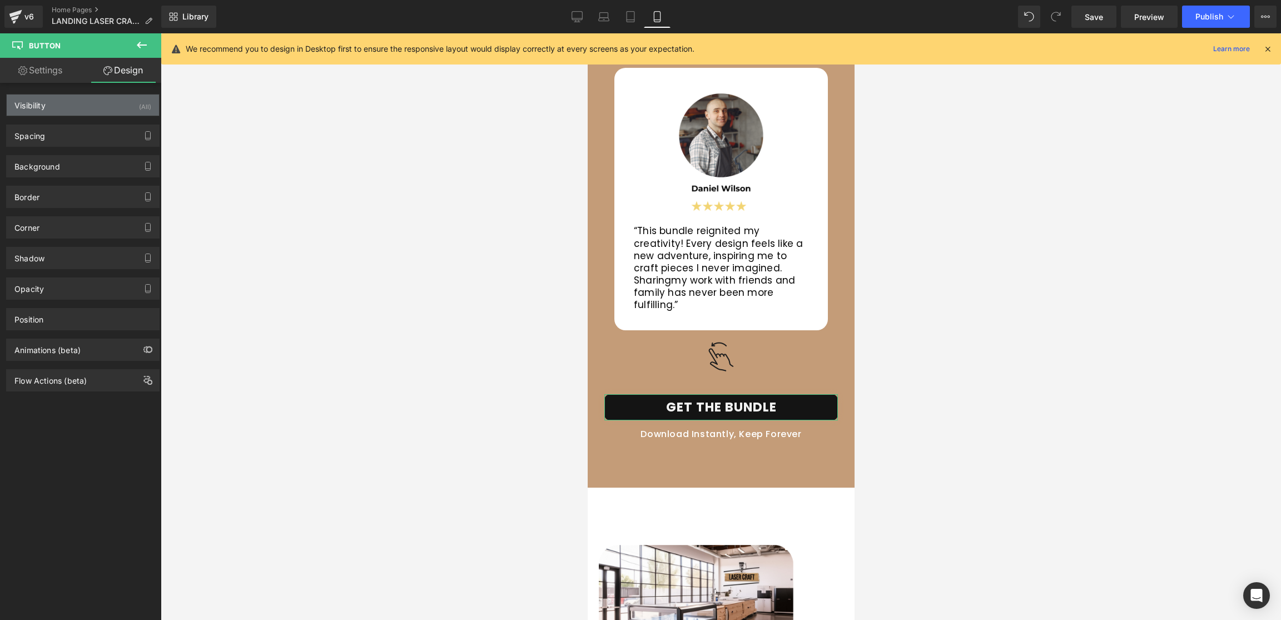
click at [128, 111] on div "Visibility (All)" at bounding box center [83, 105] width 152 height 21
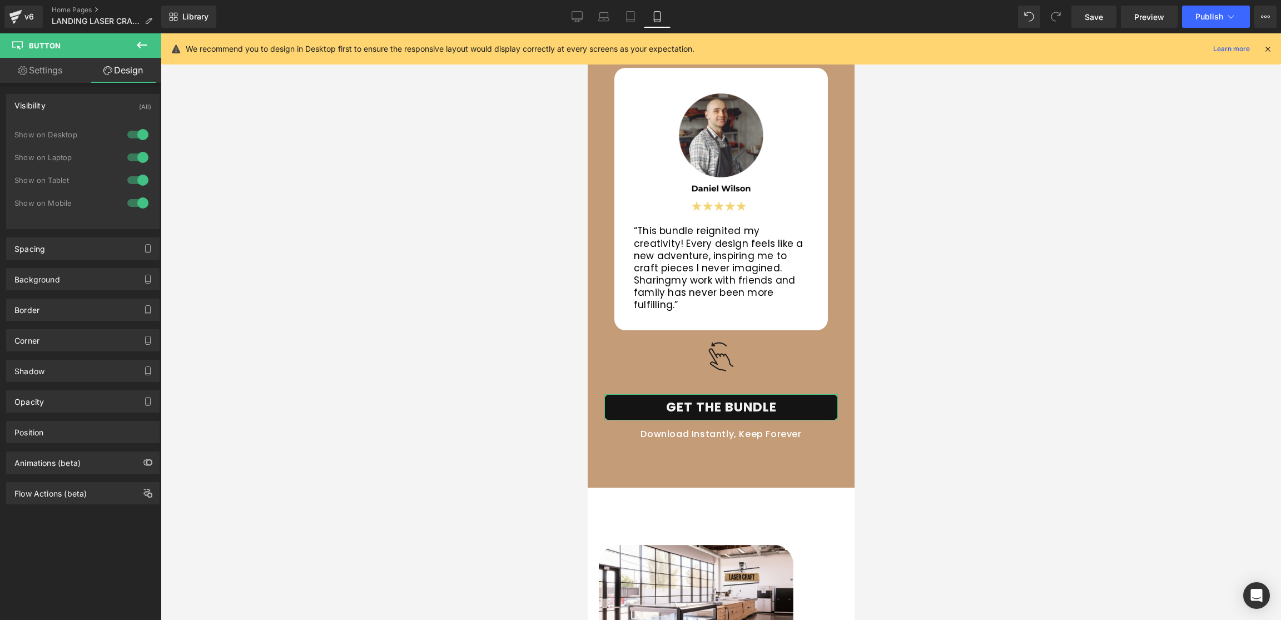
click at [138, 135] on div at bounding box center [138, 135] width 27 height 18
click at [133, 158] on div at bounding box center [138, 157] width 27 height 18
click at [136, 181] on div at bounding box center [138, 180] width 27 height 18
click at [729, 406] on span "Button" at bounding box center [721, 407] width 26 height 13
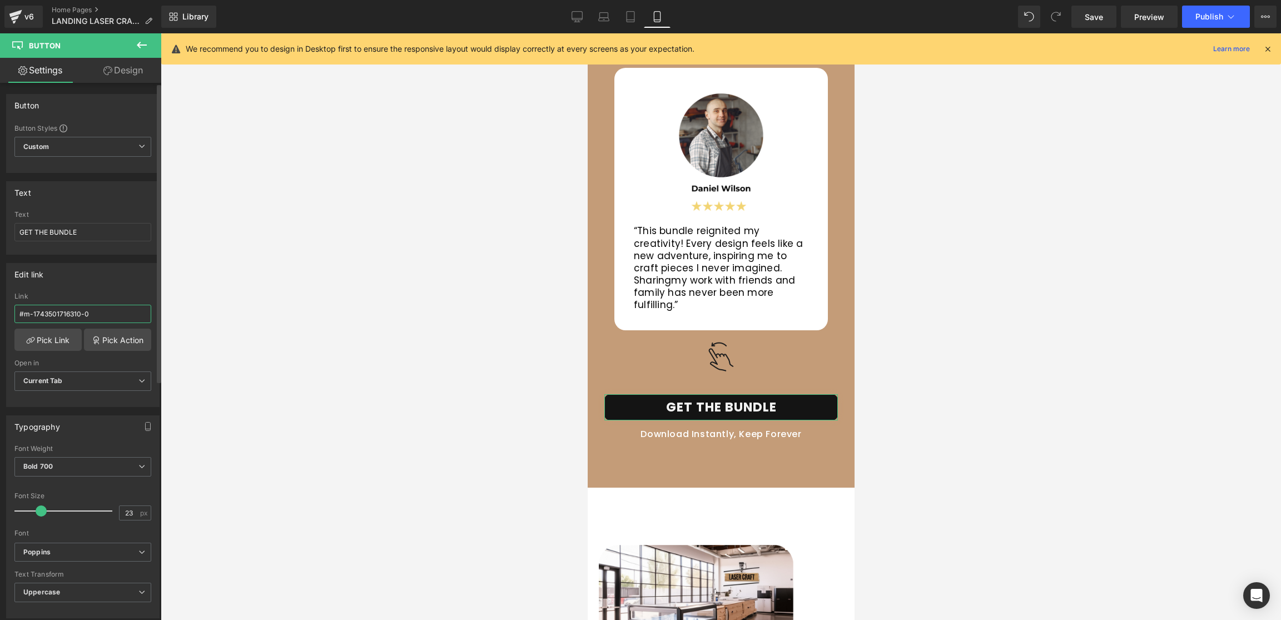
click at [74, 316] on input "#m-1743501716310-0" at bounding box center [82, 314] width 137 height 18
paste input "text"
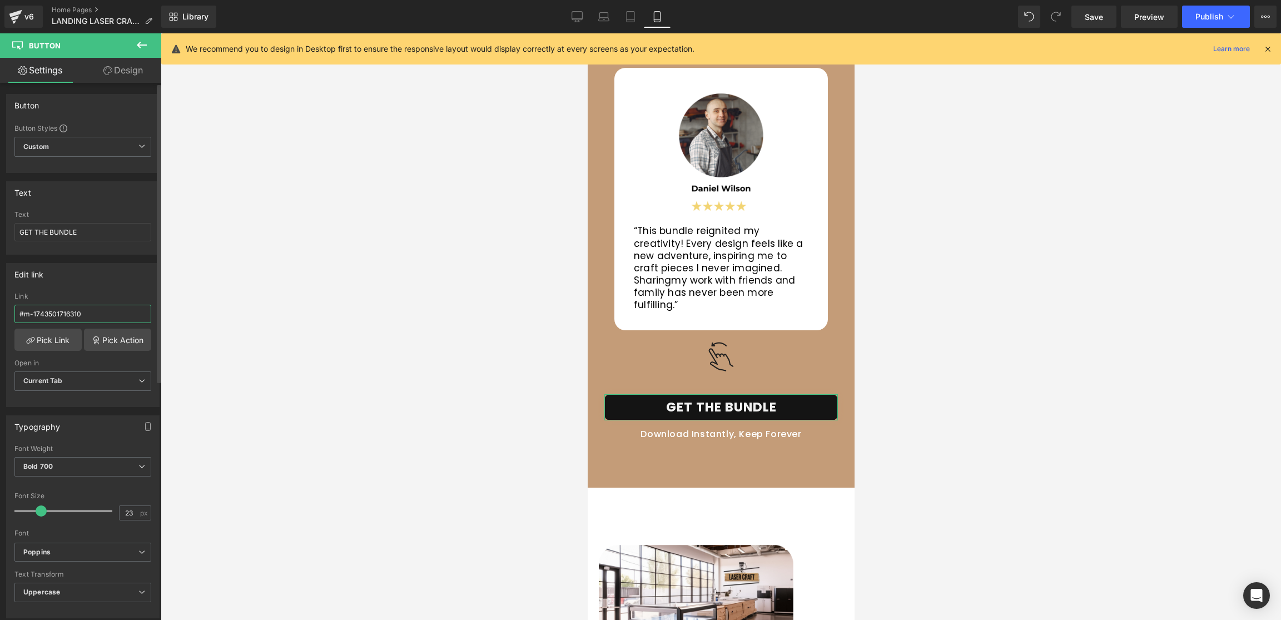
type input "#m-1743501716310"
click at [120, 293] on div "Link" at bounding box center [82, 296] width 137 height 8
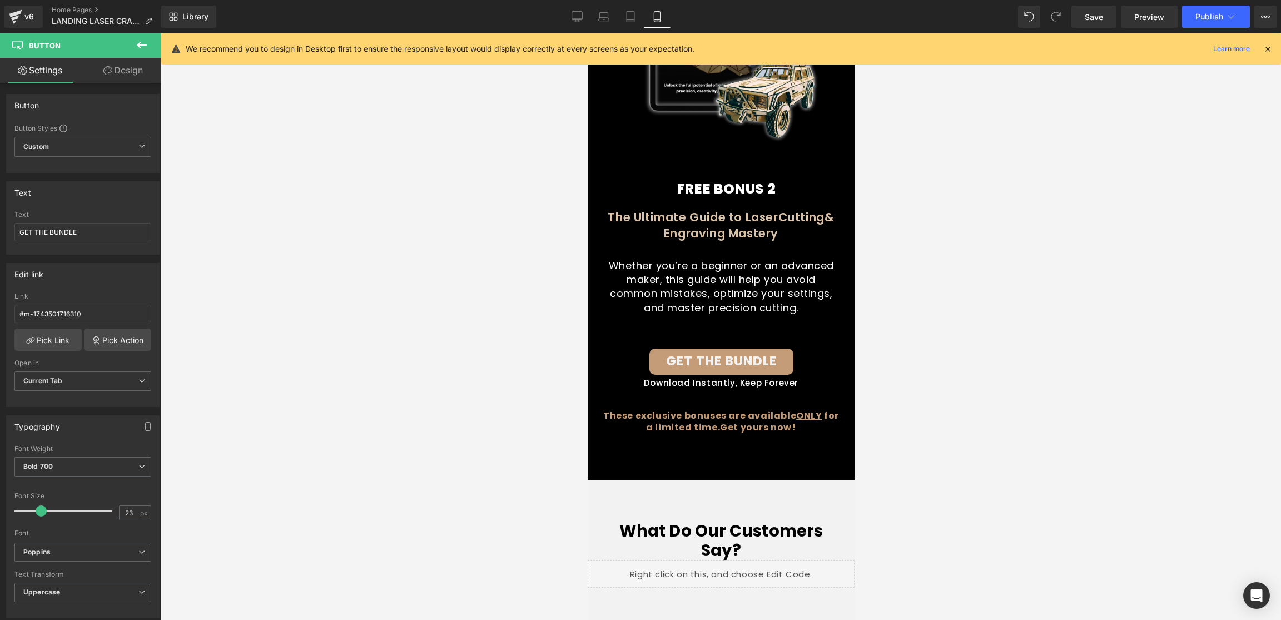
scroll to position [8358, 0]
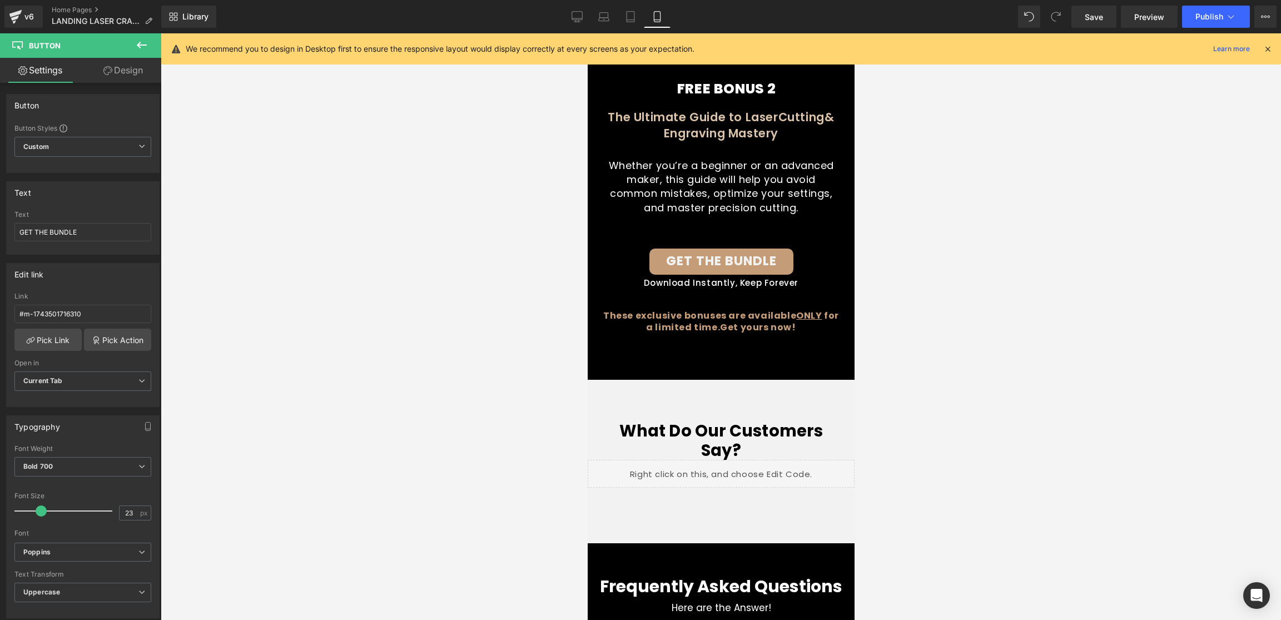
click at [717, 259] on div "GET THE BUNDLE Button" at bounding box center [720, 262] width 267 height 26
click at [720, 259] on span "Button" at bounding box center [721, 261] width 26 height 13
click at [91, 318] on input "#m-1743501716310-0" at bounding box center [82, 314] width 137 height 18
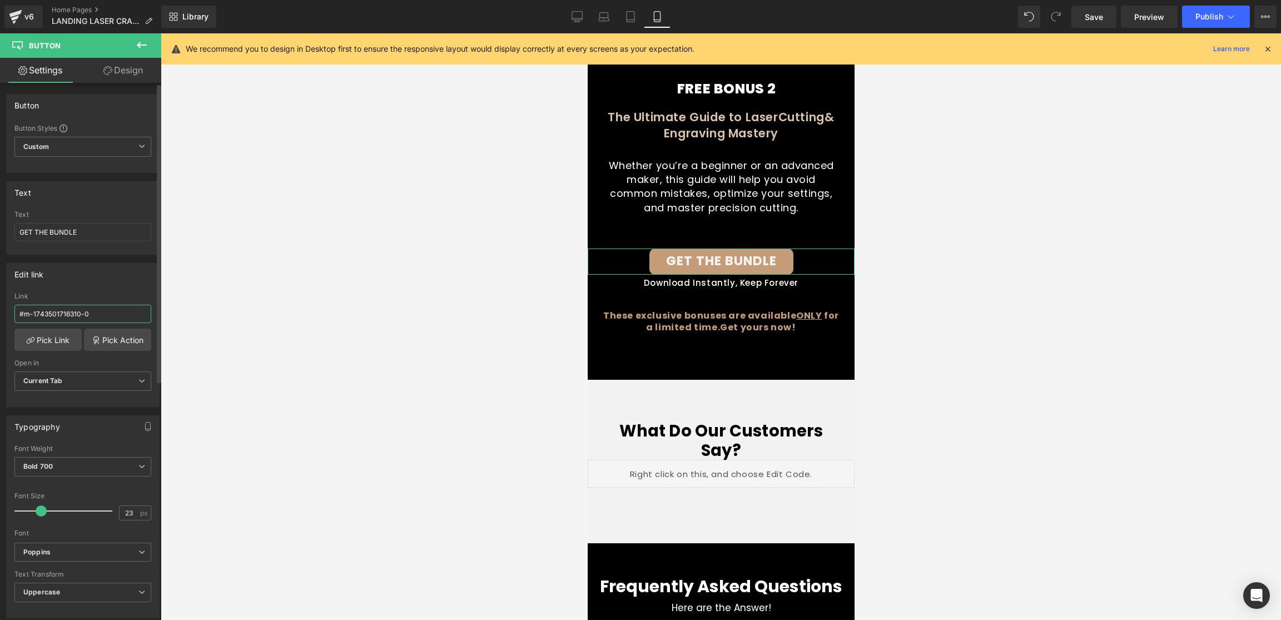
click at [91, 318] on input "#m-1743501716310-0" at bounding box center [82, 314] width 137 height 18
type input "#m-1743501716310"
click at [92, 300] on div "Link #m-1743501716310" at bounding box center [82, 310] width 137 height 36
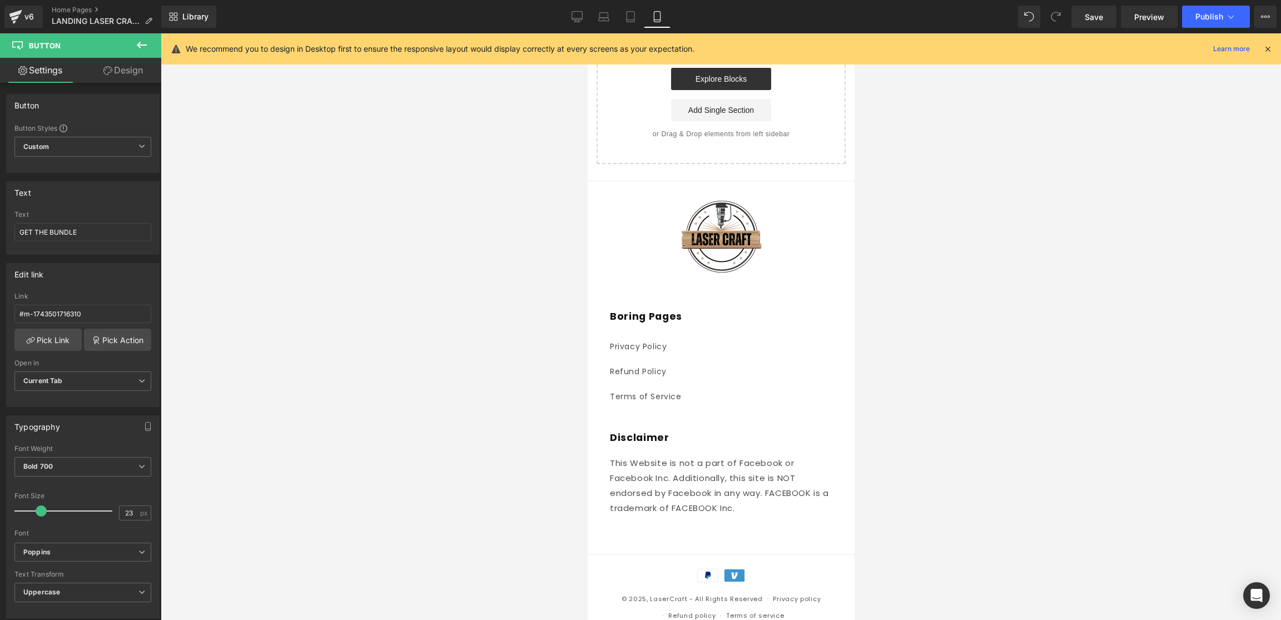
scroll to position [9217, 0]
click at [1212, 14] on span "Publish" at bounding box center [1210, 16] width 28 height 9
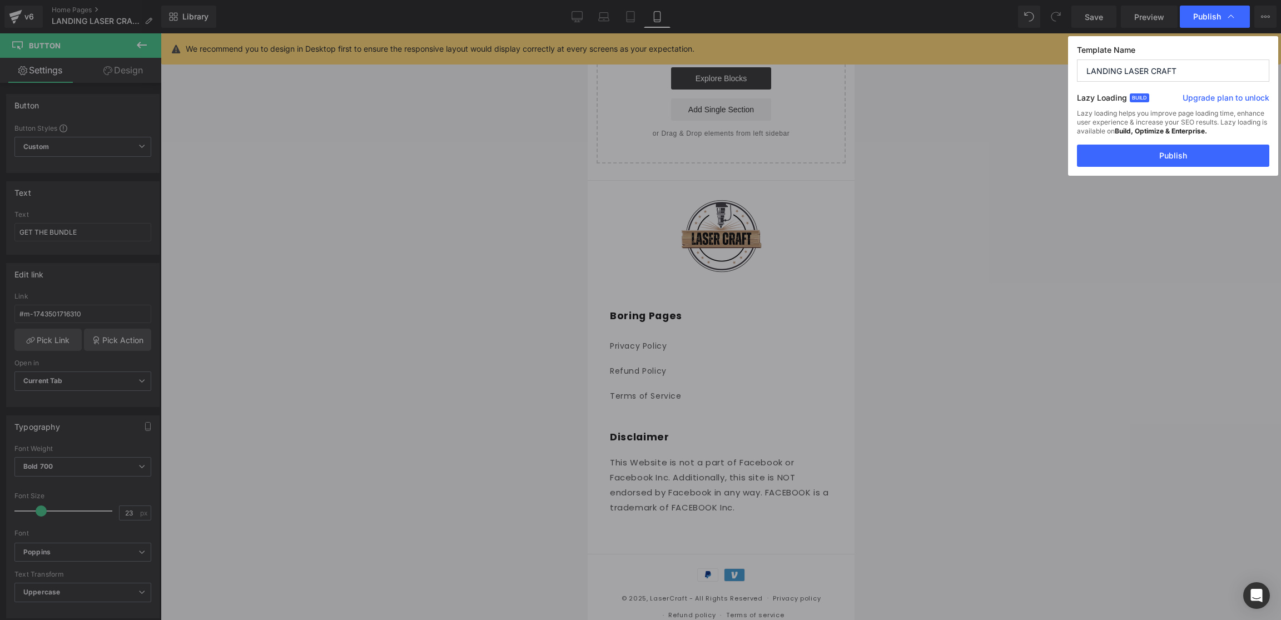
click at [1157, 65] on input "LANDING LASER CRAFT" at bounding box center [1173, 71] width 192 height 22
type input "COMPLETE BUNDLE"
drag, startPoint x: 961, startPoint y: 192, endPoint x: 909, endPoint y: 199, distance: 53.2
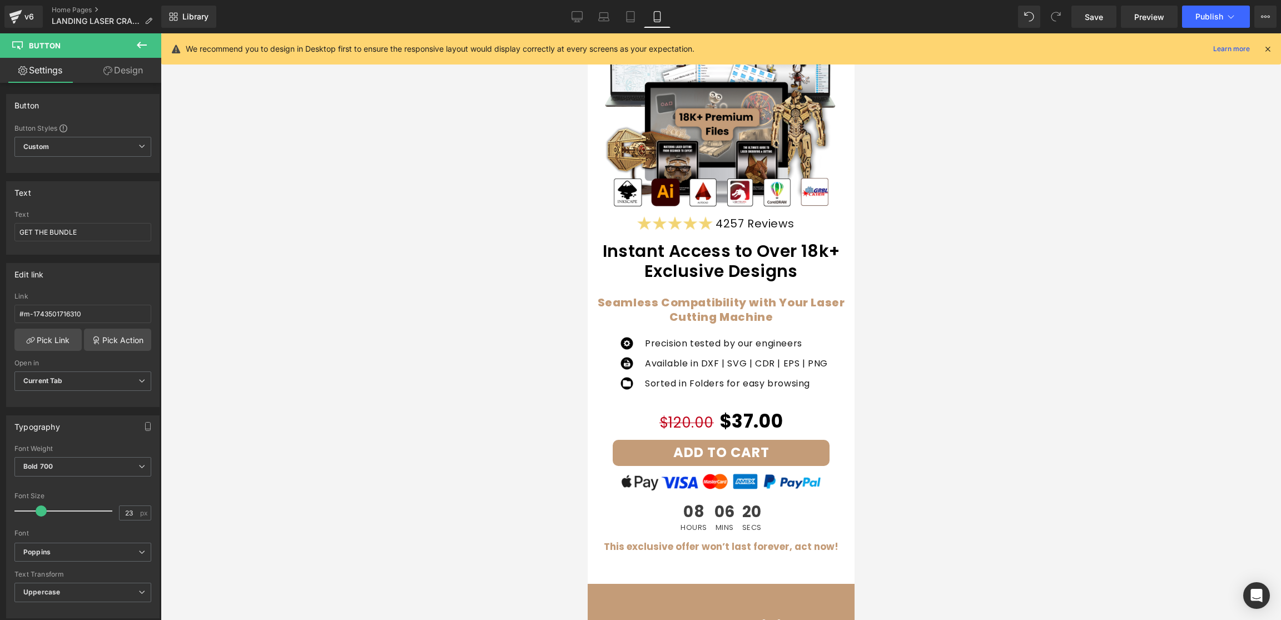
scroll to position [211, 0]
click at [720, 416] on span "Product" at bounding box center [721, 408] width 36 height 17
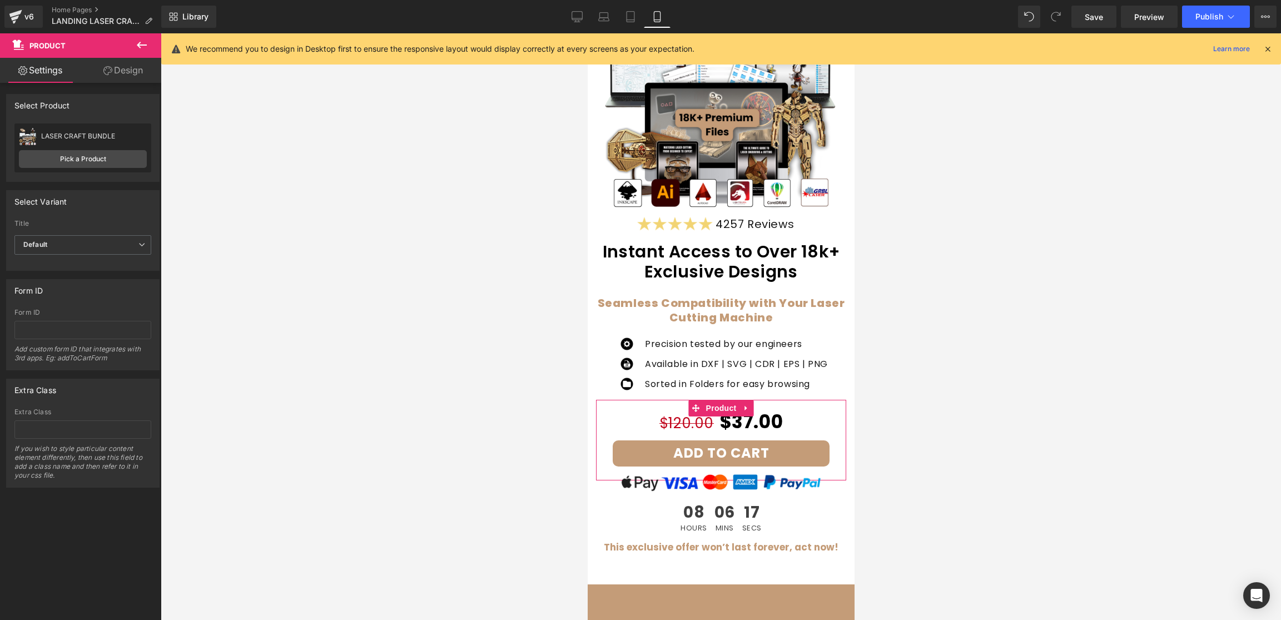
click at [141, 76] on link "Design" at bounding box center [123, 70] width 81 height 25
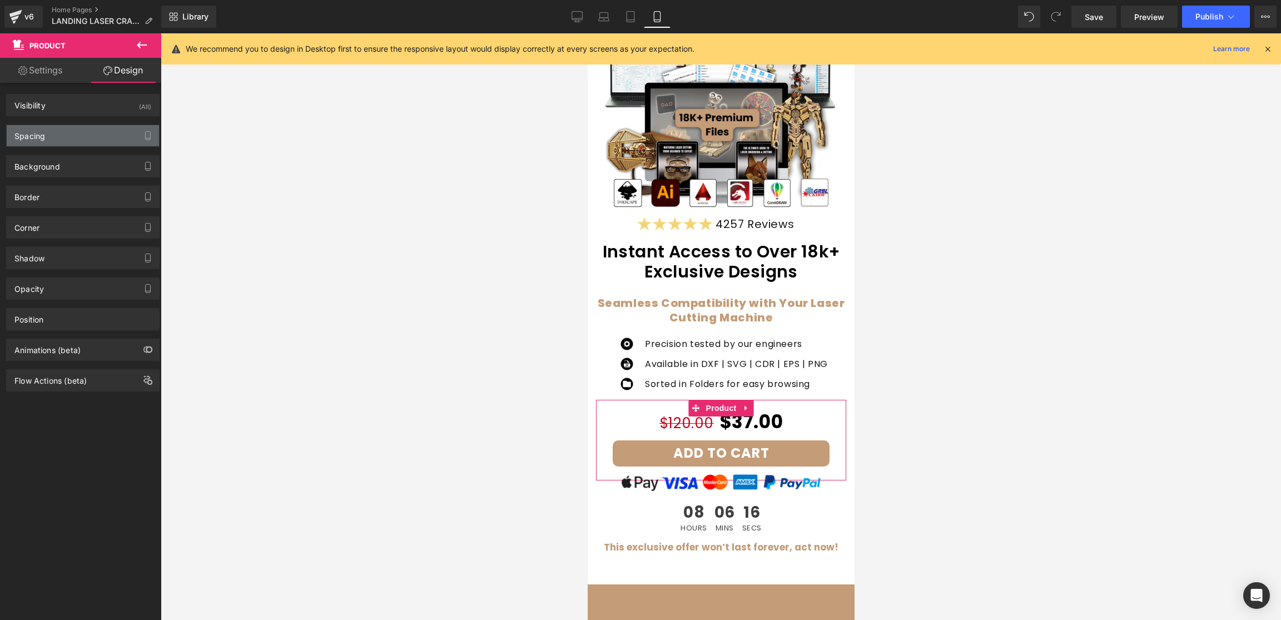
click at [63, 141] on div "Spacing" at bounding box center [83, 135] width 152 height 21
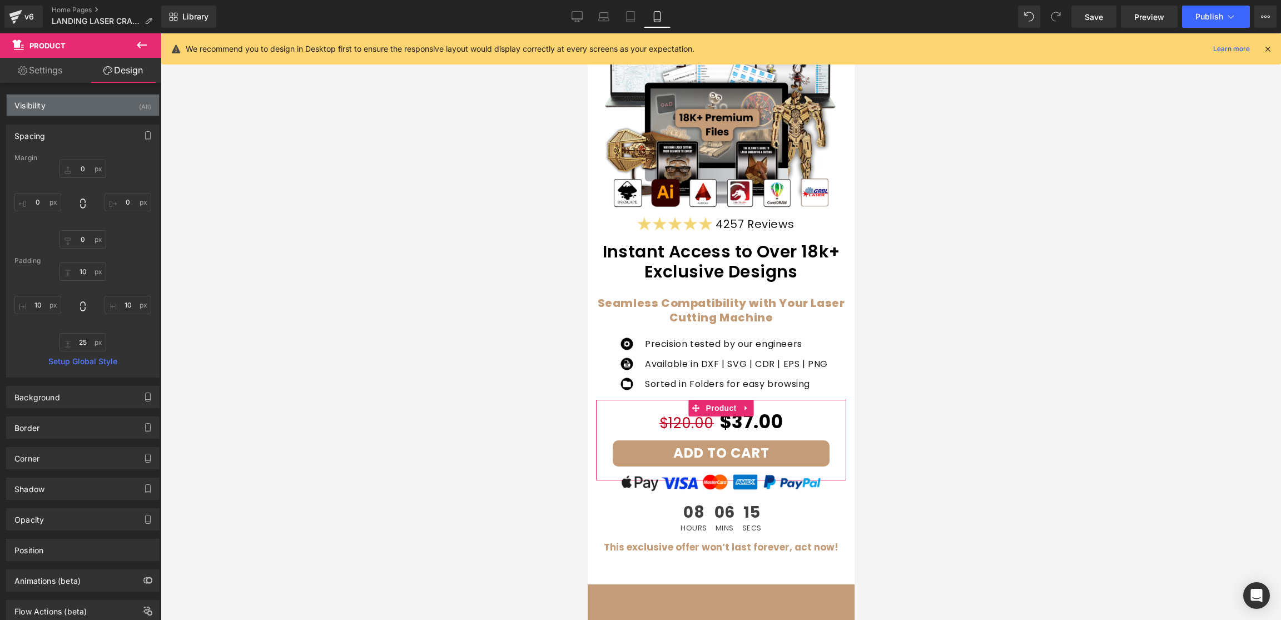
click at [38, 105] on div "Visibility" at bounding box center [29, 103] width 31 height 16
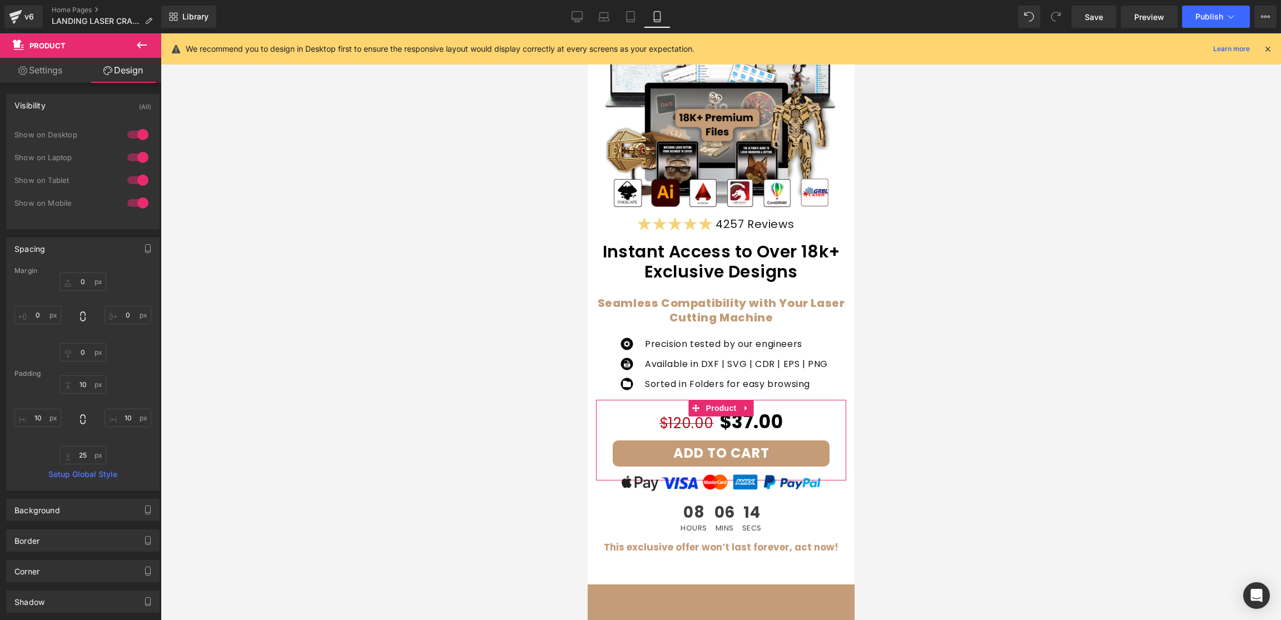
click at [33, 78] on link "Settings" at bounding box center [40, 70] width 81 height 25
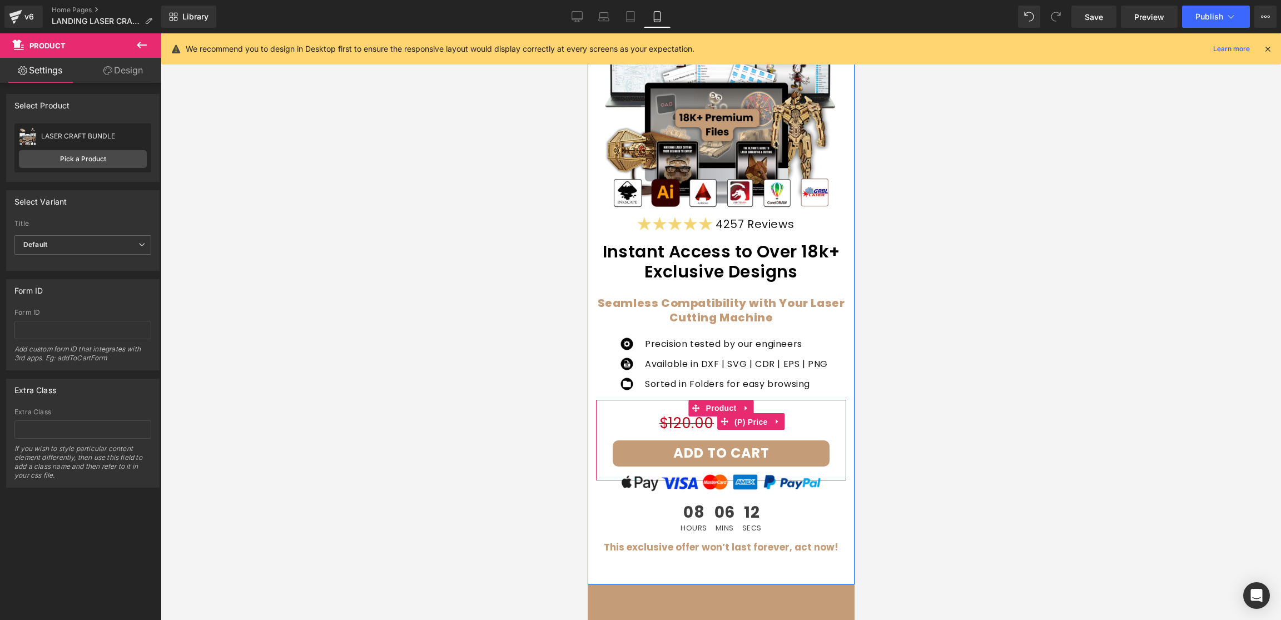
drag, startPoint x: 745, startPoint y: 423, endPoint x: 610, endPoint y: 396, distance: 137.1
click at [745, 423] on span "(P) Price" at bounding box center [750, 422] width 39 height 17
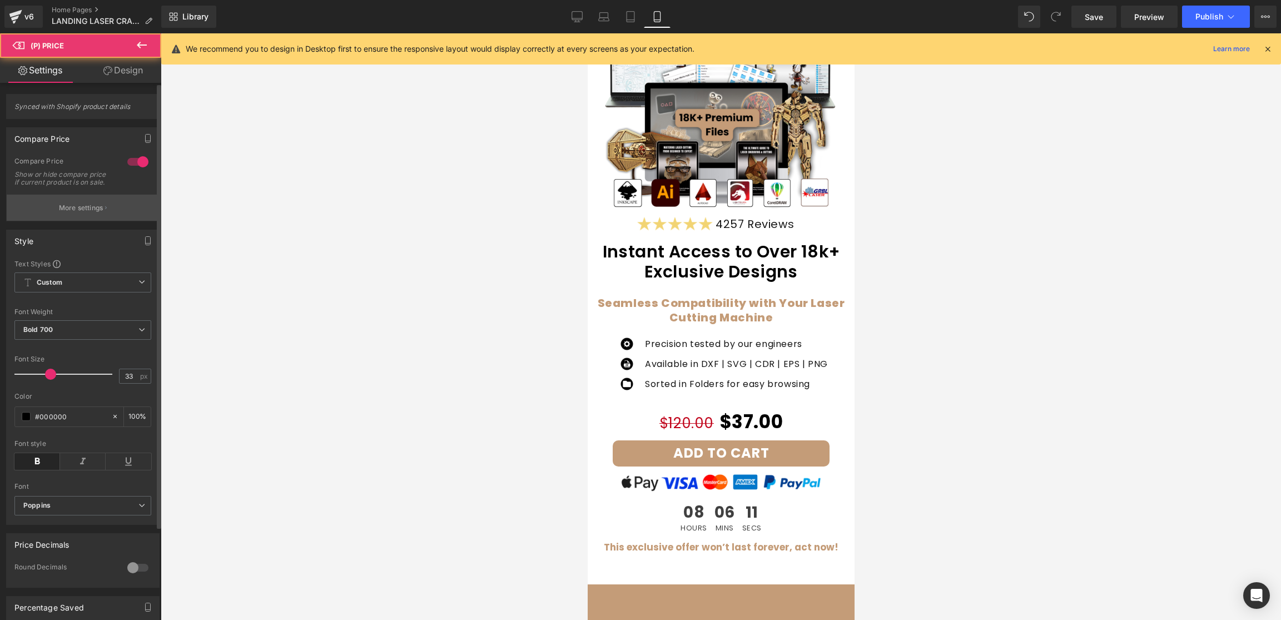
click at [88, 209] on button "More settings" at bounding box center [83, 208] width 152 height 26
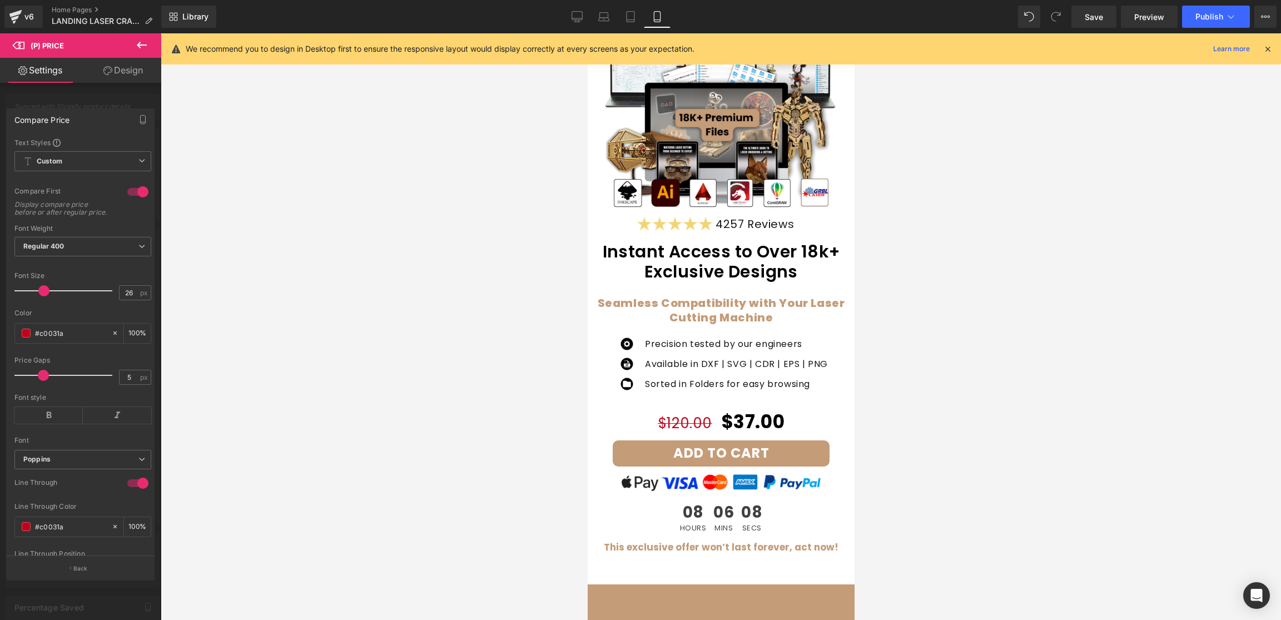
drag, startPoint x: 34, startPoint y: 380, endPoint x: 47, endPoint y: 380, distance: 12.8
click at [47, 380] on div at bounding box center [66, 375] width 92 height 22
click at [141, 187] on div at bounding box center [138, 192] width 27 height 18
click at [136, 193] on div at bounding box center [138, 192] width 27 height 18
drag, startPoint x: 41, startPoint y: 383, endPoint x: 35, endPoint y: 384, distance: 6.2
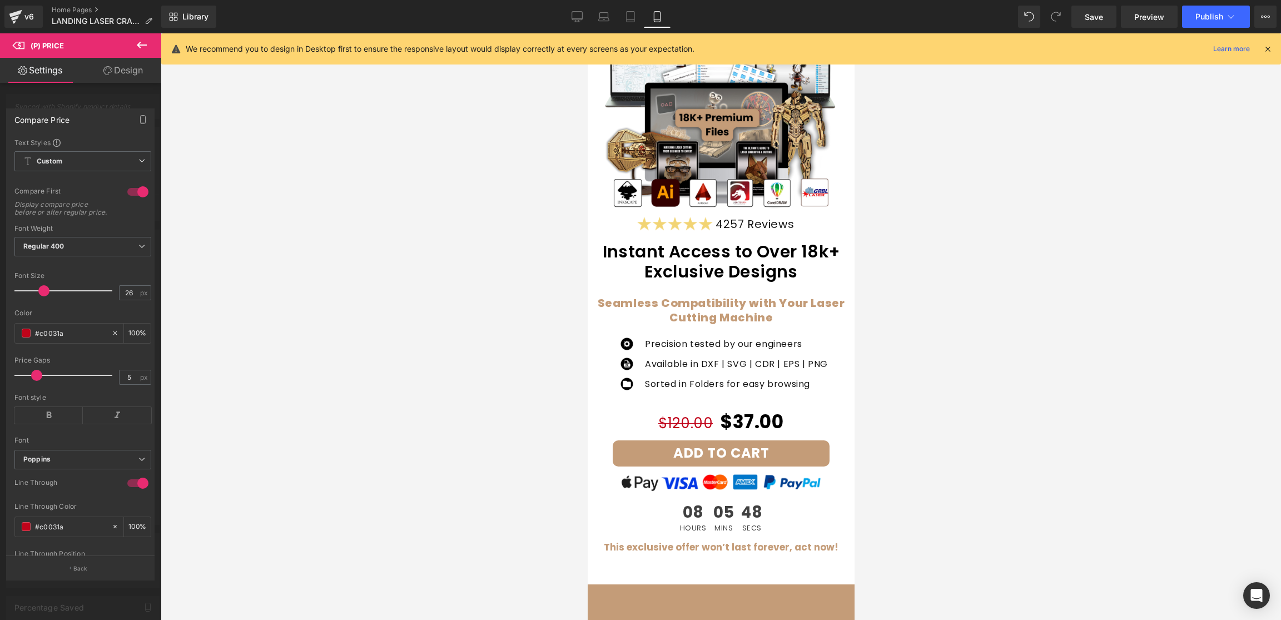
click at [35, 381] on span at bounding box center [36, 375] width 11 height 11
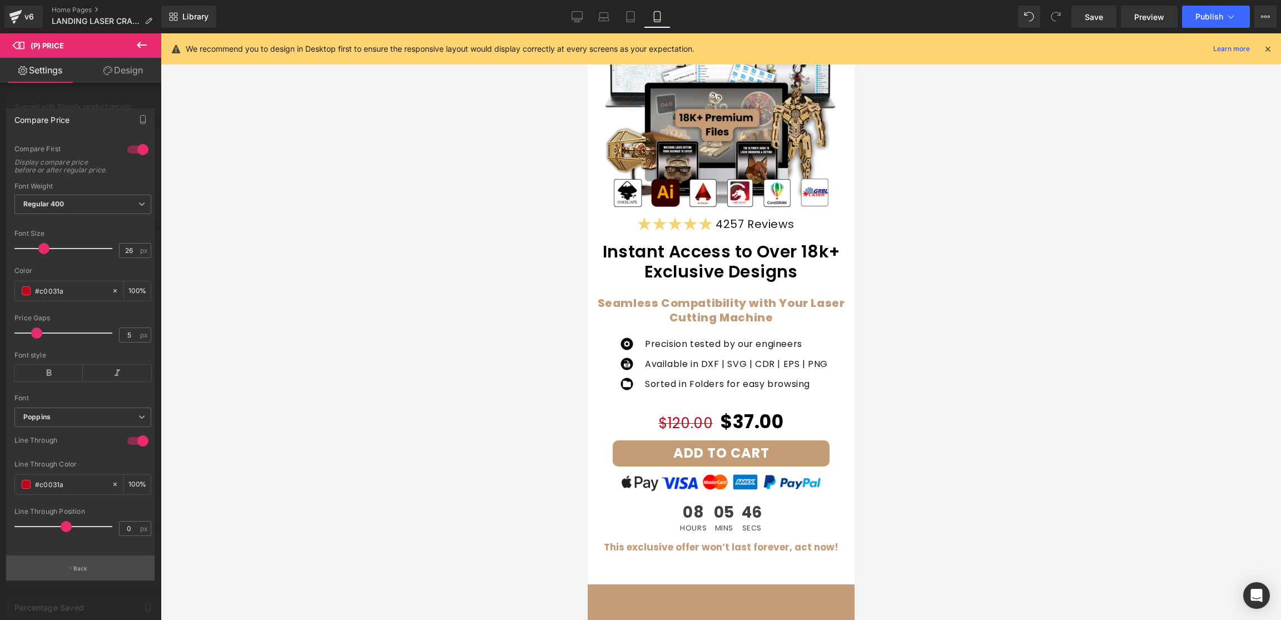
click at [83, 570] on p "Back" at bounding box center [80, 568] width 14 height 8
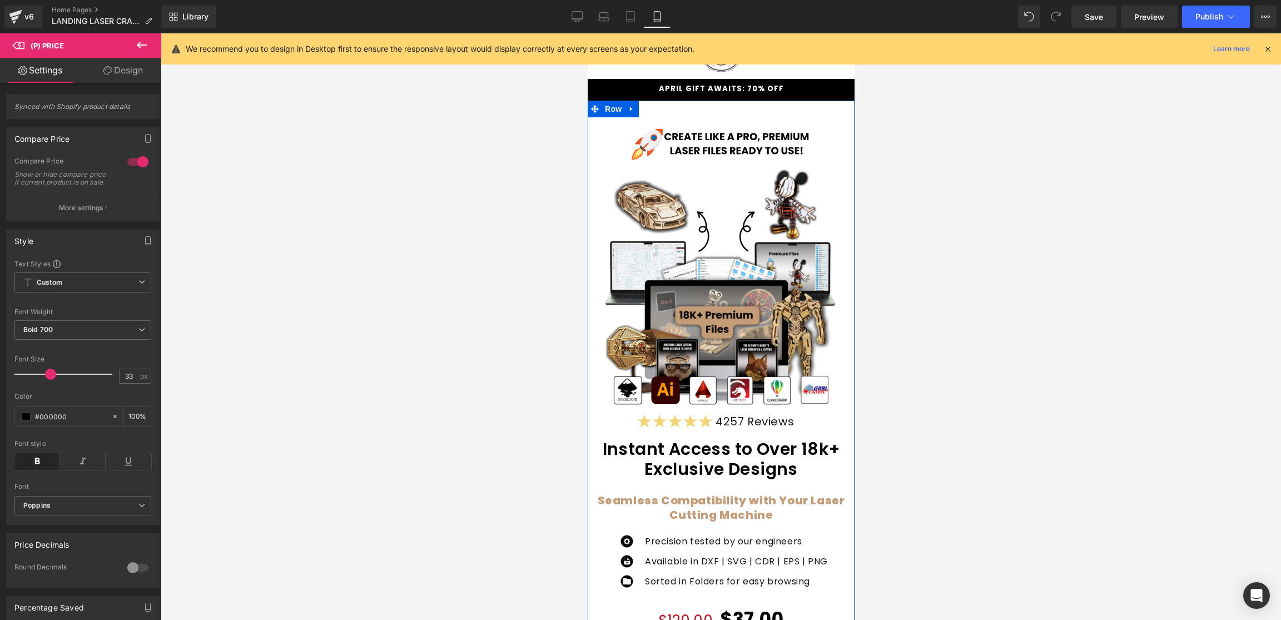
scroll to position [0, 0]
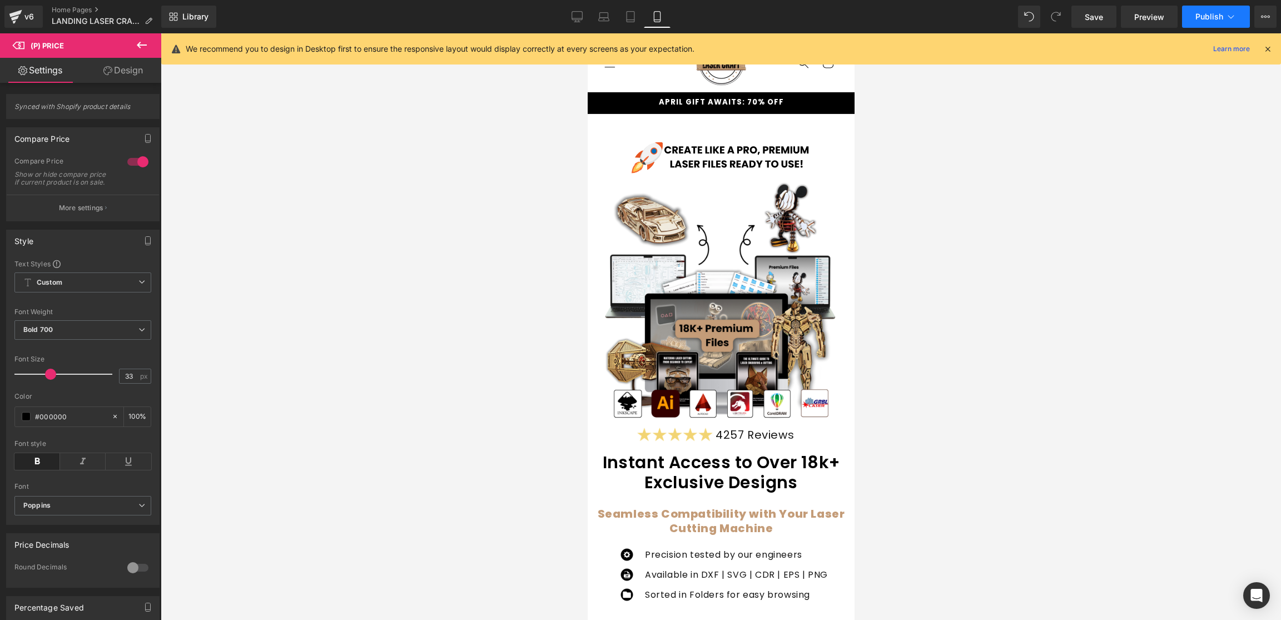
click at [1218, 11] on button "Publish" at bounding box center [1216, 17] width 68 height 22
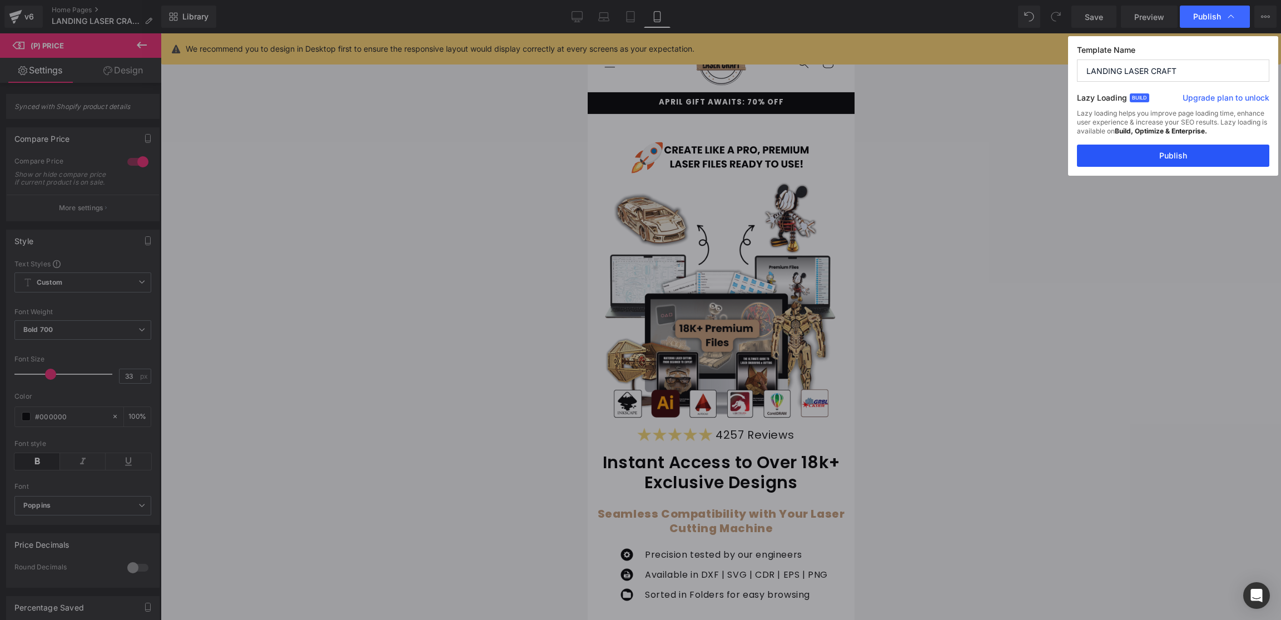
click at [1163, 152] on button "Publish" at bounding box center [1173, 156] width 192 height 22
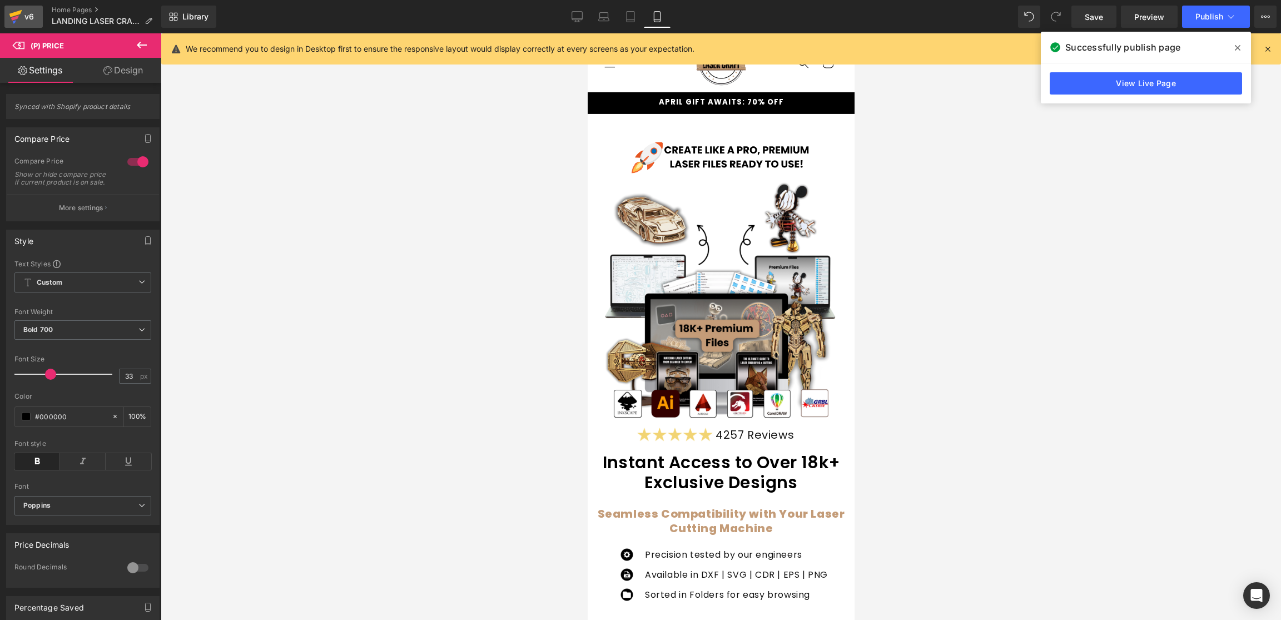
click at [13, 19] on icon at bounding box center [15, 18] width 8 height 5
